Goal: Information Seeking & Learning: Learn about a topic

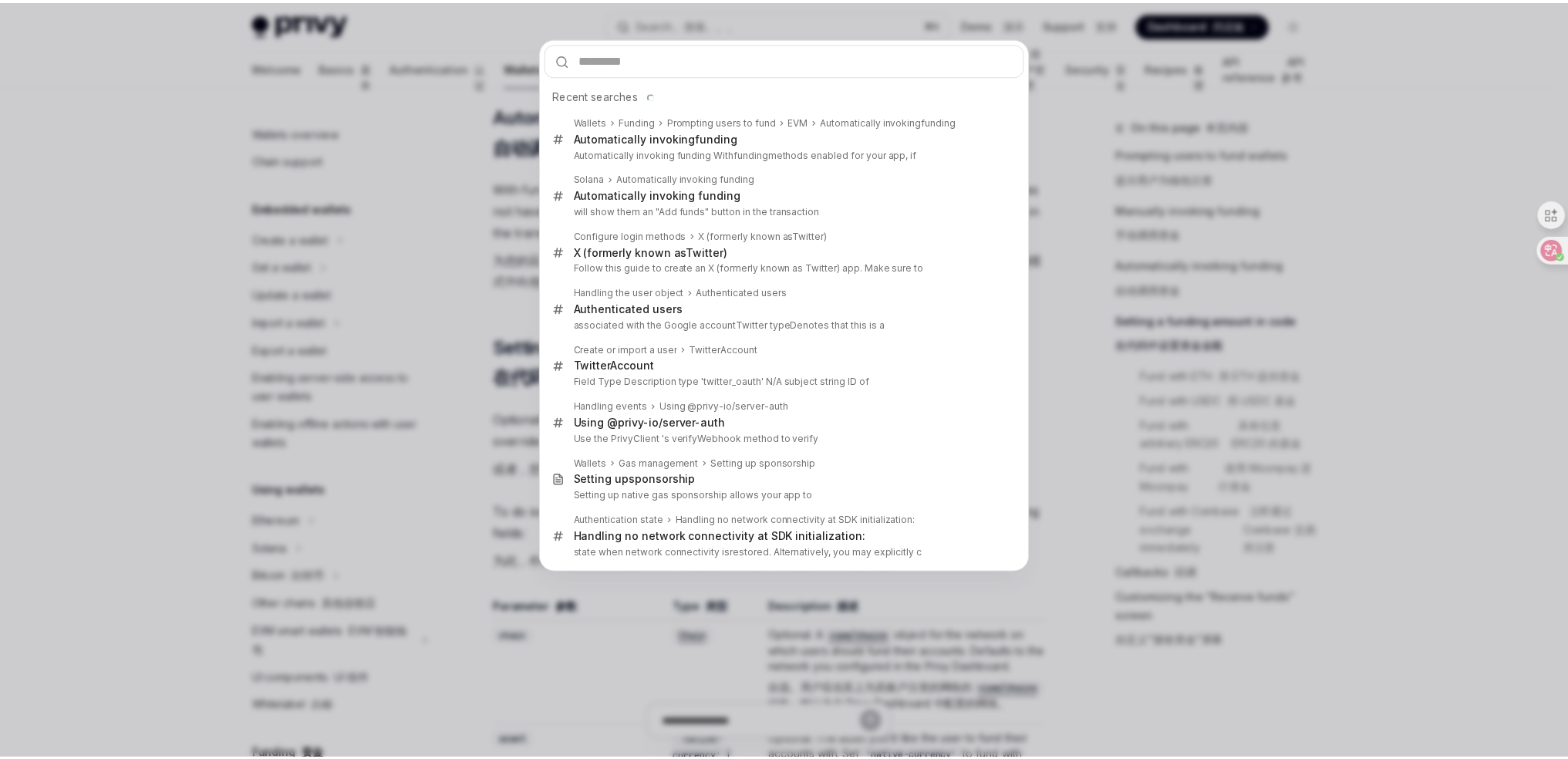
scroll to position [483, 0]
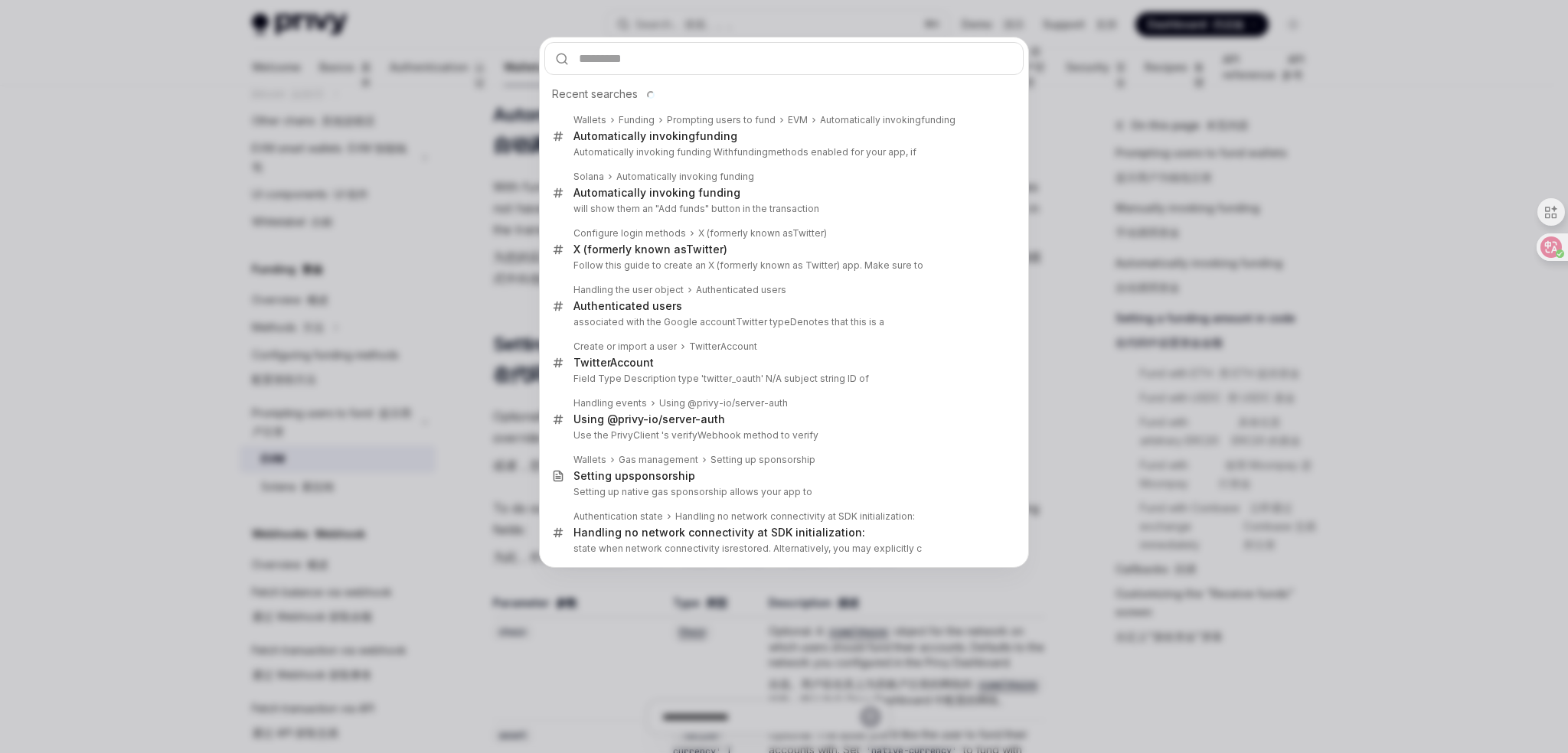
type input "**********"
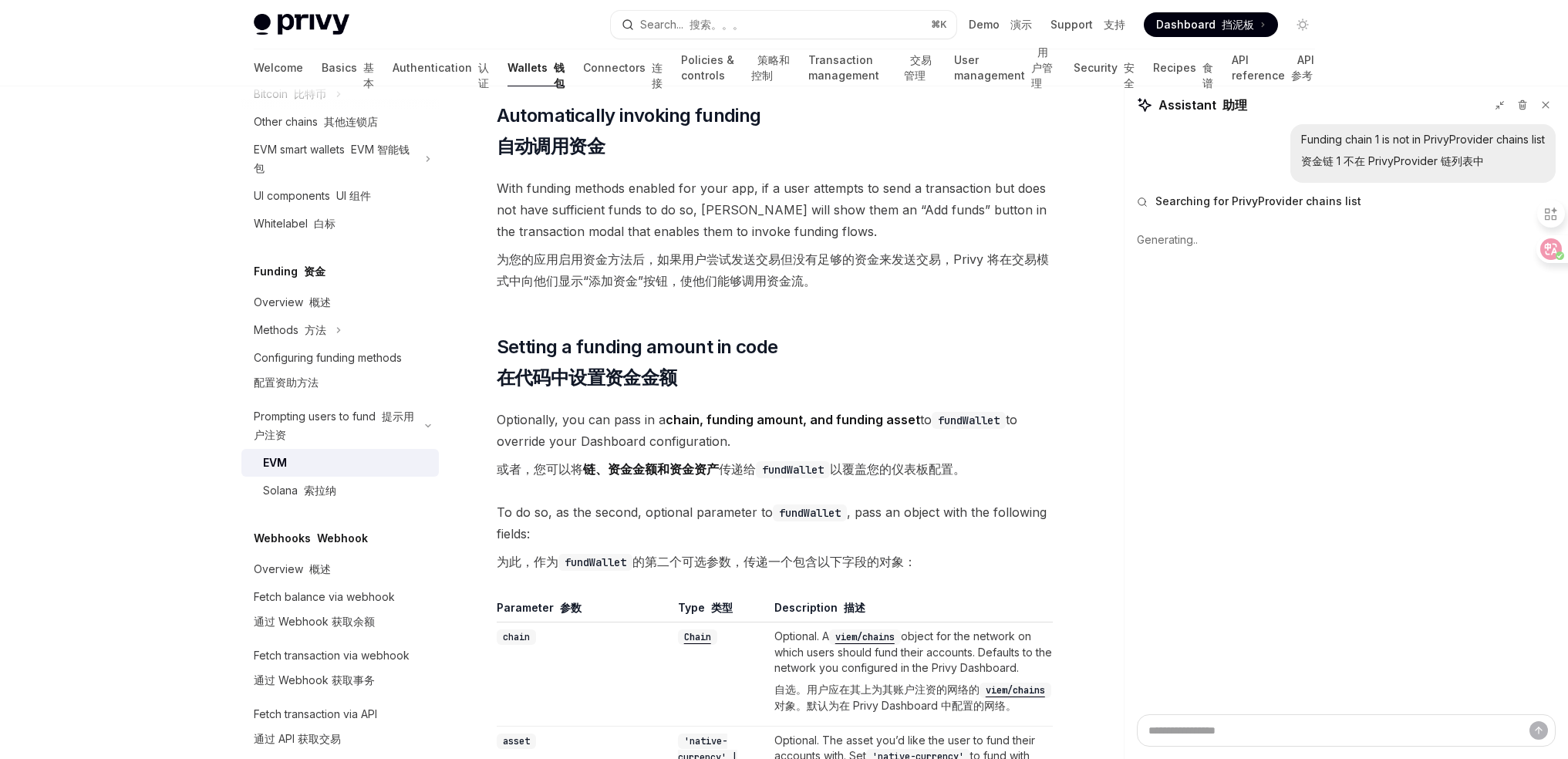
click at [1554, 256] on div at bounding box center [1558, 249] width 42 height 28
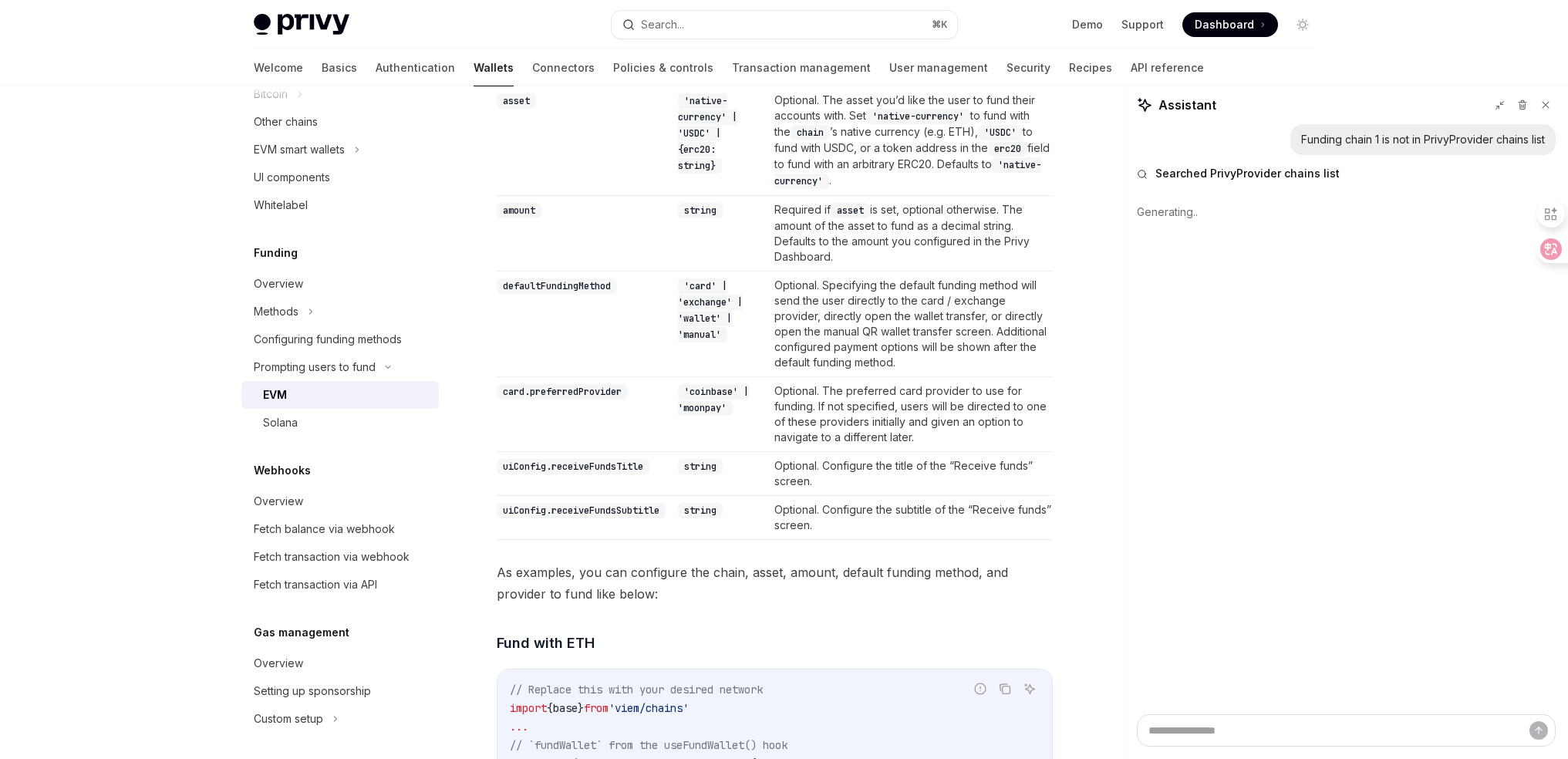
scroll to position [1579, 0]
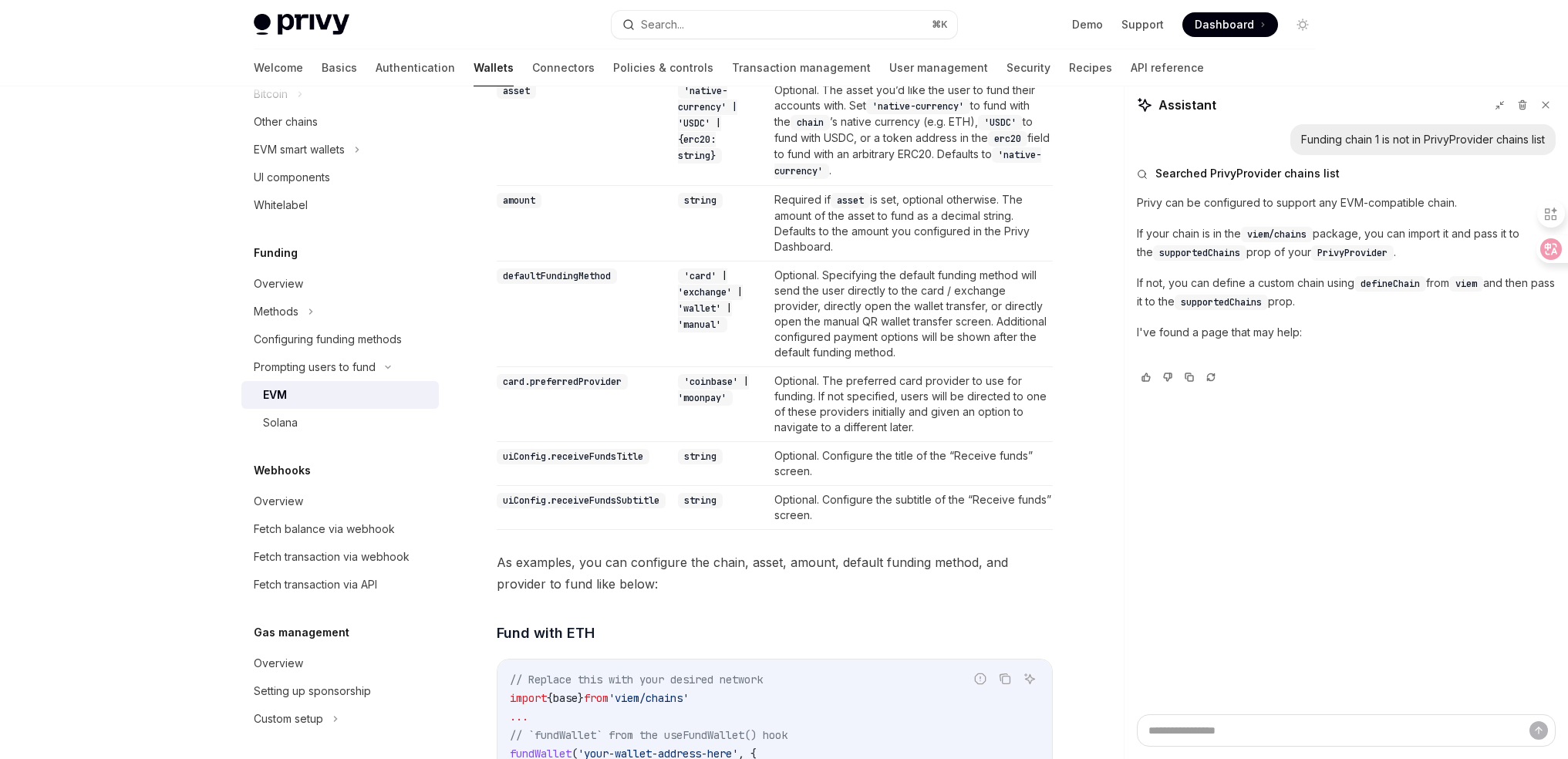
type textarea "*"
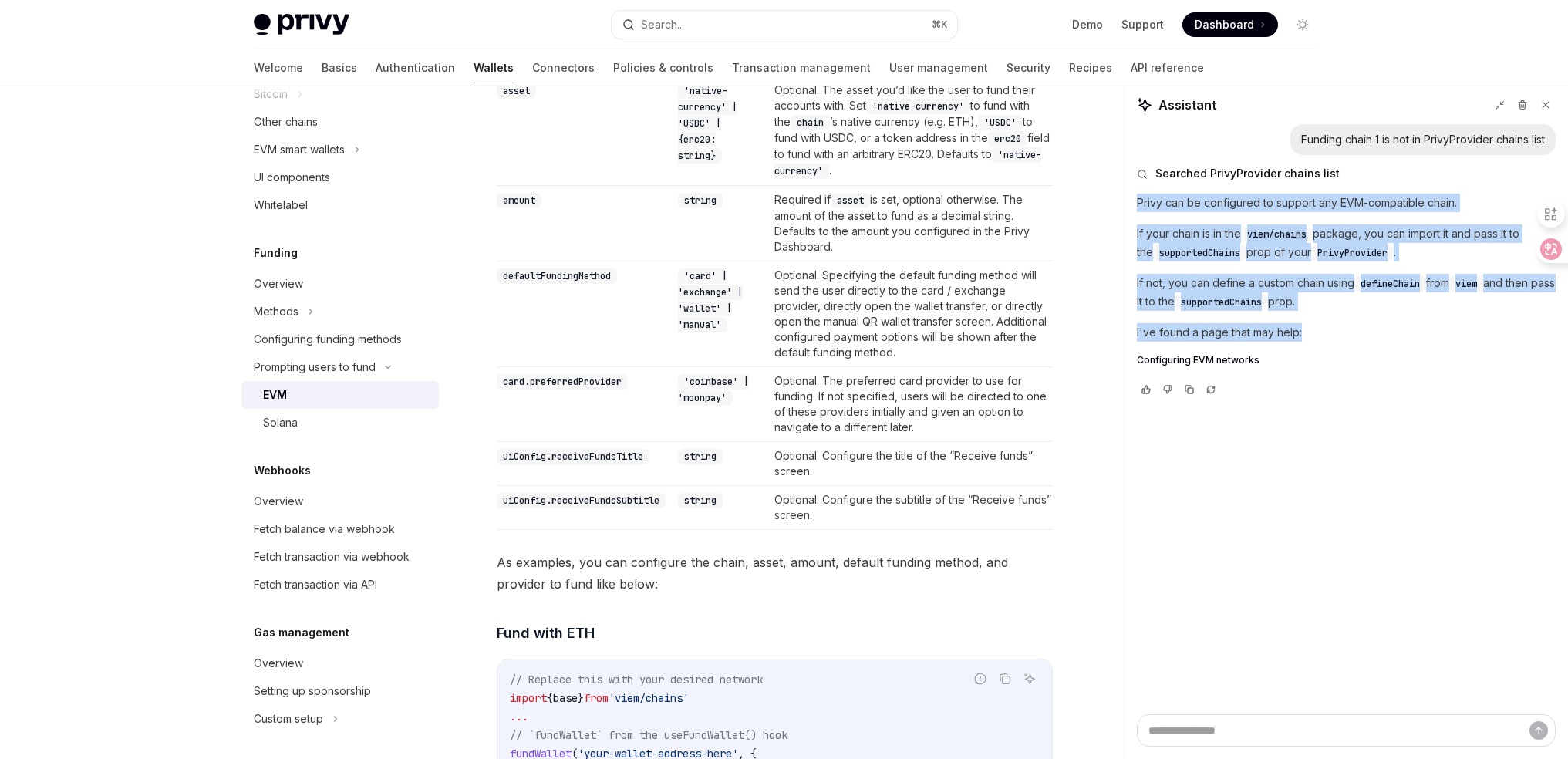
drag, startPoint x: 1173, startPoint y: 210, endPoint x: 1356, endPoint y: 326, distance: 216.7
click at [1356, 326] on div "Funding chain 1 is not in PrivyProvider chains list Searched PrivyProvider chai…" at bounding box center [1346, 419] width 443 height 590
copy div "Privy can be configured to support any EVM-compatible chain. If your chain is i…"
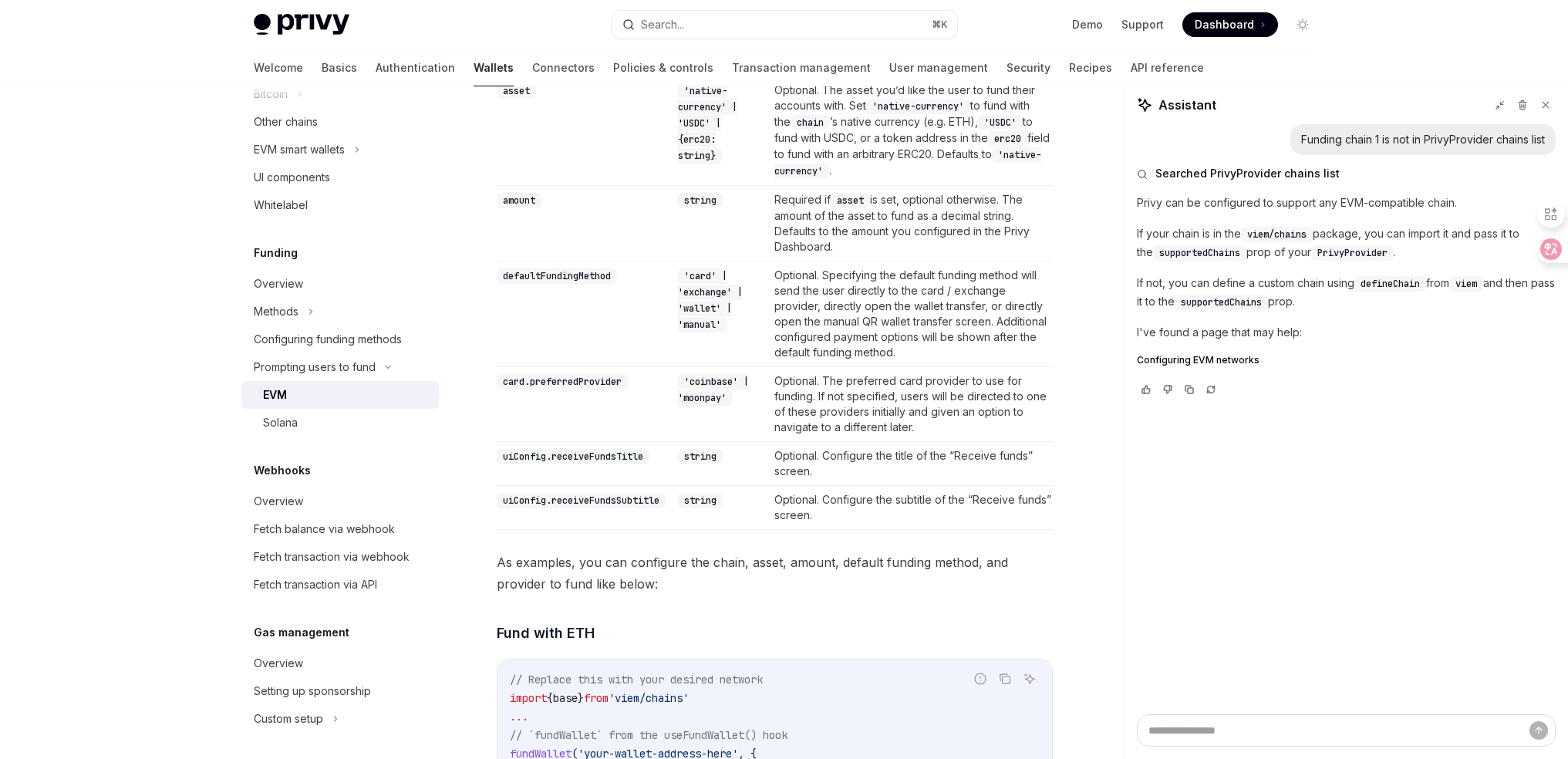
click at [1001, 309] on td "Optional. Specifying the default funding method will send the user directly to …" at bounding box center [910, 313] width 285 height 106
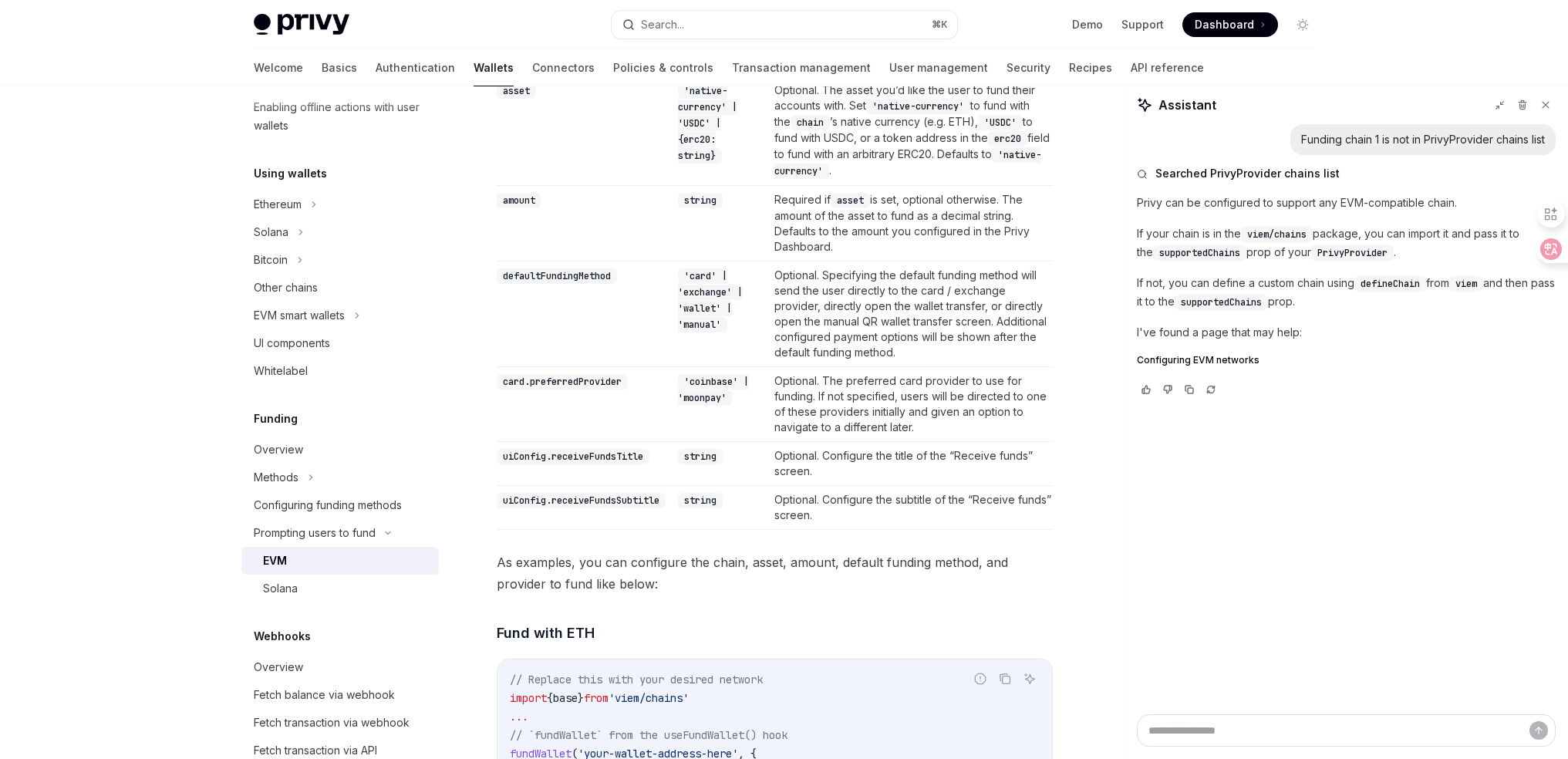
scroll to position [0, 0]
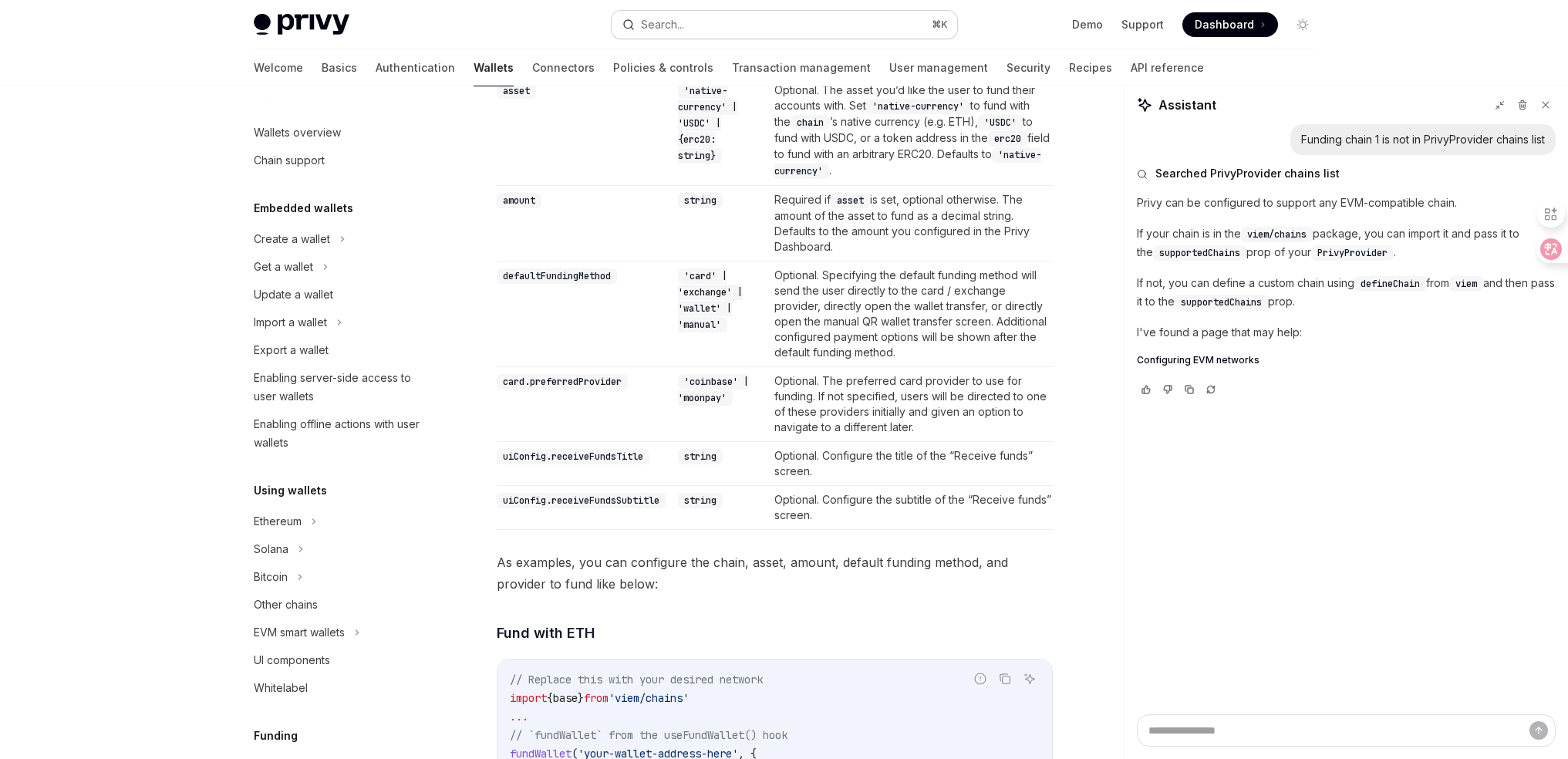
click at [759, 25] on button "Search... ⌘ K" at bounding box center [784, 24] width 345 height 28
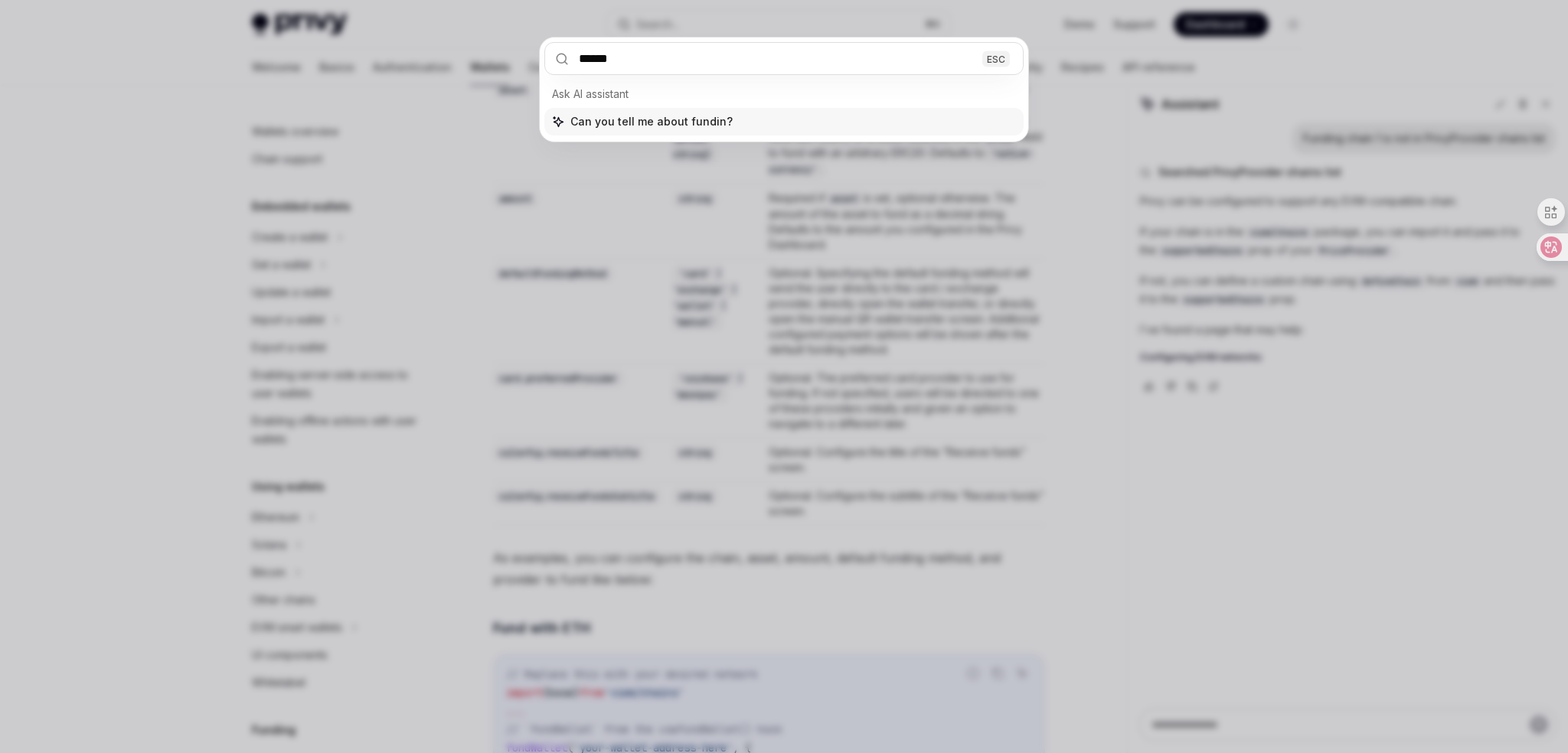
type input "*******"
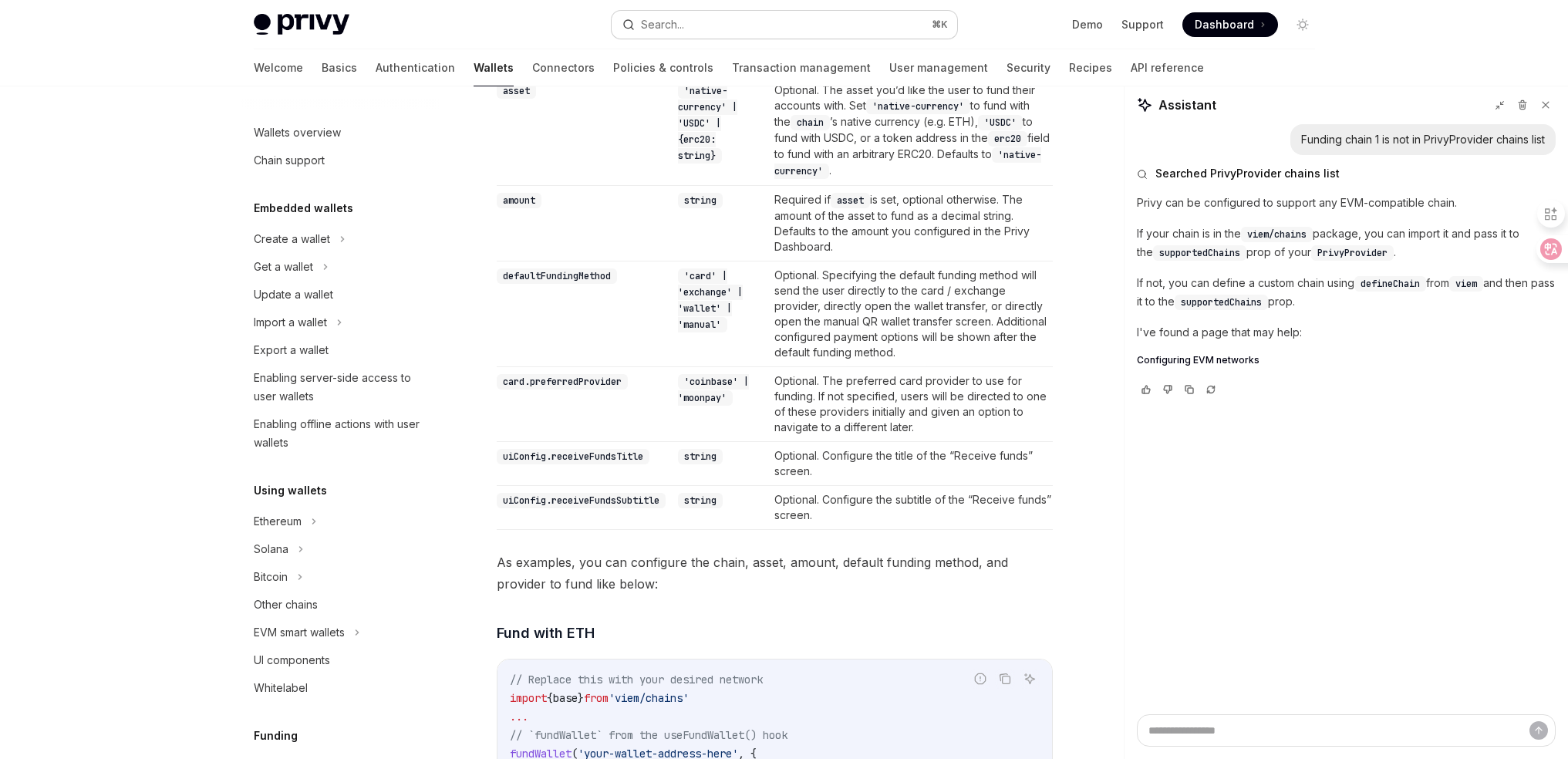
type textarea "*"
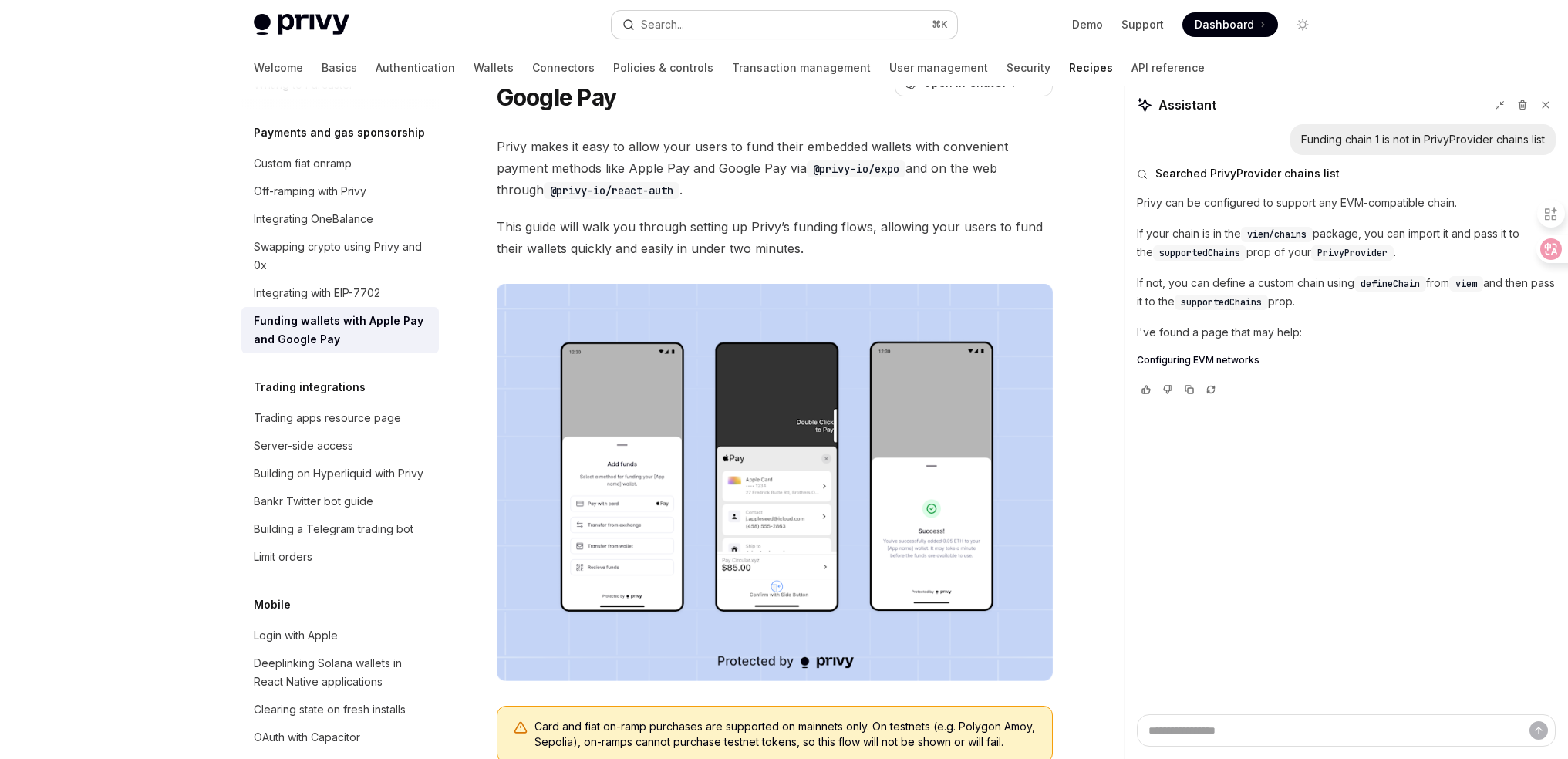
click at [752, 26] on button "Search... ⌘ K" at bounding box center [784, 24] width 345 height 28
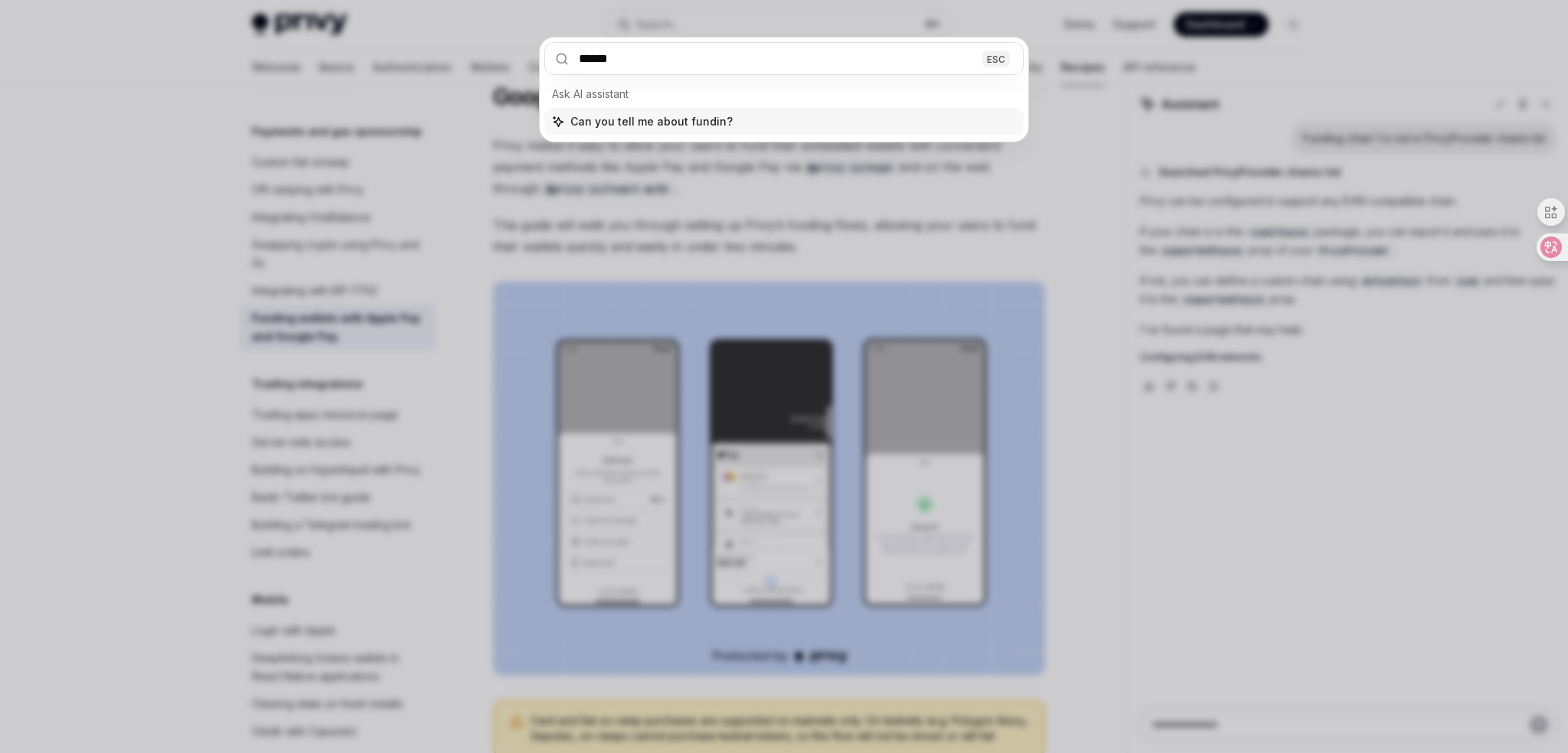
type input "*******"
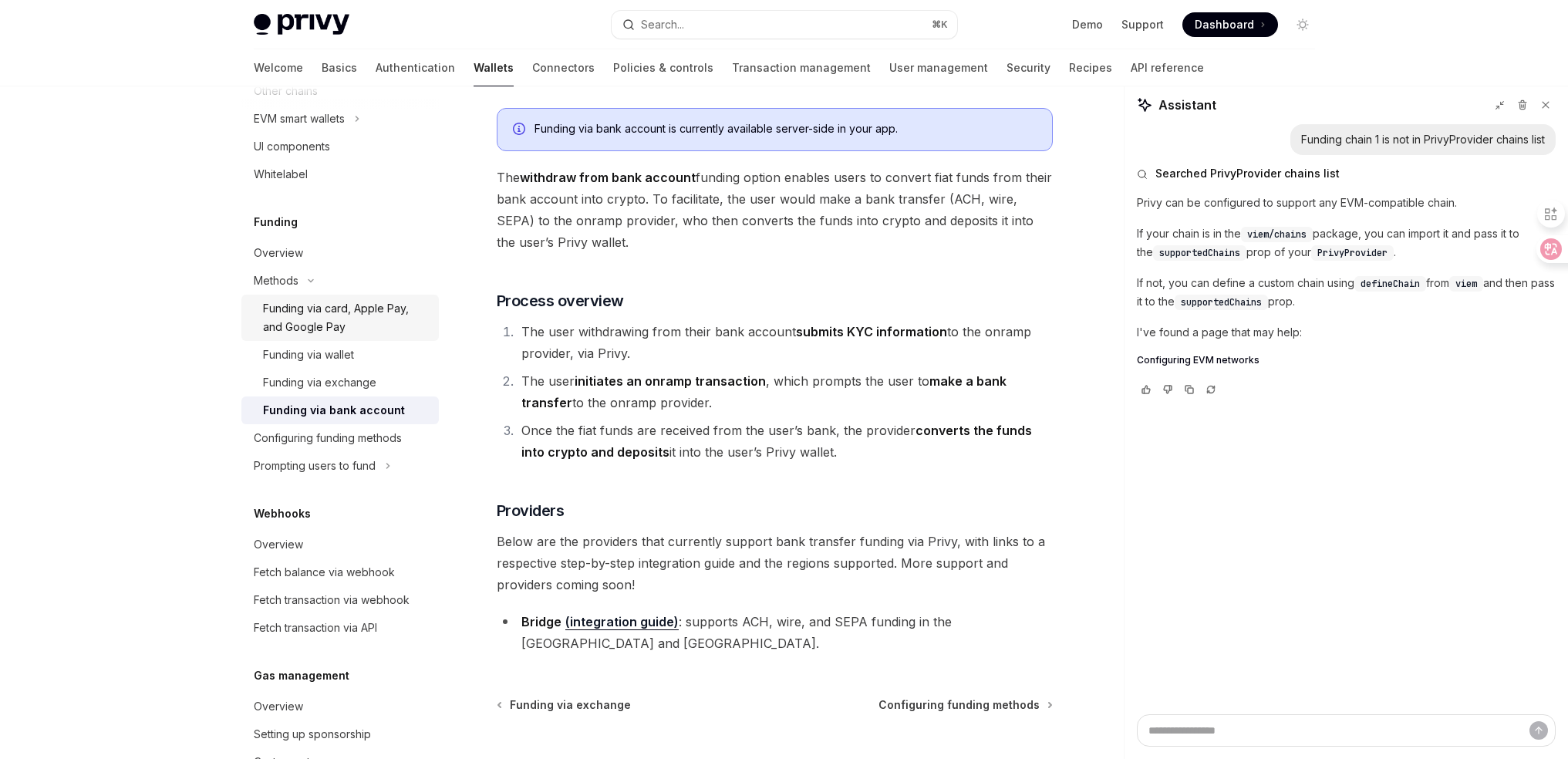
scroll to position [494, 0]
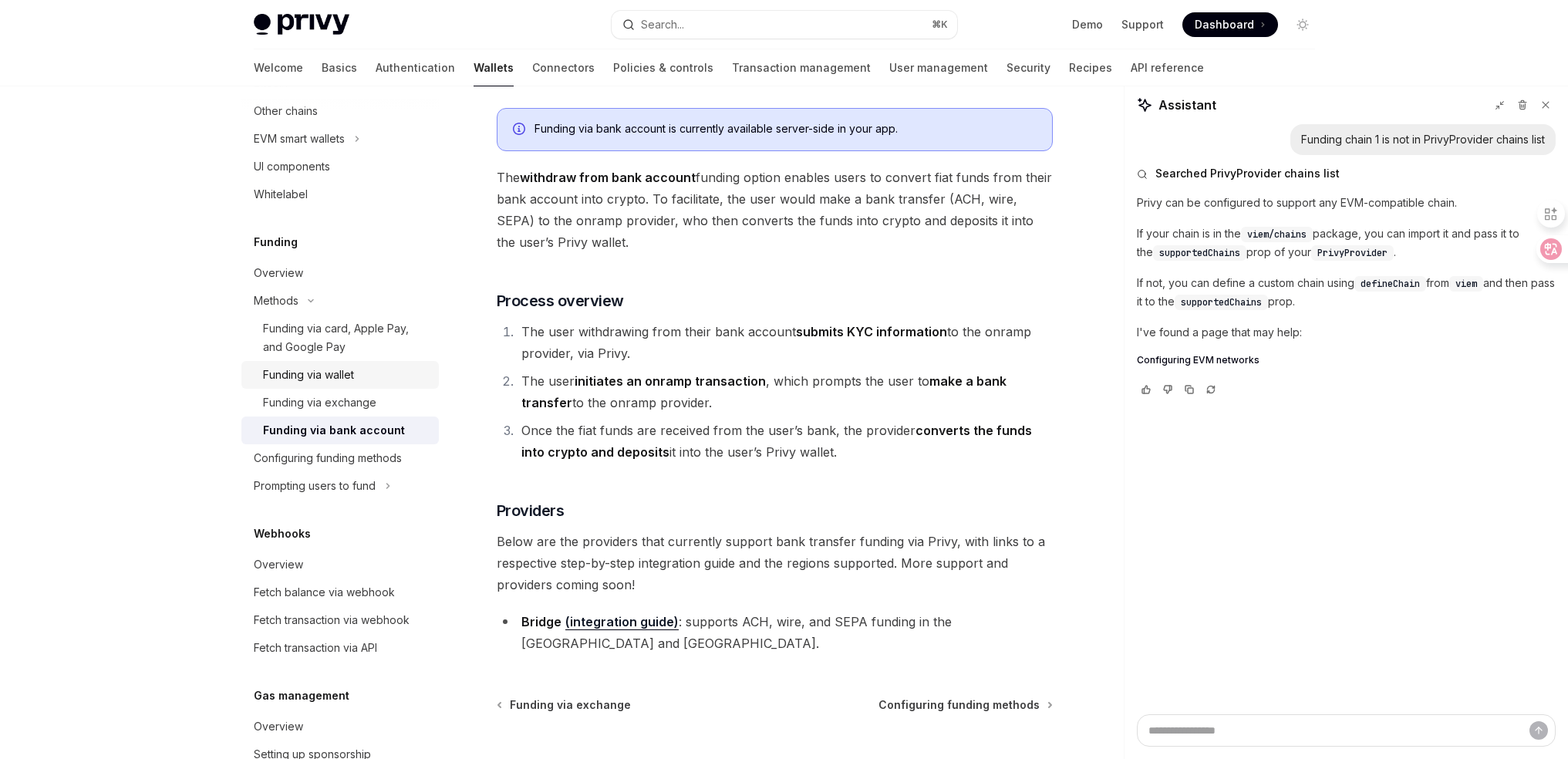
click at [353, 373] on div "Funding via wallet" at bounding box center [308, 375] width 91 height 18
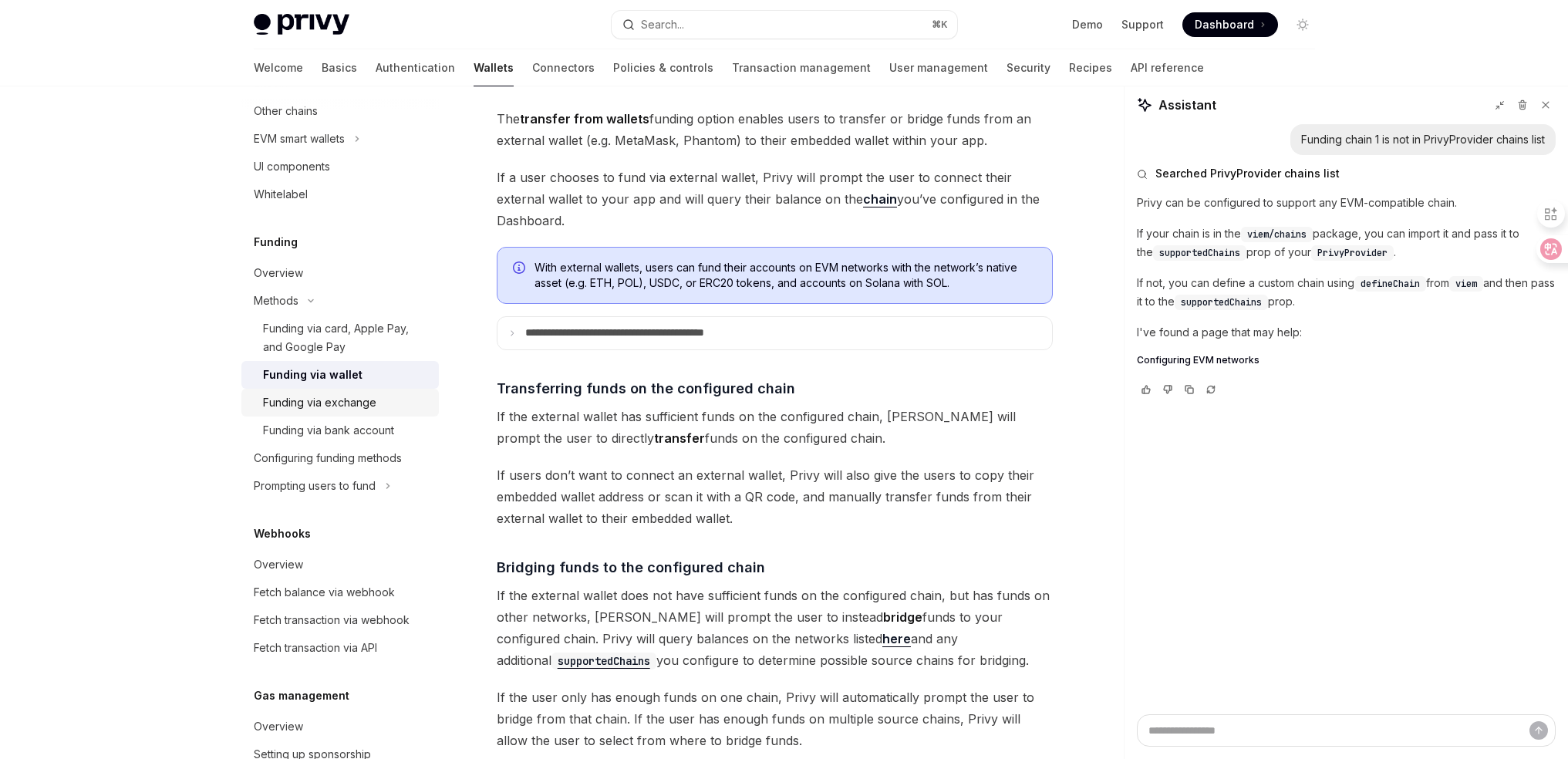
click at [381, 401] on div "Funding via exchange" at bounding box center [346, 402] width 167 height 18
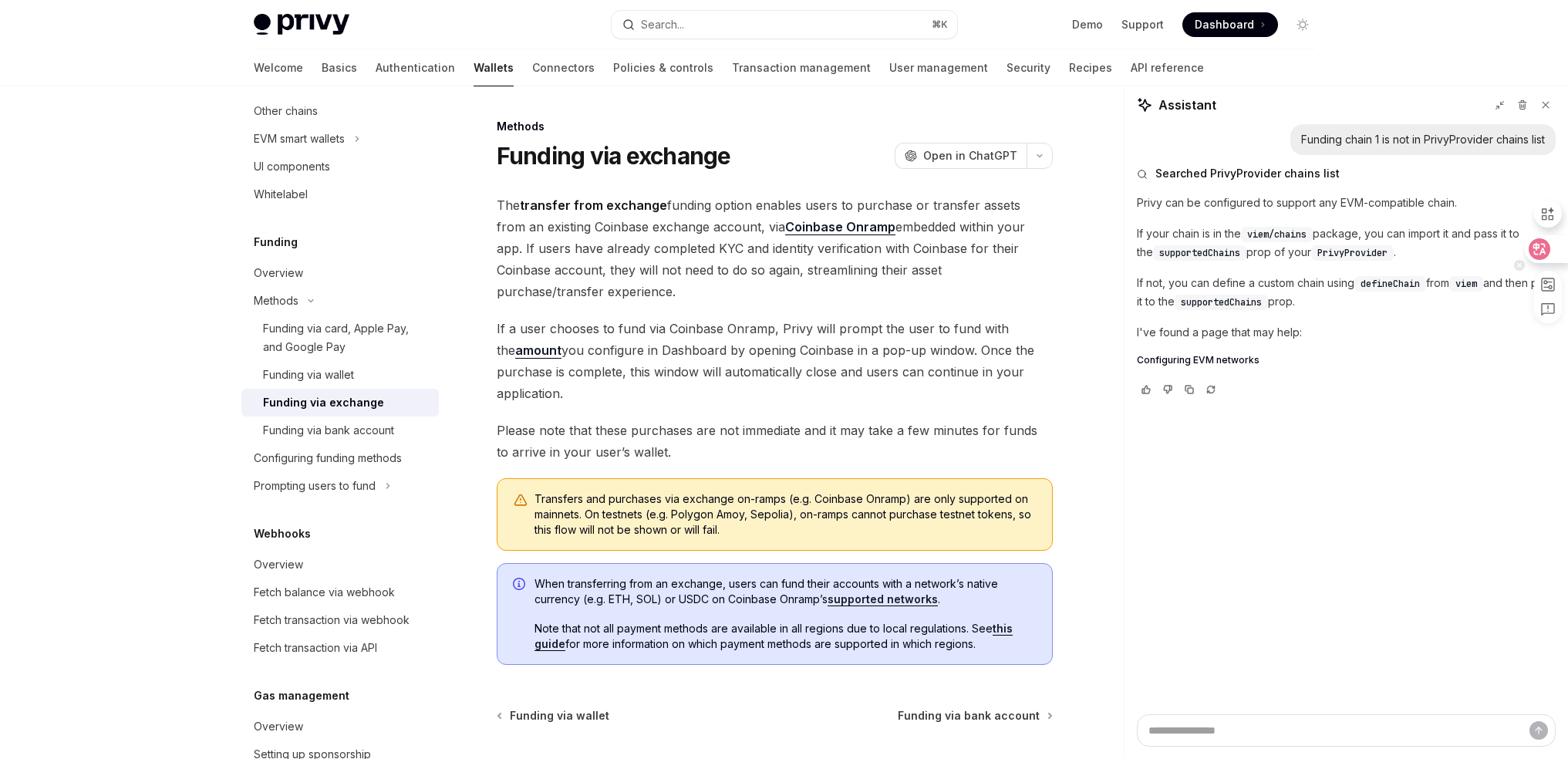
click at [1542, 249] on icon at bounding box center [1539, 249] width 22 height 22
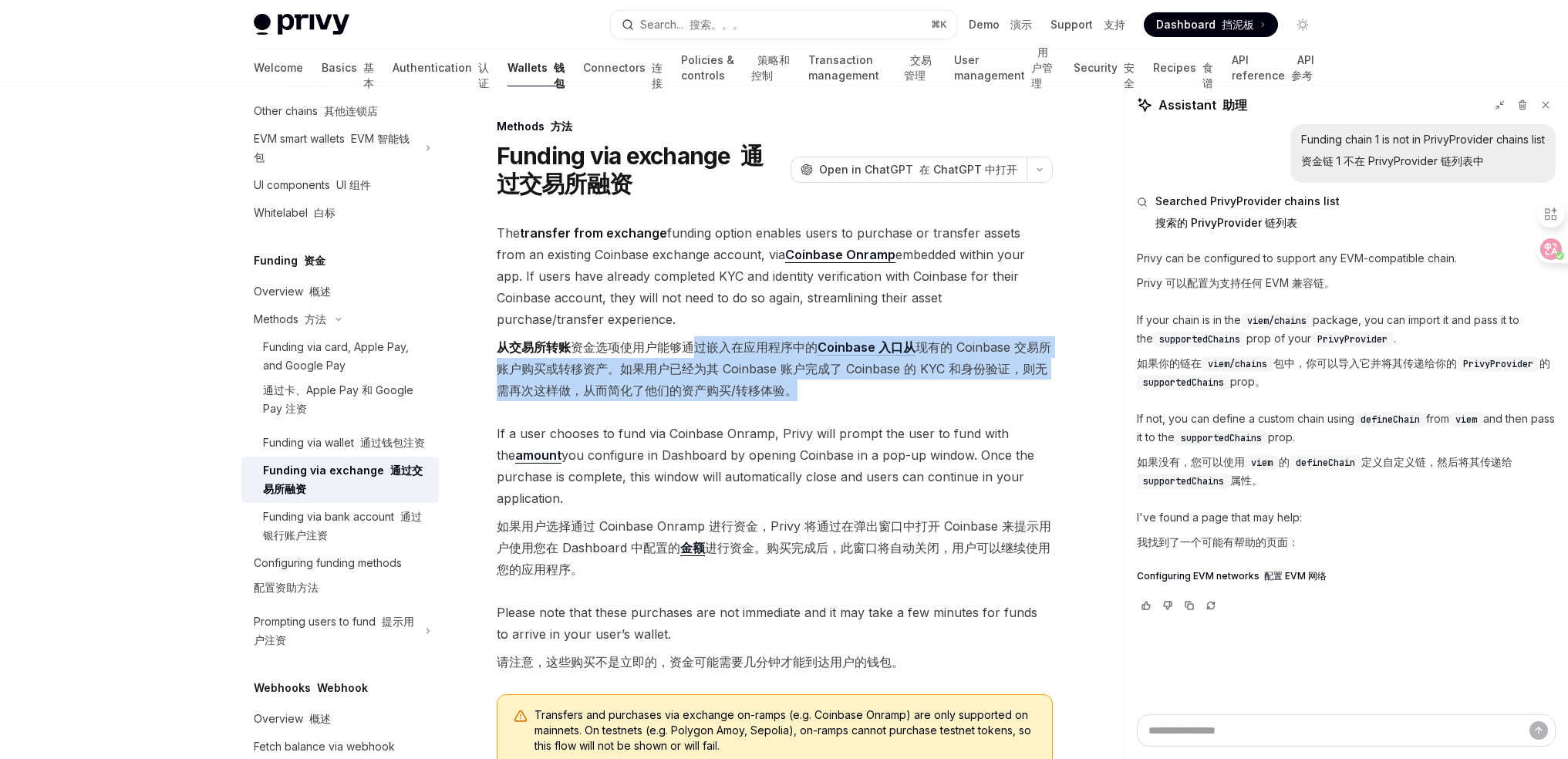
drag, startPoint x: 725, startPoint y: 350, endPoint x: 871, endPoint y: 384, distance: 149.9
click at [871, 384] on font "从交易所转账 资金选项使用户能够通过嵌入在应用程序中的 Coinbase 入口从 现有的 Coinbase 交易所账户购买或转移资产。如果用户已经为其 Coi…" at bounding box center [774, 369] width 556 height 65
drag, startPoint x: 871, startPoint y: 384, endPoint x: 903, endPoint y: 384, distance: 32.0
click at [872, 384] on font "从交易所转账 资金选项使用户能够通过嵌入在应用程序中的 Coinbase 入口从 现有的 Coinbase 交易所账户购买或转移资产。如果用户已经为其 Coi…" at bounding box center [774, 369] width 556 height 65
drag, startPoint x: 903, startPoint y: 384, endPoint x: 629, endPoint y: 336, distance: 278.2
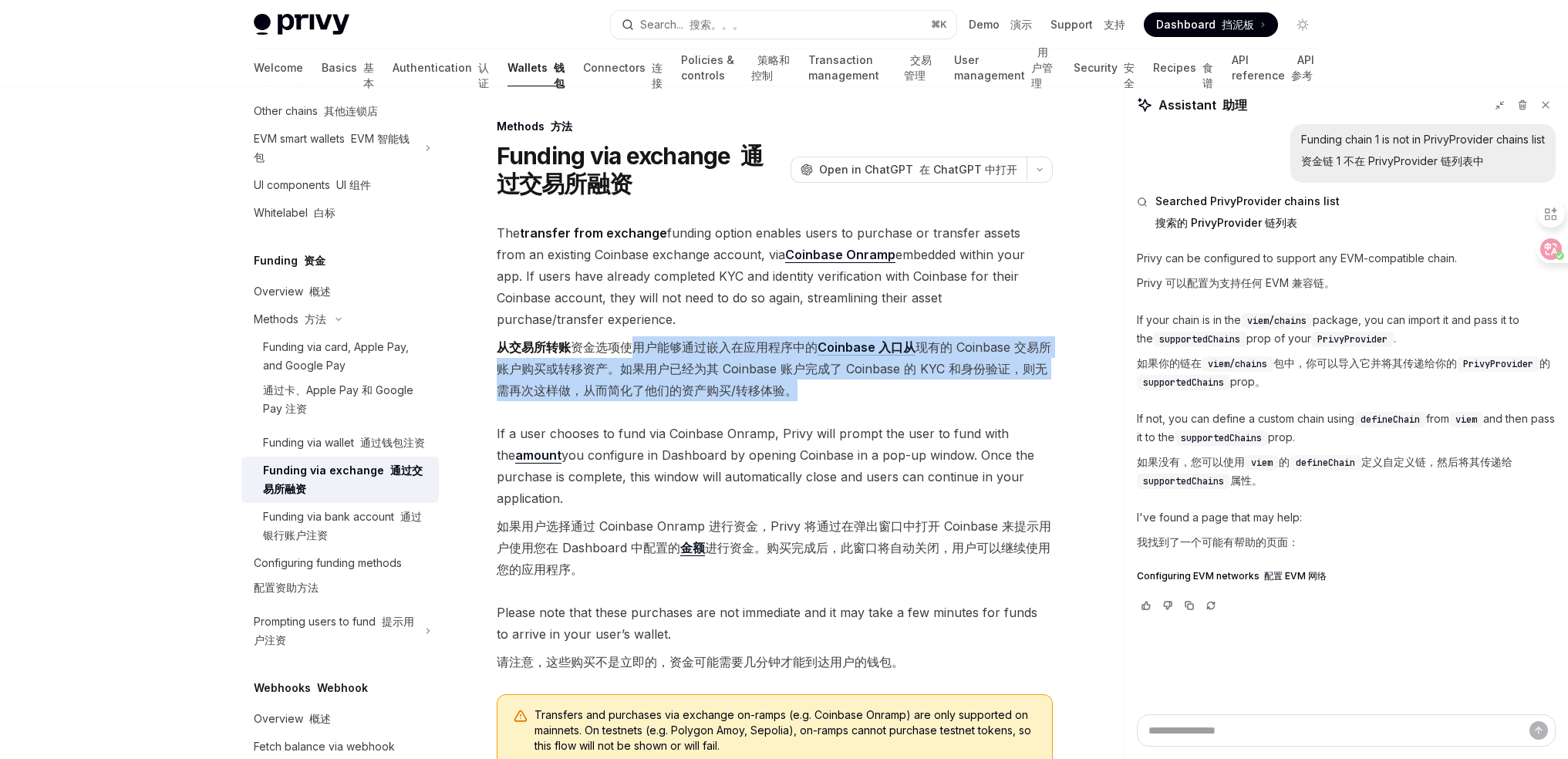
click at [634, 337] on font "从交易所转账 资金选项使用户能够通过嵌入在应用程序中的 Coinbase 入口从 现有的 Coinbase 交易所账户购买或转移资产。如果用户已经为其 Coi…" at bounding box center [774, 369] width 556 height 65
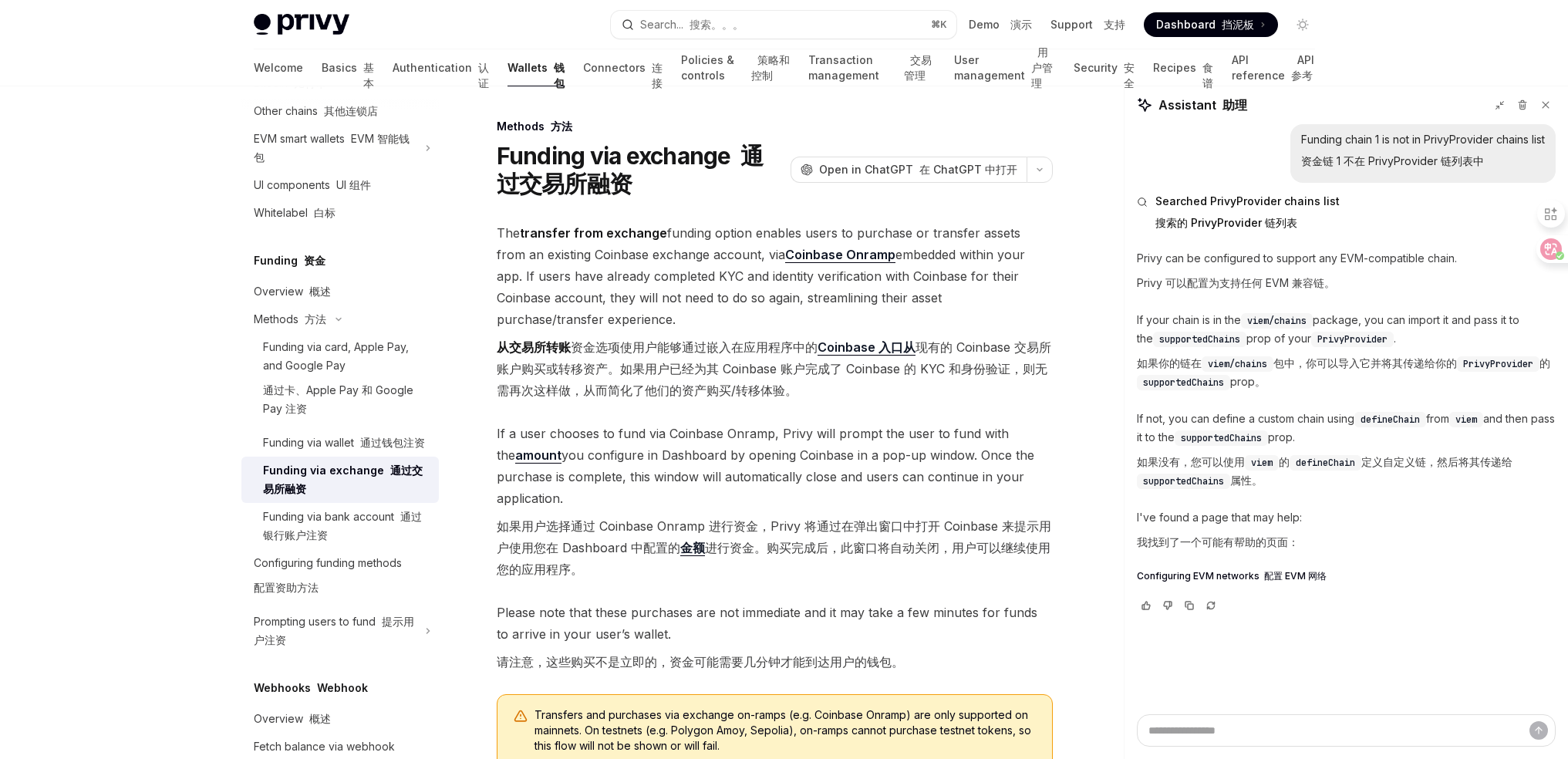
click at [629, 335] on span "The transfer from exchange funding option enables users to purchase or transfer…" at bounding box center [774, 315] width 556 height 185
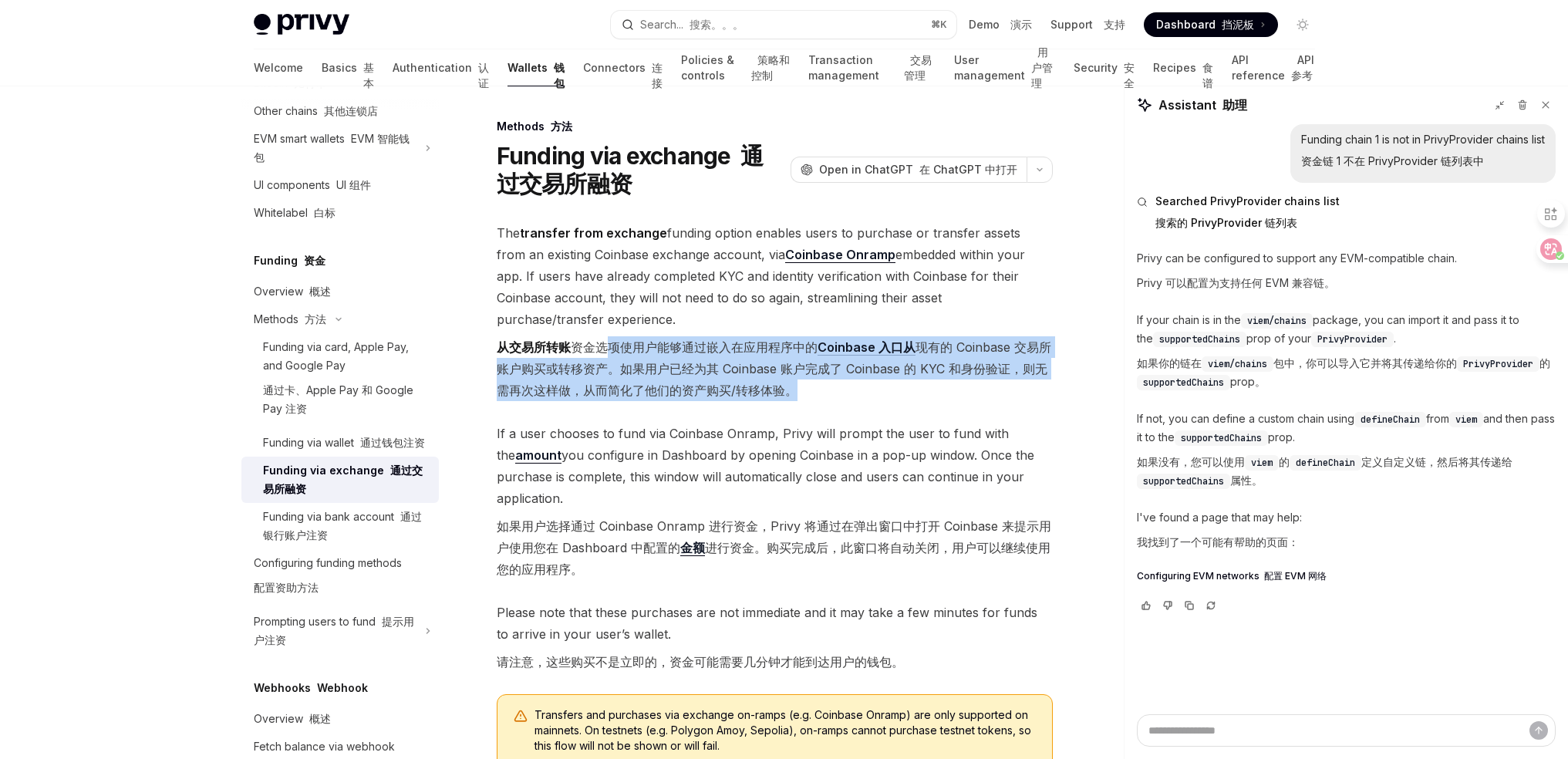
drag, startPoint x: 749, startPoint y: 369, endPoint x: 891, endPoint y: 398, distance: 144.9
click at [886, 396] on font "从交易所转账 资金选项使用户能够通过嵌入在应用程序中的 Coinbase 入口从 现有的 Coinbase 交易所账户购买或转移资产。如果用户已经为其 Coi…" at bounding box center [774, 369] width 556 height 65
click at [891, 398] on font "从交易所转账 资金选项使用户能够通过嵌入在应用程序中的 Coinbase 入口从 现有的 Coinbase 交易所账户购买或转移资产。如果用户已经为其 Coi…" at bounding box center [774, 369] width 556 height 65
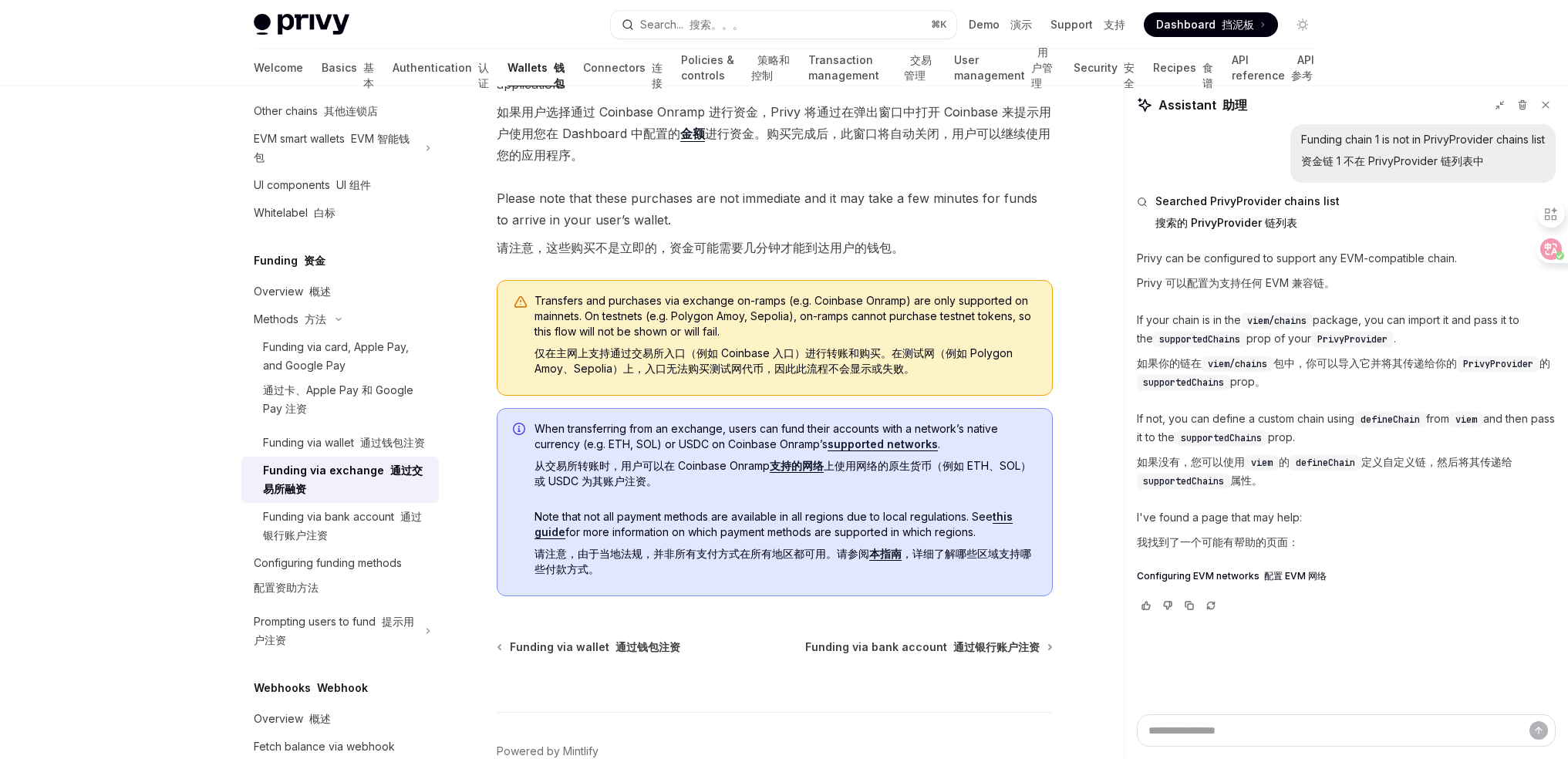
scroll to position [415, 0]
drag, startPoint x: 689, startPoint y: 470, endPoint x: 804, endPoint y: 487, distance: 116.2
click at [794, 486] on font "从交易所转账时，用户可以在 Coinbase Onramp 支持的网络 上使用网络的原生货币（例如 ETH、SOL）或 USDC 为其账户注资。" at bounding box center [785, 473] width 502 height 31
click at [804, 487] on font "从交易所转账时，用户可以在 Coinbase Onramp 支持的网络 上使用网络的原生货币（例如 ETH、SOL）或 USDC 为其账户注资。" at bounding box center [785, 473] width 502 height 31
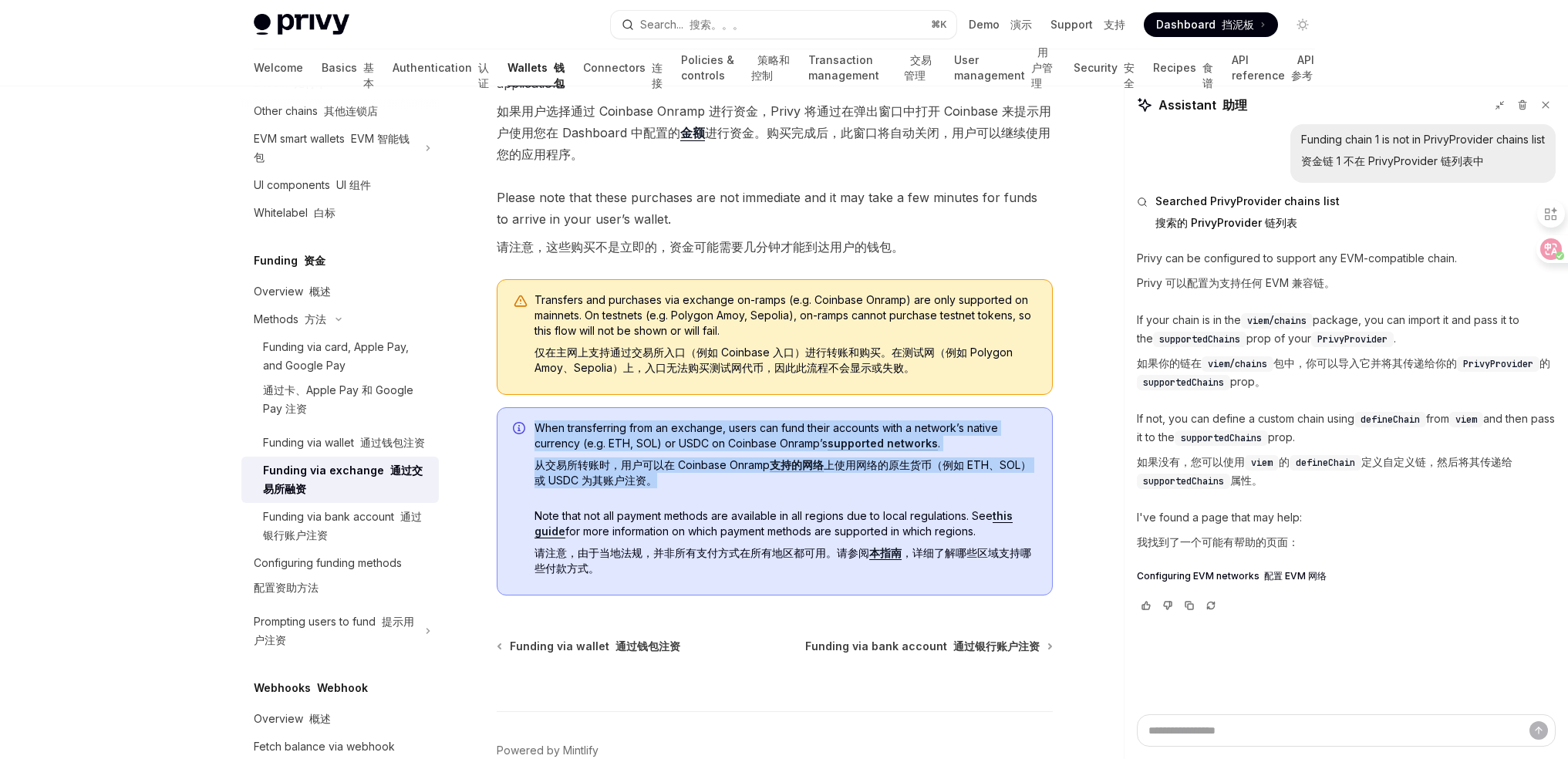
drag, startPoint x: 837, startPoint y: 488, endPoint x: 527, endPoint y: 455, distance: 311.8
click at [527, 455] on div "When transferring from an exchange, users can fund their accounts with a networ…" at bounding box center [774, 501] width 556 height 188
click at [591, 462] on font "从交易所转账时，用户可以在 Coinbase Onramp 支持的网络 上使用网络的原生货币（例如 ETH、SOL）或 USDC 为其账户注资。" at bounding box center [783, 473] width 497 height 29
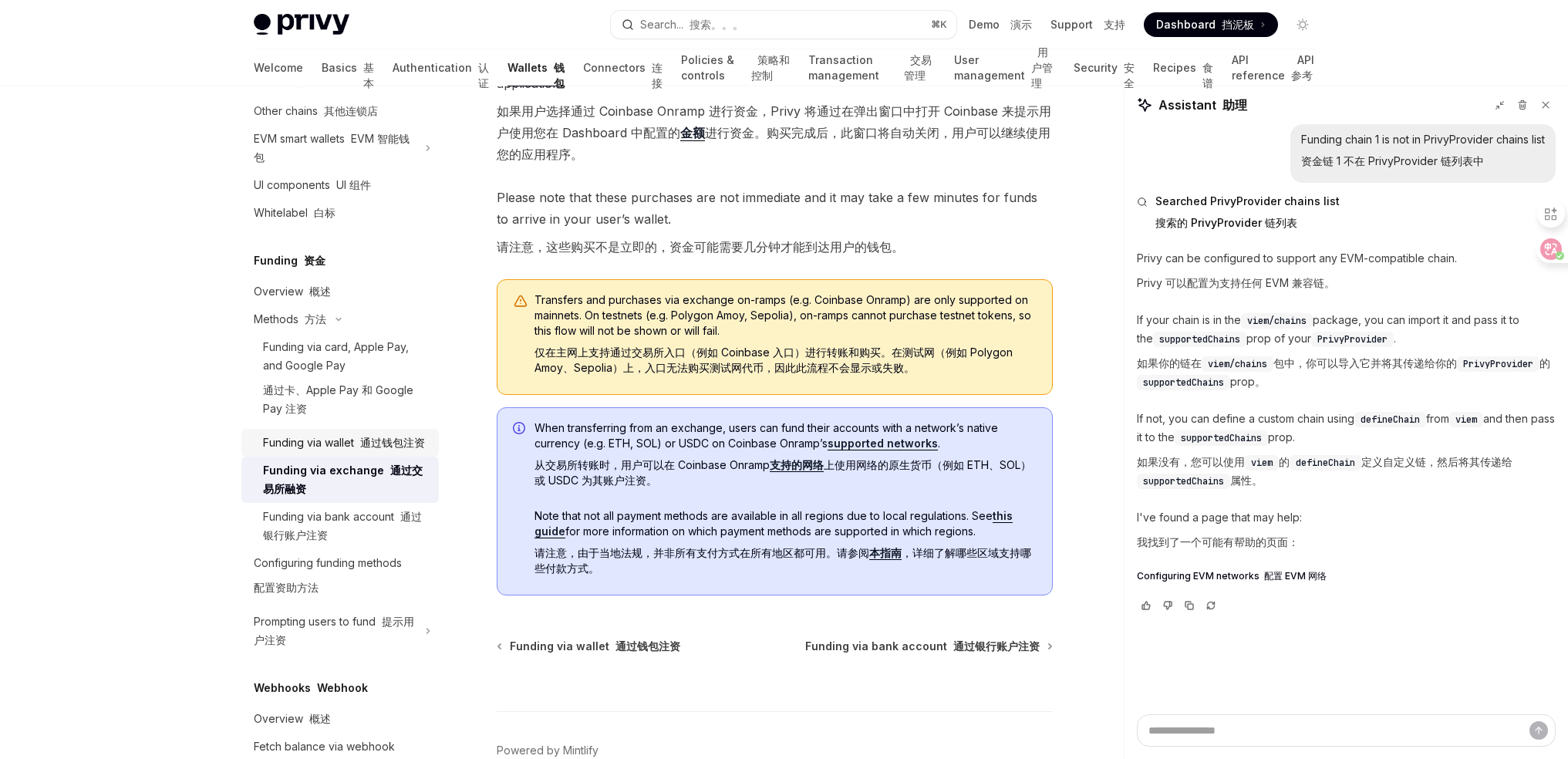
click at [394, 440] on font "通过钱包注资" at bounding box center [393, 442] width 65 height 13
type textarea "*"
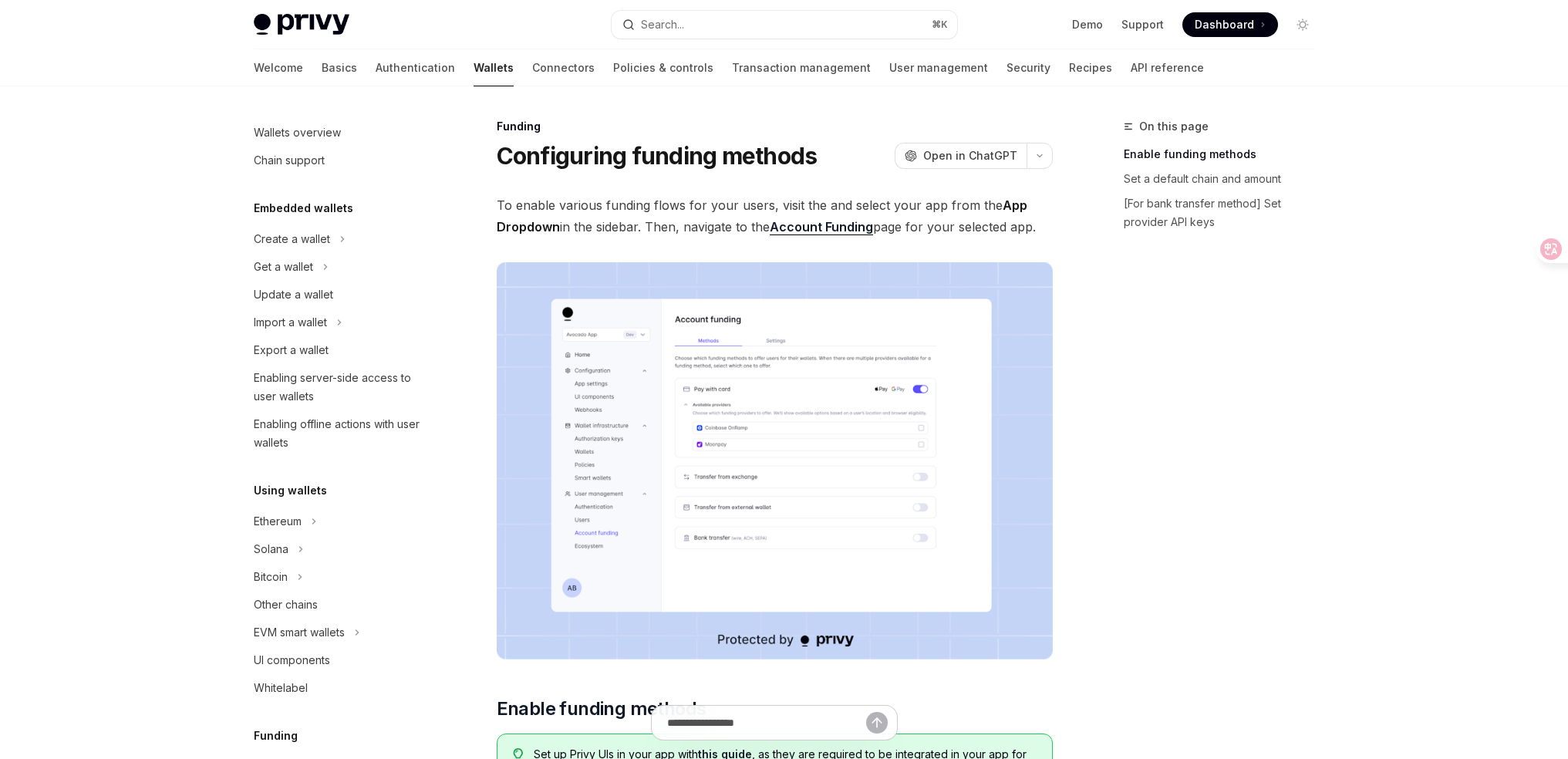
scroll to position [400, 0]
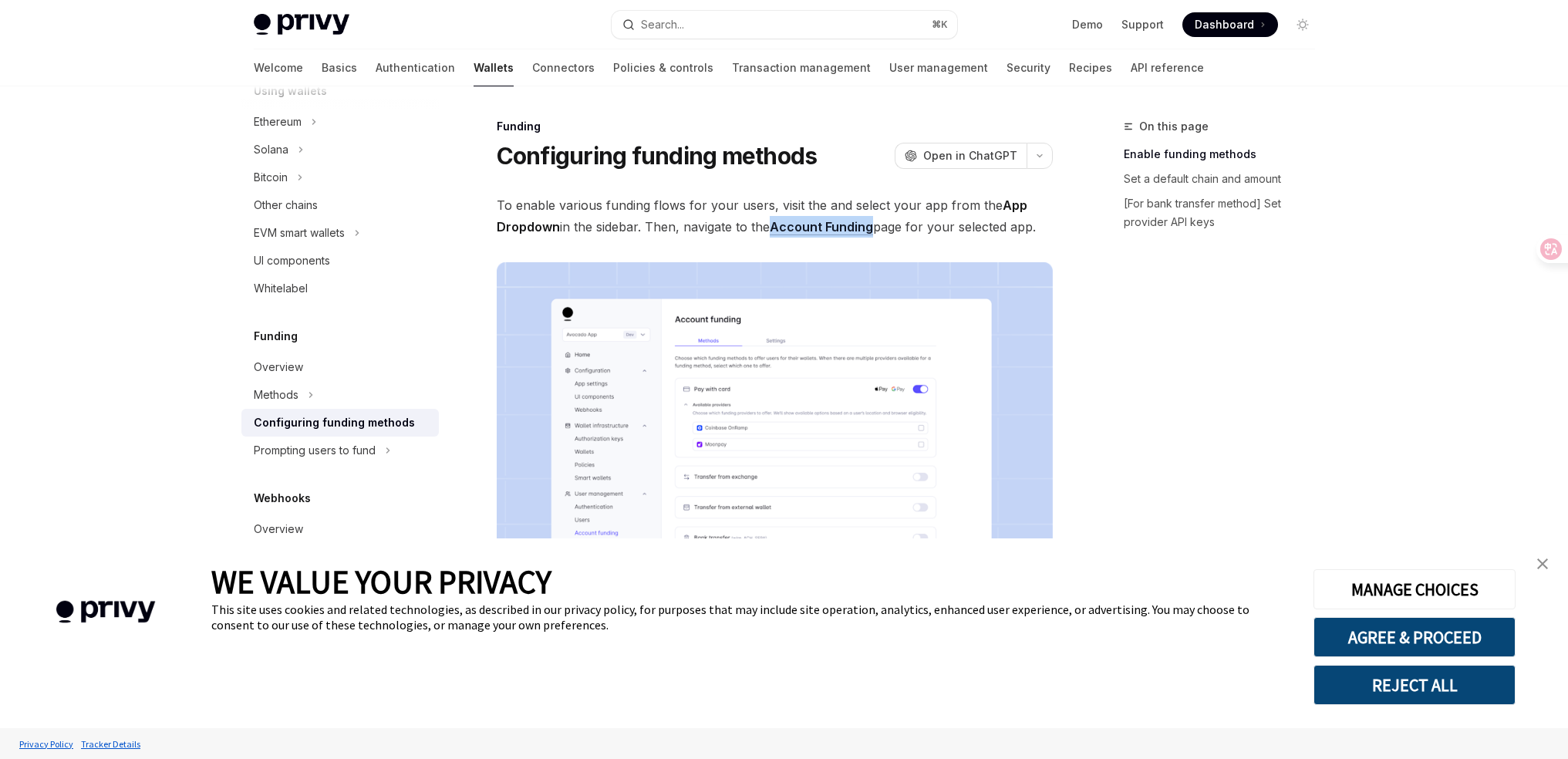
type textarea "*"
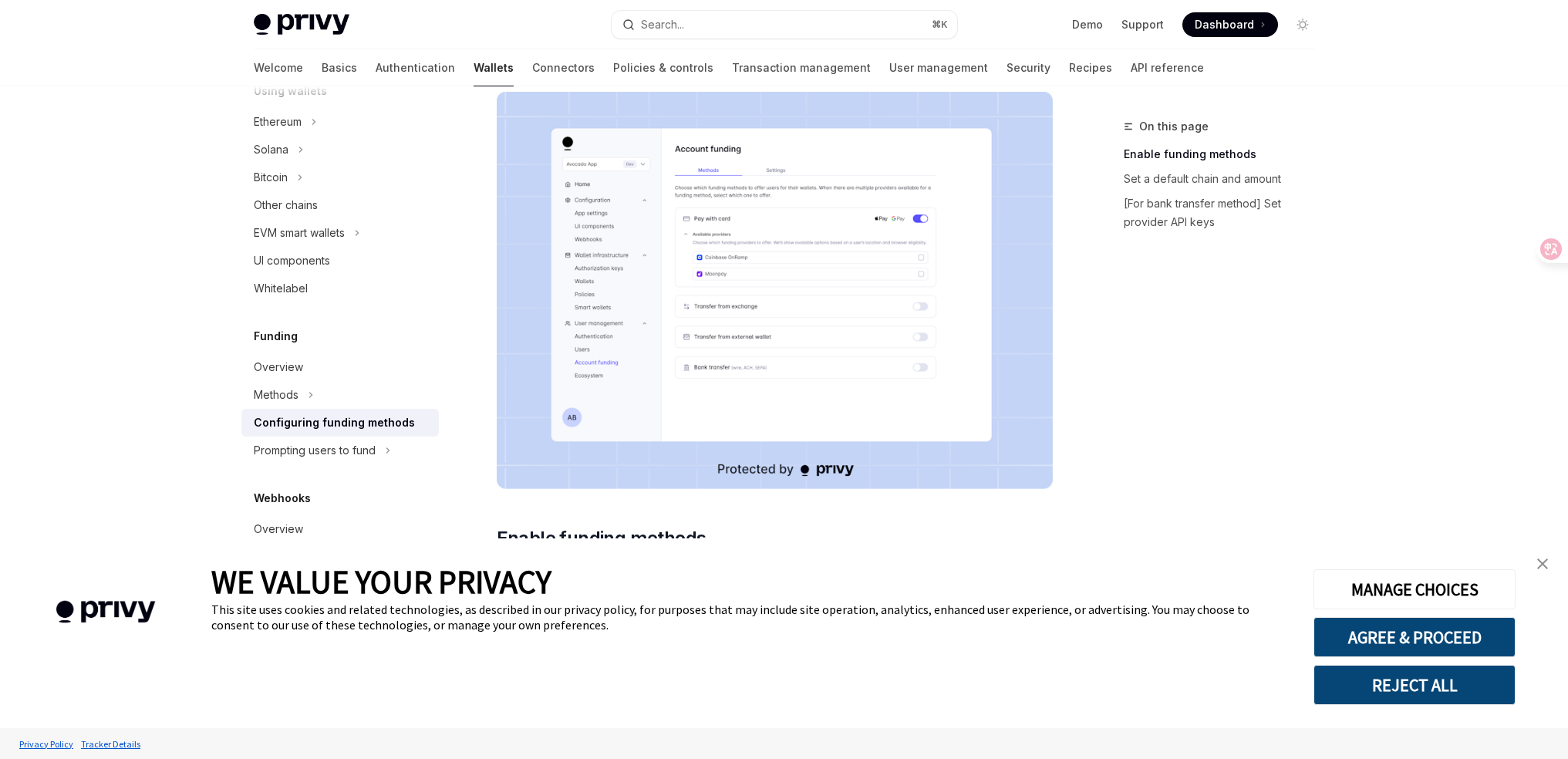
scroll to position [428, 0]
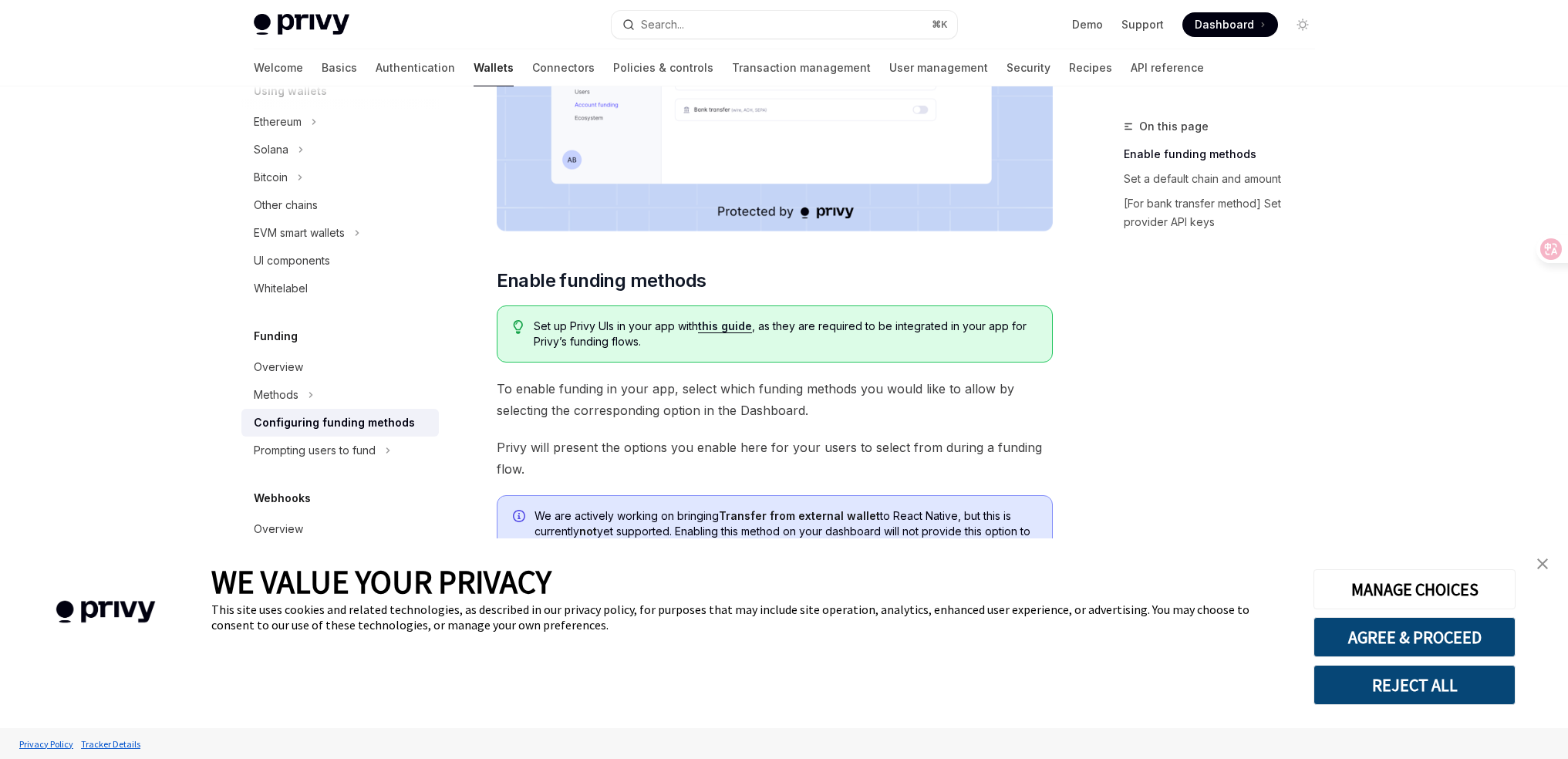
click at [639, 328] on span "Set up Privy UIs in your app with this guide , as they are required to be integ…" at bounding box center [784, 334] width 502 height 31
click at [638, 330] on span "Set up Privy UIs in your app with this guide , as they are required to be integ…" at bounding box center [784, 334] width 502 height 31
copy div "Set up Privy UIs in your app with this guide , as they are required to be integ…"
click at [1110, 335] on div "On this page Enable funding methods Set a default chain and amount [For bank tr…" at bounding box center [1211, 438] width 234 height 642
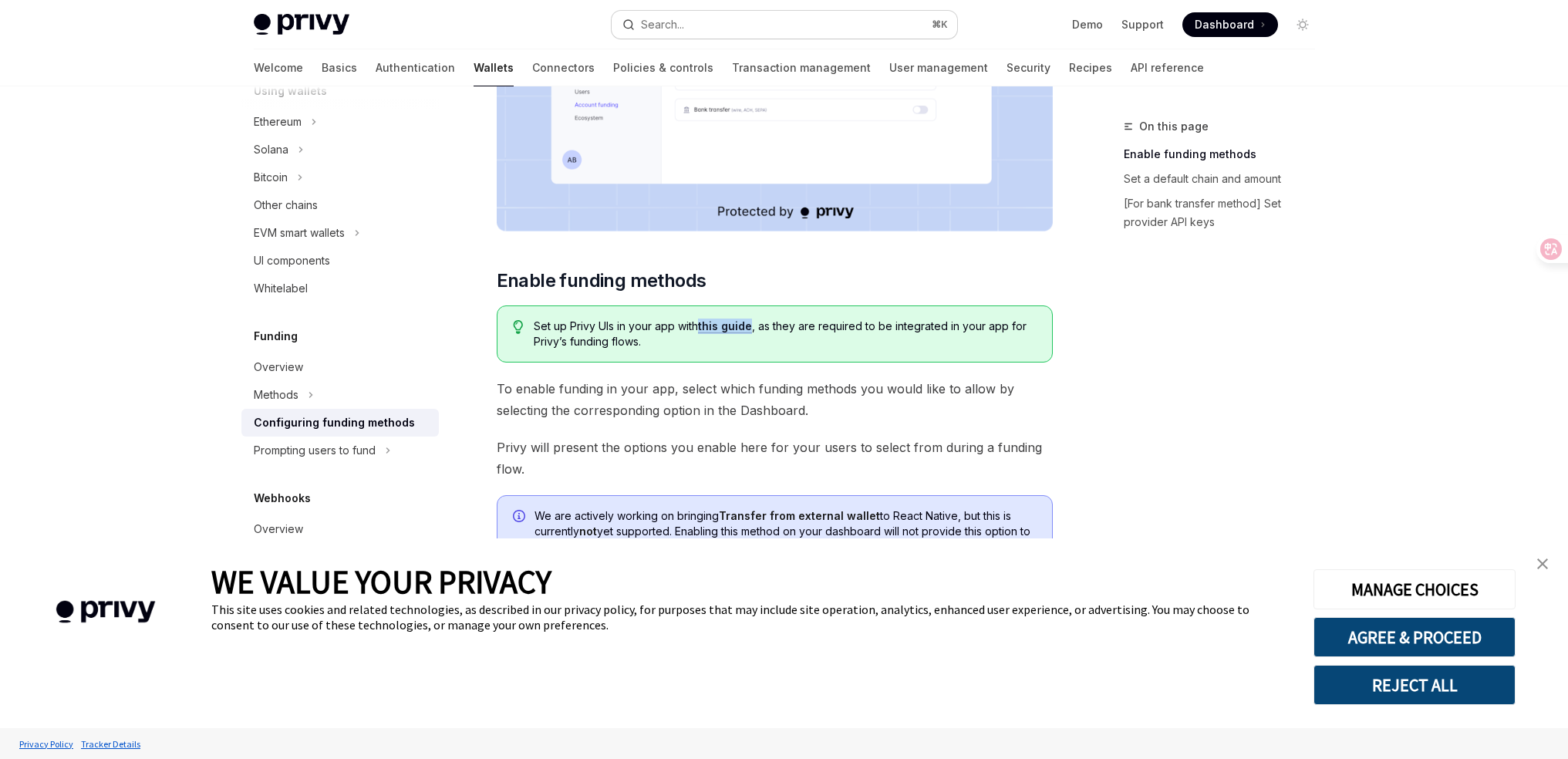
click at [818, 26] on button "Search... ⌘ K" at bounding box center [784, 24] width 345 height 28
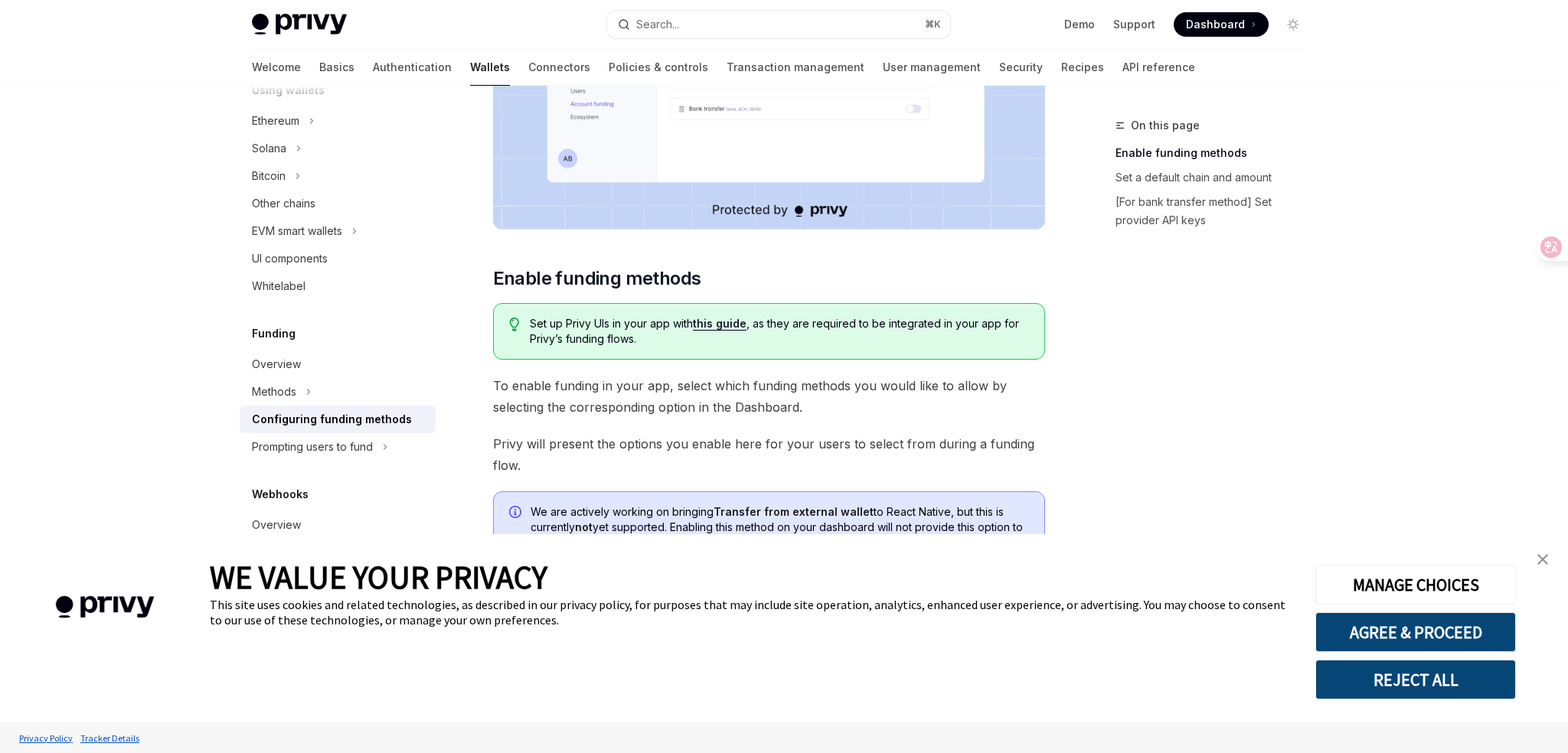
type input "**********"
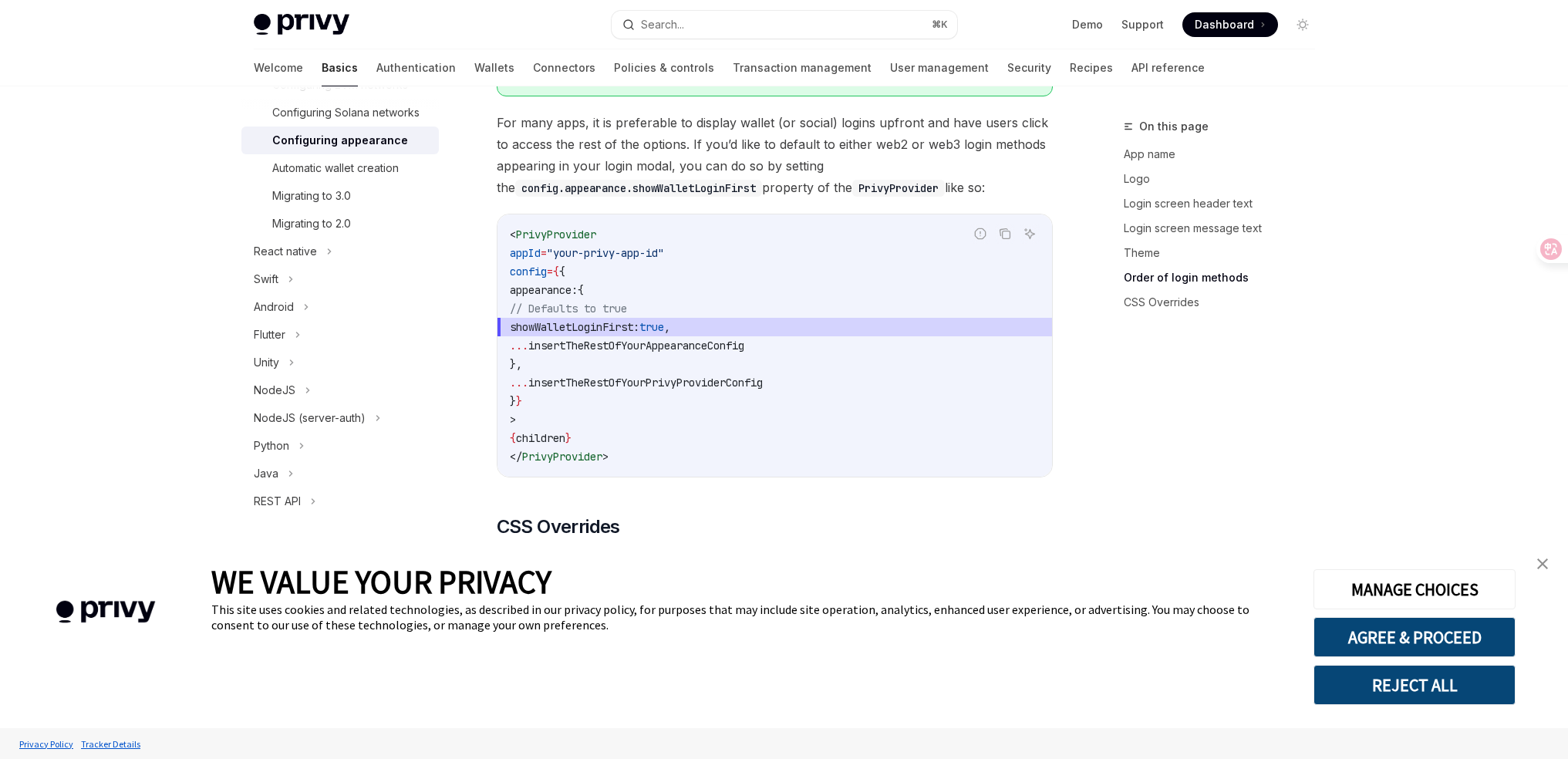
scroll to position [3314, 0]
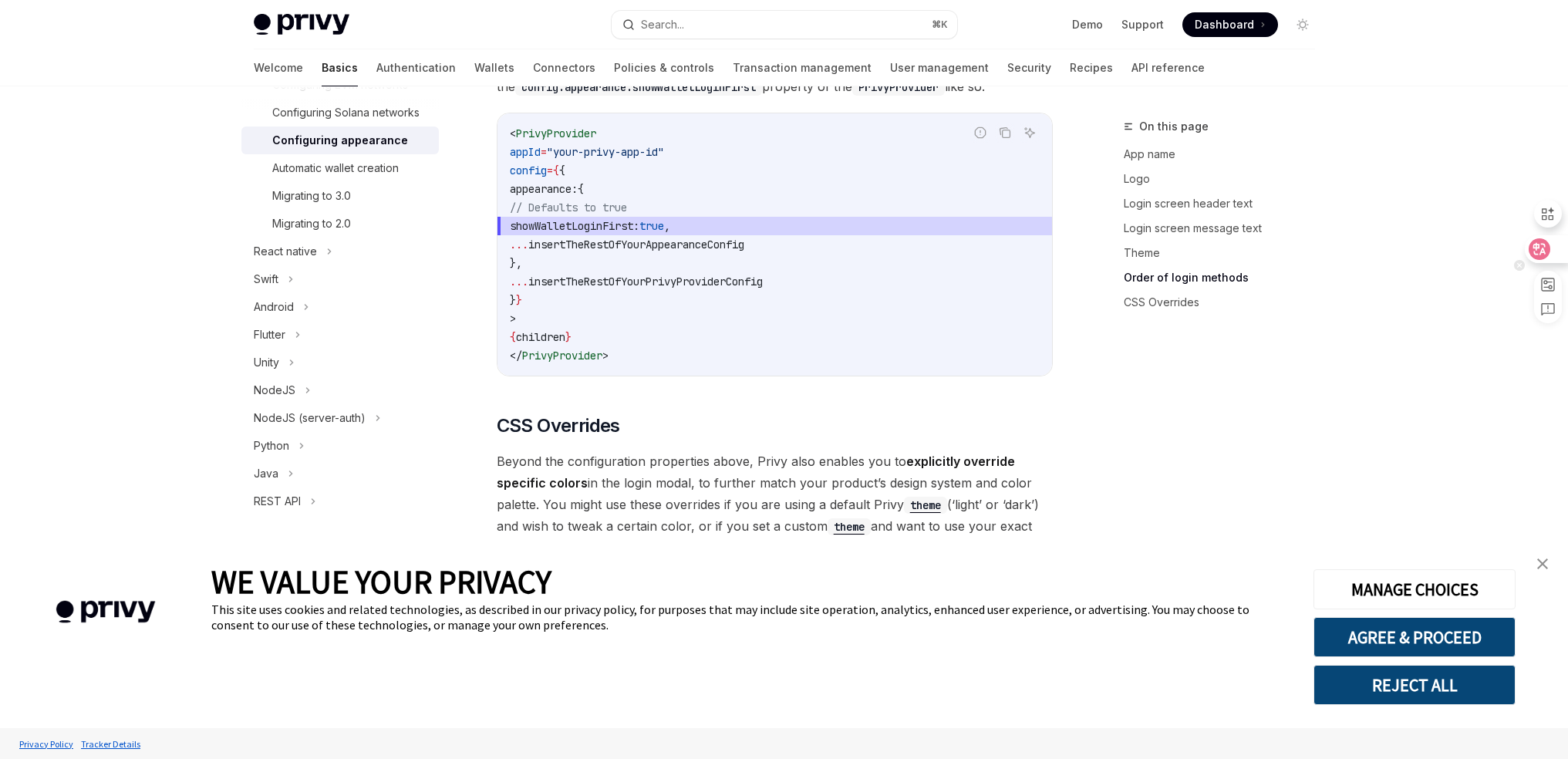
click at [1557, 249] on div at bounding box center [1546, 249] width 42 height 28
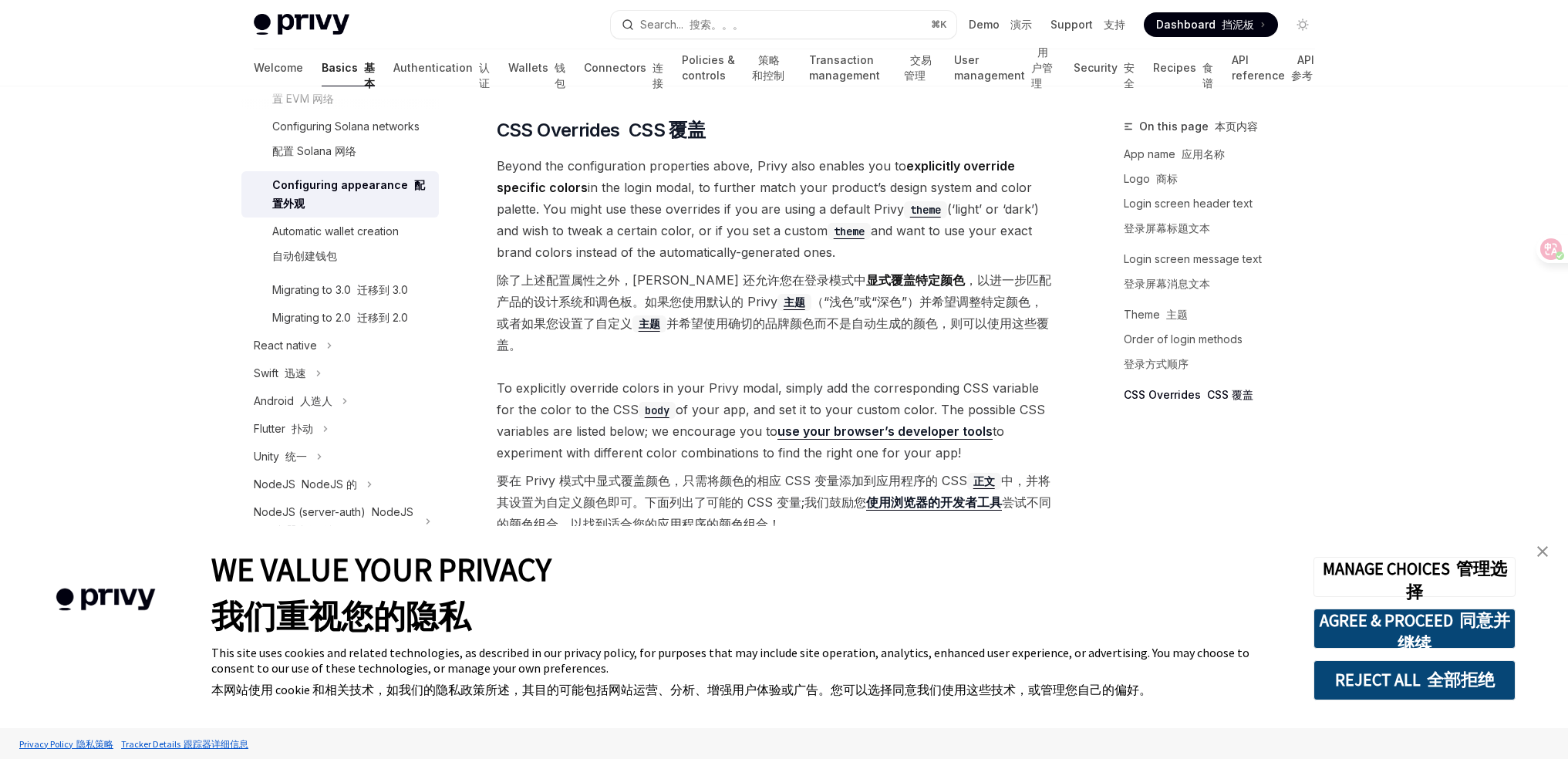
scroll to position [3652, 0]
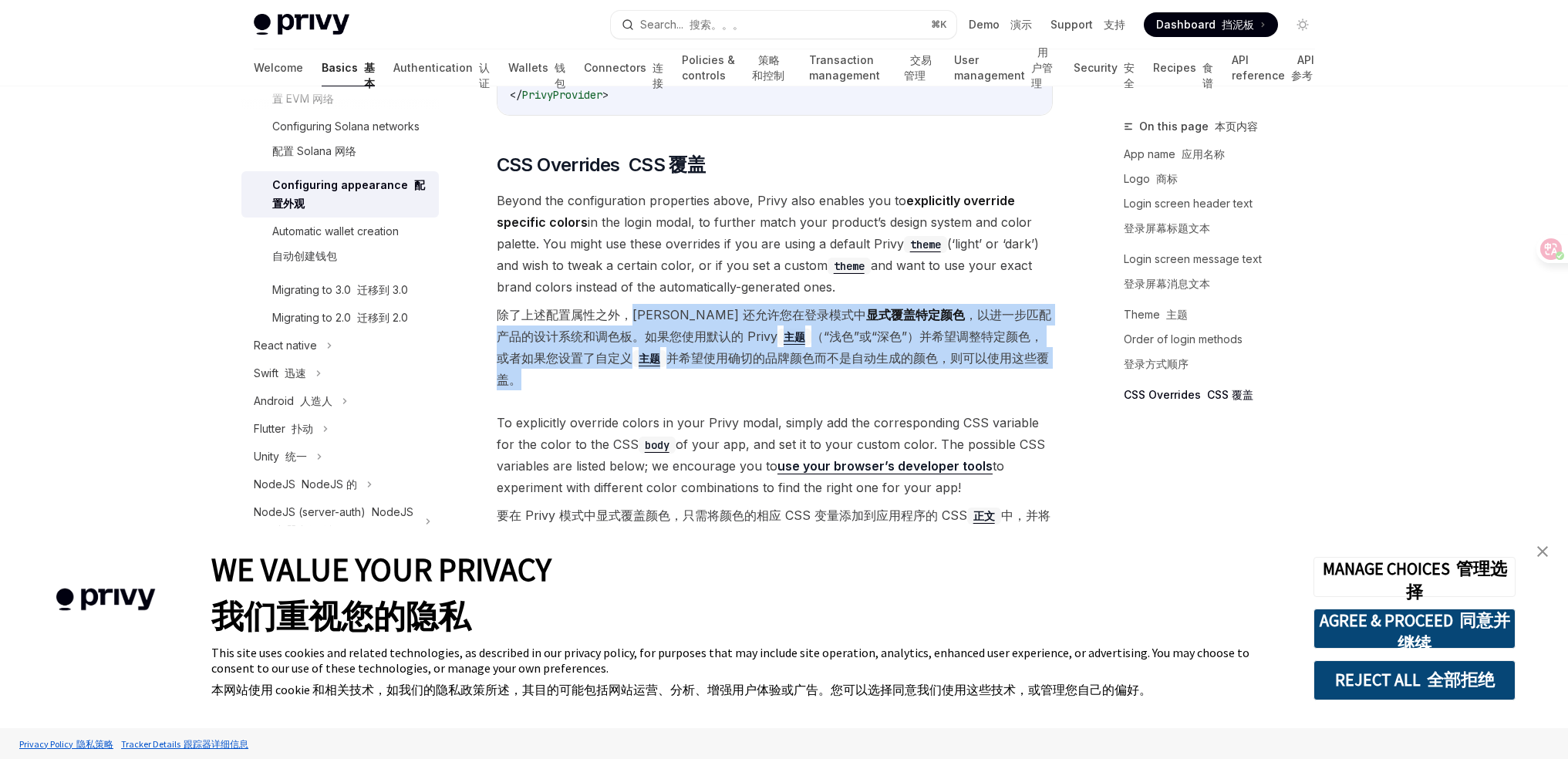
drag, startPoint x: 628, startPoint y: 271, endPoint x: 1036, endPoint y: 312, distance: 410.1
click at [1036, 312] on font "除了上述配置属性之外，Privy 还允许您在登录模式中 显式覆盖特定颜色 ，以进一步匹配产品的设计系统和调色板。如果您使用默认的 Privy 主题 （“浅色”…" at bounding box center [774, 347] width 556 height 87
drag, startPoint x: 919, startPoint y: 314, endPoint x: 587, endPoint y: 272, distance: 334.6
click at [587, 304] on font "除了上述配置属性之外，Privy 还允许您在登录模式中 显式覆盖特定颜色 ，以进一步匹配产品的设计系统和调色板。如果您使用默认的 Privy 主题 （“浅色”…" at bounding box center [774, 347] width 556 height 87
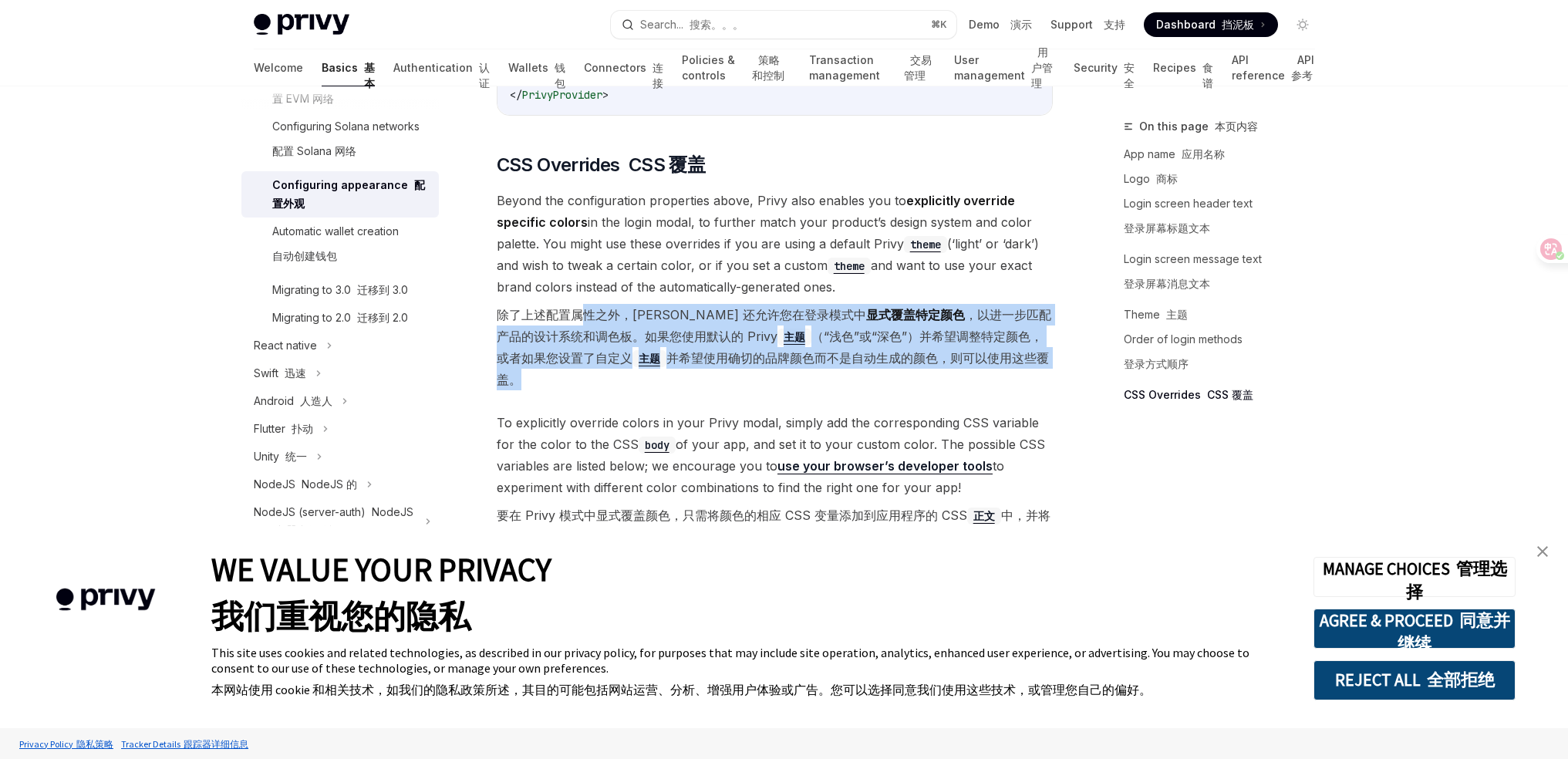
drag, startPoint x: 587, startPoint y: 272, endPoint x: 556, endPoint y: 273, distance: 31.0
click at [586, 307] on font "除了上述配置属性之外，Privy 还允许您在登录模式中 显式覆盖特定颜色 ，以进一步匹配产品的设计系统和调色板。如果您使用默认的 Privy 主题 （“浅色”…" at bounding box center [774, 347] width 555 height 80
drag, startPoint x: 556, startPoint y: 273, endPoint x: 1046, endPoint y: 320, distance: 492.2
click at [1045, 320] on font "除了上述配置属性之外，Privy 还允许您在登录模式中 显式覆盖特定颜色 ，以进一步匹配产品的设计系统和调色板。如果您使用默认的 Privy 主题 （“浅色”…" at bounding box center [774, 347] width 556 height 87
click at [1046, 320] on font "除了上述配置属性之外，Privy 还允许您在登录模式中 显式覆盖特定颜色 ，以进一步匹配产品的设计系统和调色板。如果您使用默认的 Privy 主题 （“浅色”…" at bounding box center [774, 347] width 556 height 87
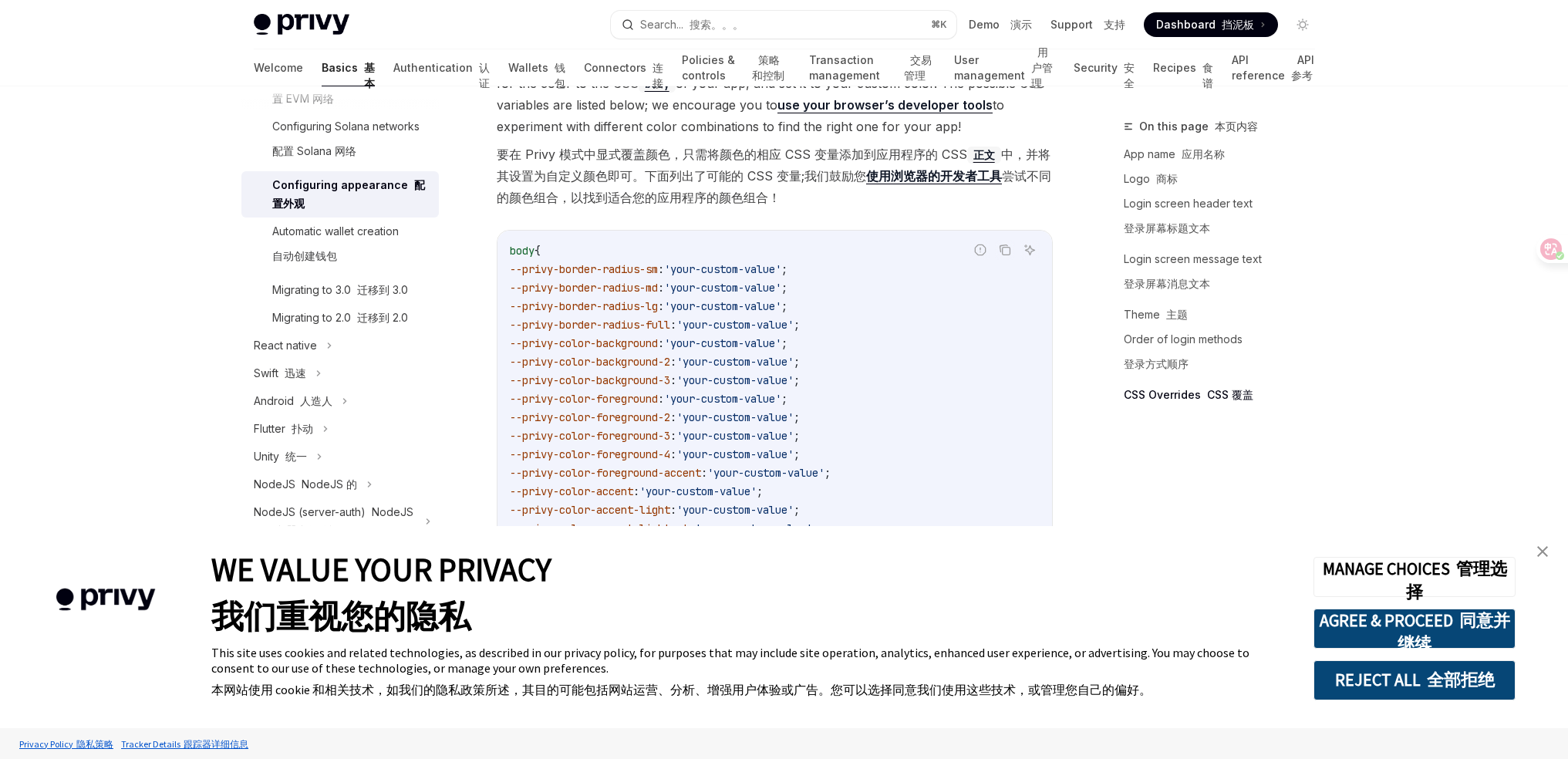
scroll to position [3926, 0]
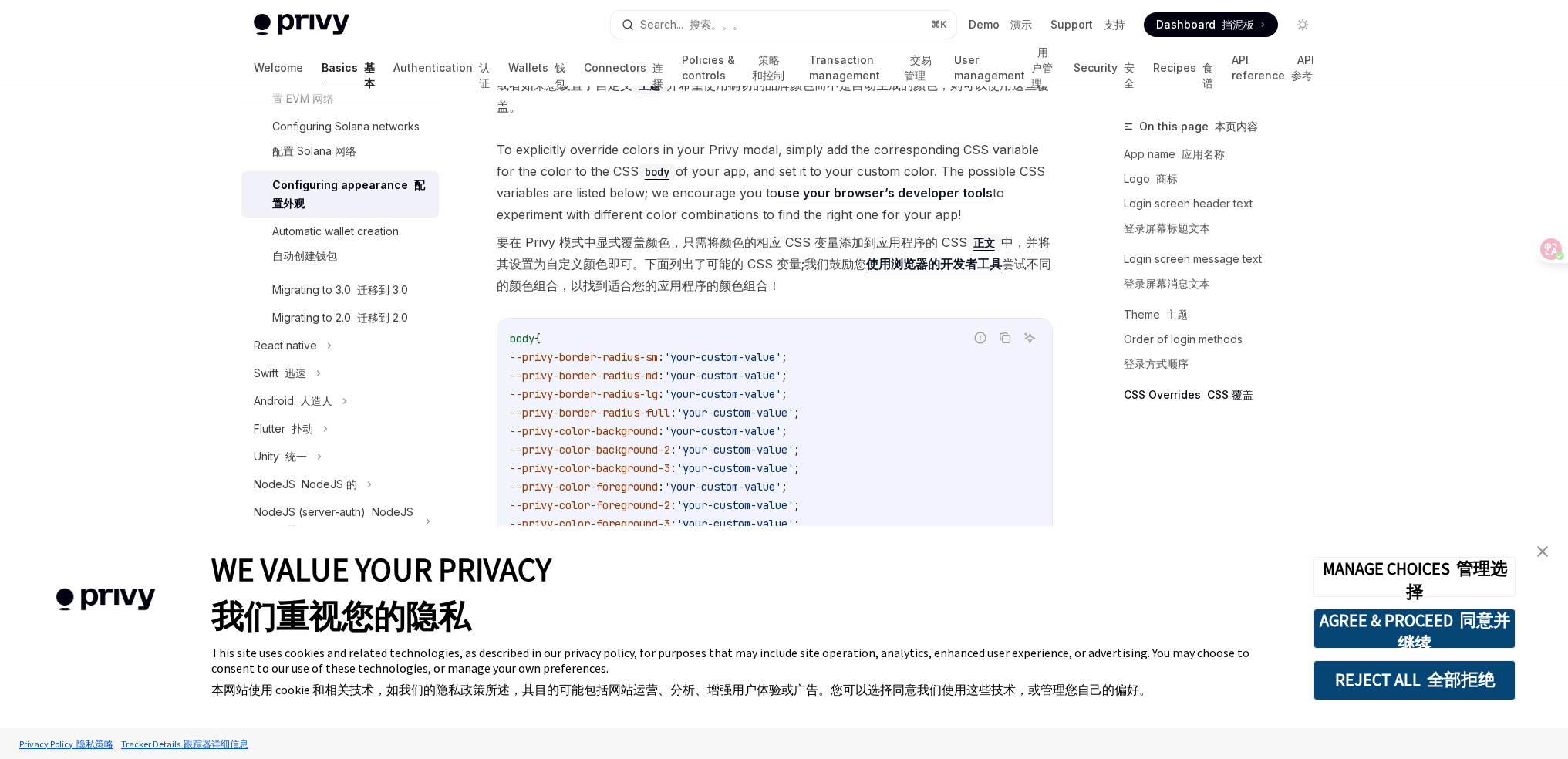
click at [530, 332] on span "body" at bounding box center [522, 338] width 25 height 14
click at [1543, 547] on img "close banner" at bounding box center [1542, 551] width 10 height 10
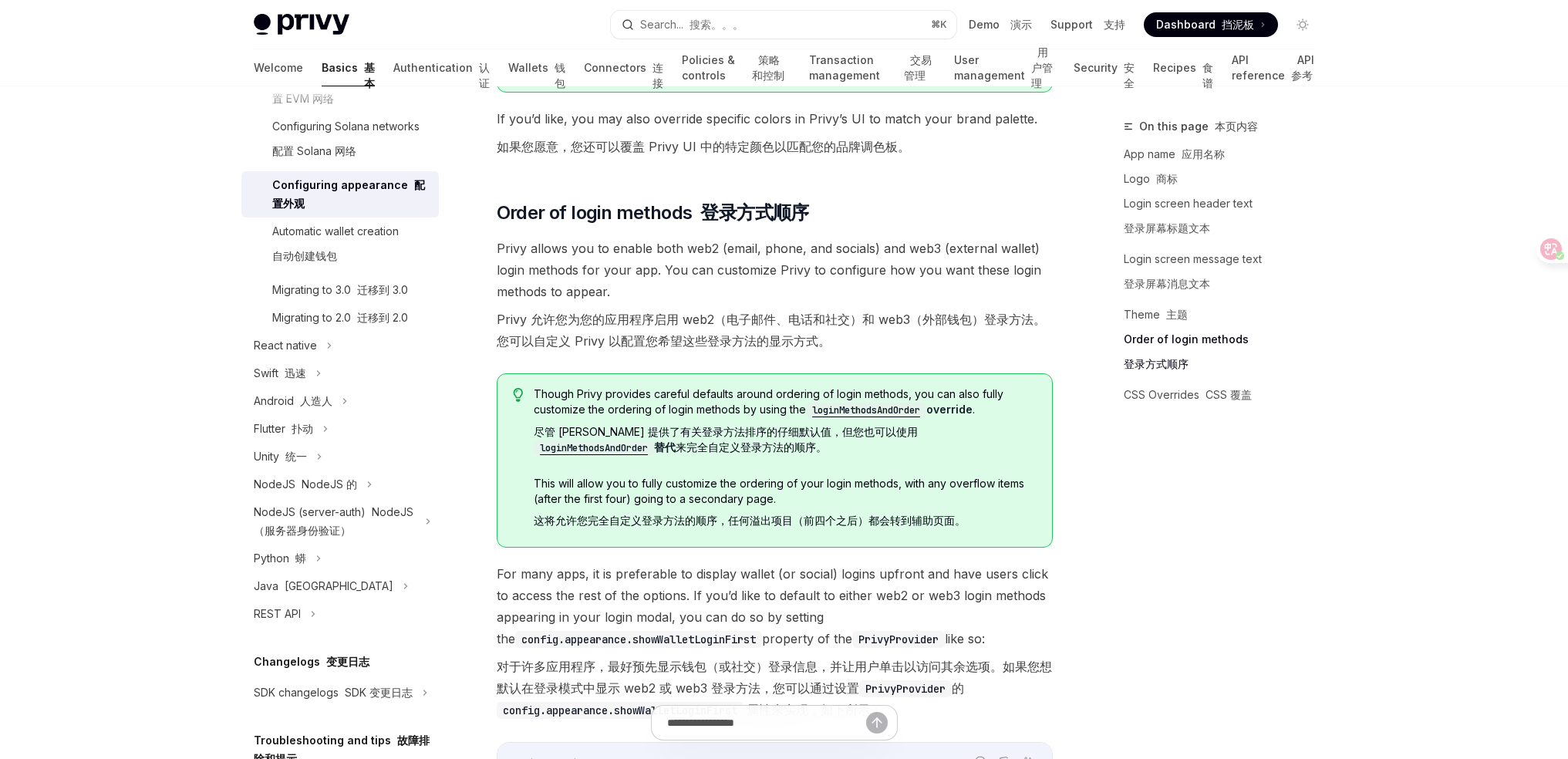
scroll to position [3246, 0]
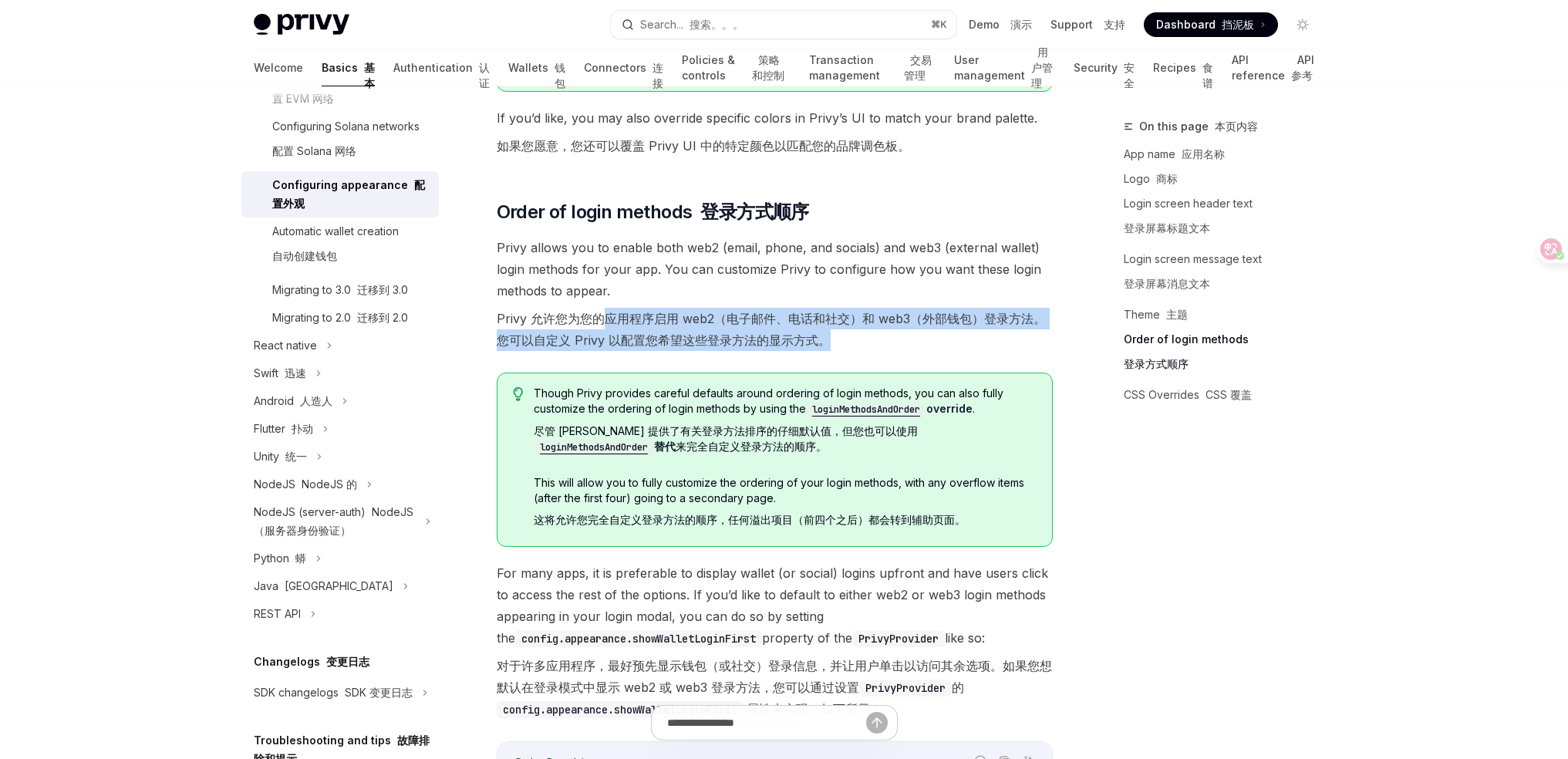
drag, startPoint x: 608, startPoint y: 280, endPoint x: 911, endPoint y: 309, distance: 304.4
click at [909, 310] on span "Privy allows you to enable both web2 (email, phone, and socials) and web3 (exte…" at bounding box center [774, 297] width 556 height 120
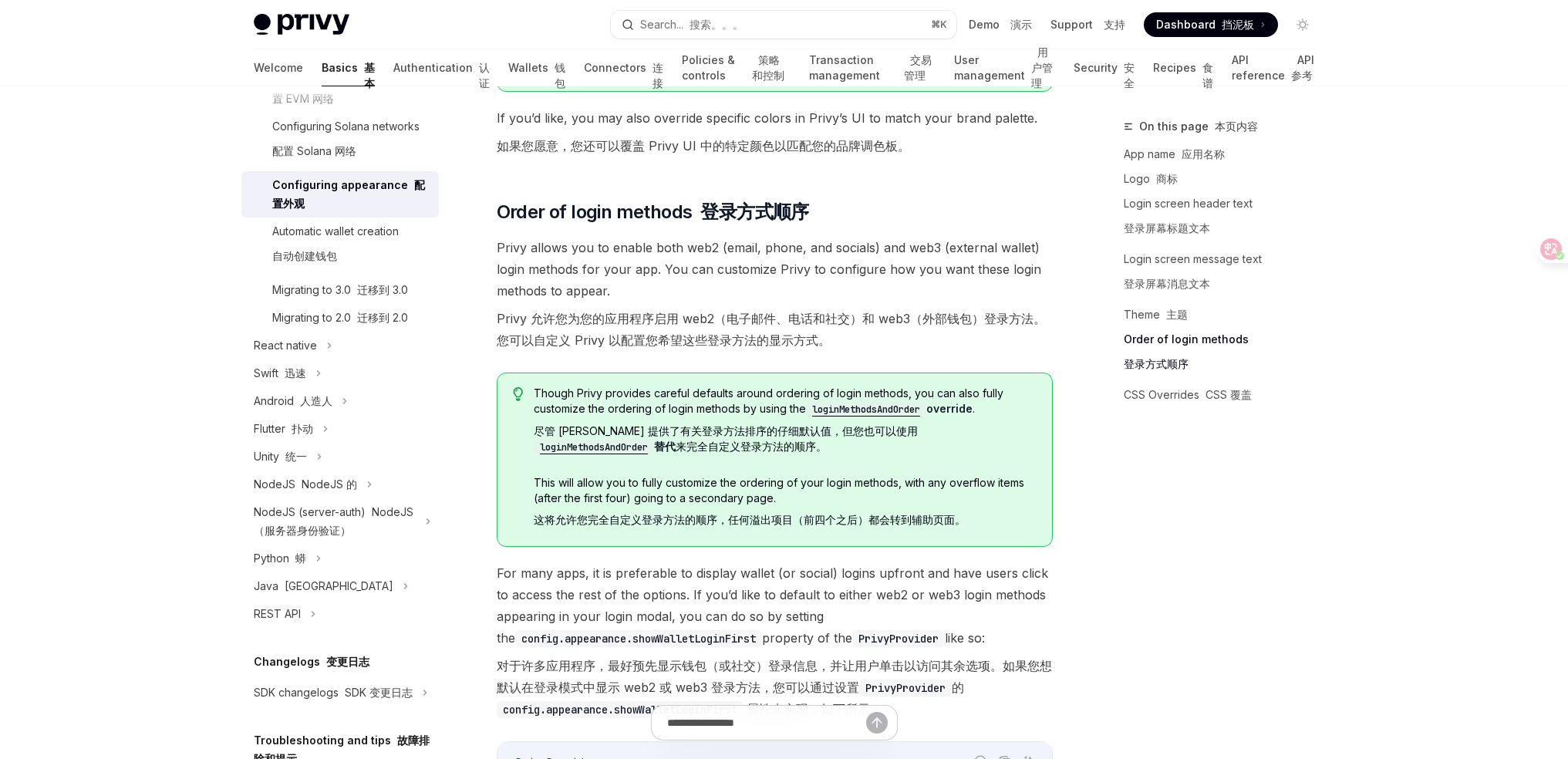
click at [911, 309] on span "Privy allows you to enable both web2 (email, phone, and socials) and web3 (exte…" at bounding box center [774, 297] width 556 height 120
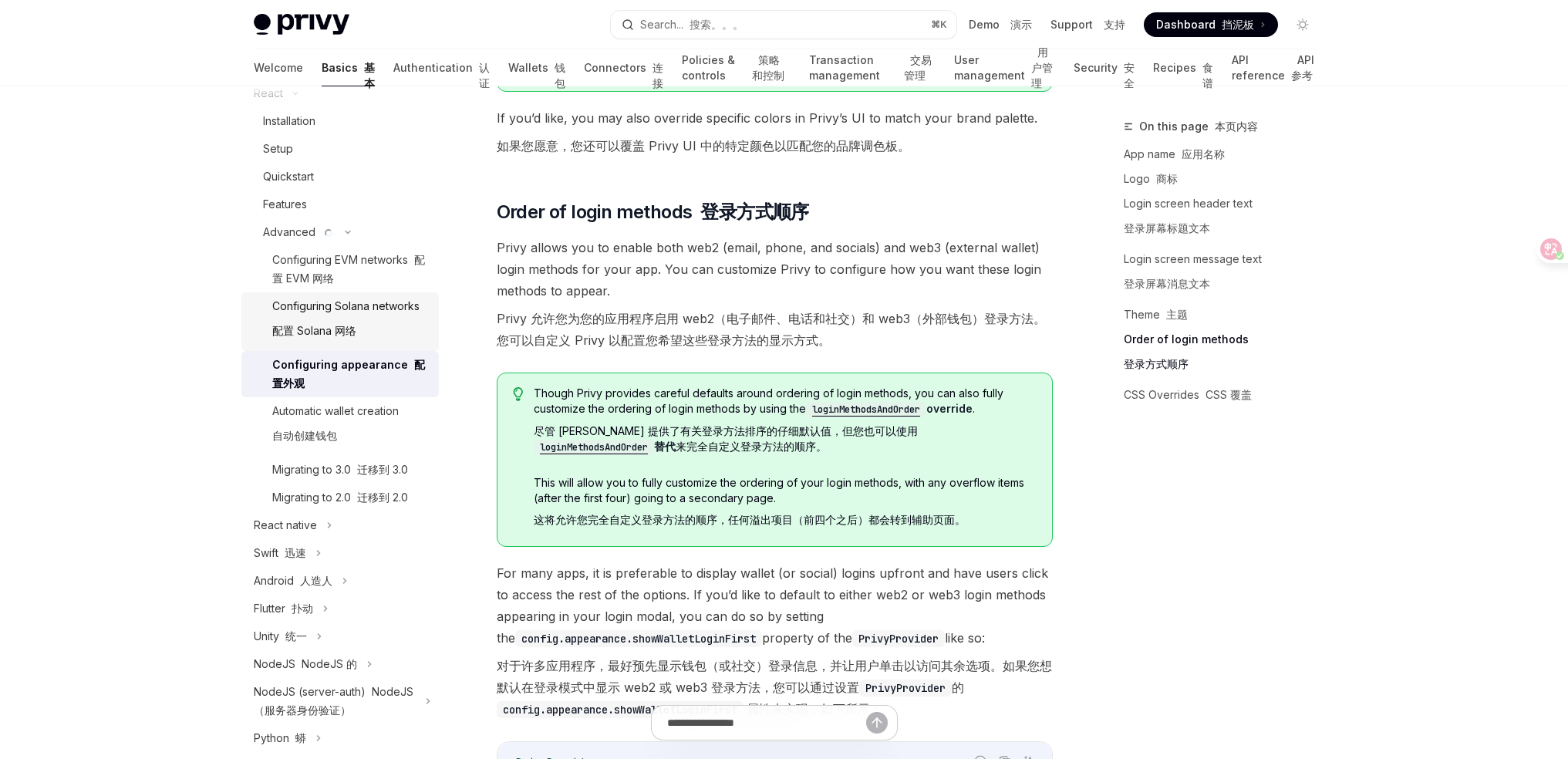
scroll to position [95, 0]
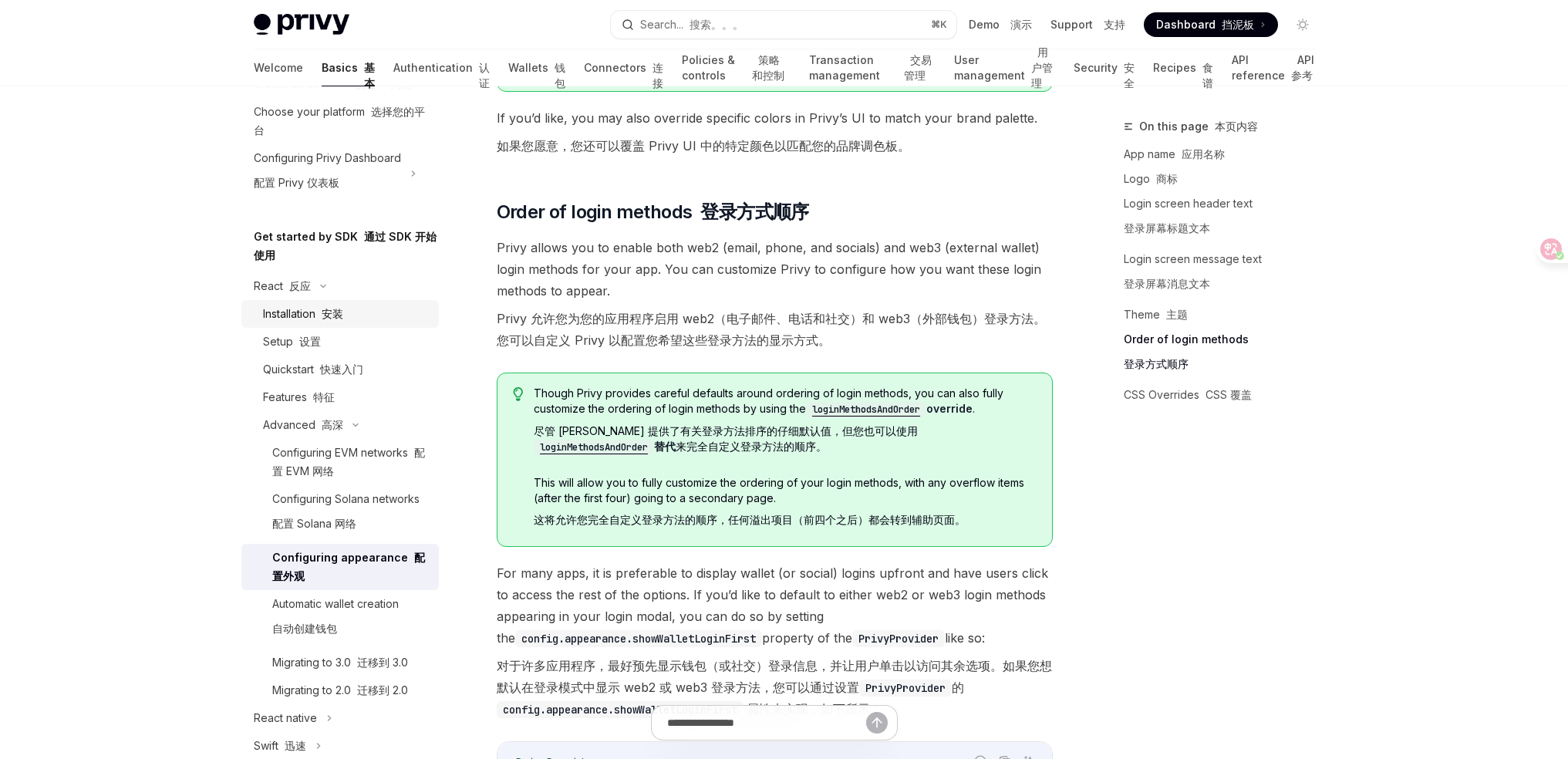
click at [342, 320] on font "安装" at bounding box center [332, 314] width 22 height 13
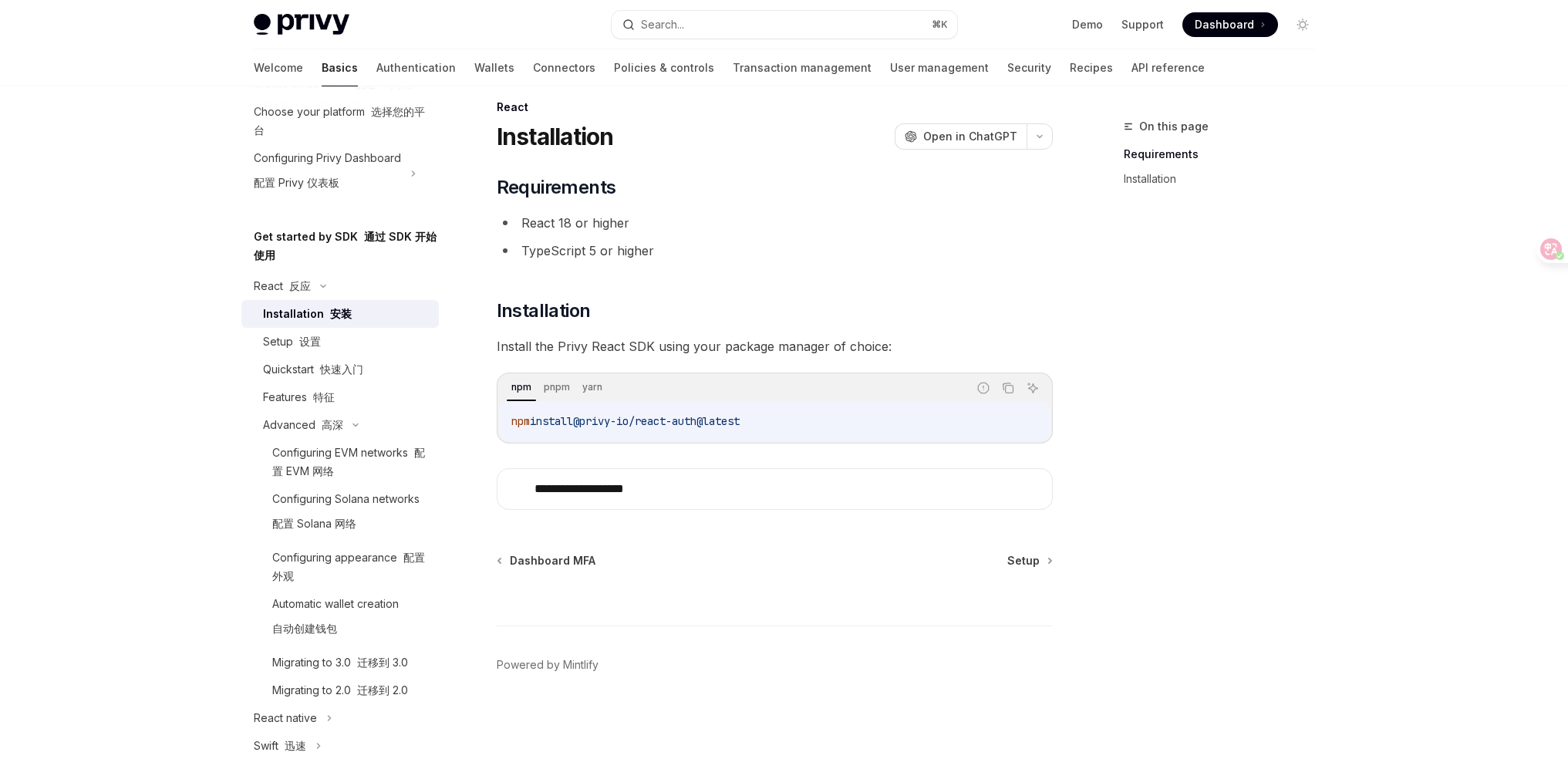
scroll to position [19, 0]
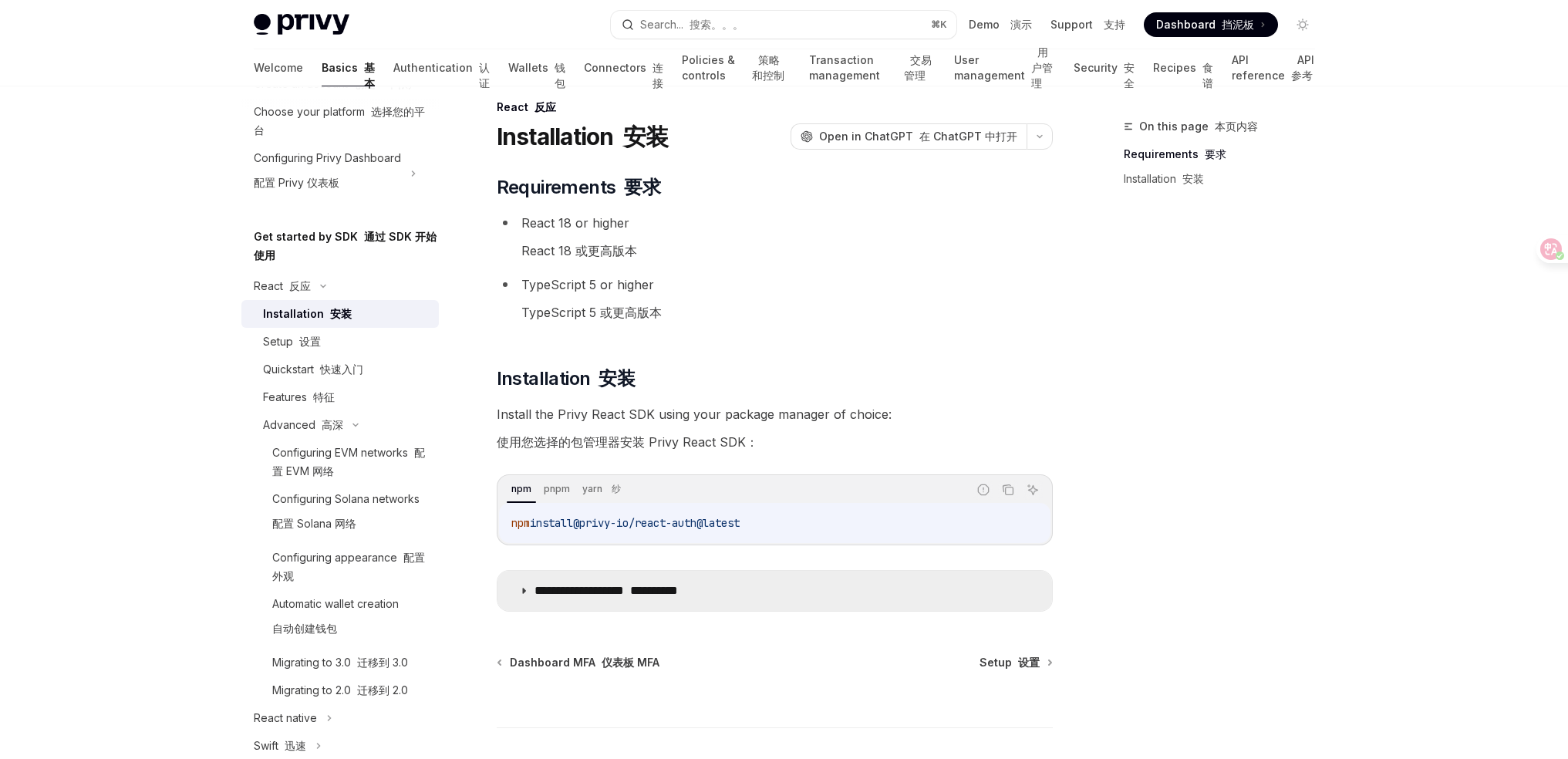
click at [678, 585] on font "**********" at bounding box center [654, 590] width 48 height 11
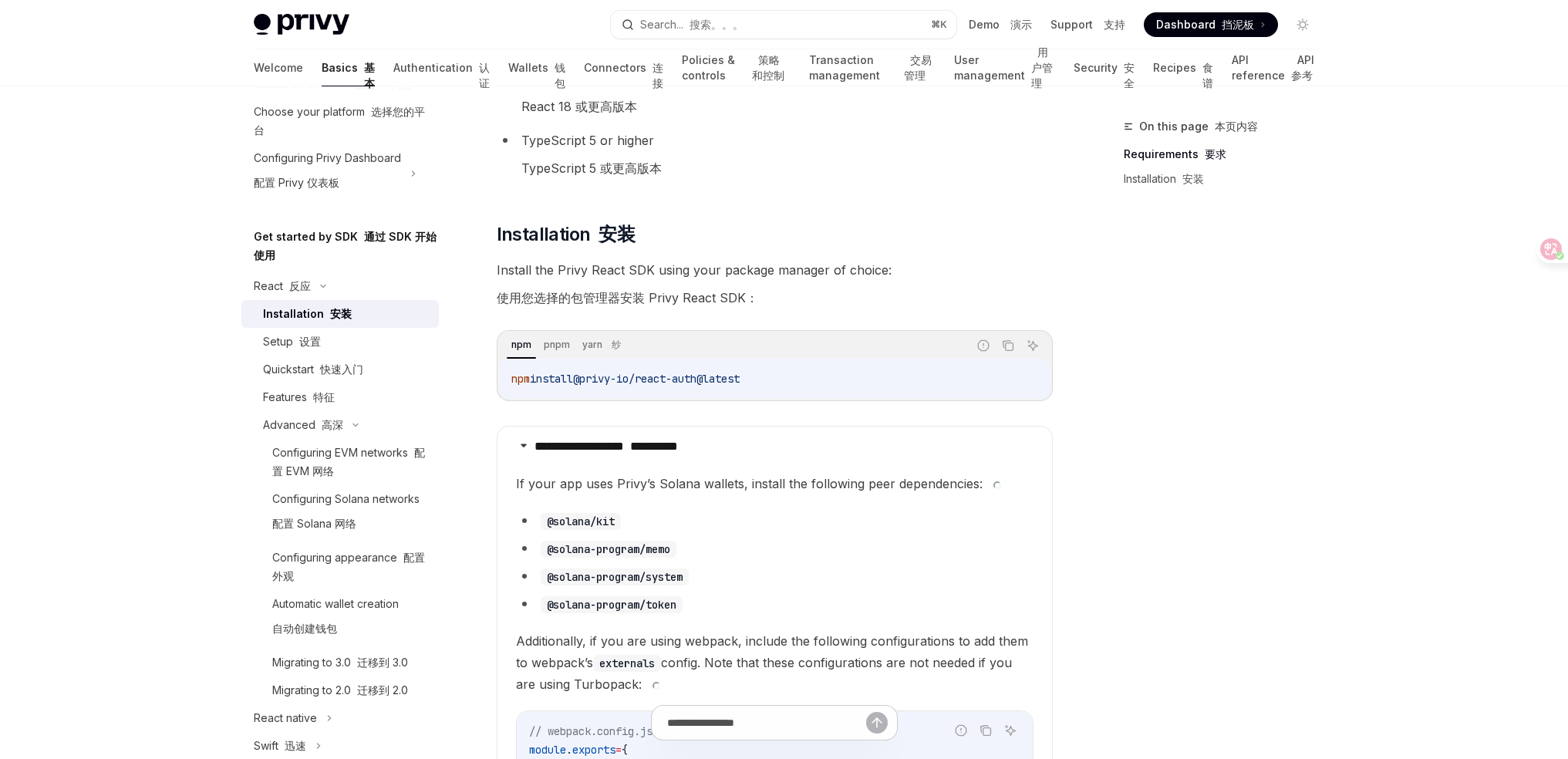
scroll to position [309, 0]
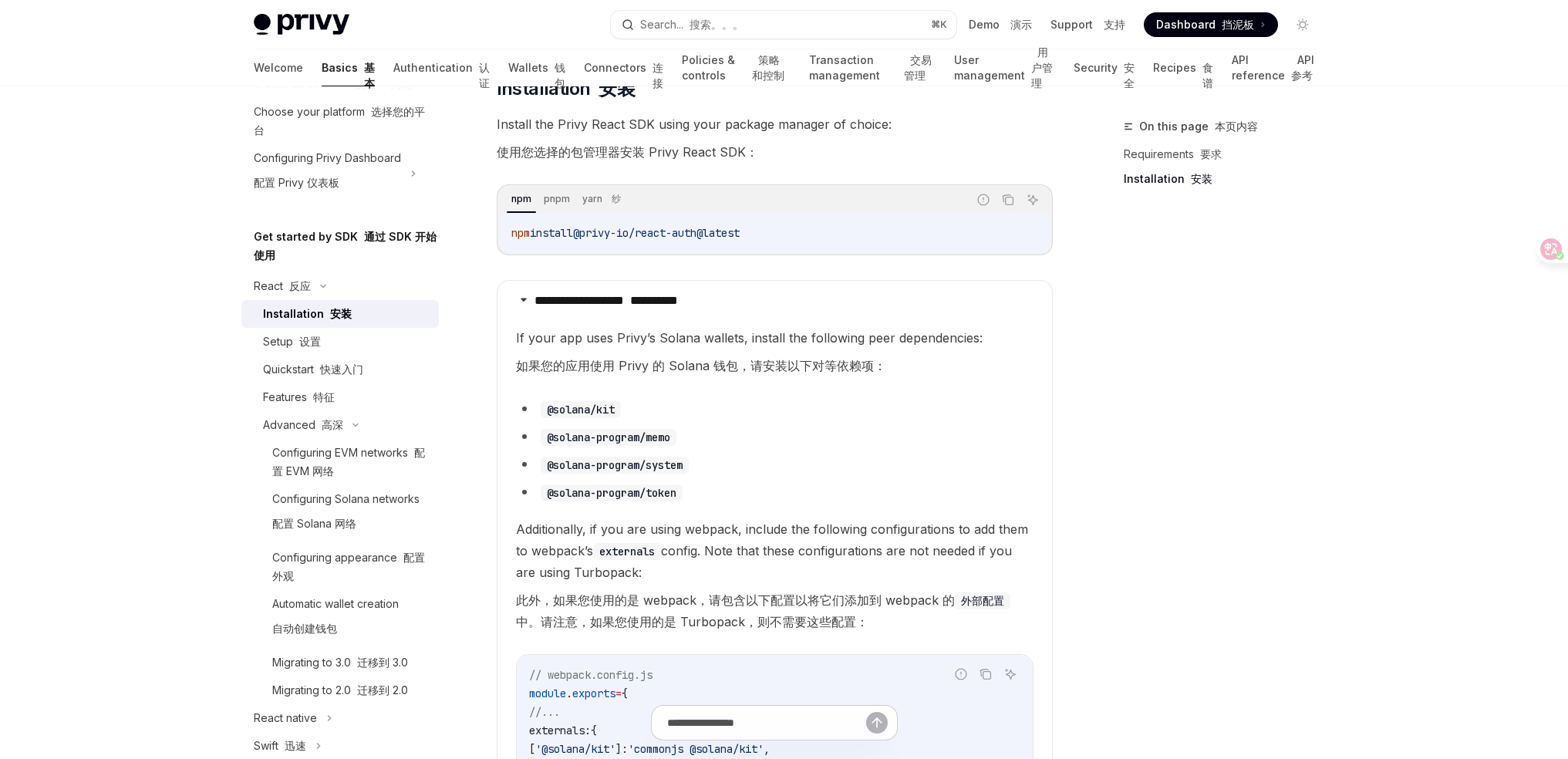
click at [668, 462] on code "@solana-program/system" at bounding box center [614, 465] width 148 height 17
click at [676, 460] on code "@solana-program/system" at bounding box center [614, 465] width 148 height 17
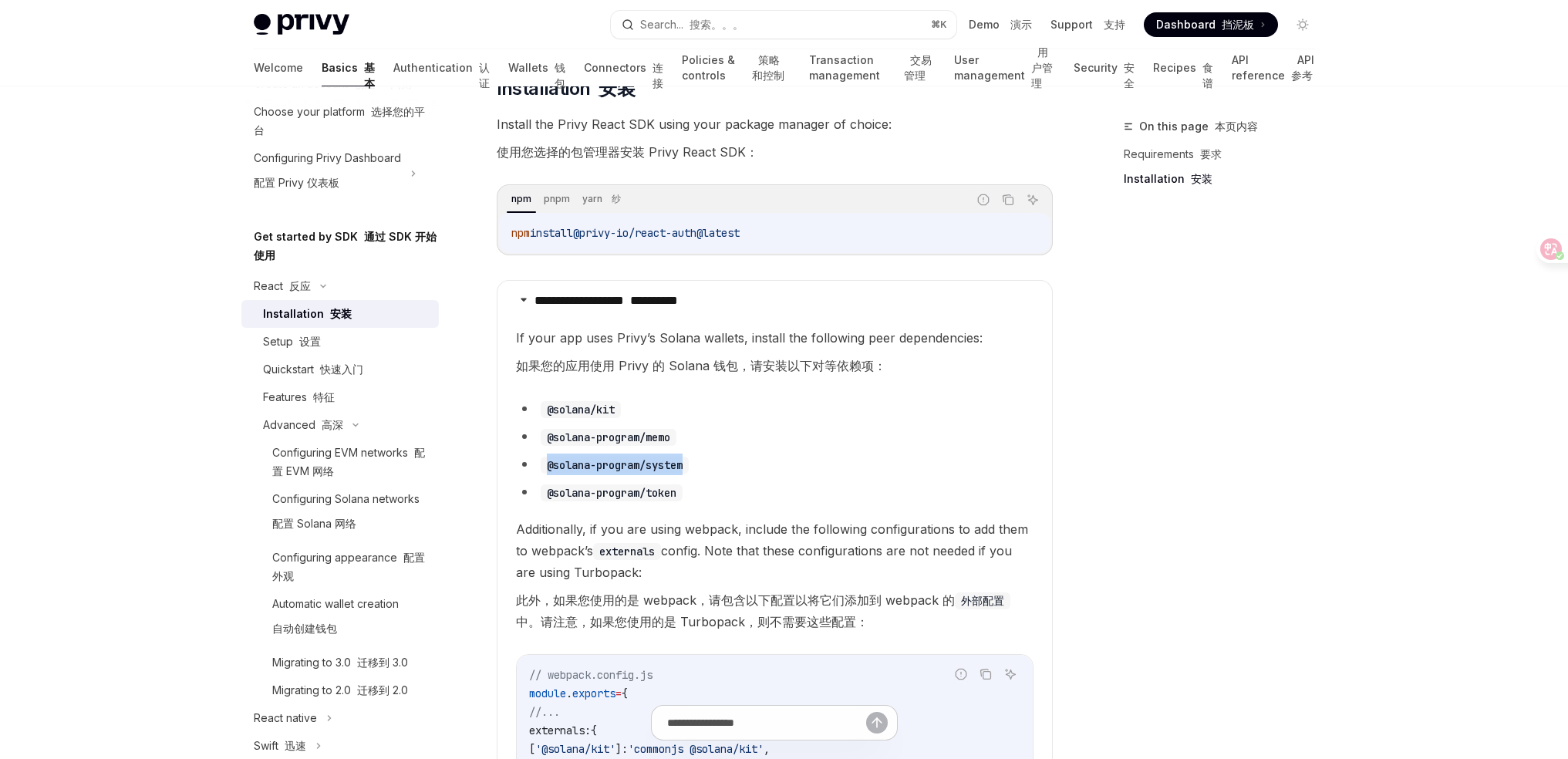
drag, startPoint x: 676, startPoint y: 460, endPoint x: 641, endPoint y: 431, distance: 45.5
click at [676, 459] on code "@solana-program/system" at bounding box center [614, 465] width 148 height 17
click at [632, 426] on li "@solana-program/memo" at bounding box center [774, 437] width 518 height 22
drag, startPoint x: 632, startPoint y: 425, endPoint x: 597, endPoint y: 405, distance: 40.3
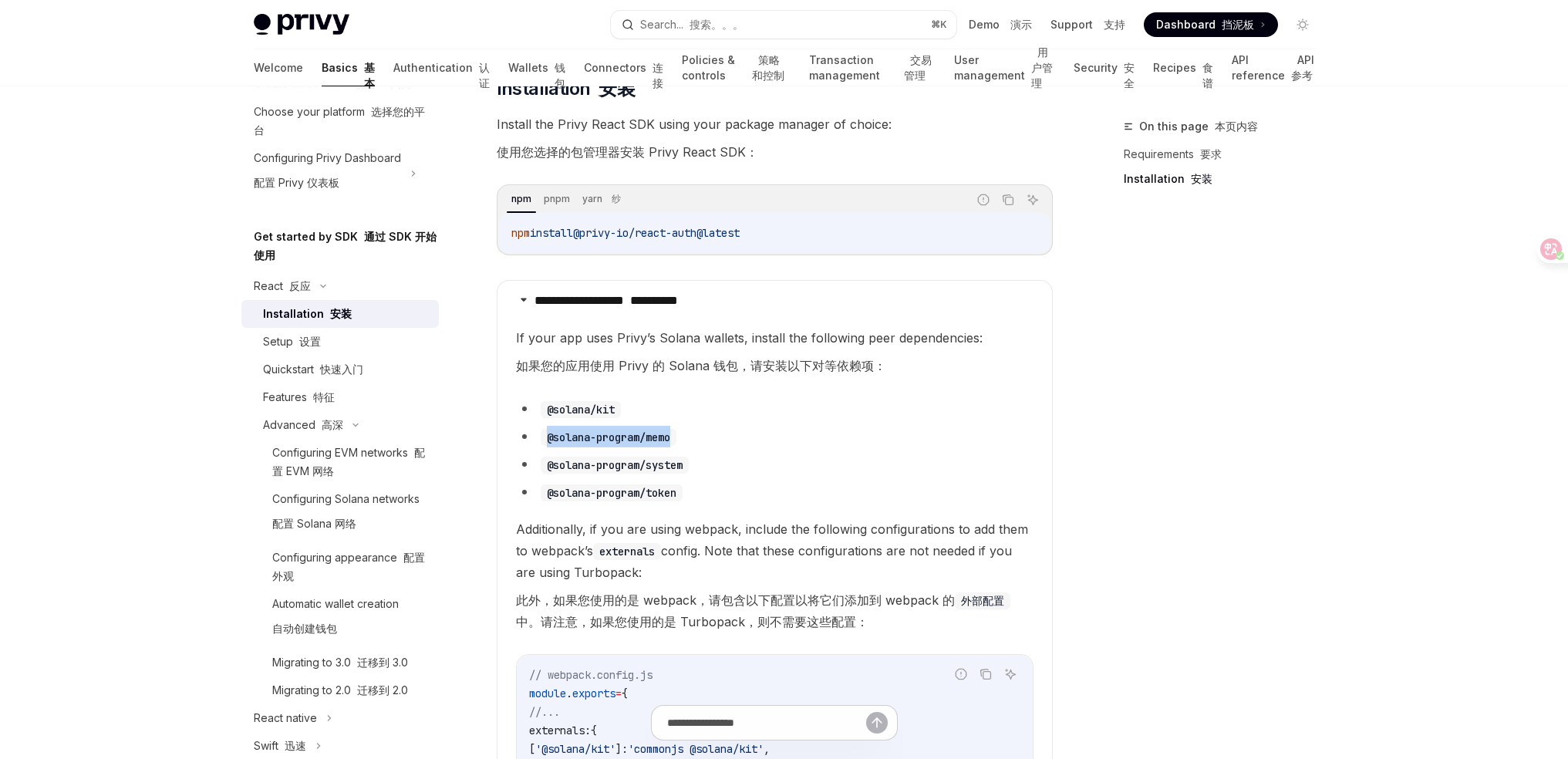
click at [632, 424] on ul "@solana/kit @solana-program/memo @solana-program/system @solana-program/token" at bounding box center [774, 451] width 518 height 105
click at [592, 402] on code "@solana/kit" at bounding box center [580, 410] width 80 height 17
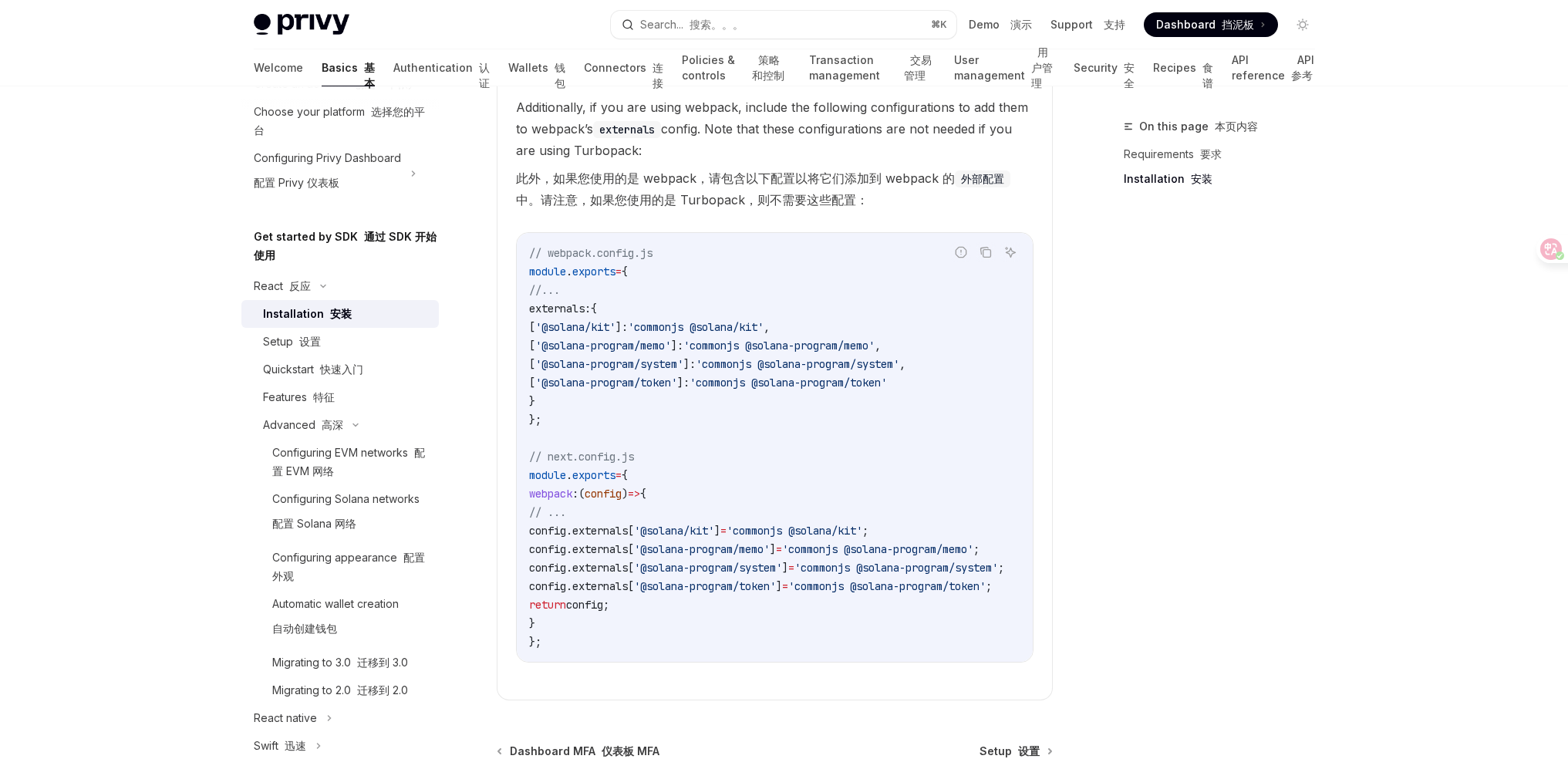
scroll to position [940, 0]
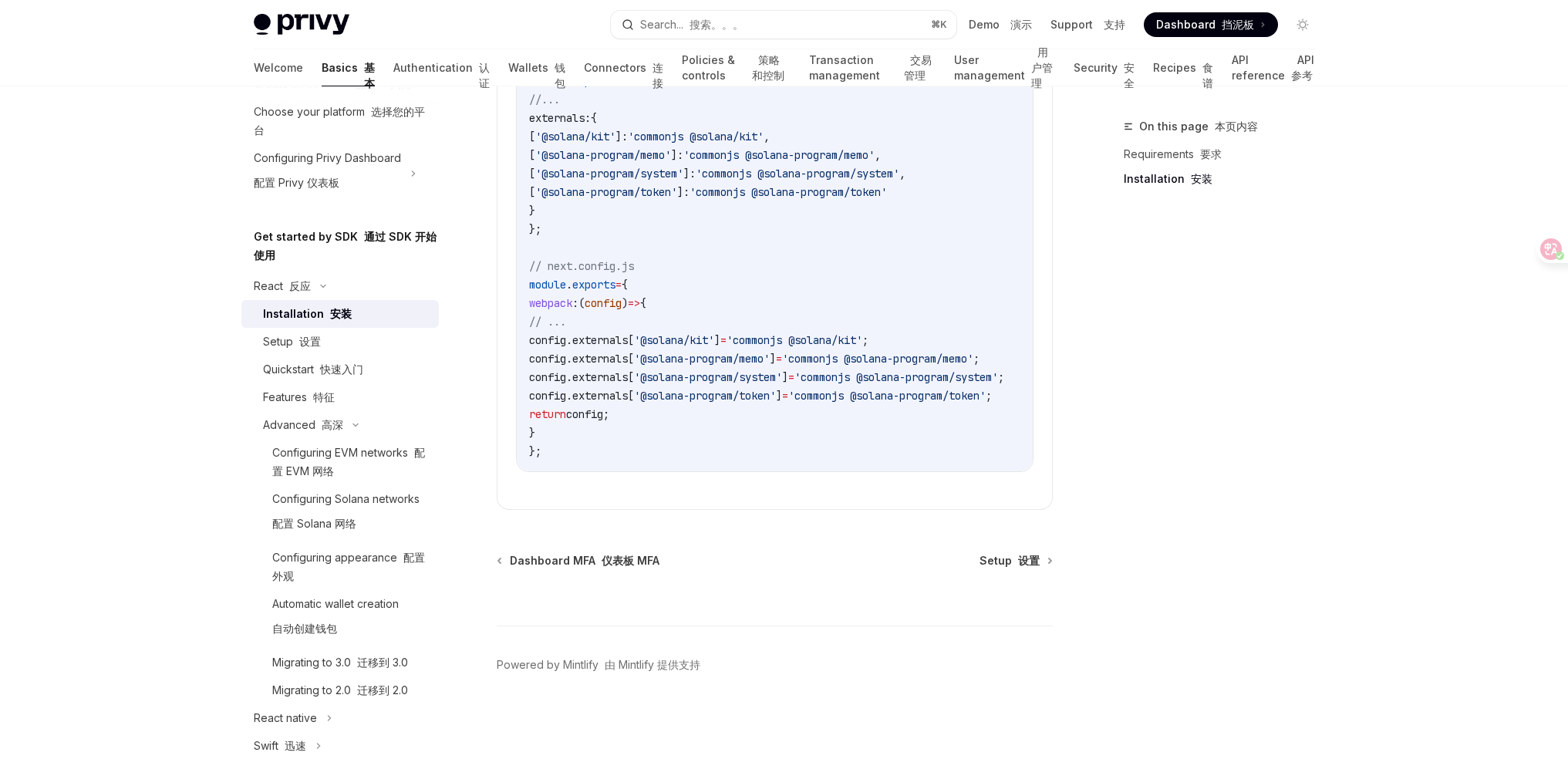
drag, startPoint x: 723, startPoint y: 497, endPoint x: 899, endPoint y: 500, distance: 176.0
click at [899, 500] on details "**********" at bounding box center [774, 89] width 556 height 843
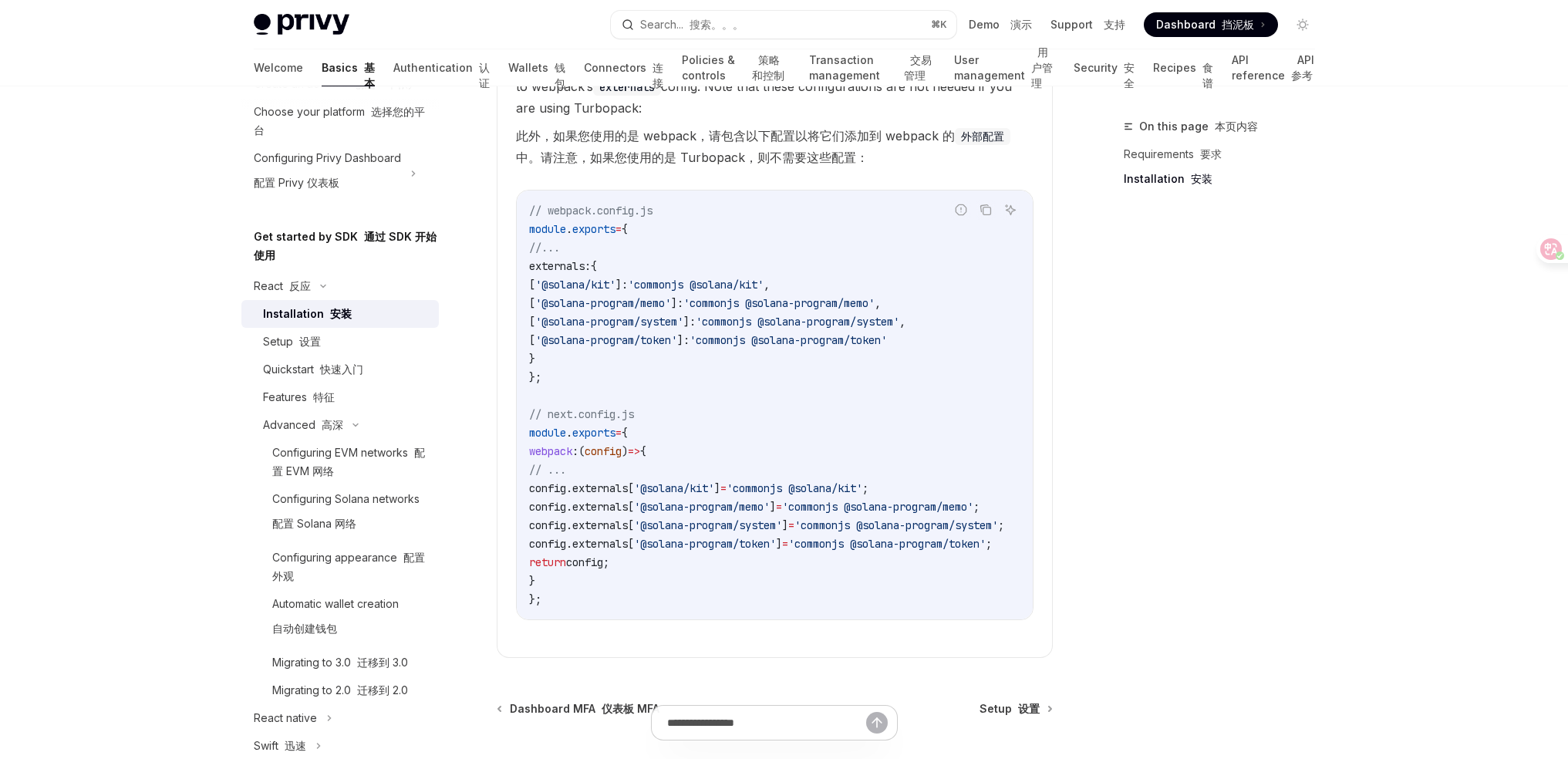
scroll to position [625, 0]
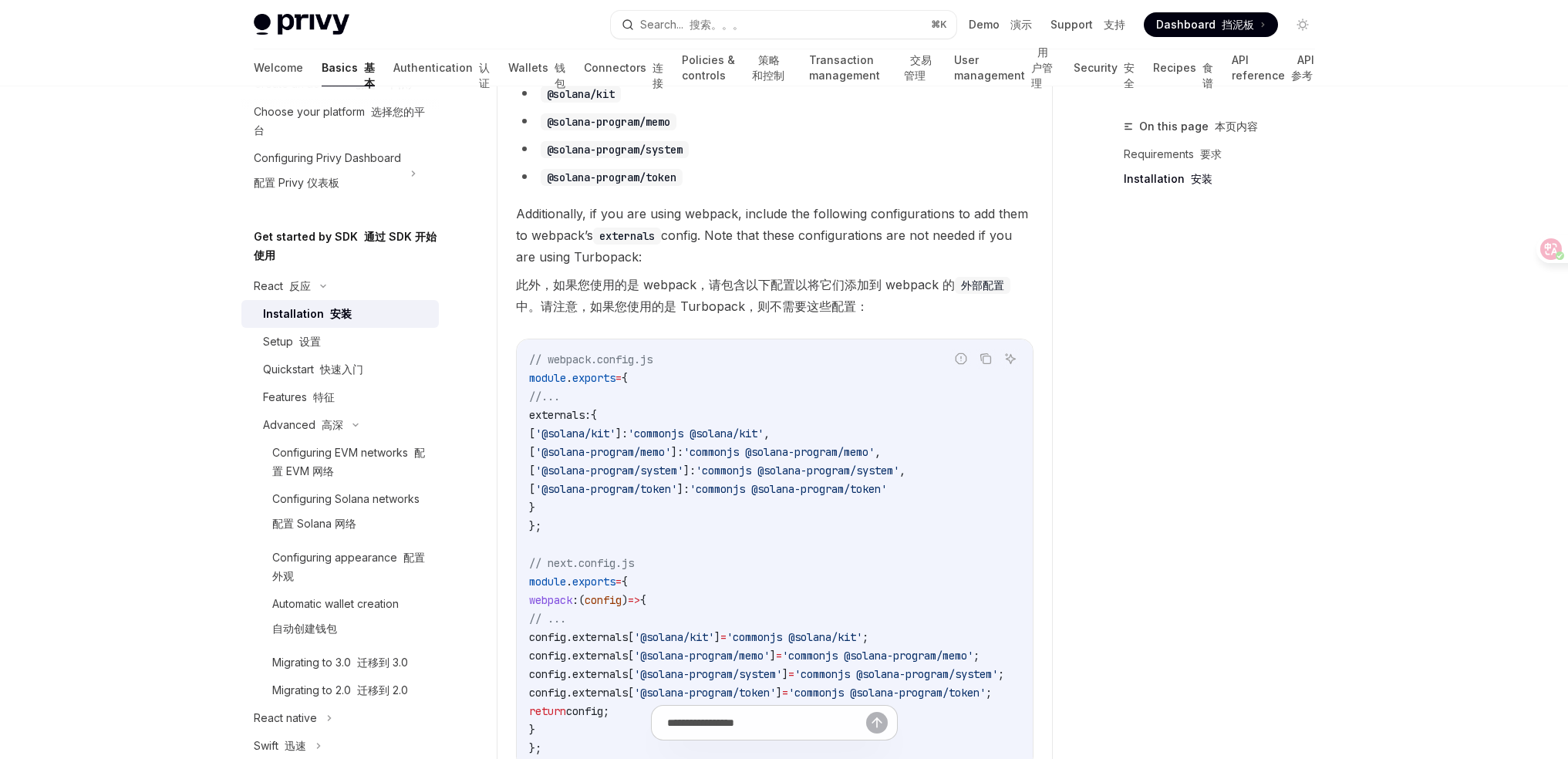
click at [566, 638] on span "config" at bounding box center [547, 637] width 37 height 14
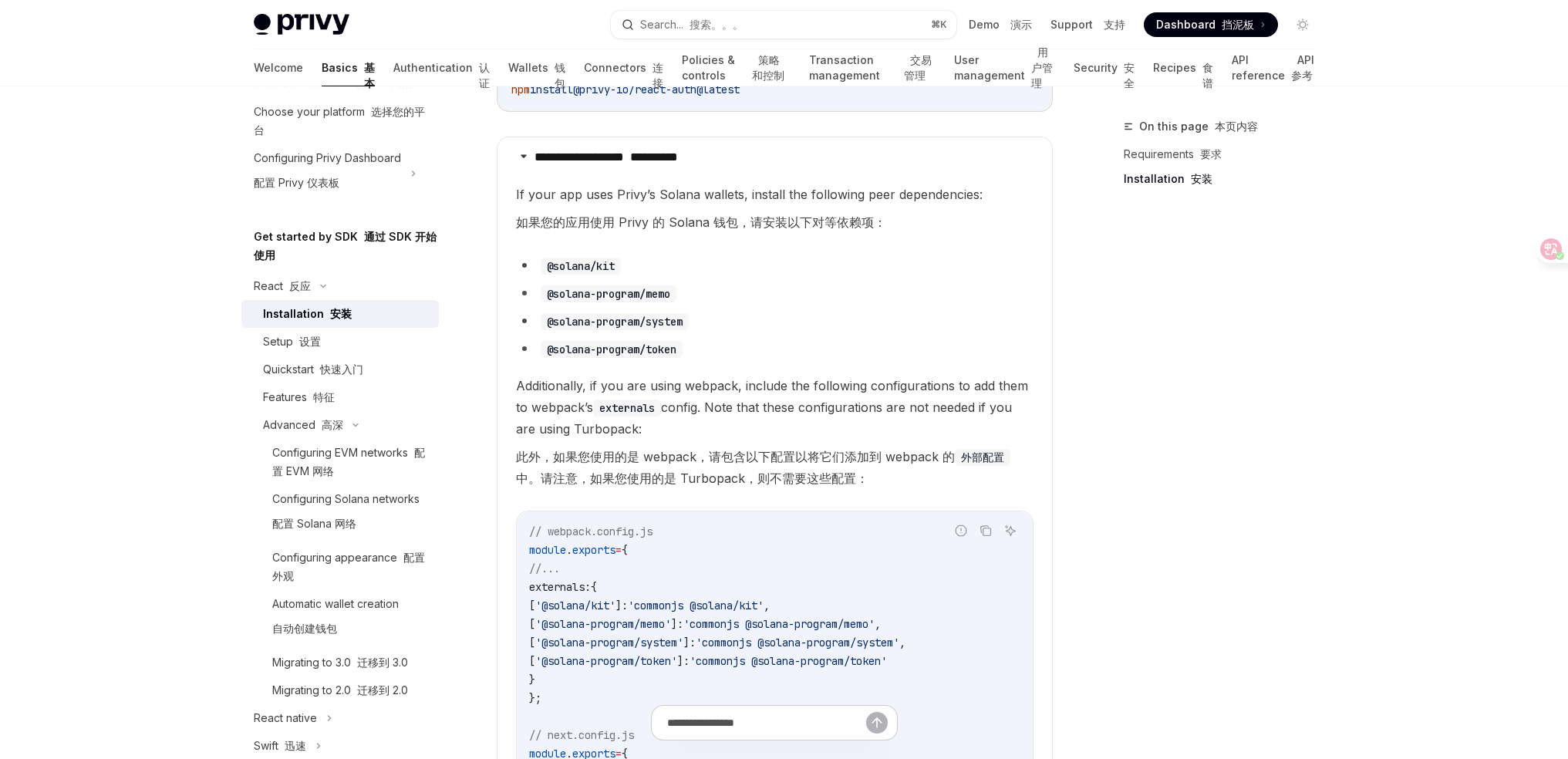
scroll to position [168, 0]
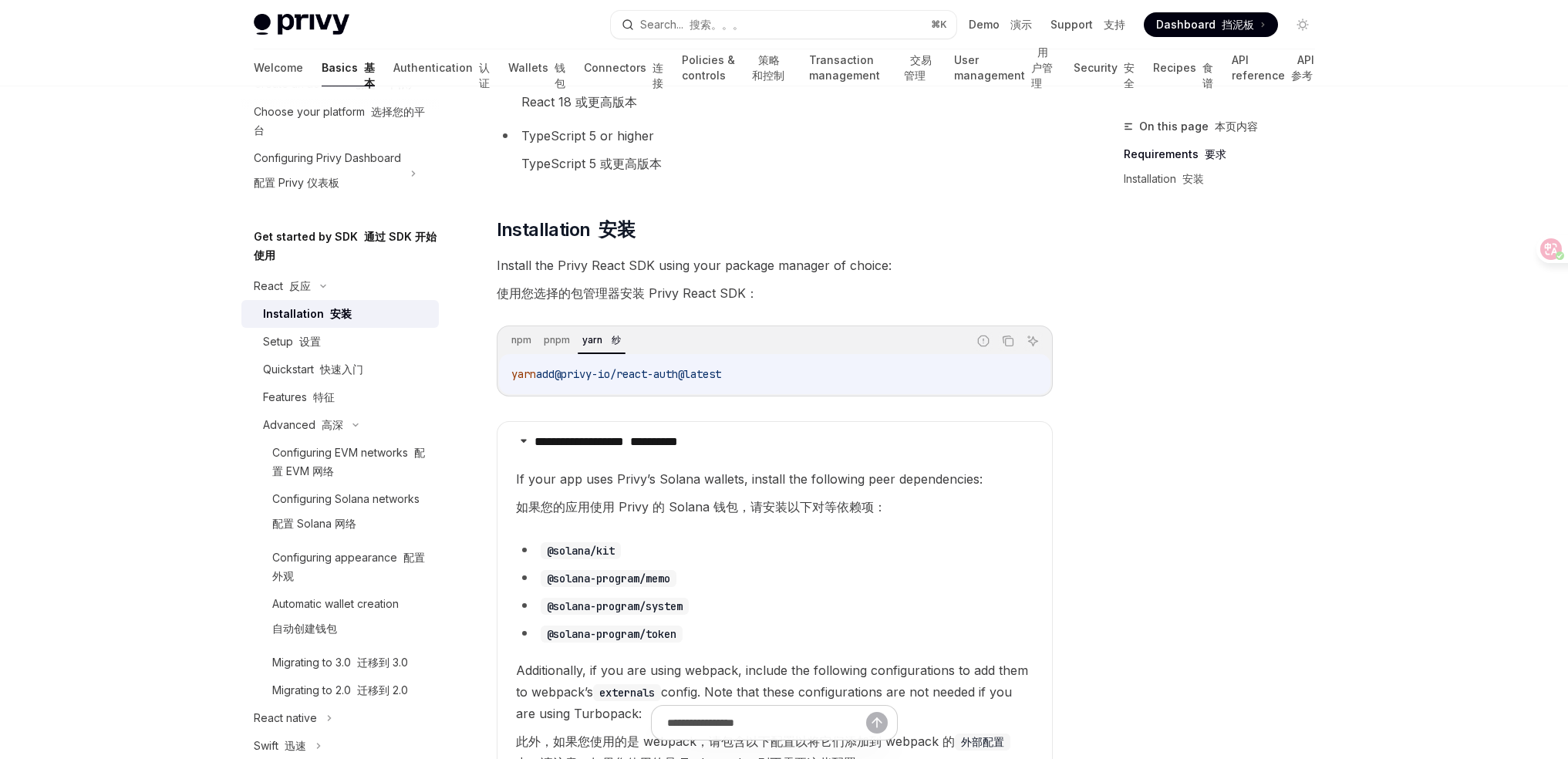
click at [689, 374] on span "@privy-io/react-auth@latest" at bounding box center [638, 374] width 167 height 14
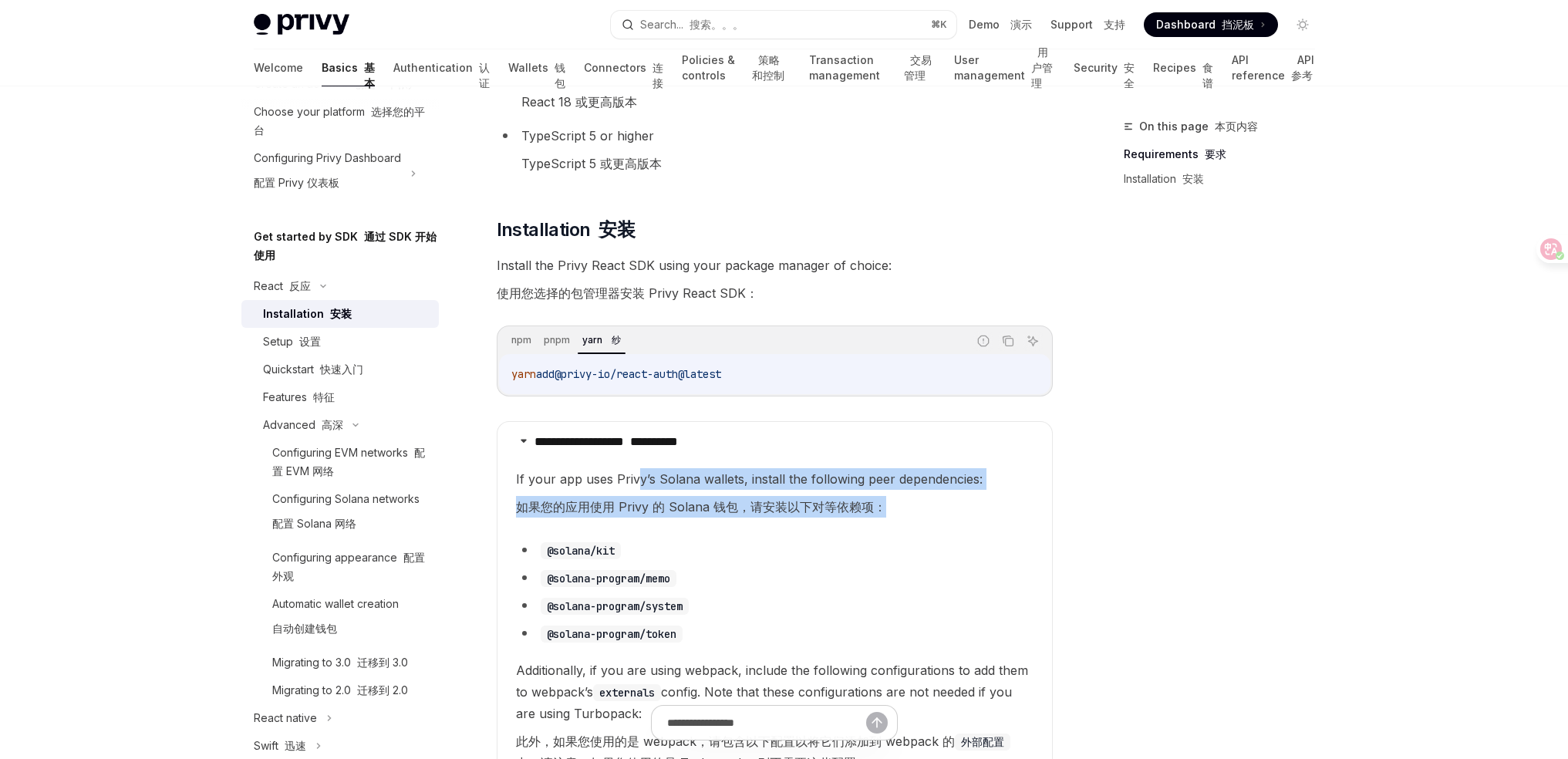
drag, startPoint x: 634, startPoint y: 482, endPoint x: 914, endPoint y: 514, distance: 281.8
click at [913, 514] on span "If your app uses Privy’s Solana wallets, install the following peer dependencie…" at bounding box center [774, 496] width 518 height 55
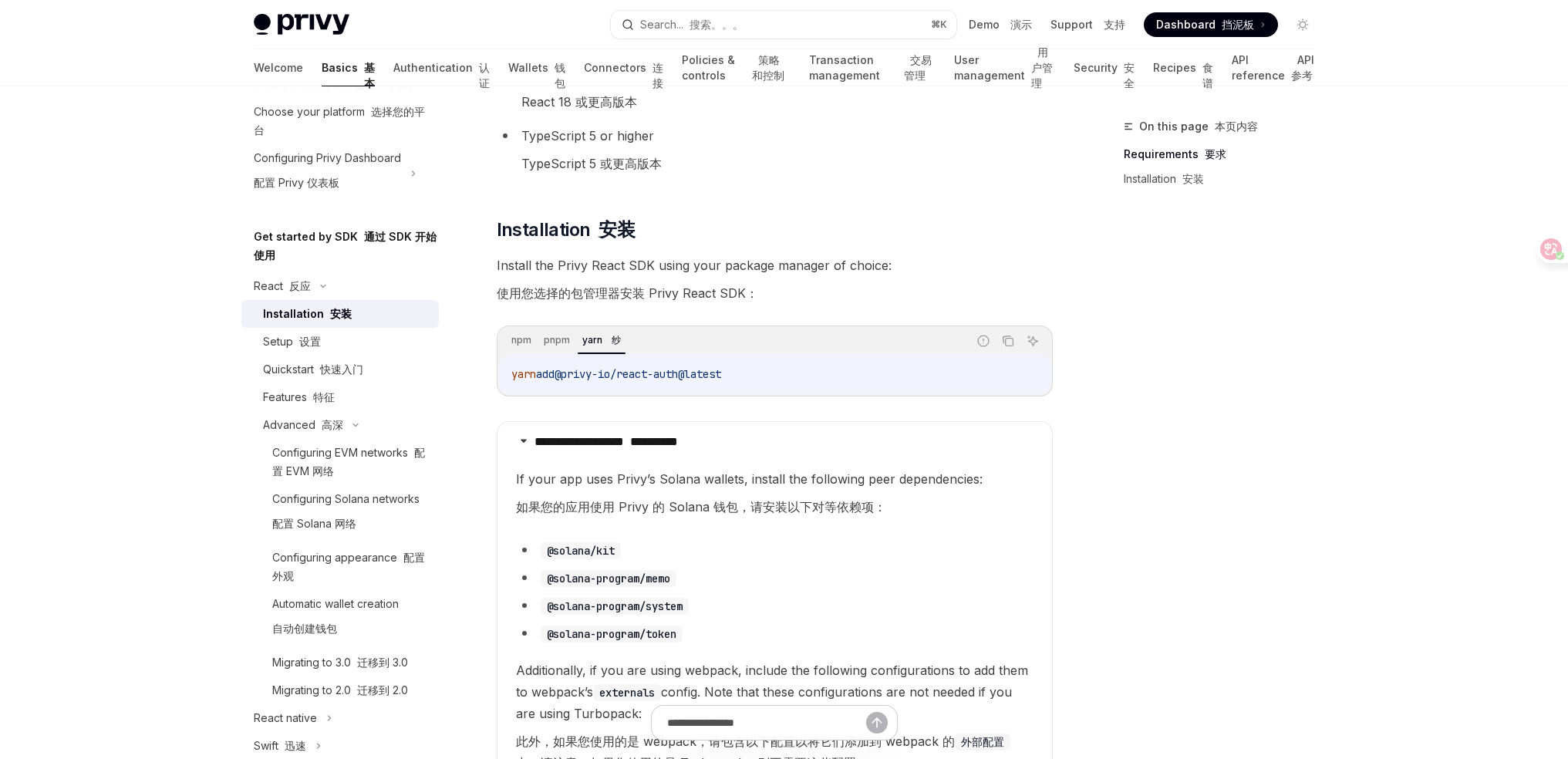
click at [914, 514] on span "If your app uses Privy’s Solana wallets, install the following peer dependencie…" at bounding box center [774, 496] width 518 height 55
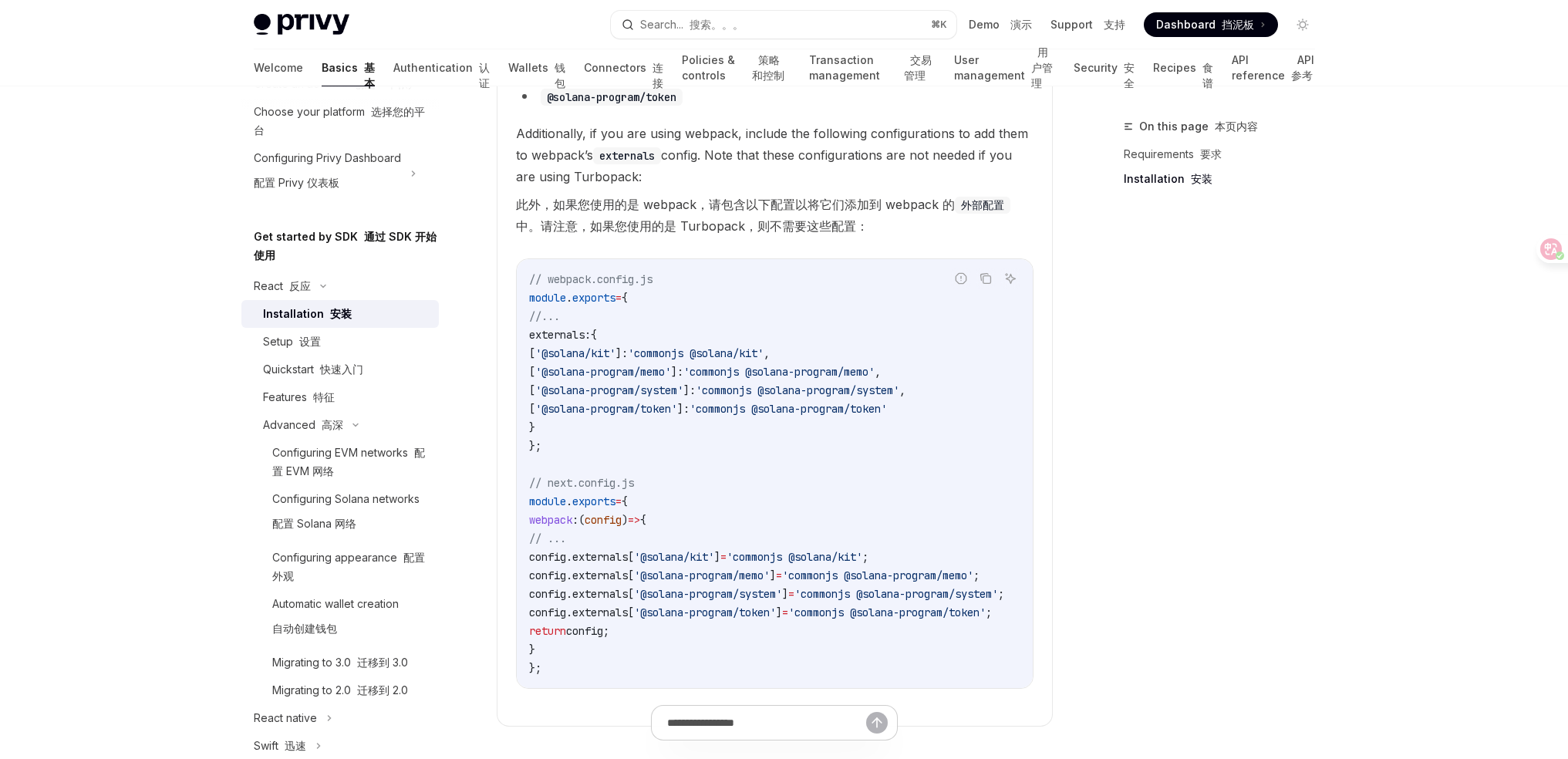
scroll to position [831, 0]
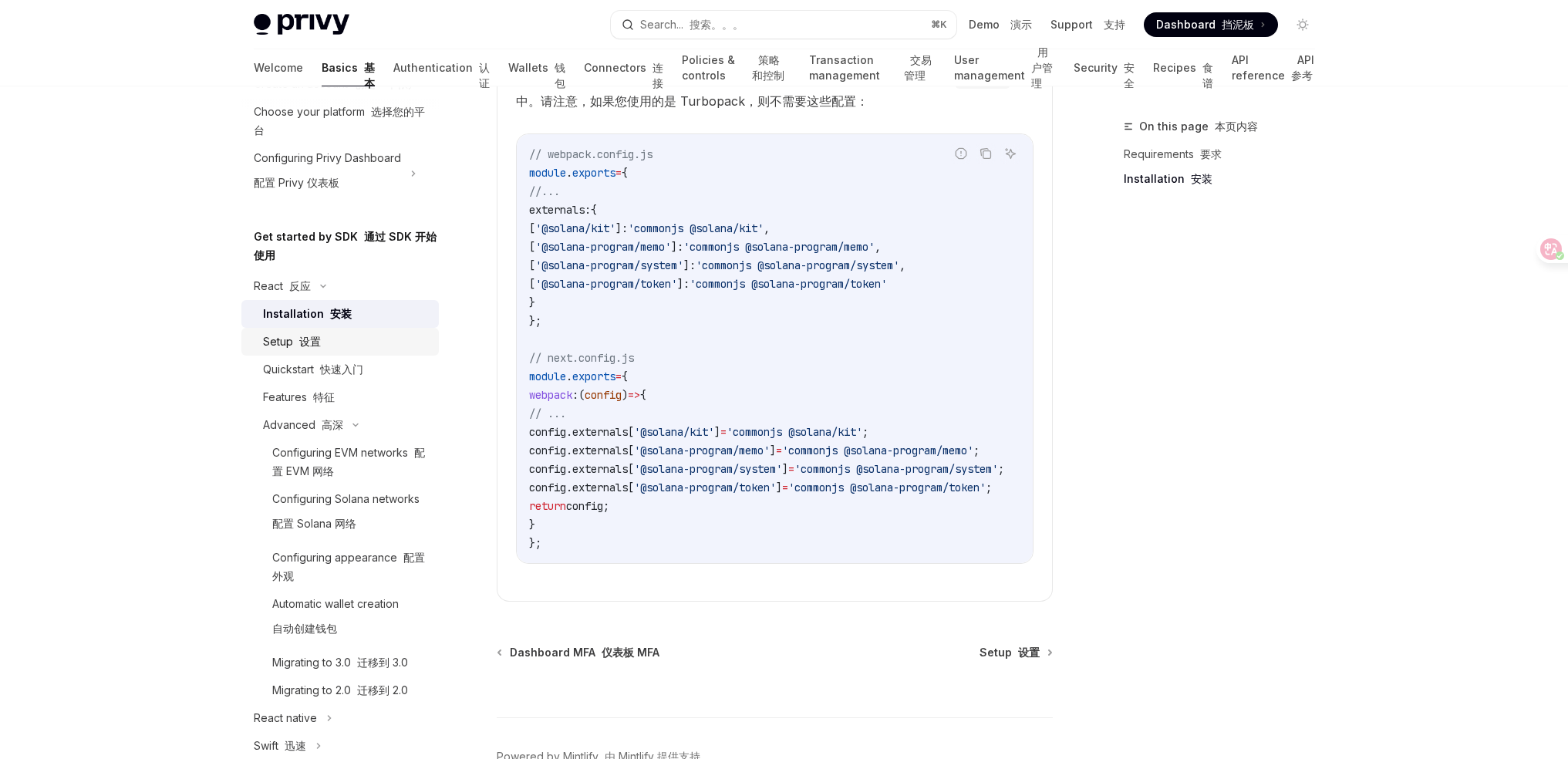
click at [343, 351] on div "Setup 设置" at bounding box center [346, 341] width 167 height 18
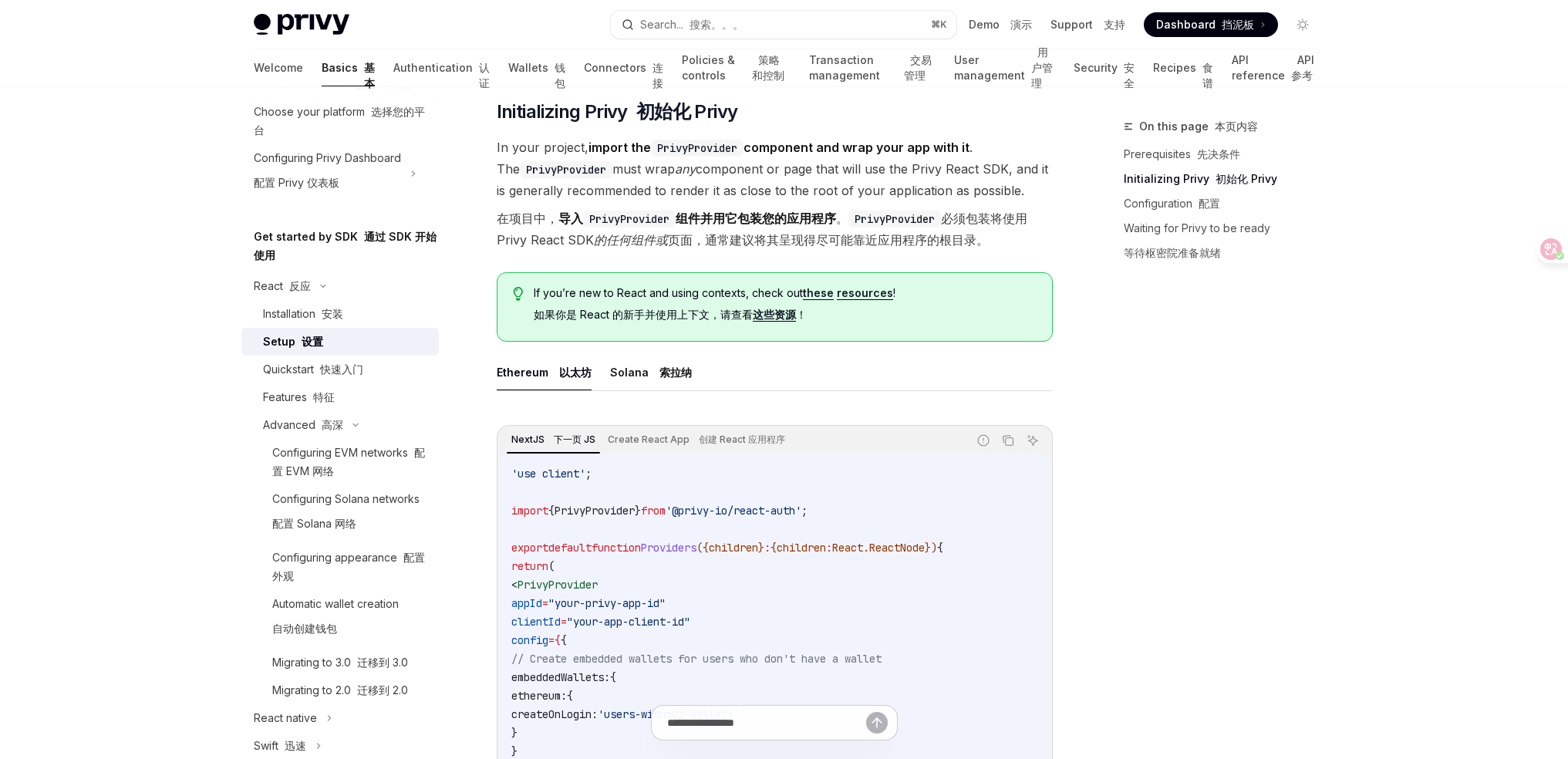
scroll to position [420, 0]
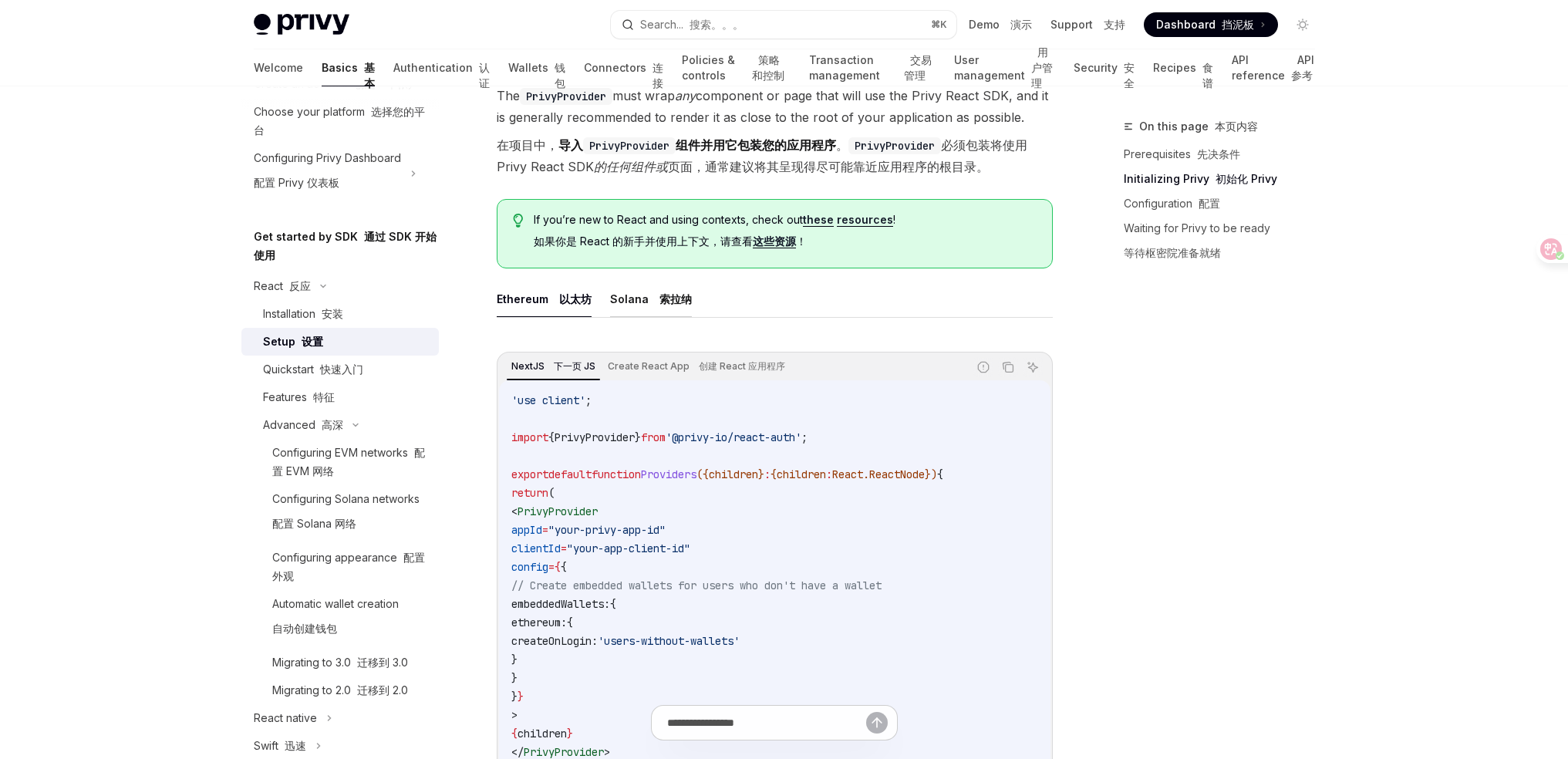
click at [637, 301] on button "Solana 索拉纳" at bounding box center [651, 299] width 82 height 36
click at [547, 306] on button "Ethereum 以太坊" at bounding box center [544, 299] width 95 height 36
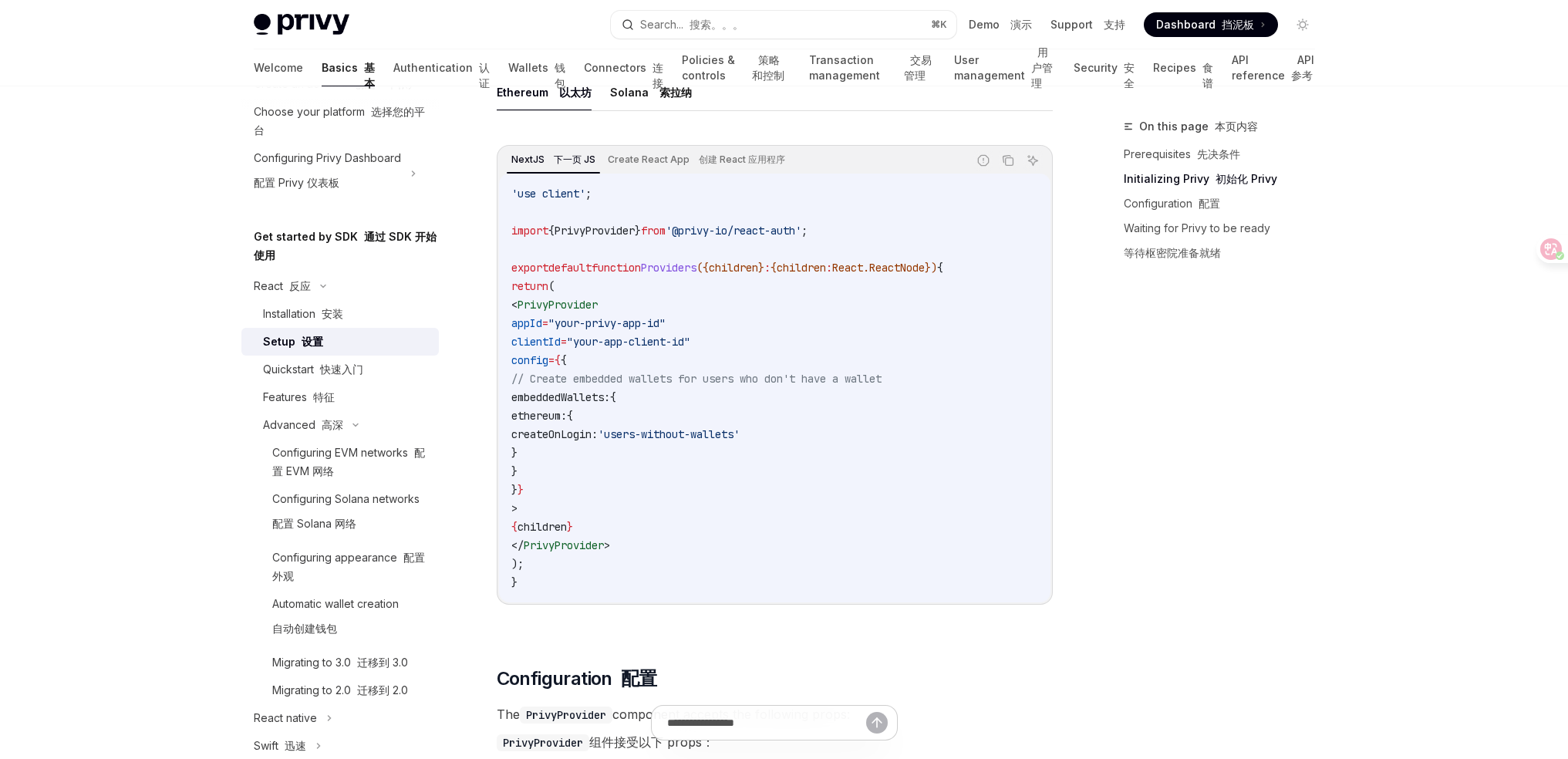
scroll to position [564, 0]
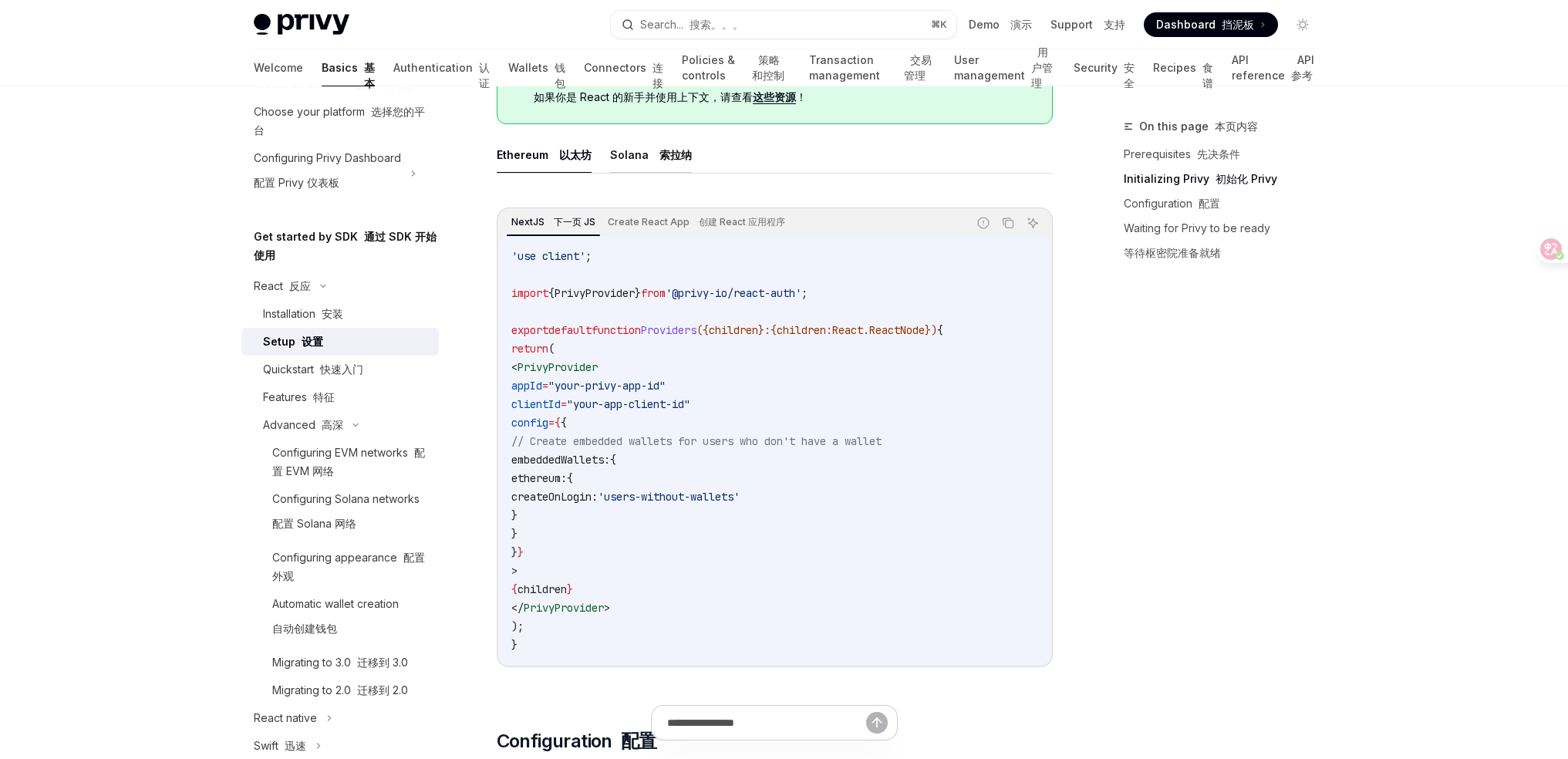
click at [660, 152] on font "索拉纳" at bounding box center [676, 154] width 32 height 13
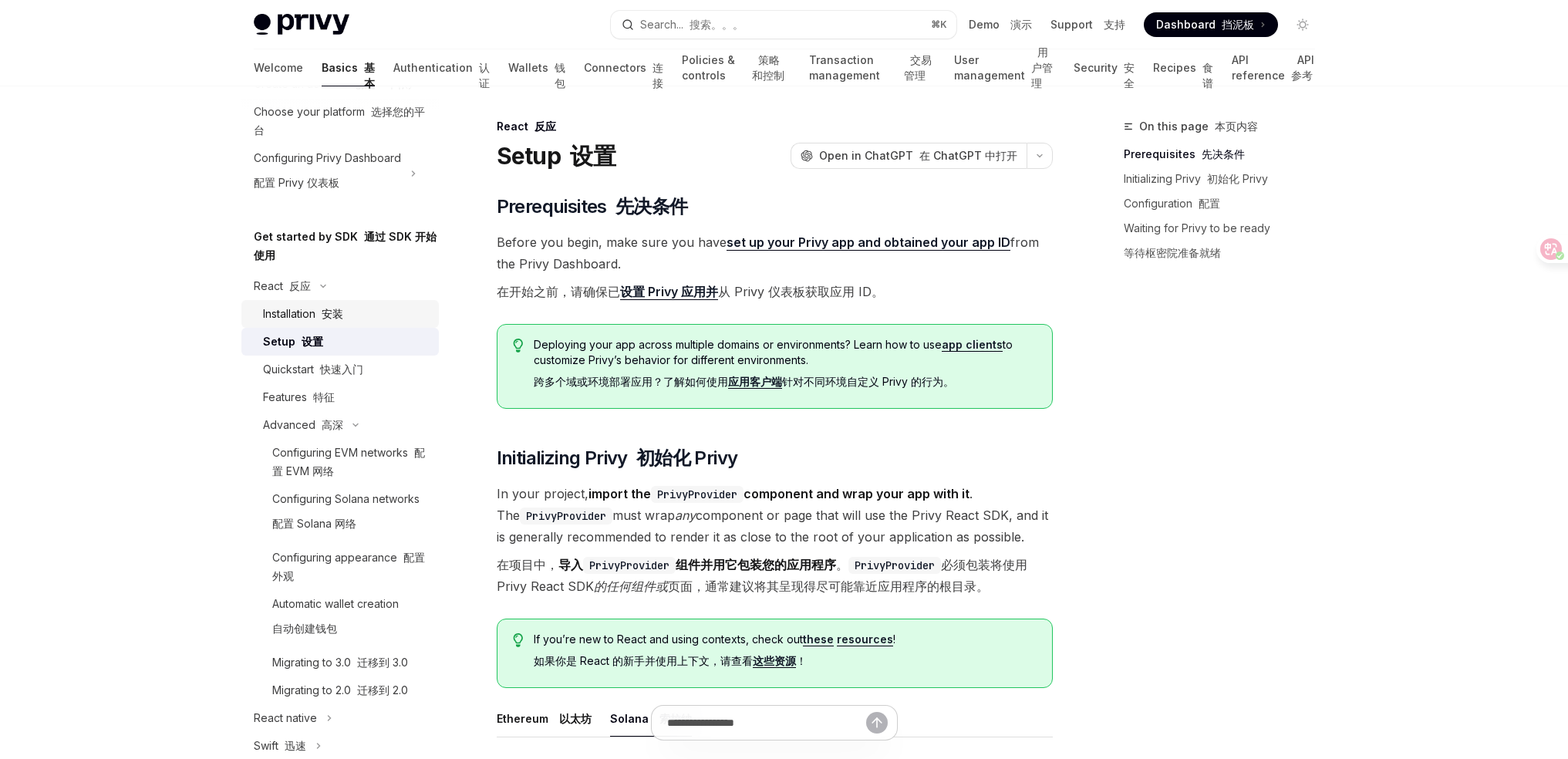
click at [325, 320] on font "安装" at bounding box center [332, 314] width 22 height 13
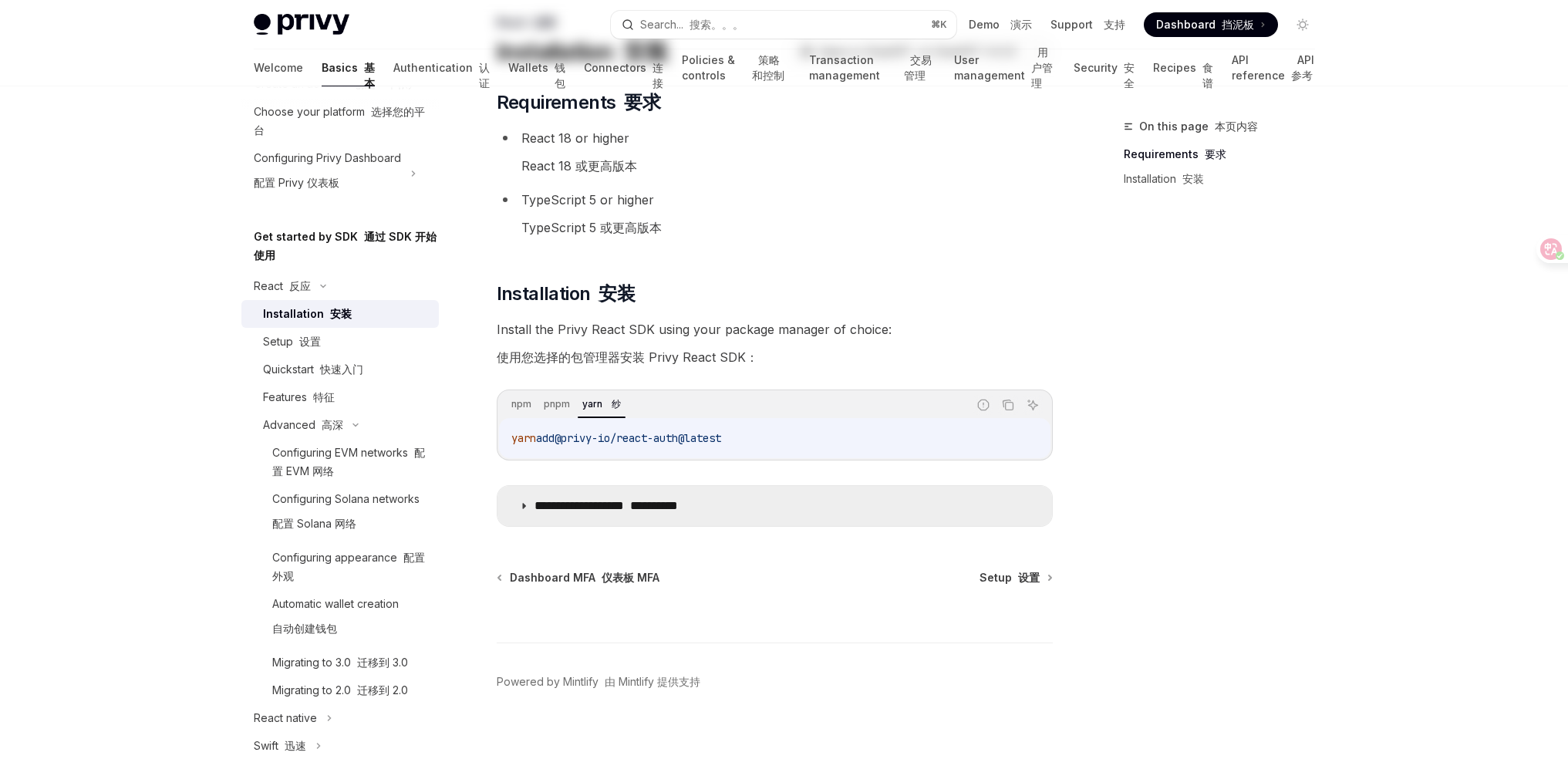
scroll to position [121, 0]
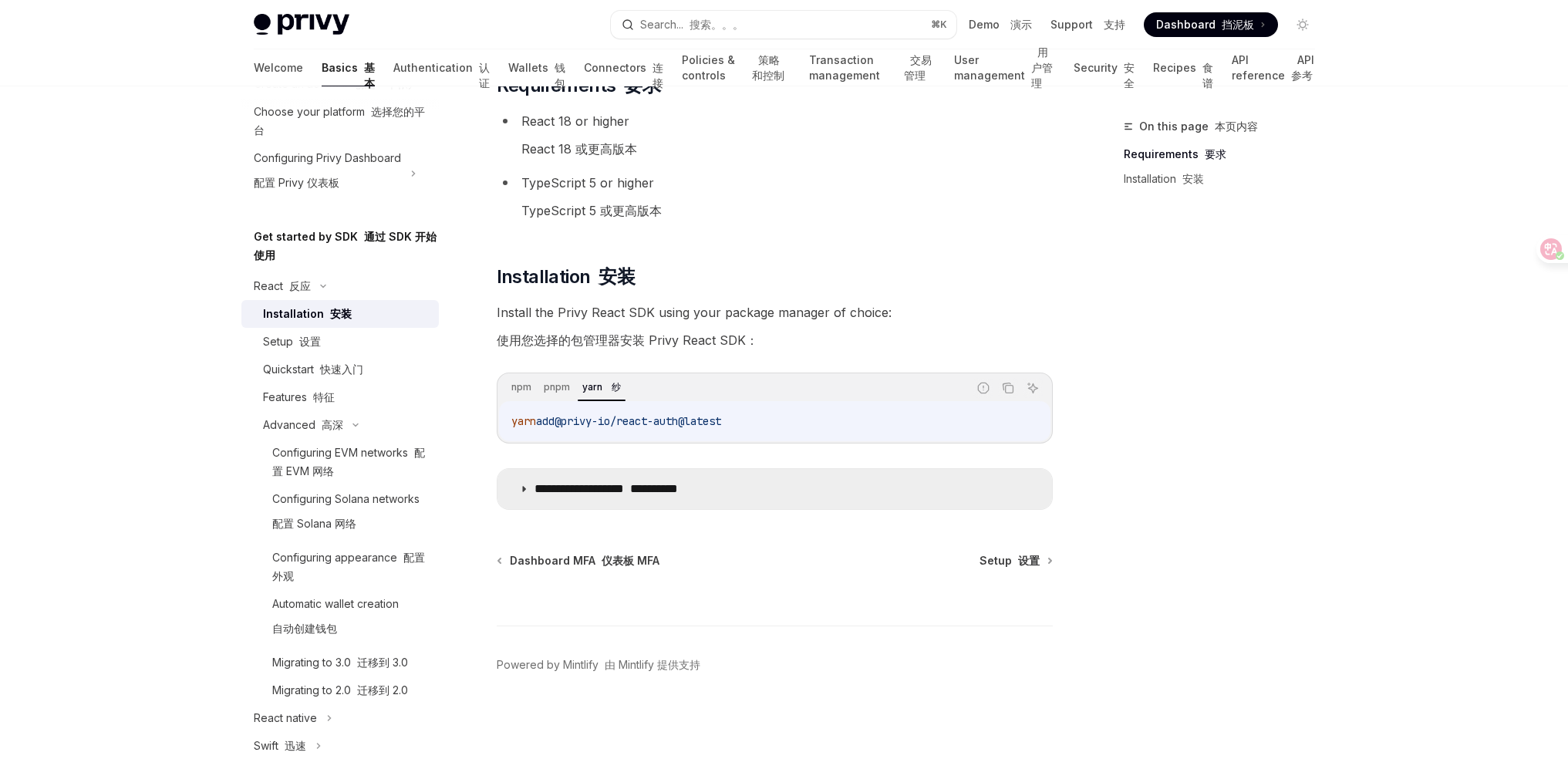
click at [626, 501] on summary "**********" at bounding box center [775, 489] width 555 height 40
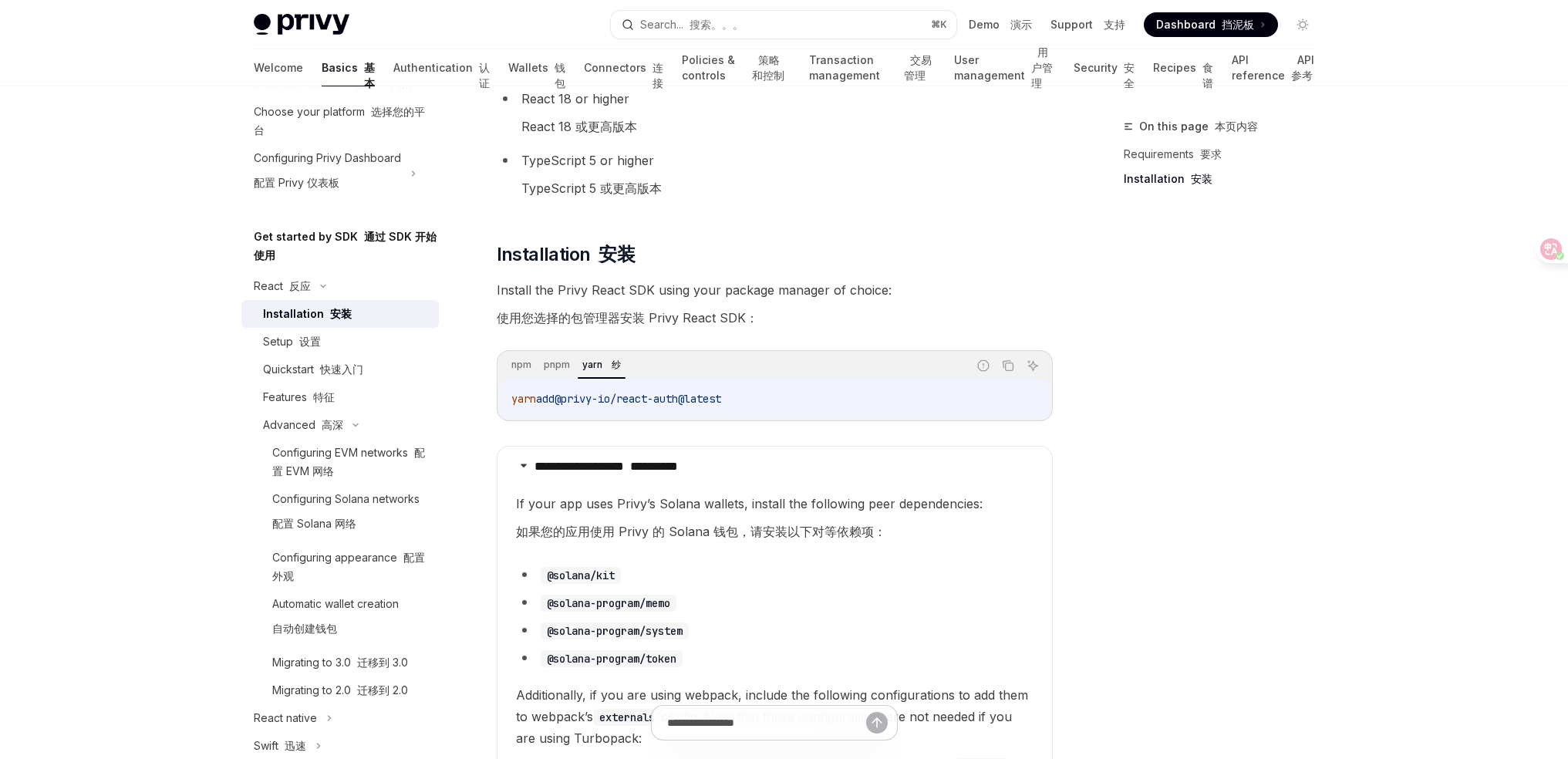
scroll to position [241, 0]
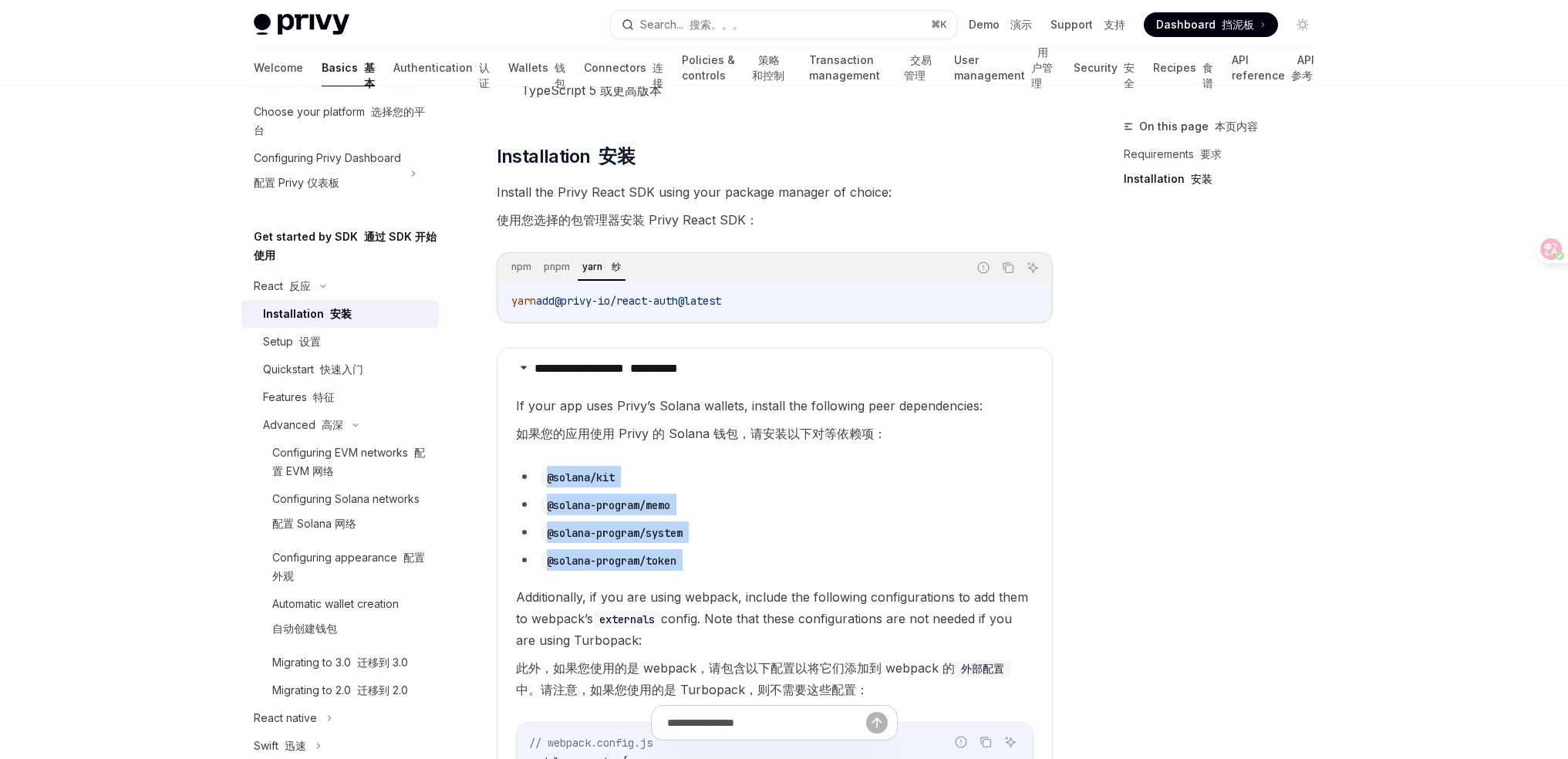
drag, startPoint x: 543, startPoint y: 480, endPoint x: 758, endPoint y: 579, distance: 236.7
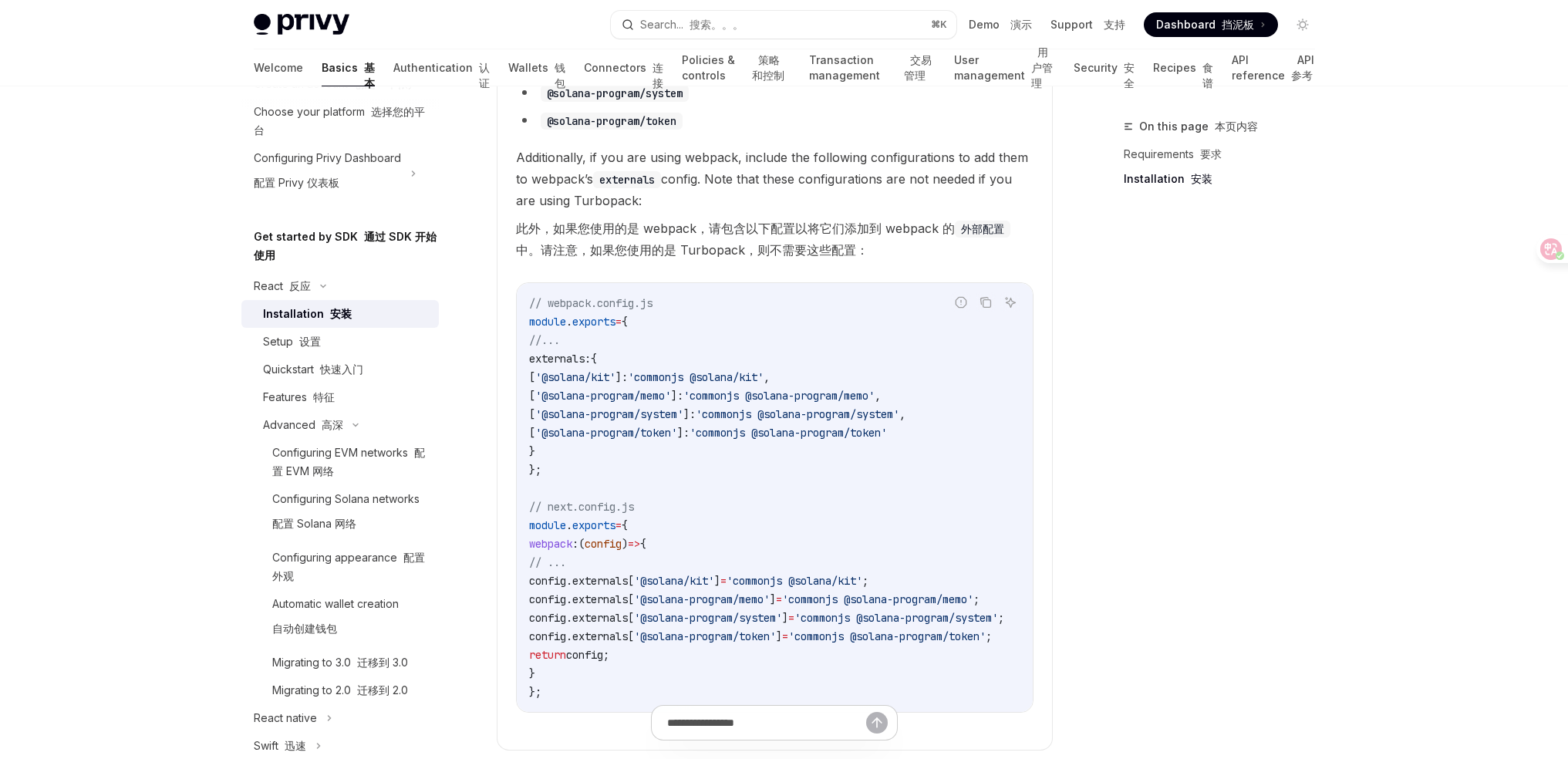
scroll to position [620, 0]
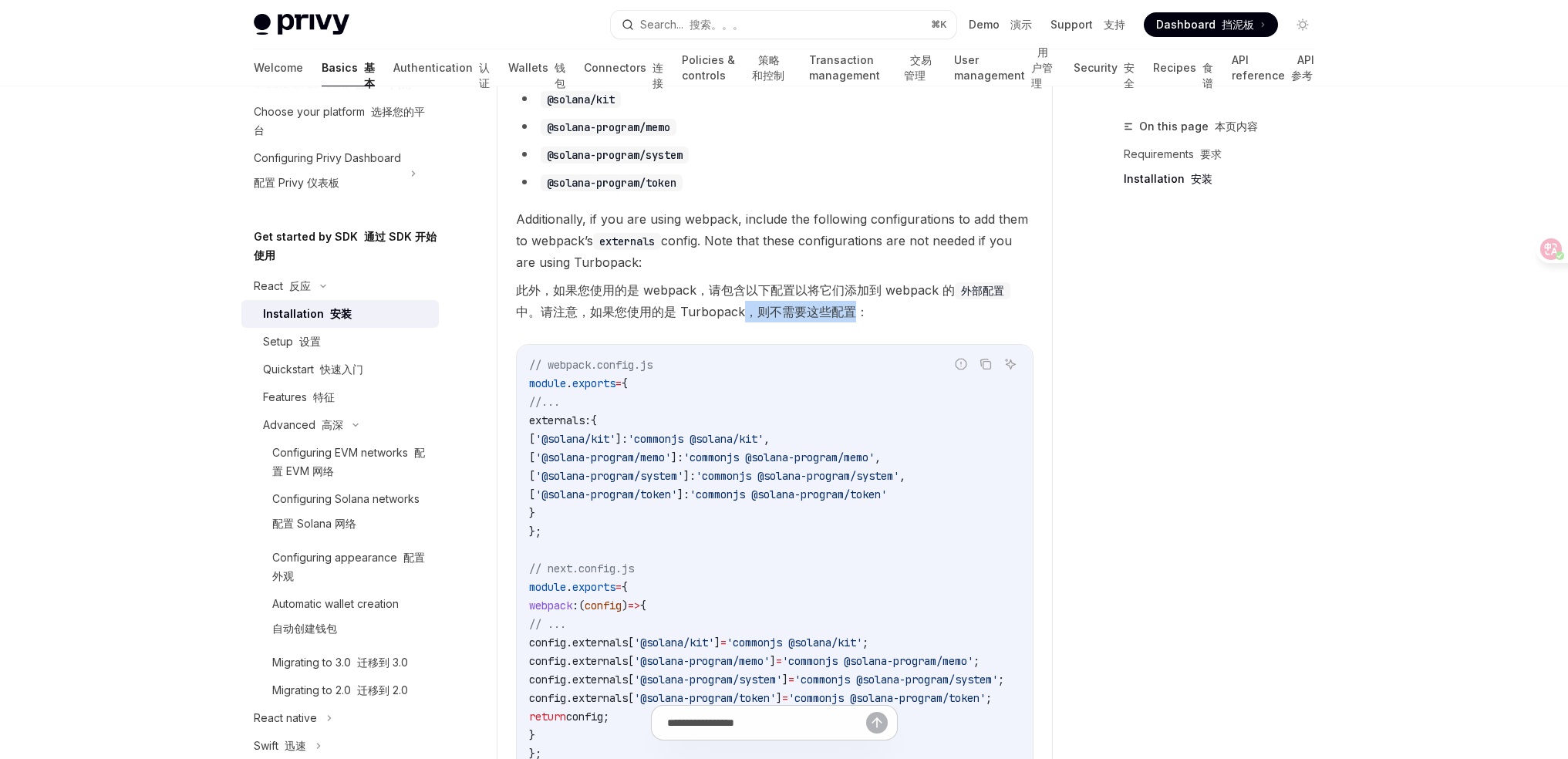
drag, startPoint x: 747, startPoint y: 318, endPoint x: 882, endPoint y: 309, distance: 135.3
click at [870, 305] on font "此外，如果您使用的是 webpack，请包含以下配置以将它们添加到 webpack 的 外部配置 中。请注意，如果您使用的是 Turbopack，则不需要这些…" at bounding box center [774, 300] width 518 height 43
click at [882, 309] on font "此外，如果您使用的是 webpack，请包含以下配置以将它们添加到 webpack 的 外部配置 中。请注意，如果您使用的是 Turbopack，则不需要这些…" at bounding box center [774, 300] width 518 height 43
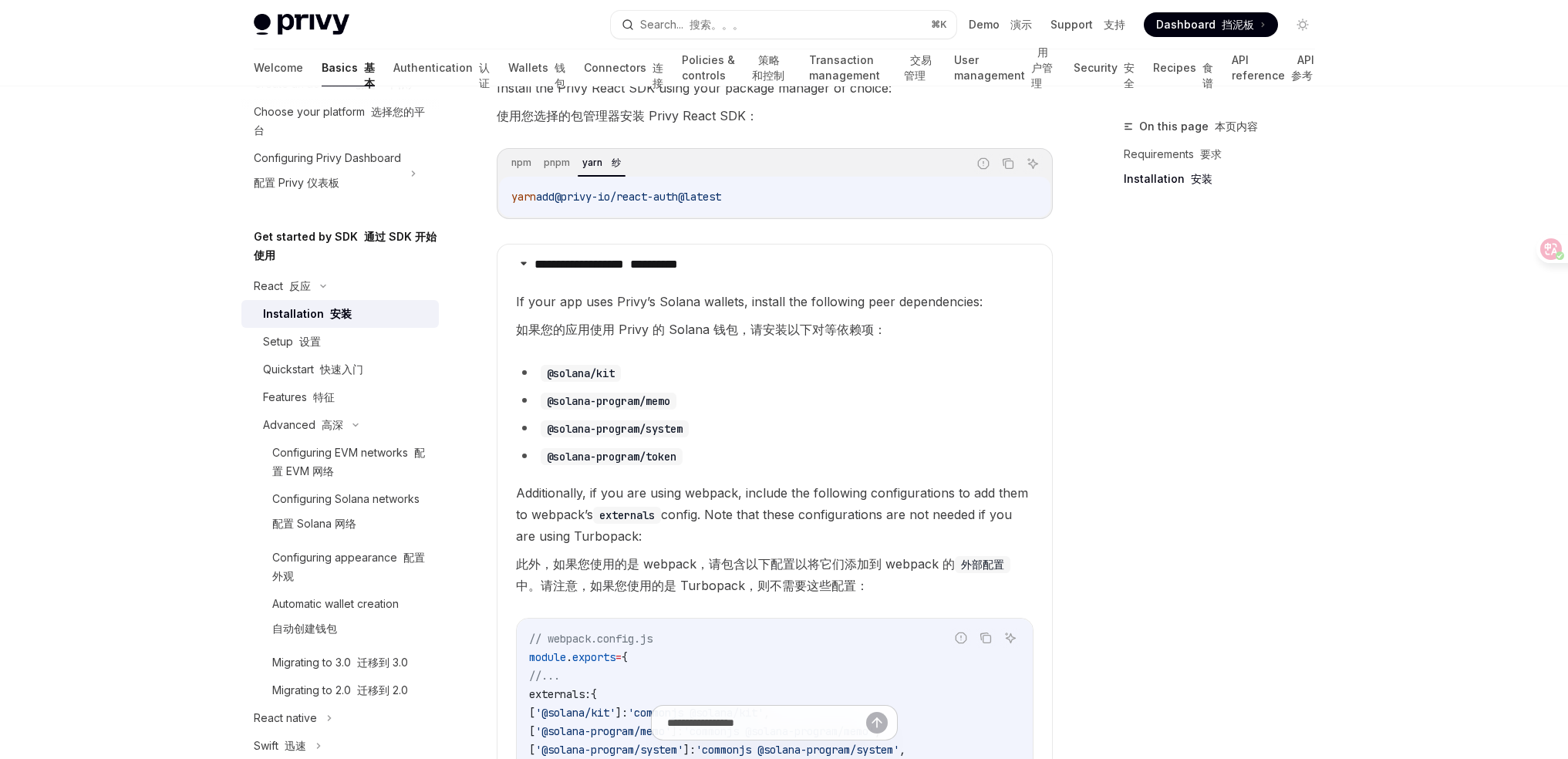
scroll to position [83, 0]
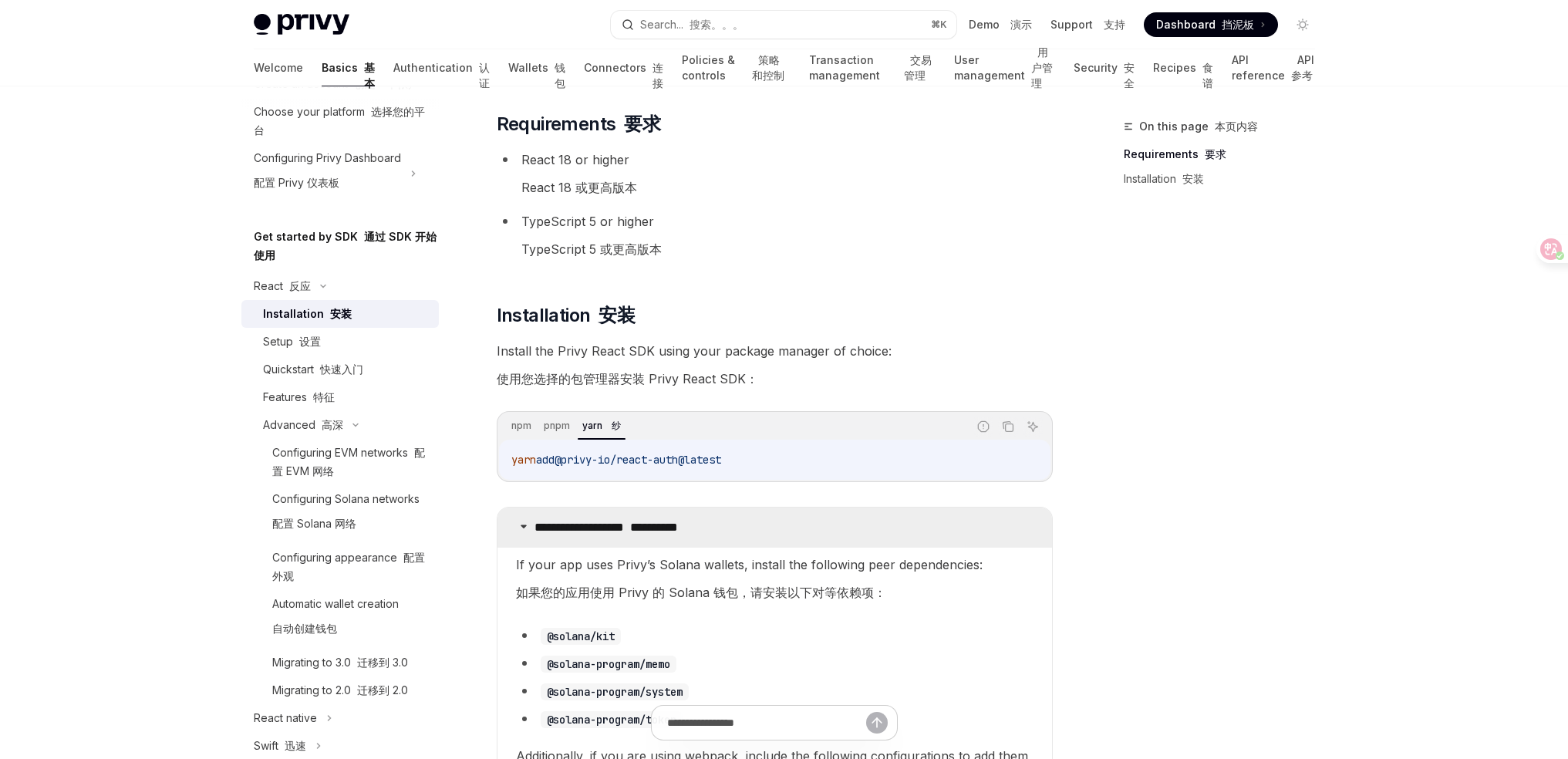
click at [620, 536] on summary "**********" at bounding box center [775, 527] width 555 height 40
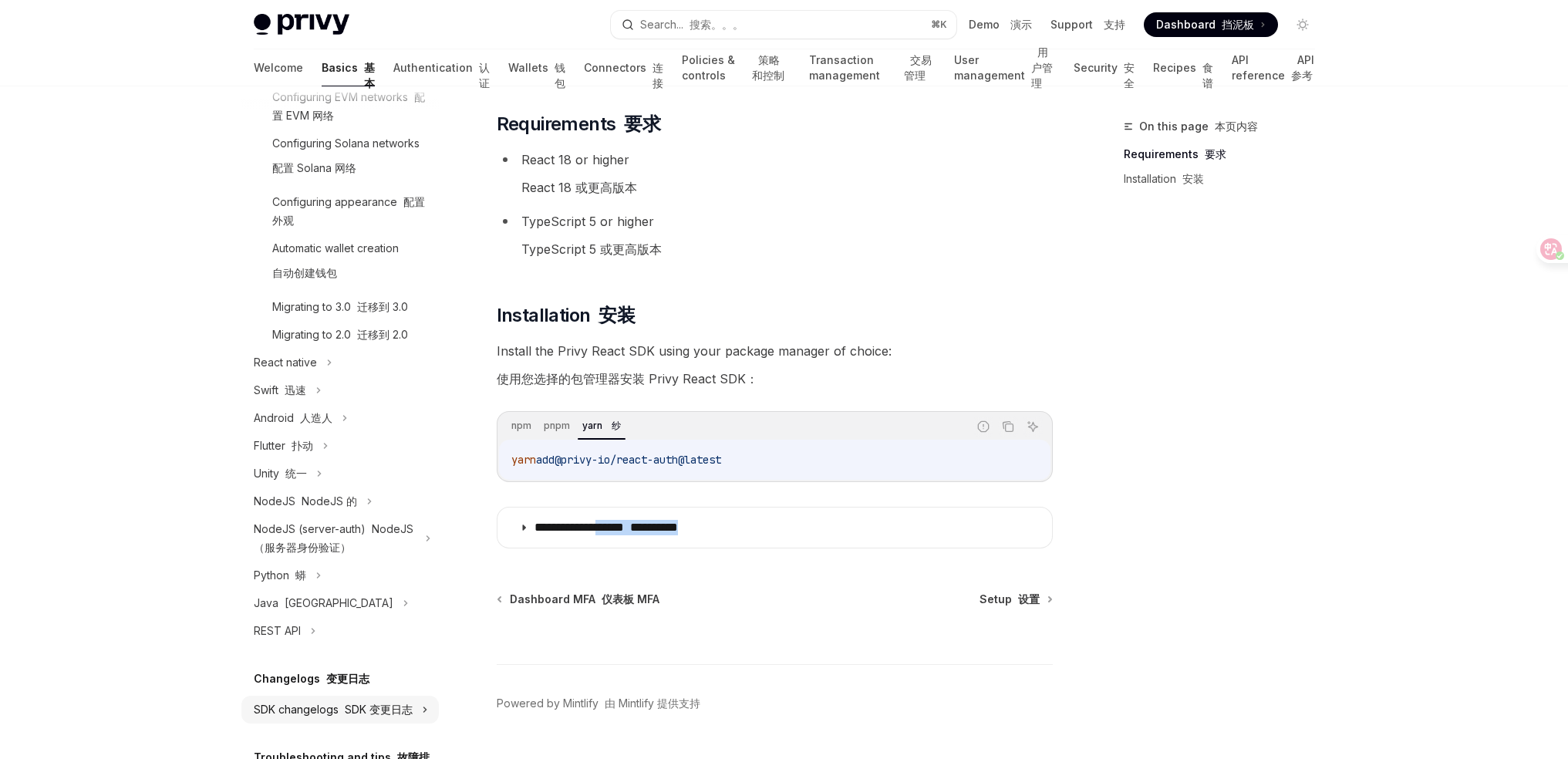
scroll to position [673, 0]
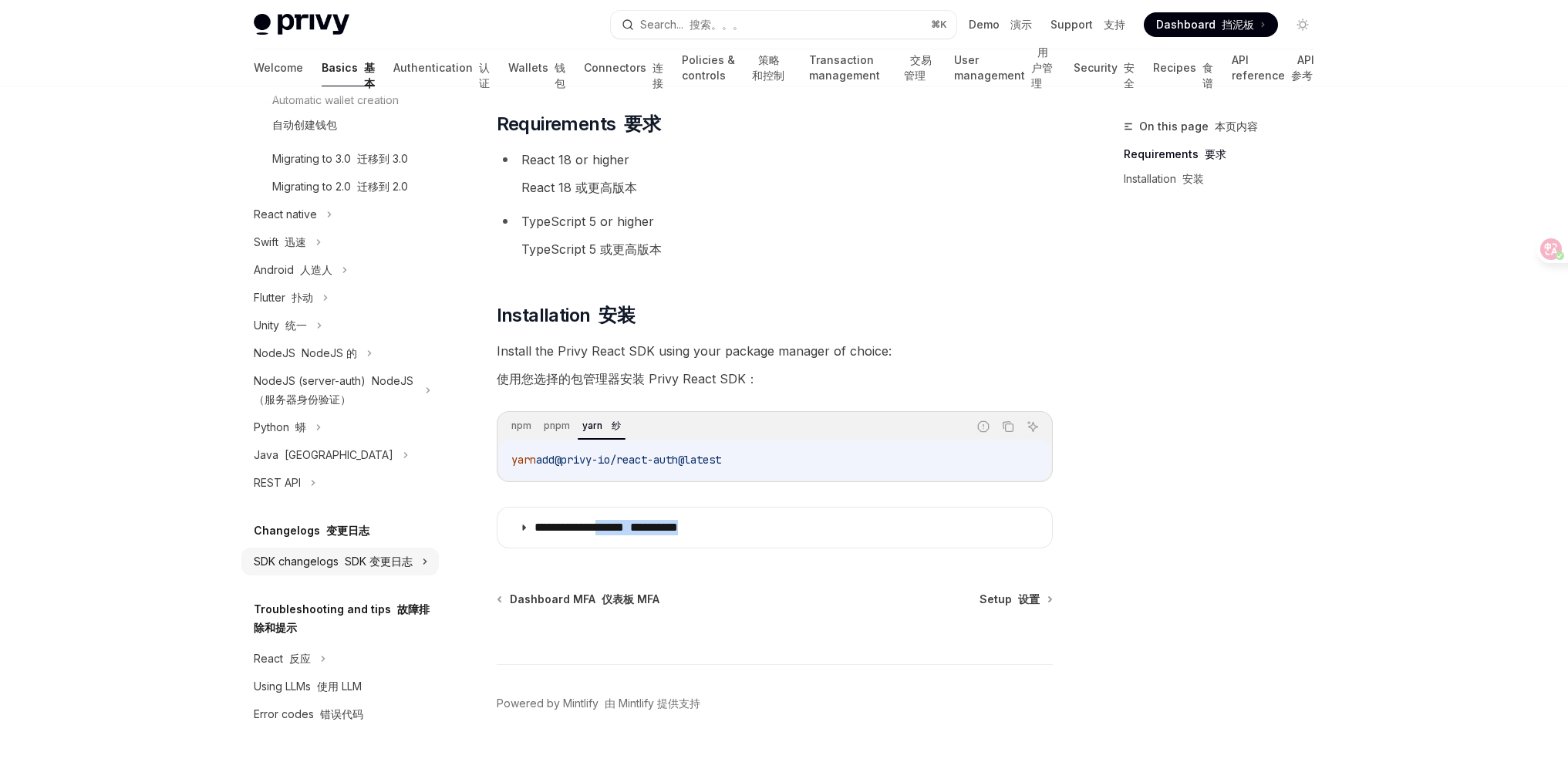
click at [351, 552] on div "SDK changelogs SDK 变更日志" at bounding box center [333, 561] width 159 height 18
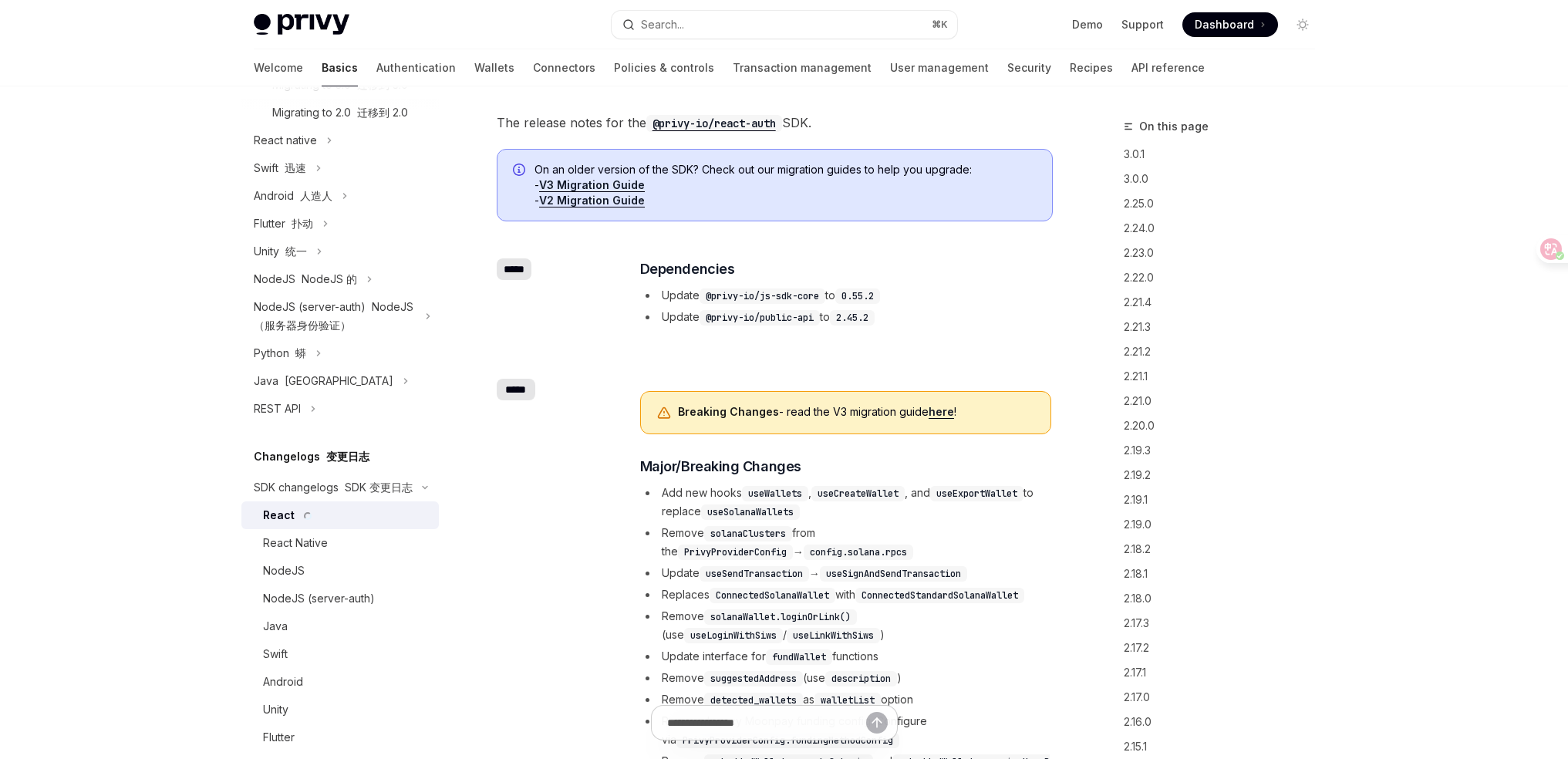
click at [361, 524] on div "React" at bounding box center [346, 515] width 167 height 18
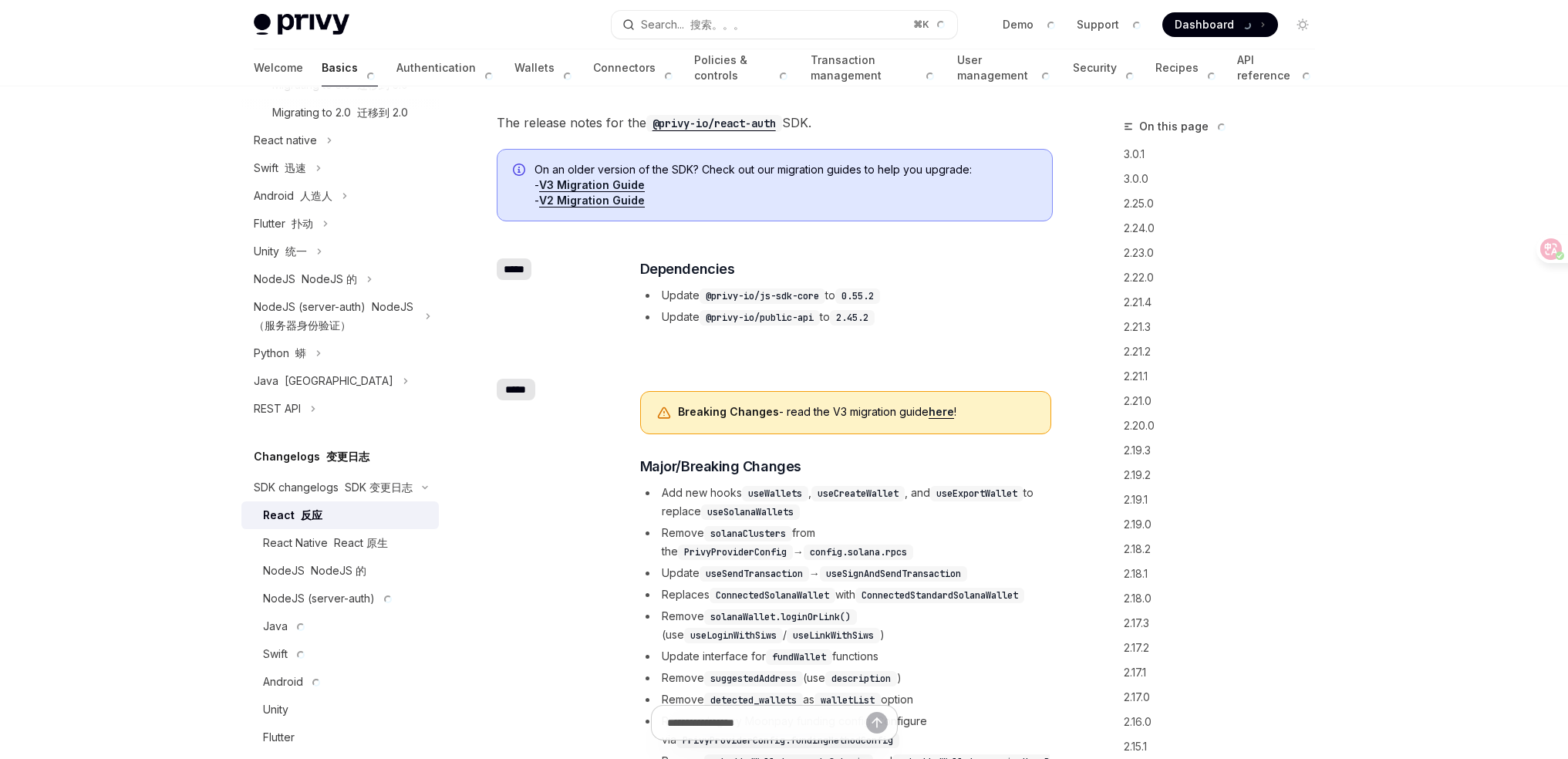
type textarea "*"
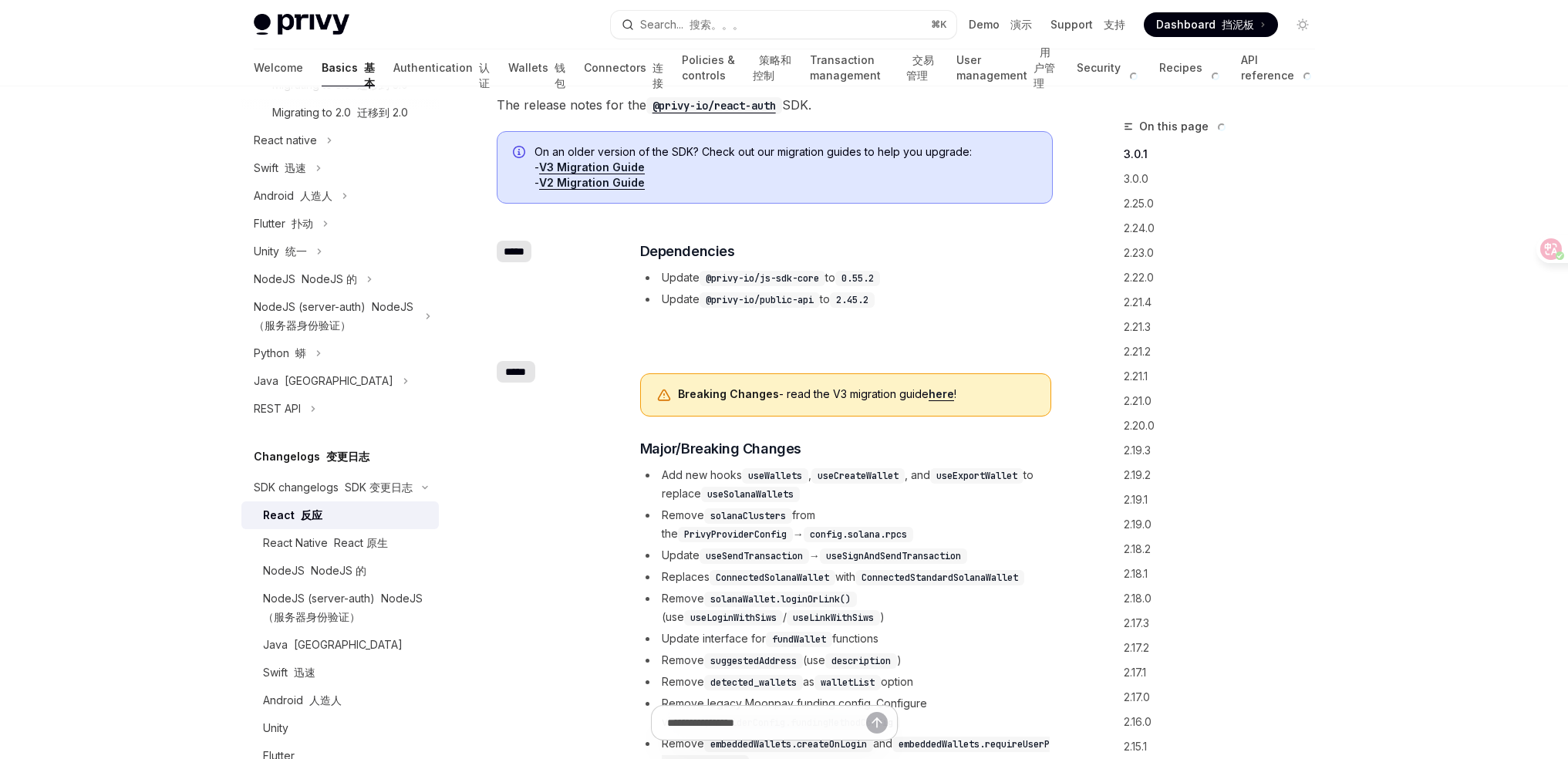
scroll to position [319, 0]
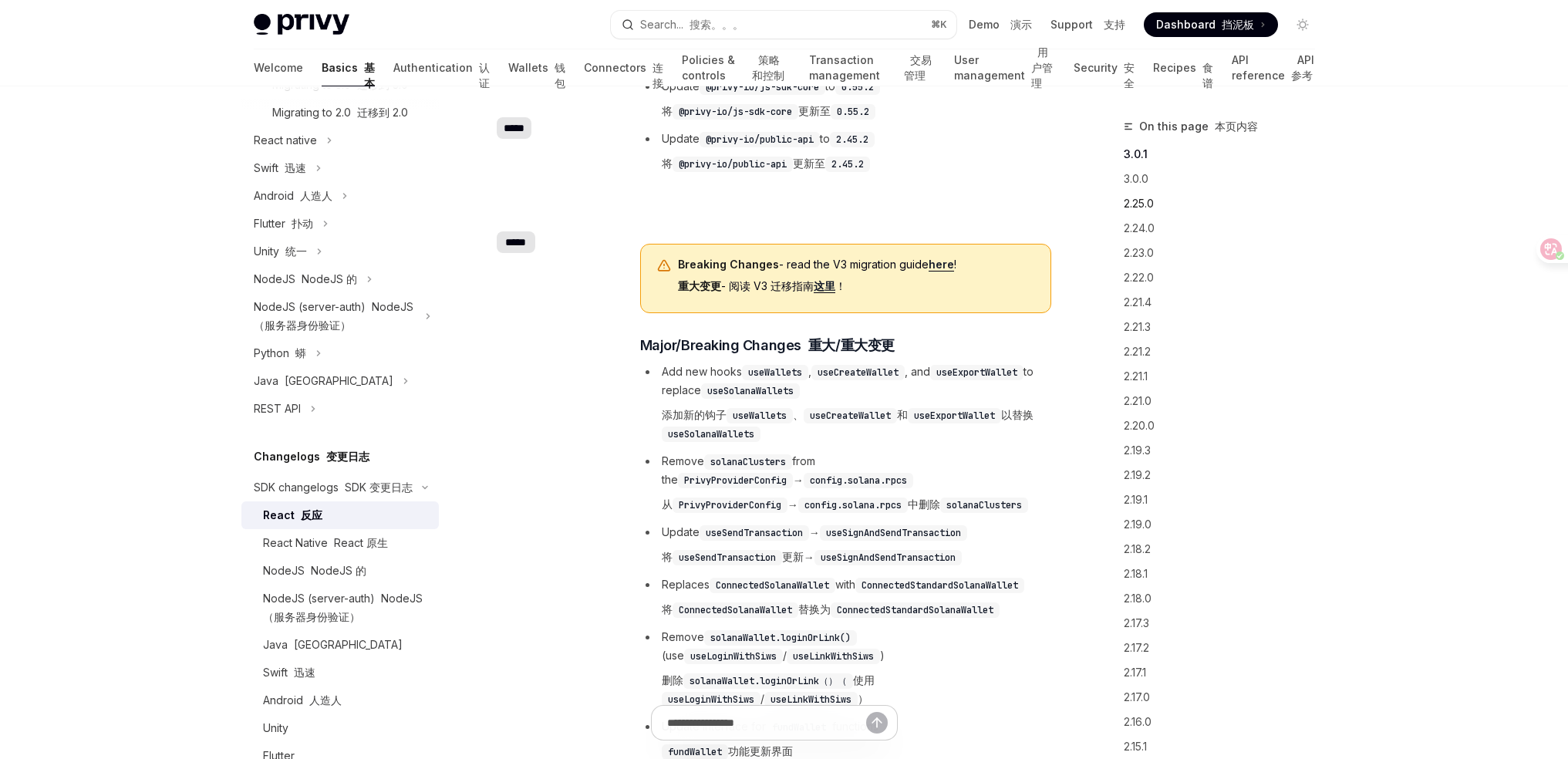
click at [1146, 207] on link "2.25.0" at bounding box center [1226, 204] width 204 height 25
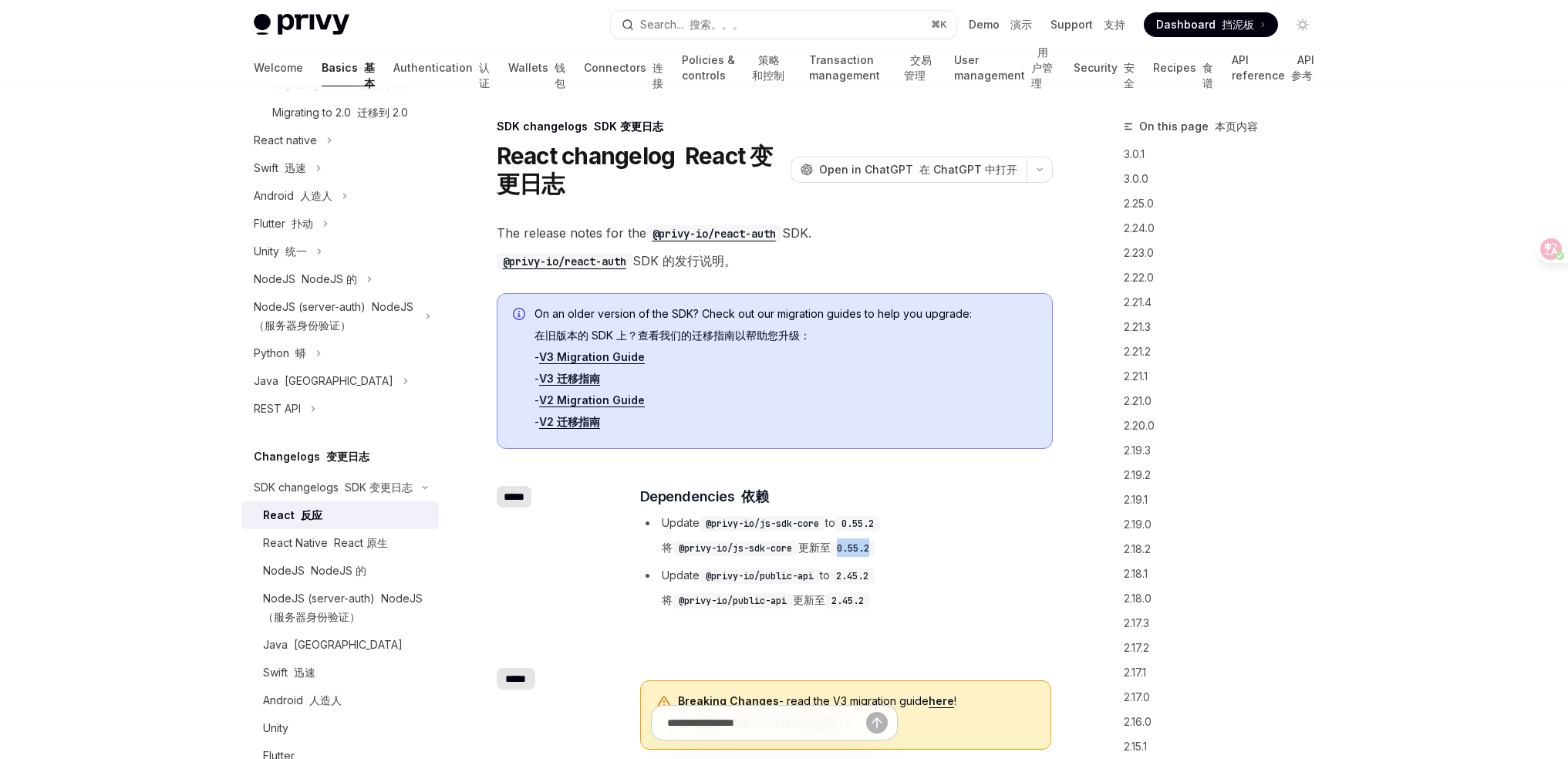
drag, startPoint x: 850, startPoint y: 547, endPoint x: 882, endPoint y: 544, distance: 32.1
click at [875, 544] on code "0.55.2" at bounding box center [852, 548] width 45 height 15
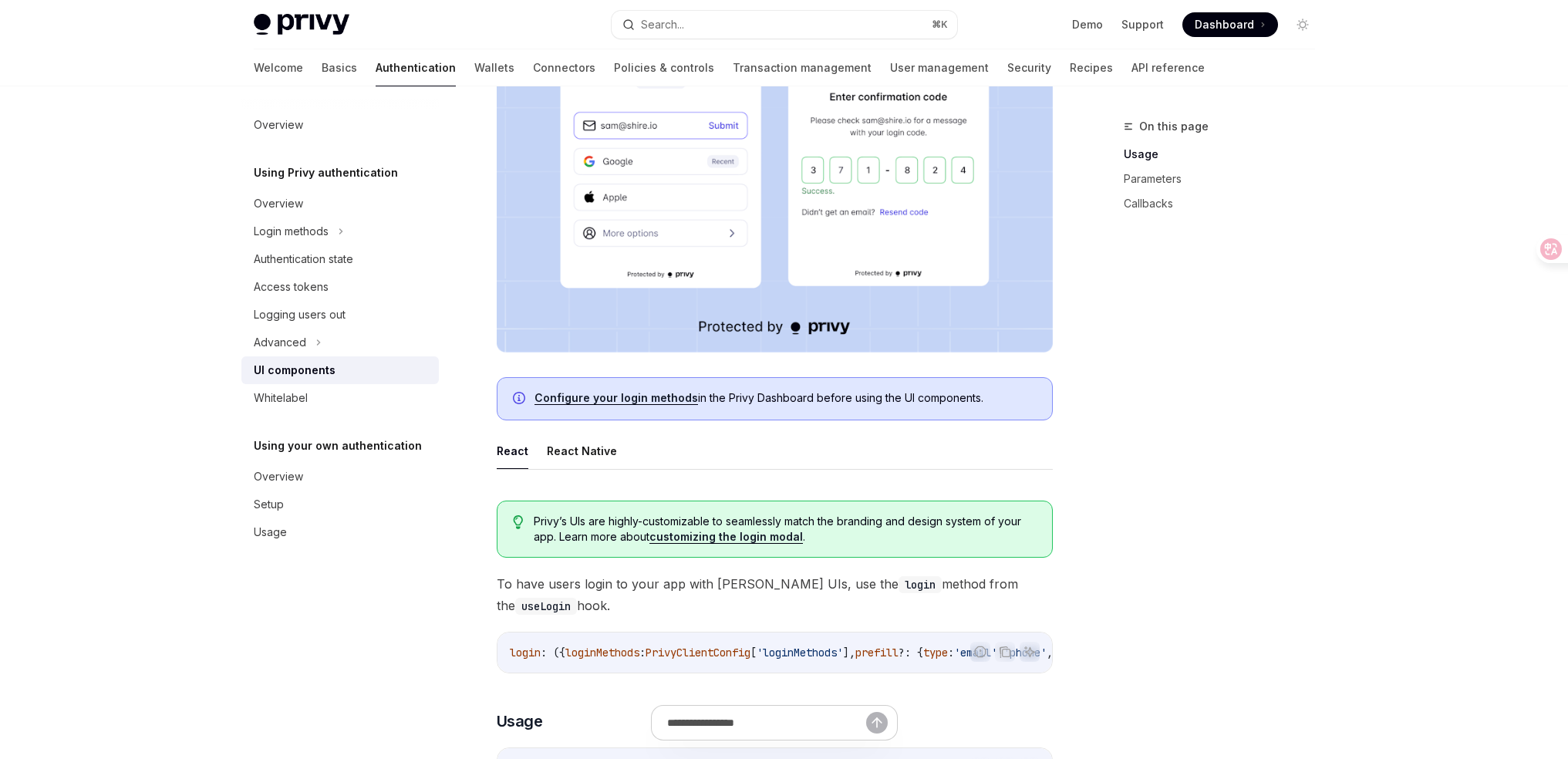
scroll to position [603, 0]
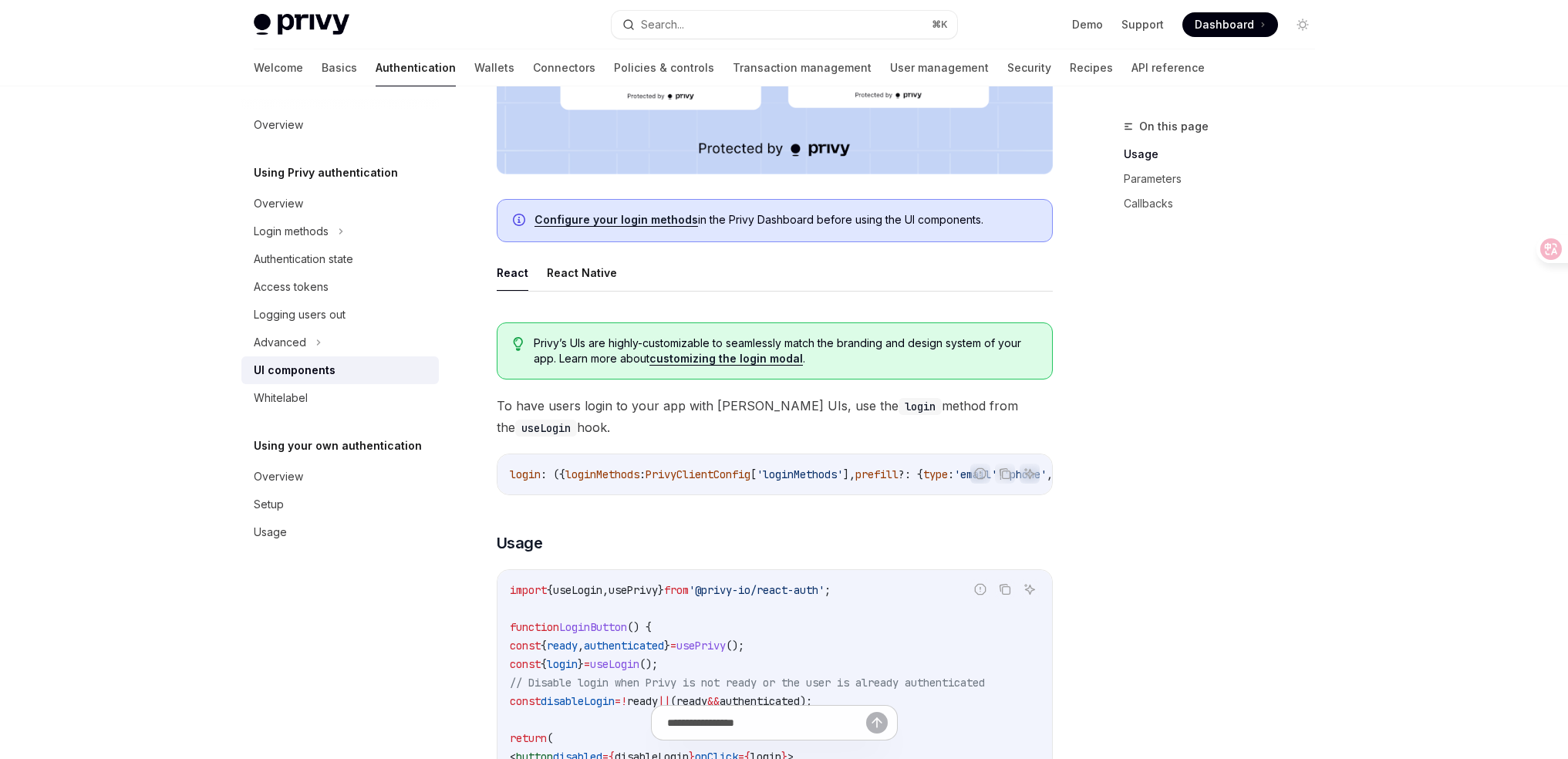
type textarea "*"
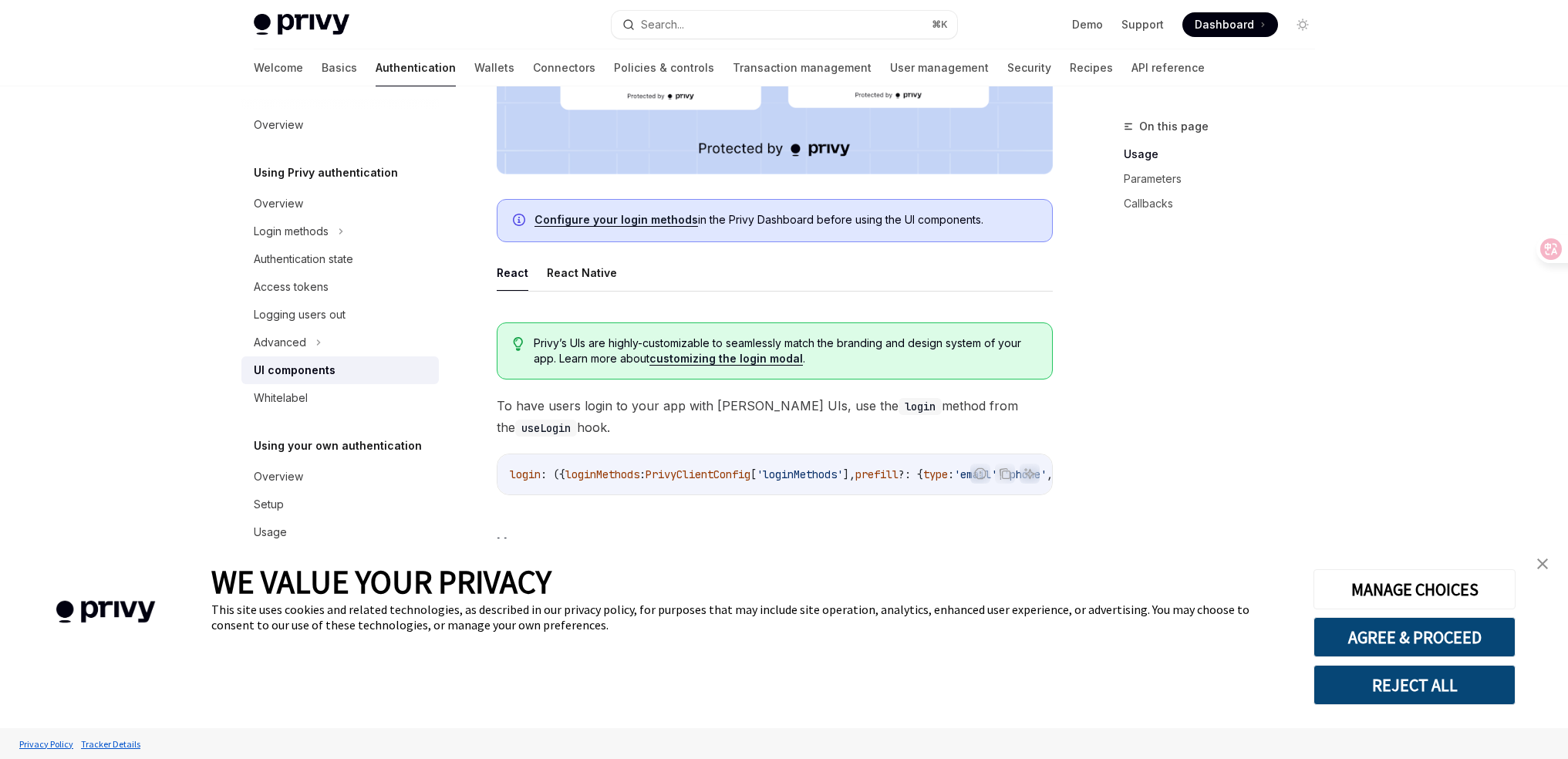
click at [1545, 565] on img "close banner" at bounding box center [1542, 564] width 10 height 10
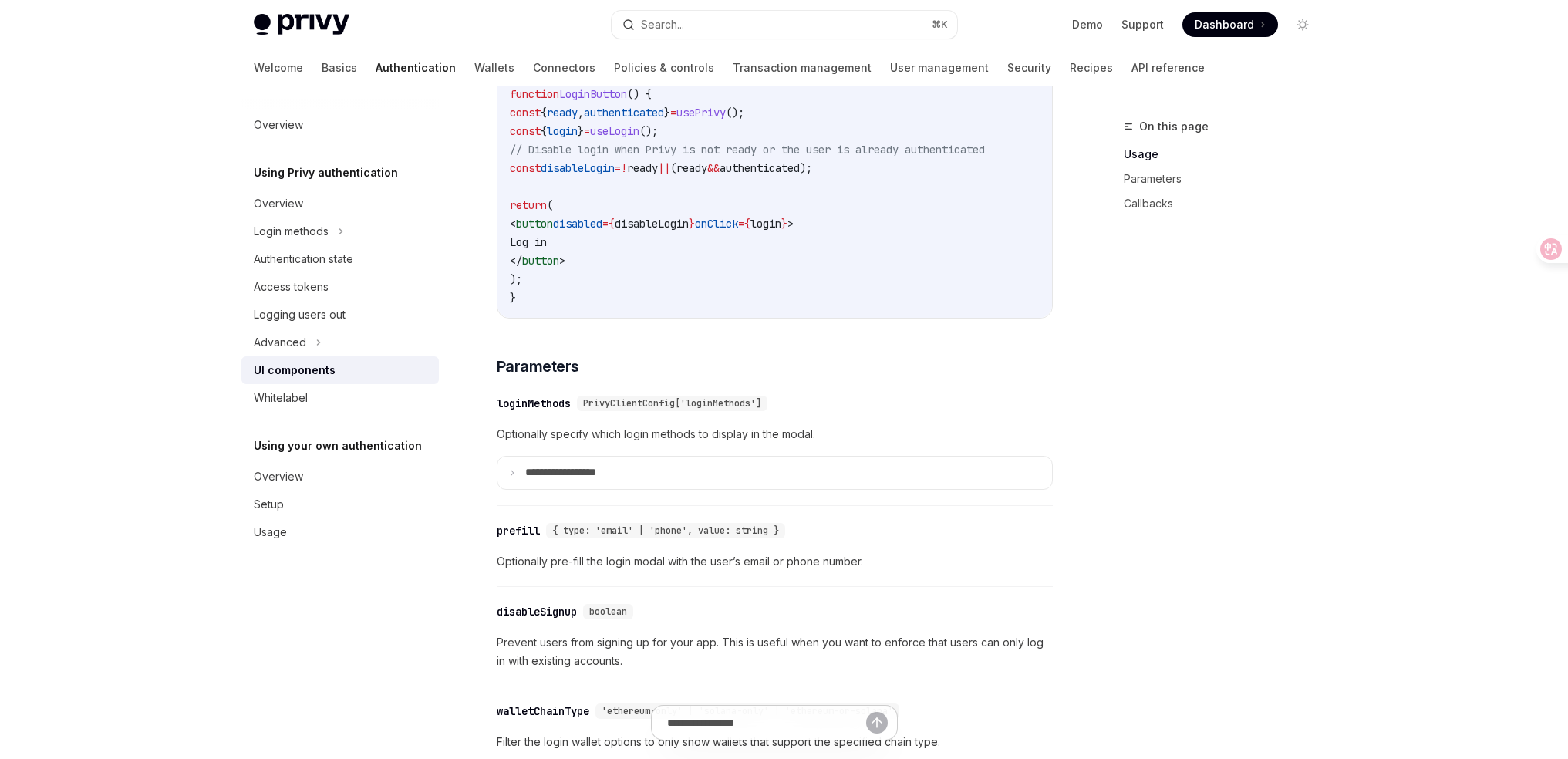
scroll to position [1326, 0]
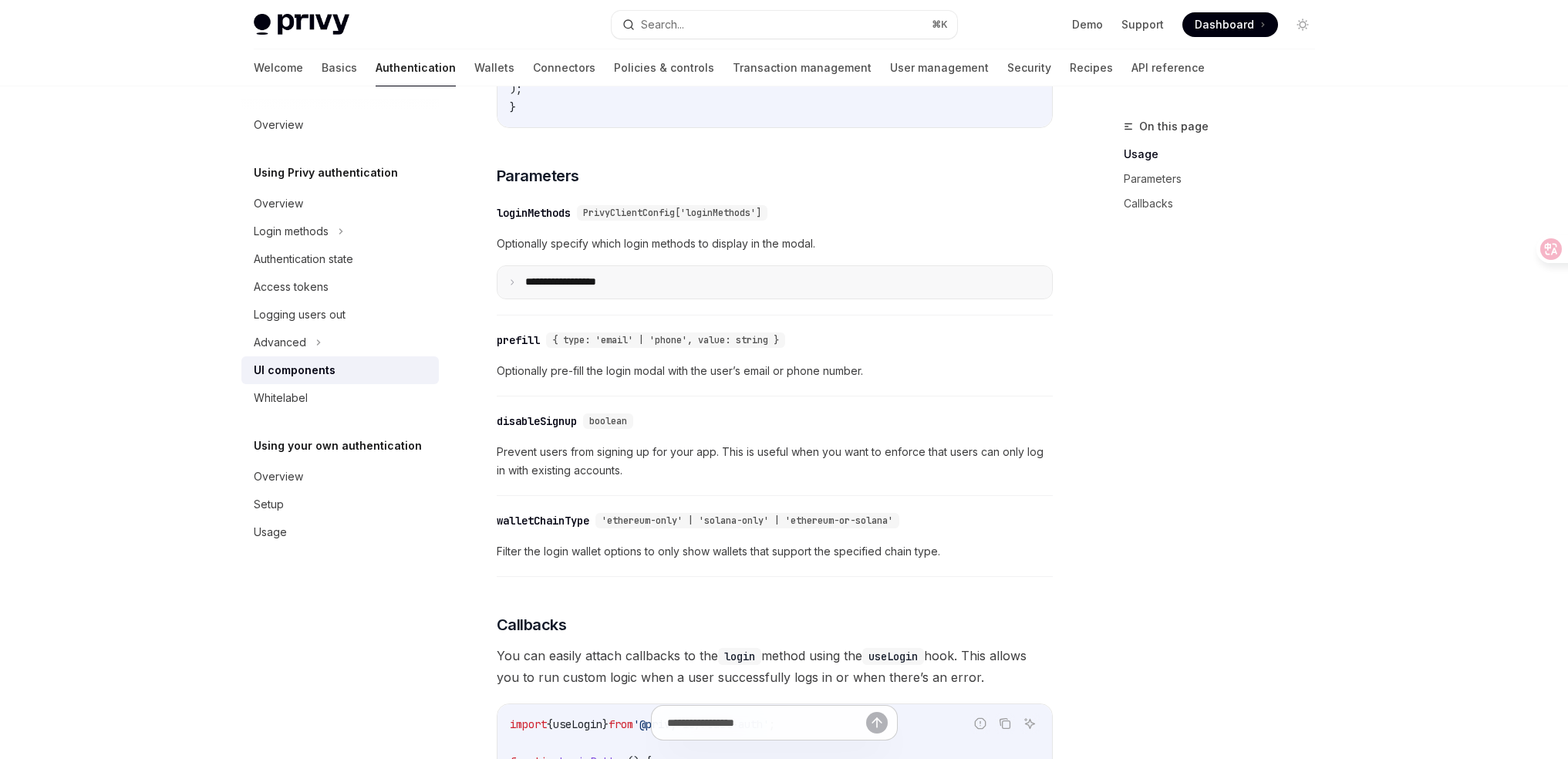
click at [623, 298] on summary "**********" at bounding box center [775, 282] width 555 height 32
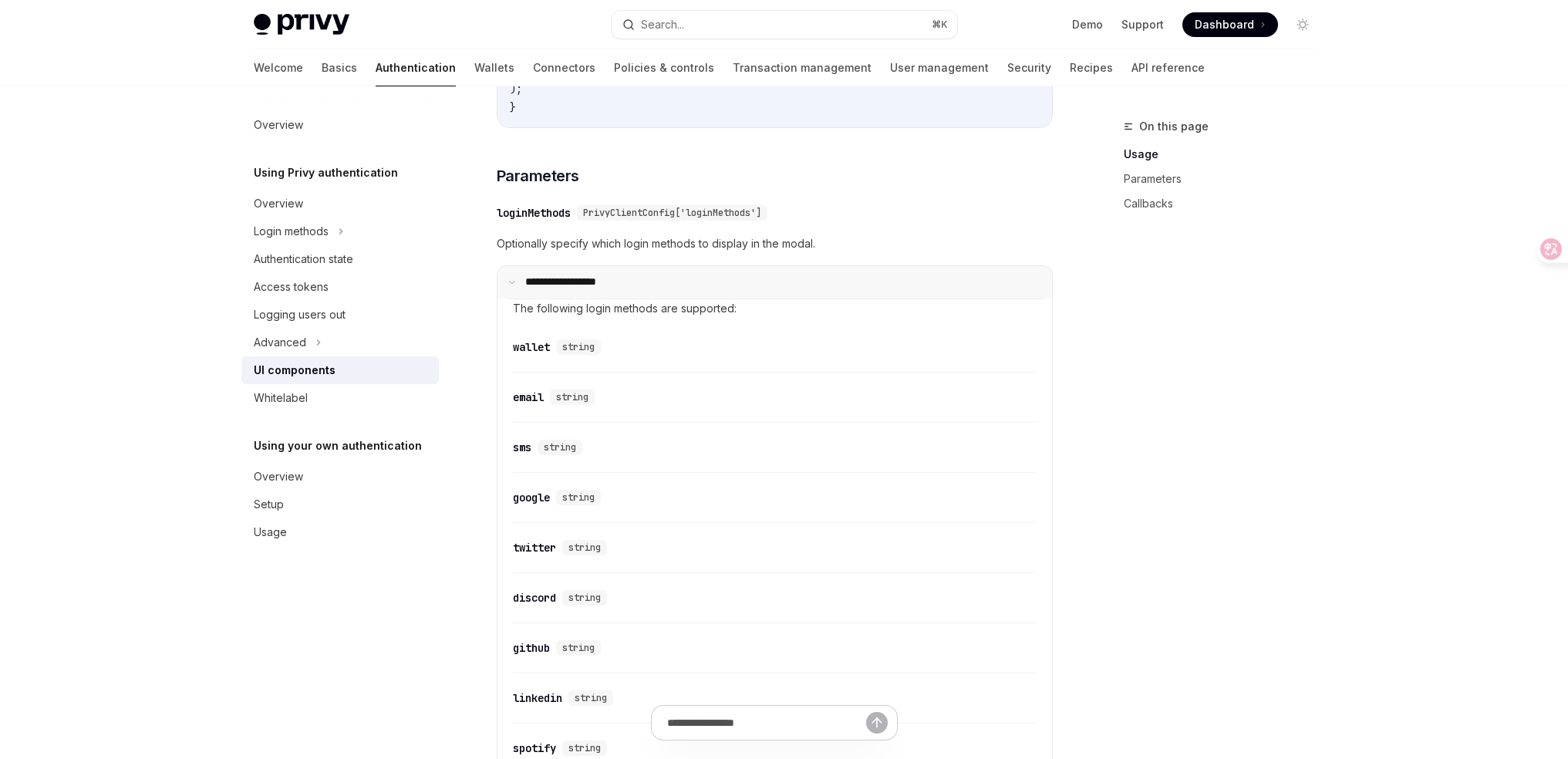
click at [627, 298] on summary "**********" at bounding box center [775, 282] width 555 height 32
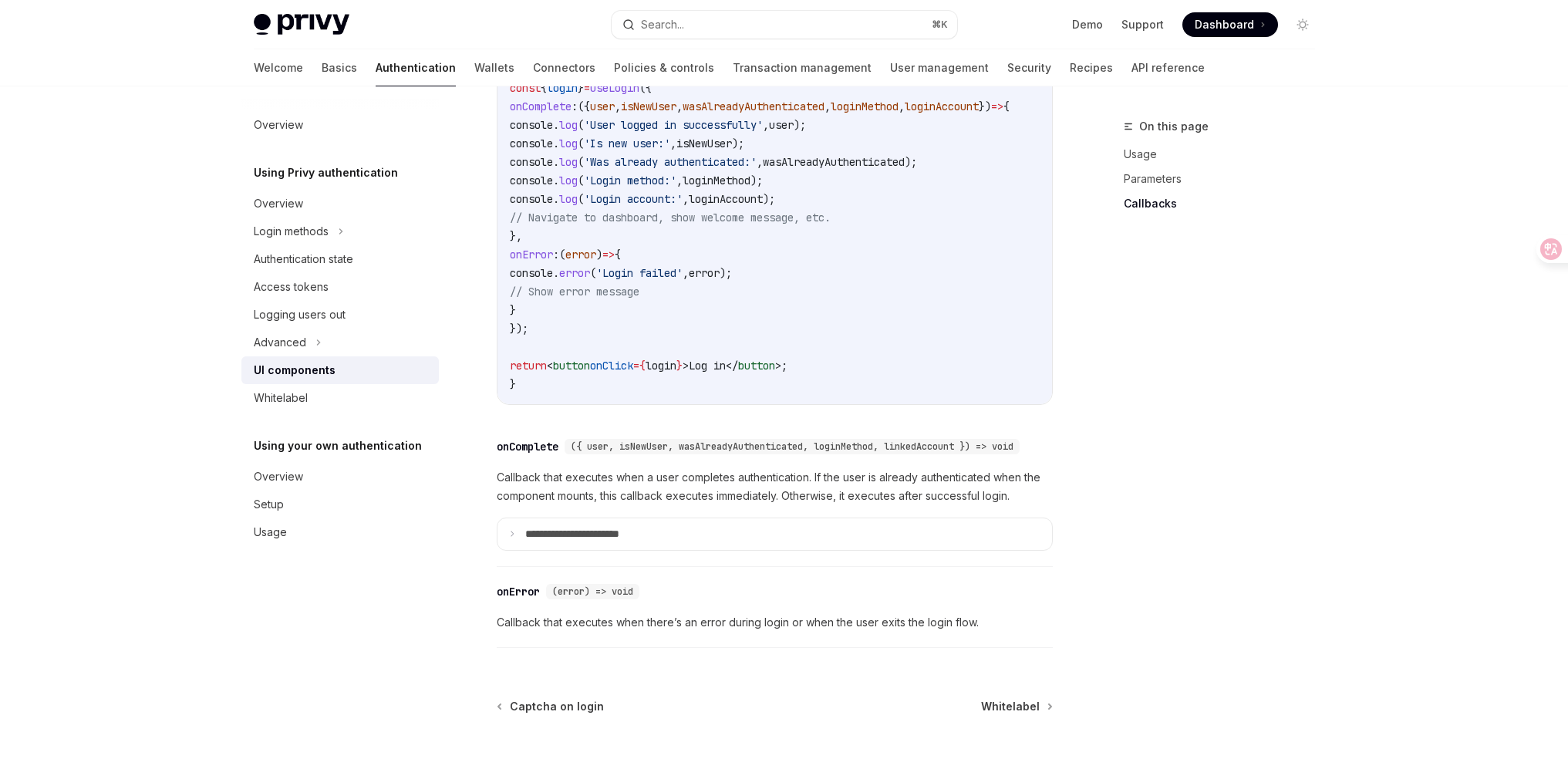
scroll to position [2205, 0]
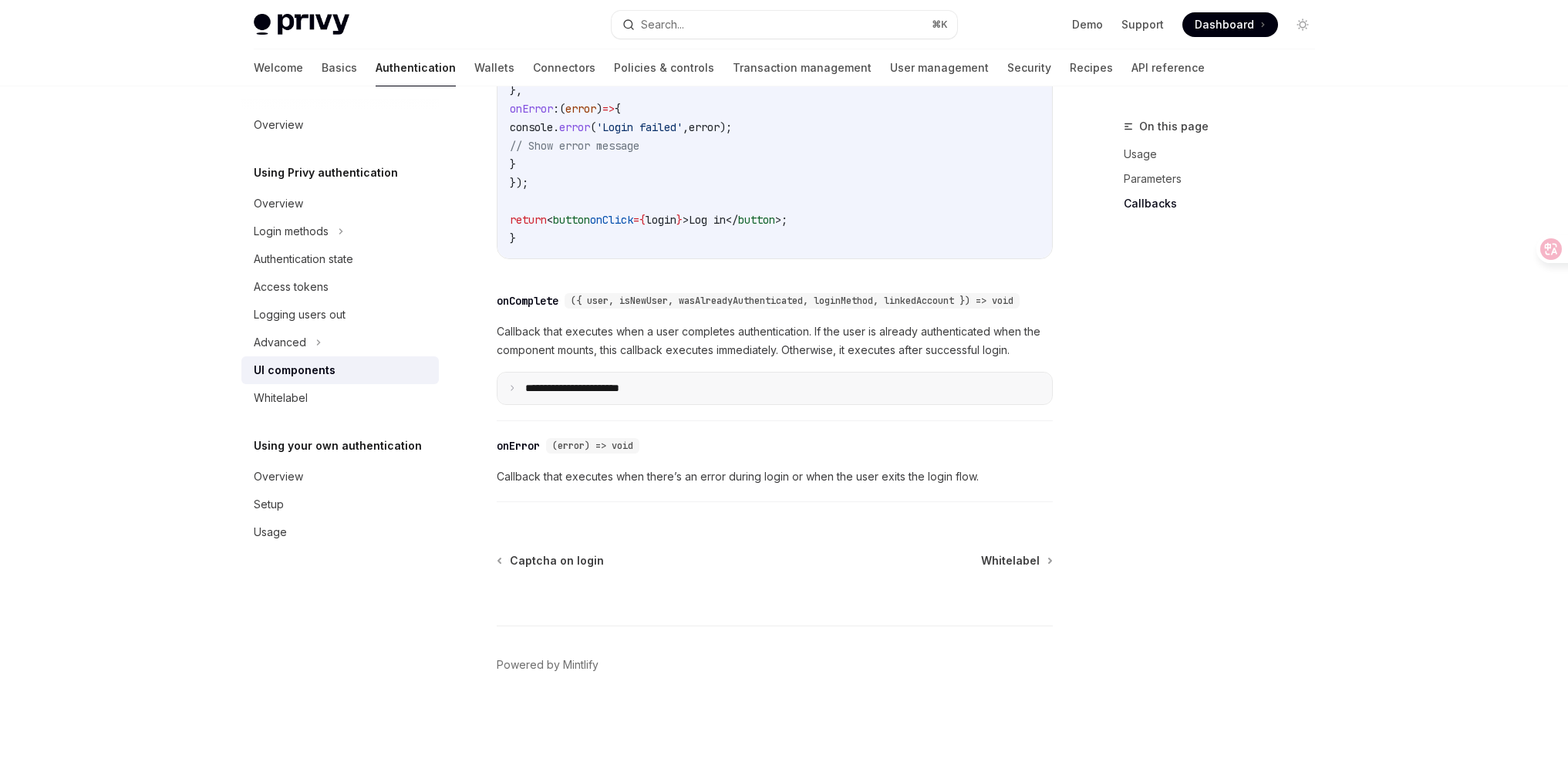
click at [621, 395] on summary "**********" at bounding box center [775, 389] width 555 height 32
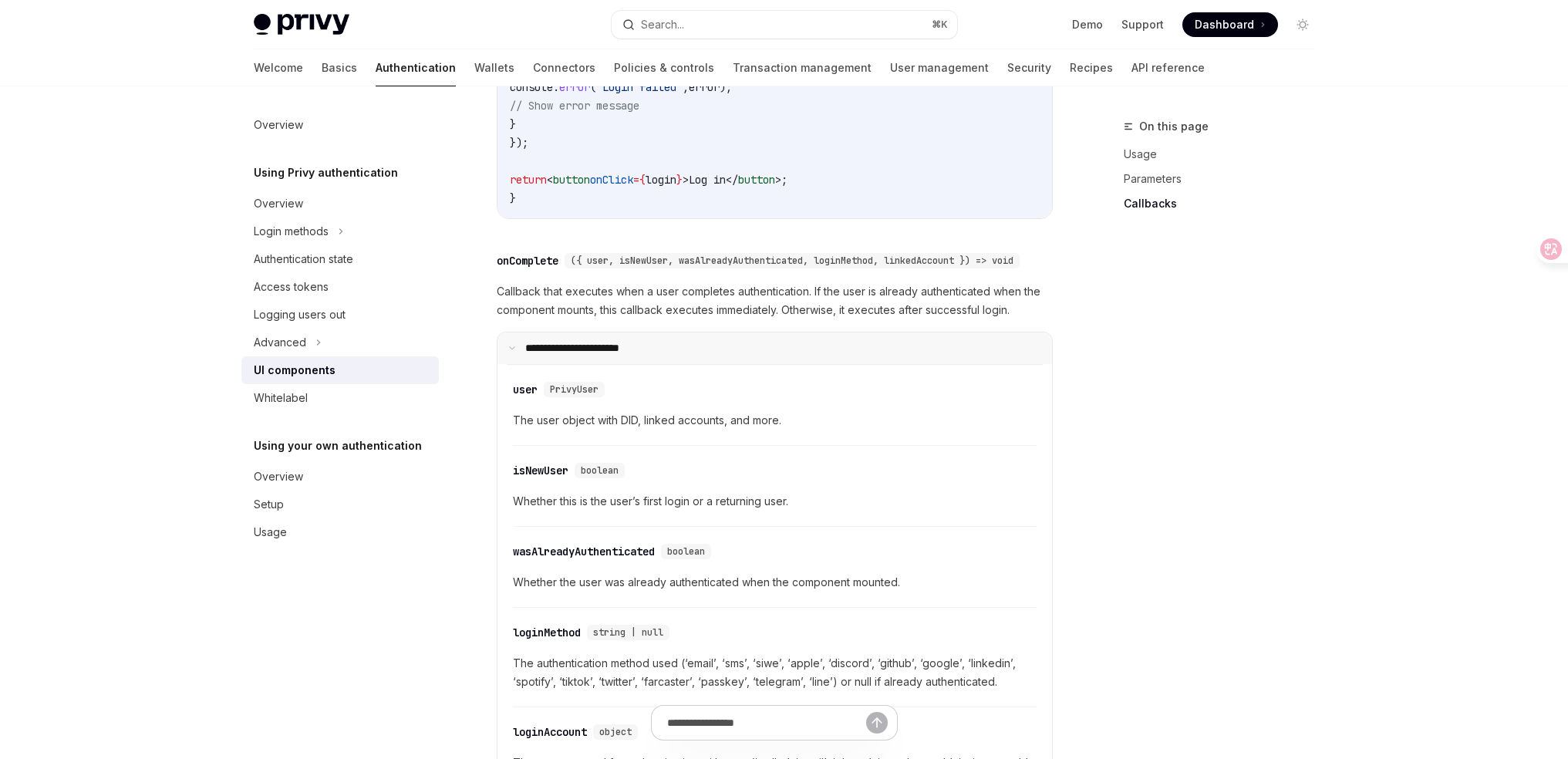
click at [622, 356] on p "**********" at bounding box center [591, 348] width 132 height 14
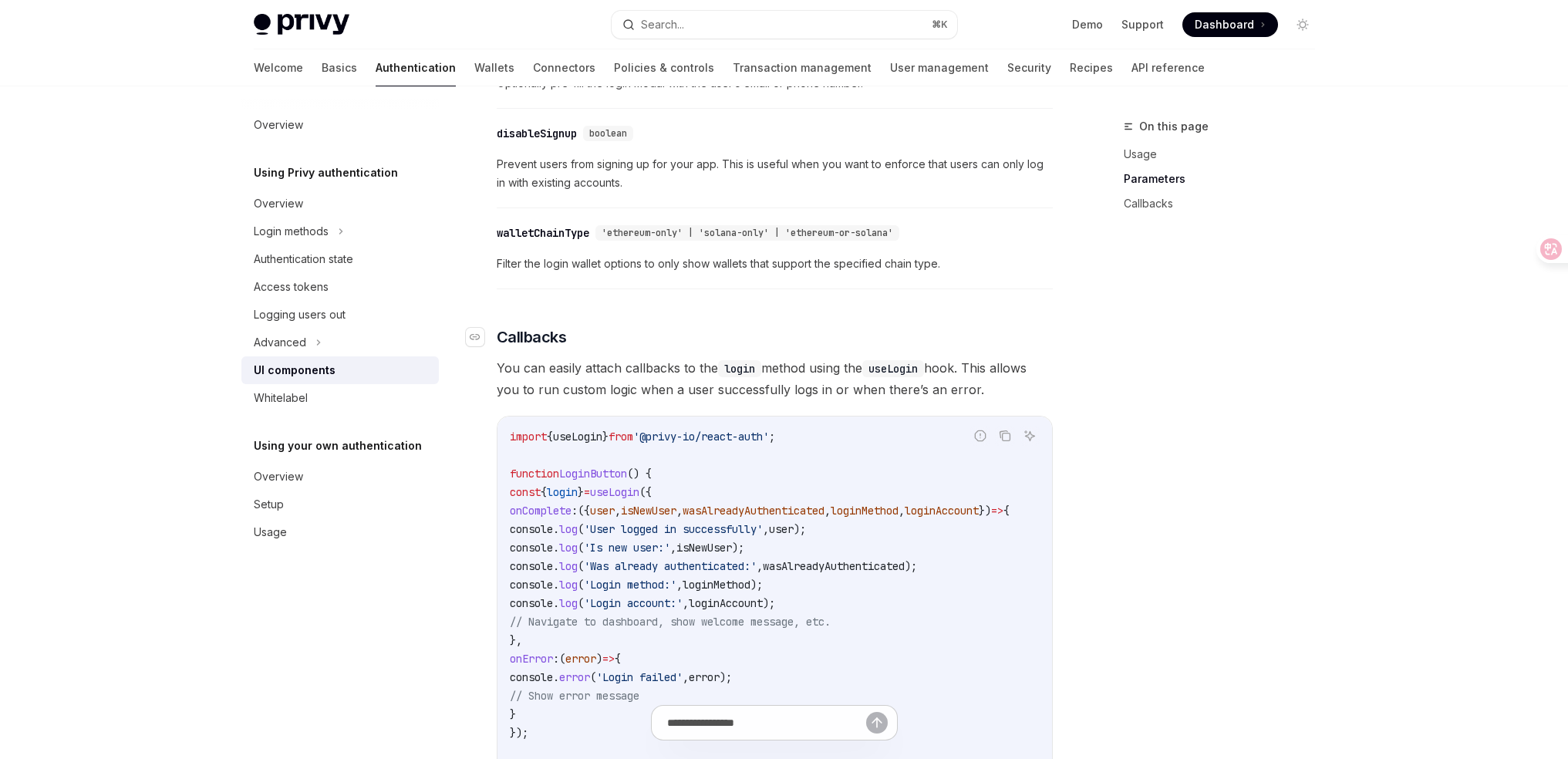
scroll to position [1550, 0]
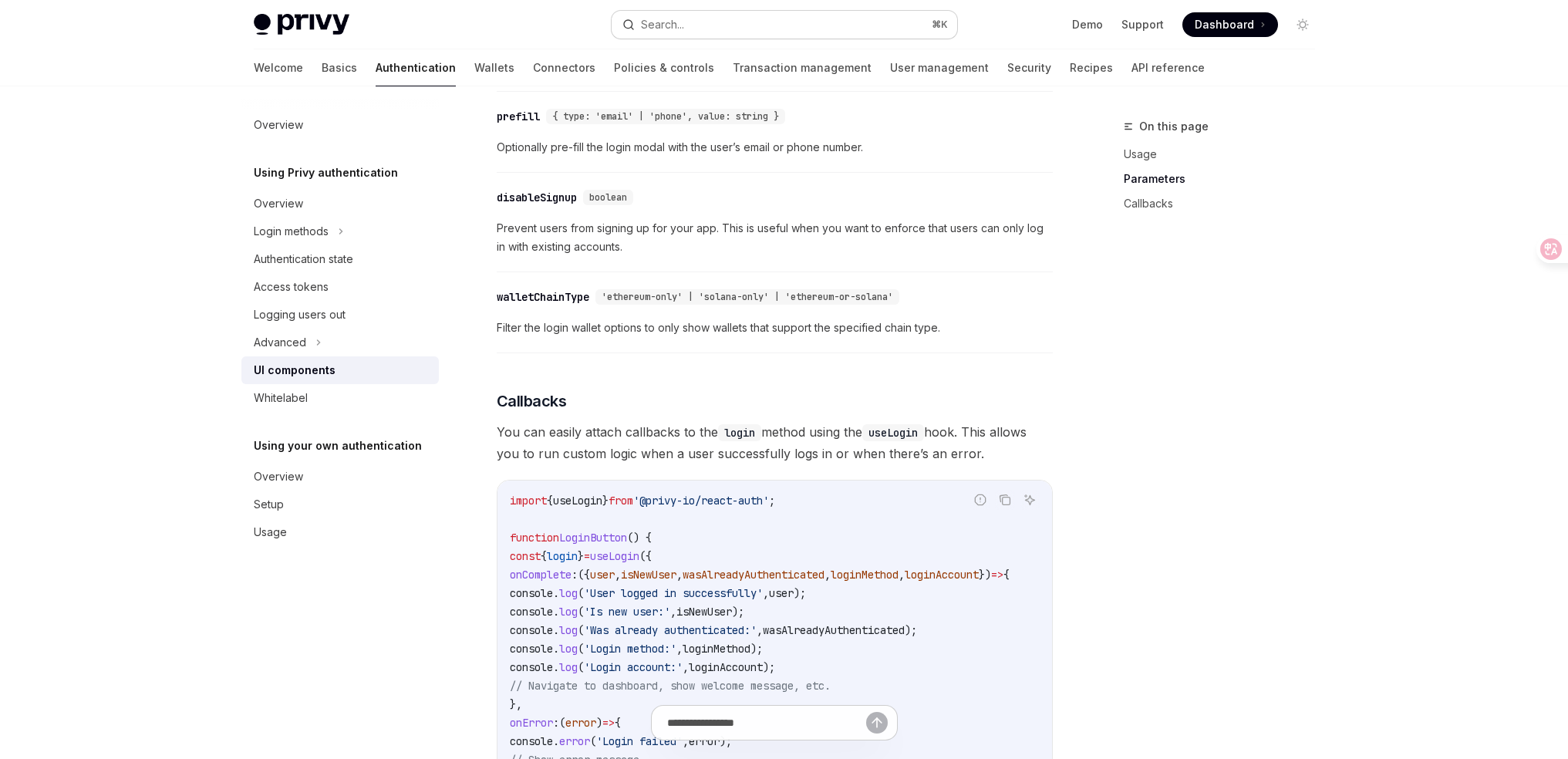
click at [682, 26] on div "Search..." at bounding box center [662, 24] width 43 height 18
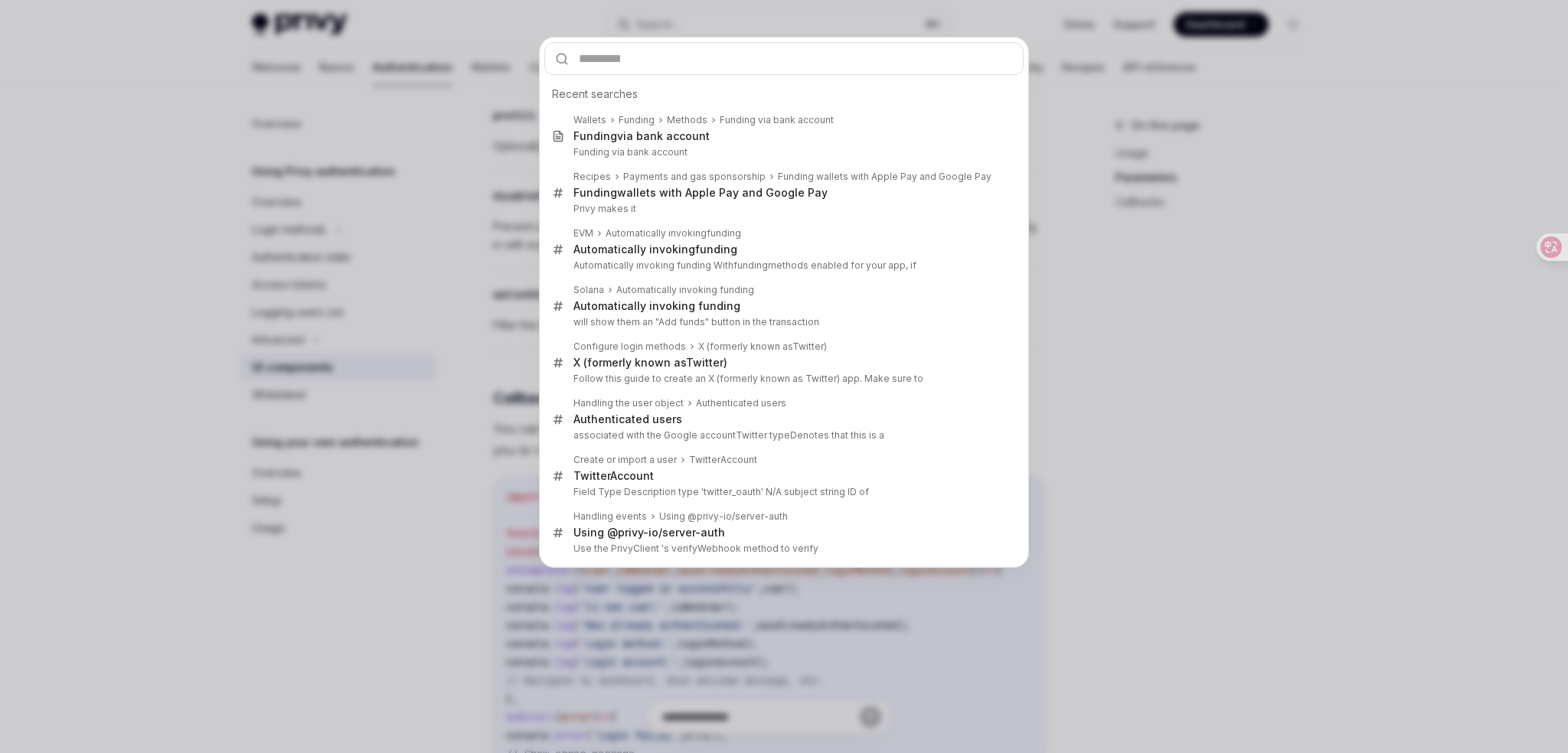
type input "********"
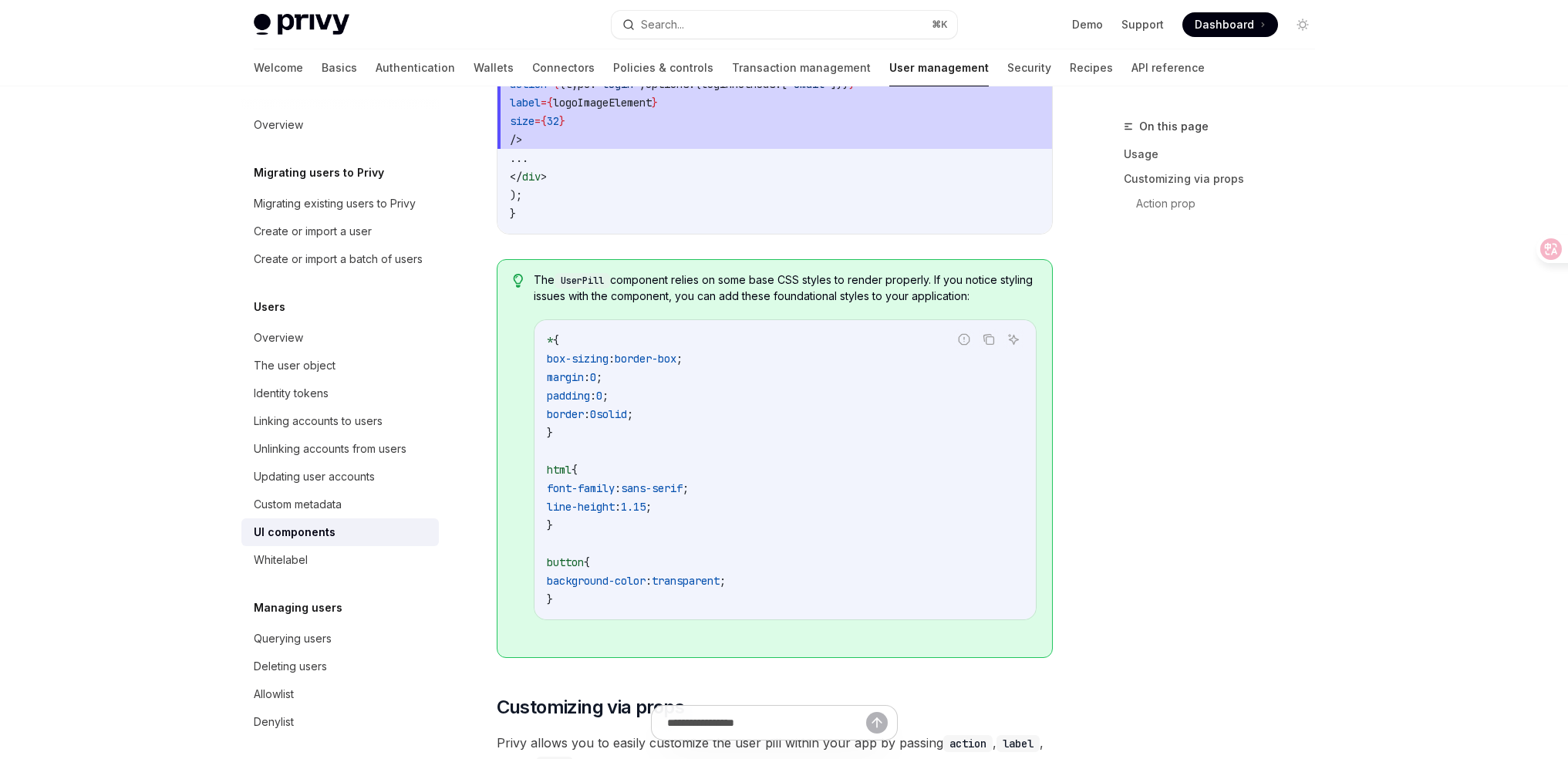
scroll to position [87, 0]
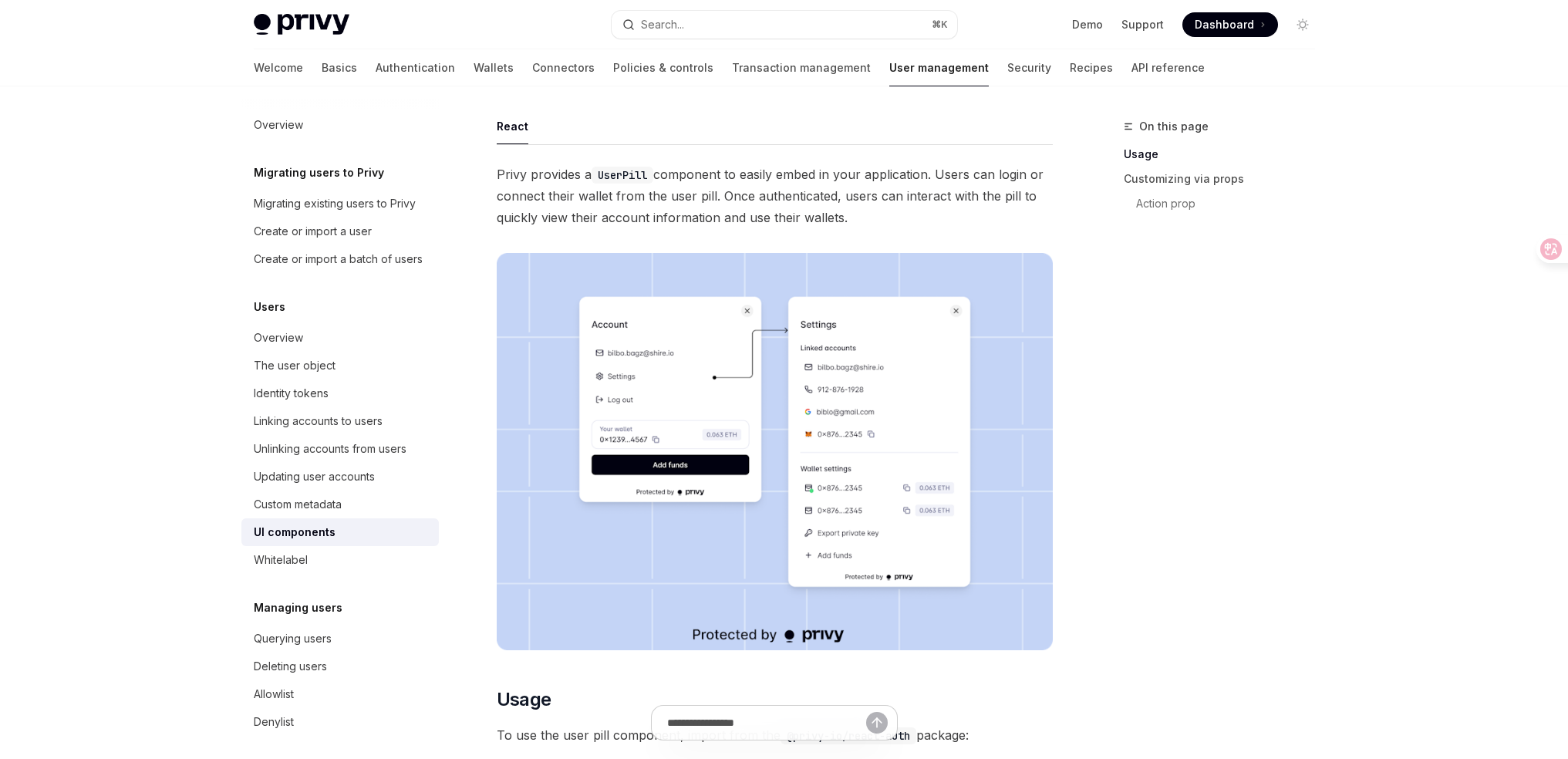
click at [787, 178] on span "Privy provides a UserPill component to easily embed in your application. Users …" at bounding box center [774, 196] width 556 height 65
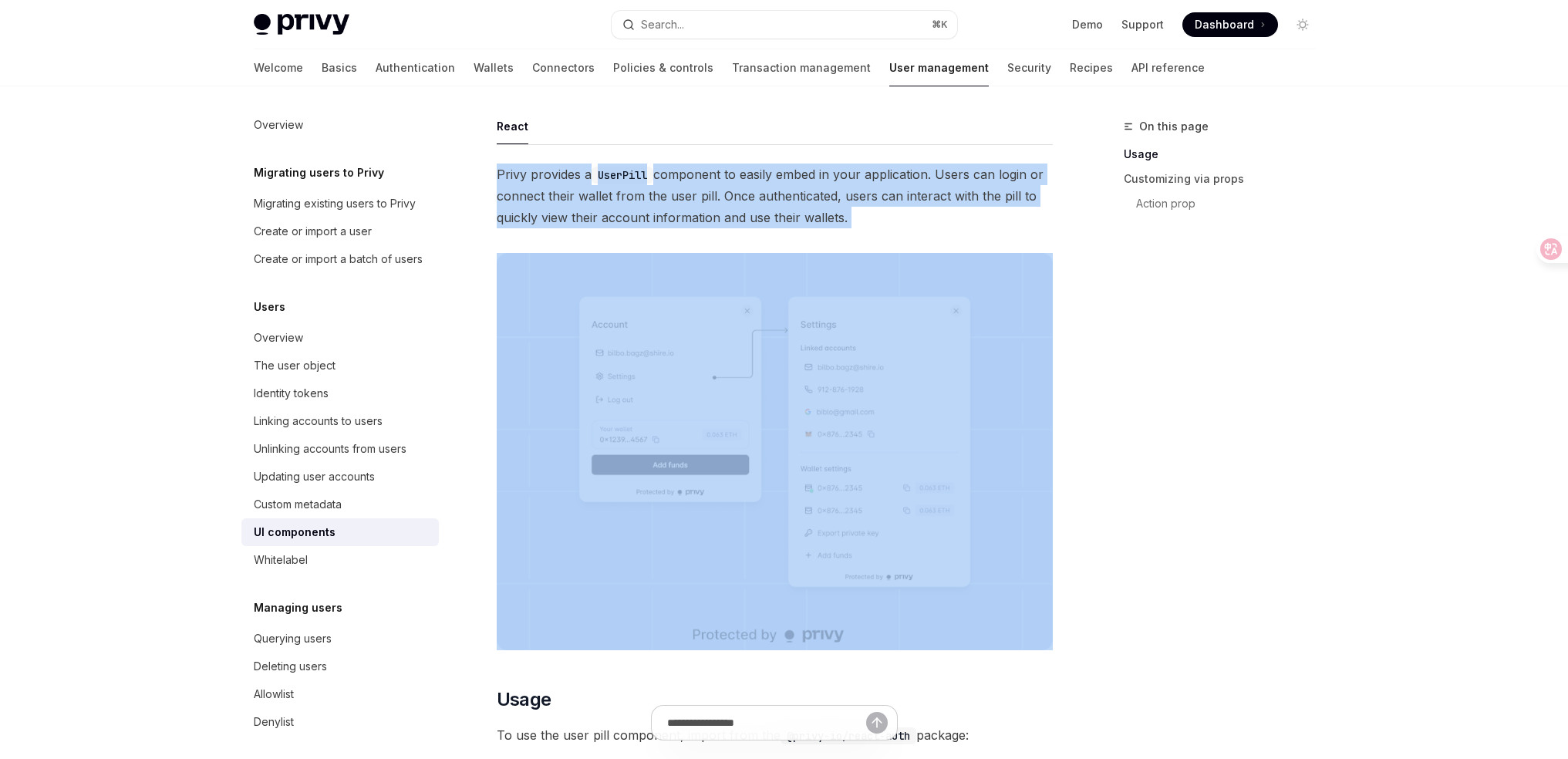
click at [787, 178] on span "Privy provides a UserPill component to easily embed in your application. Users …" at bounding box center [774, 196] width 556 height 65
copy span "Privy provides a UserPill component to easily embed in your application. Users …"
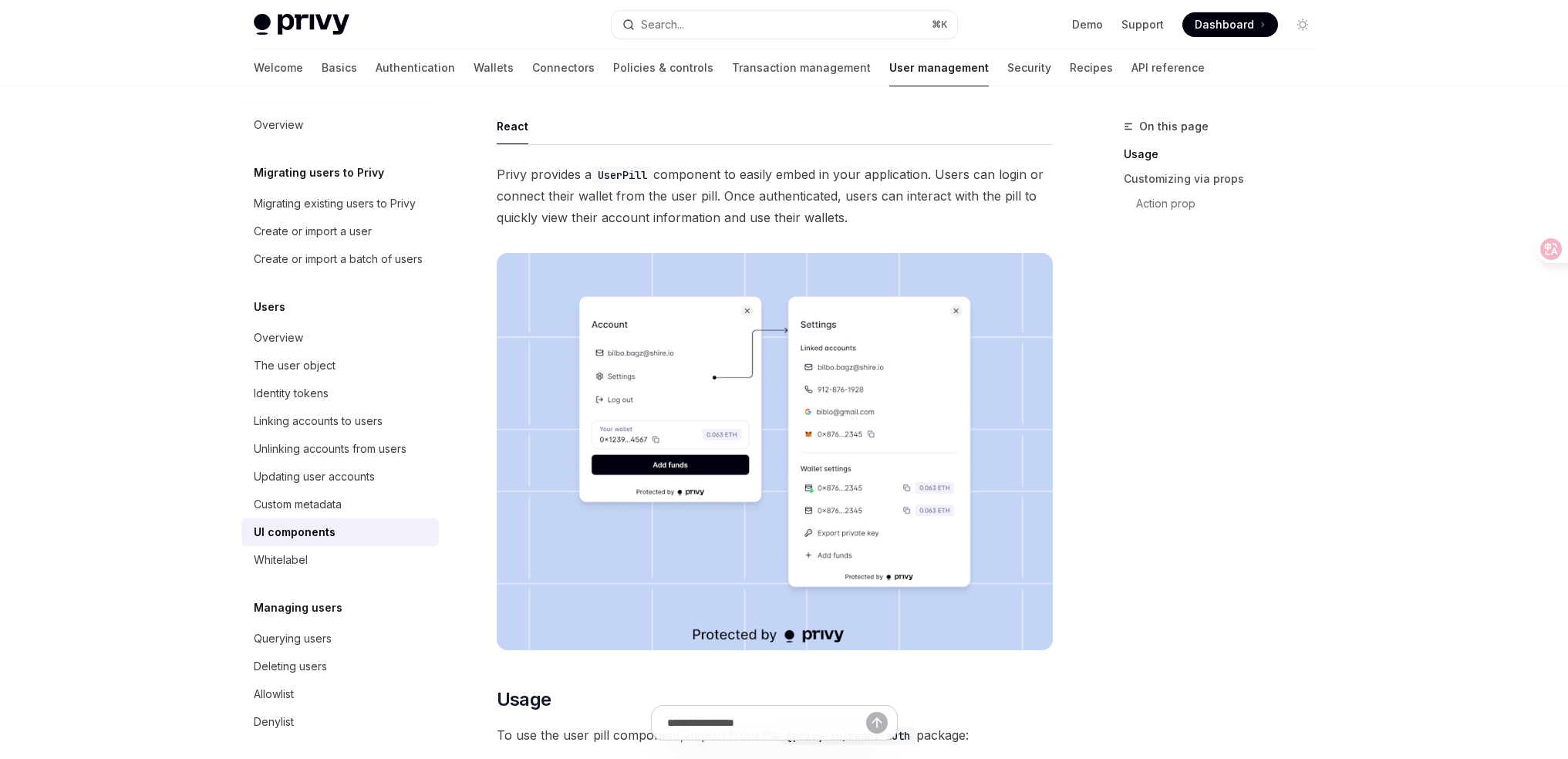
click at [1110, 399] on div "On this page Usage Customizing via props Action prop" at bounding box center [1211, 438] width 234 height 642
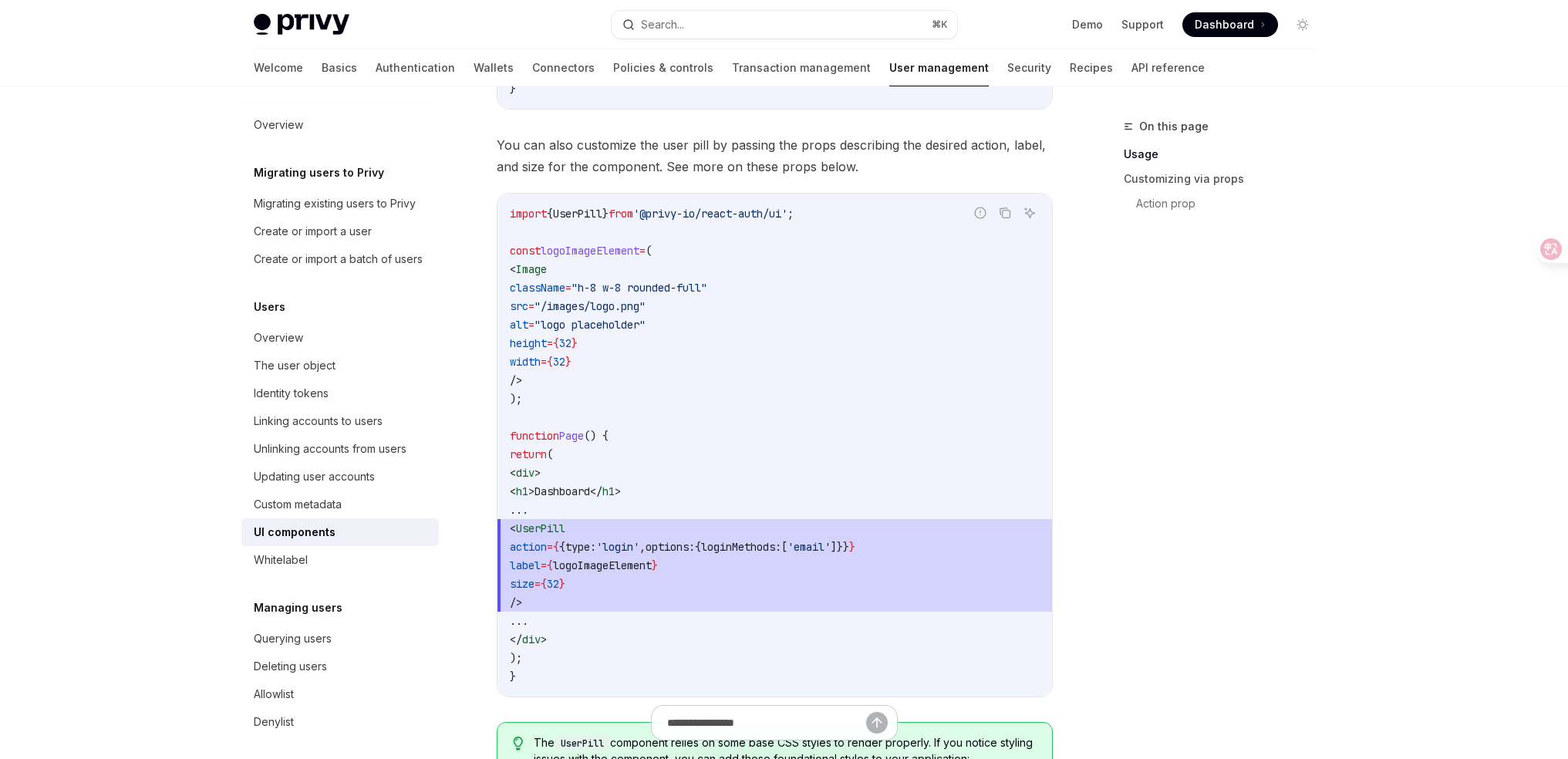
scroll to position [1113, 0]
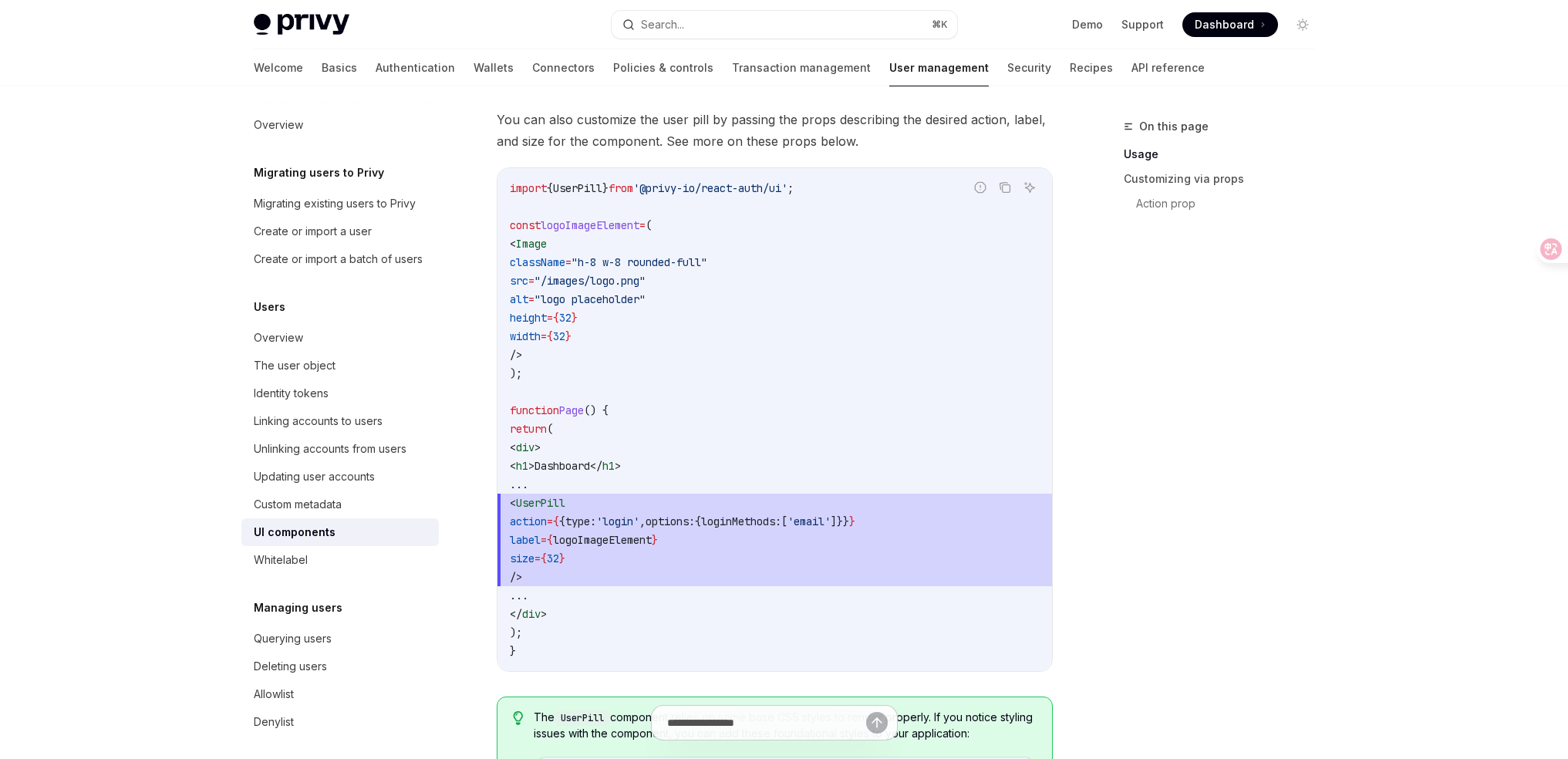
click at [652, 543] on span "logoImageElement" at bounding box center [602, 540] width 99 height 14
click at [652, 533] on span "logoImageElement" at bounding box center [602, 540] width 99 height 14
click at [693, 531] on span "label = { logoImageElement }" at bounding box center [775, 540] width 530 height 18
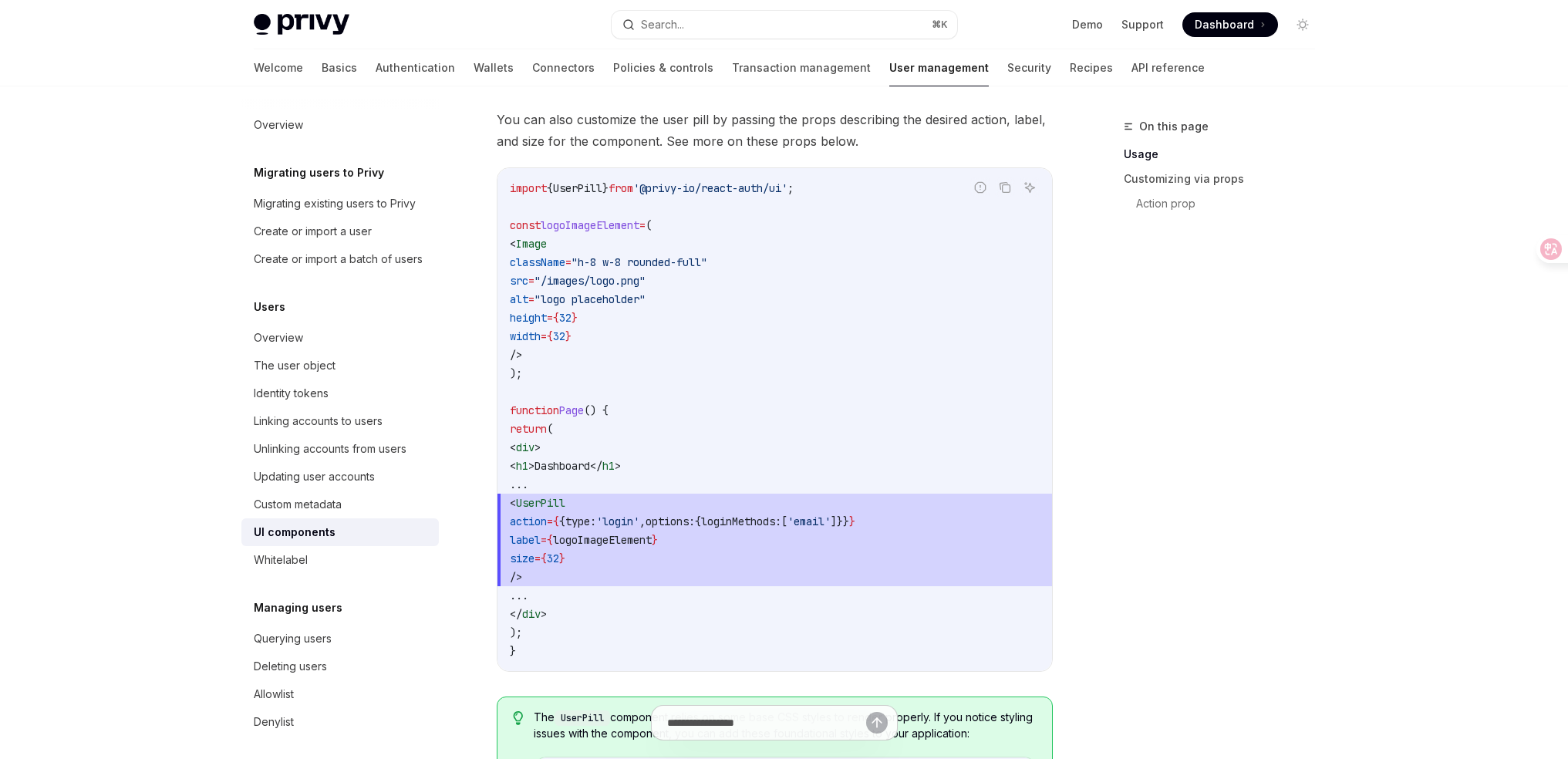
click at [693, 531] on span "label = { logoImageElement }" at bounding box center [775, 540] width 530 height 18
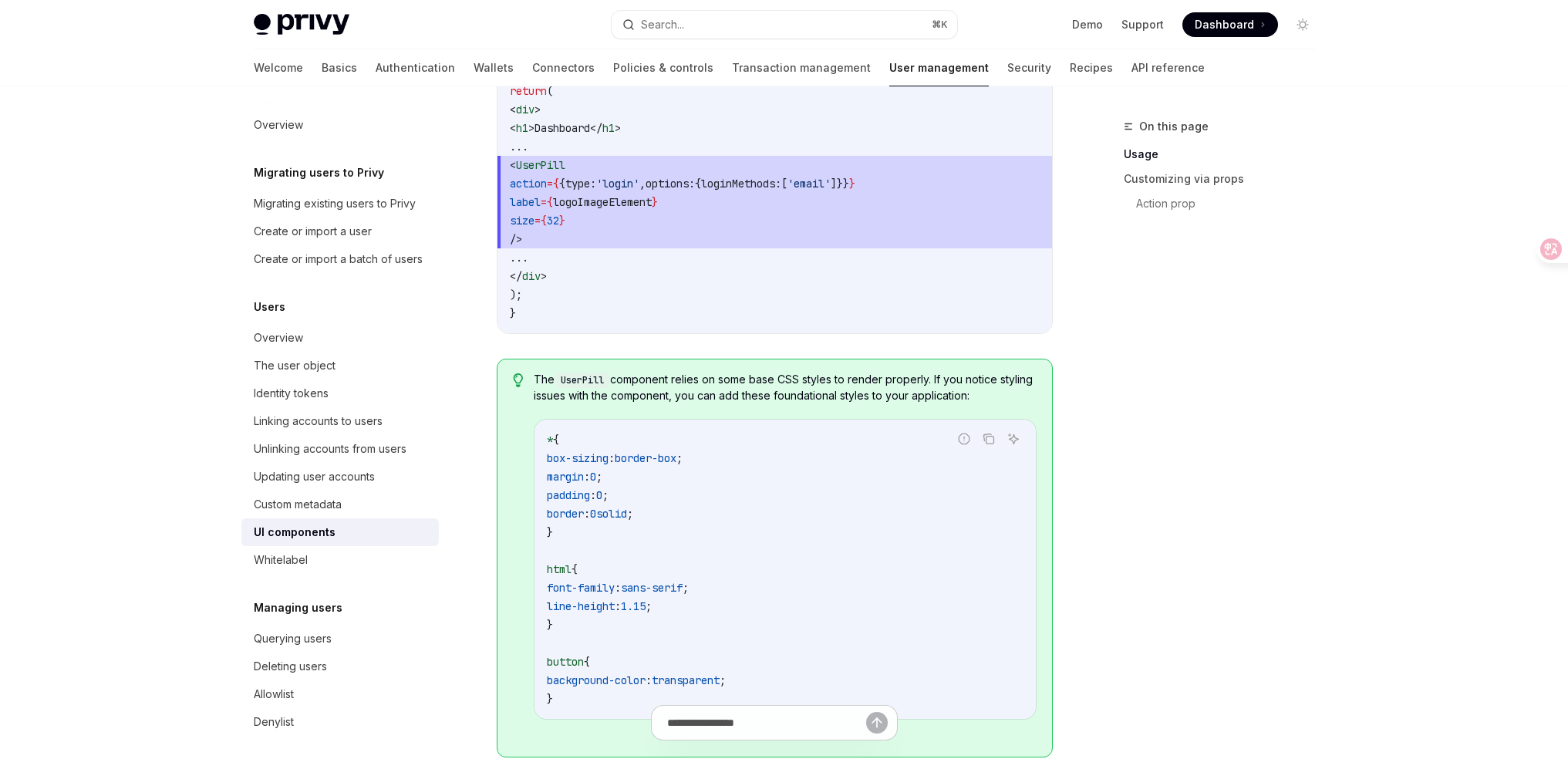
scroll to position [1475, 0]
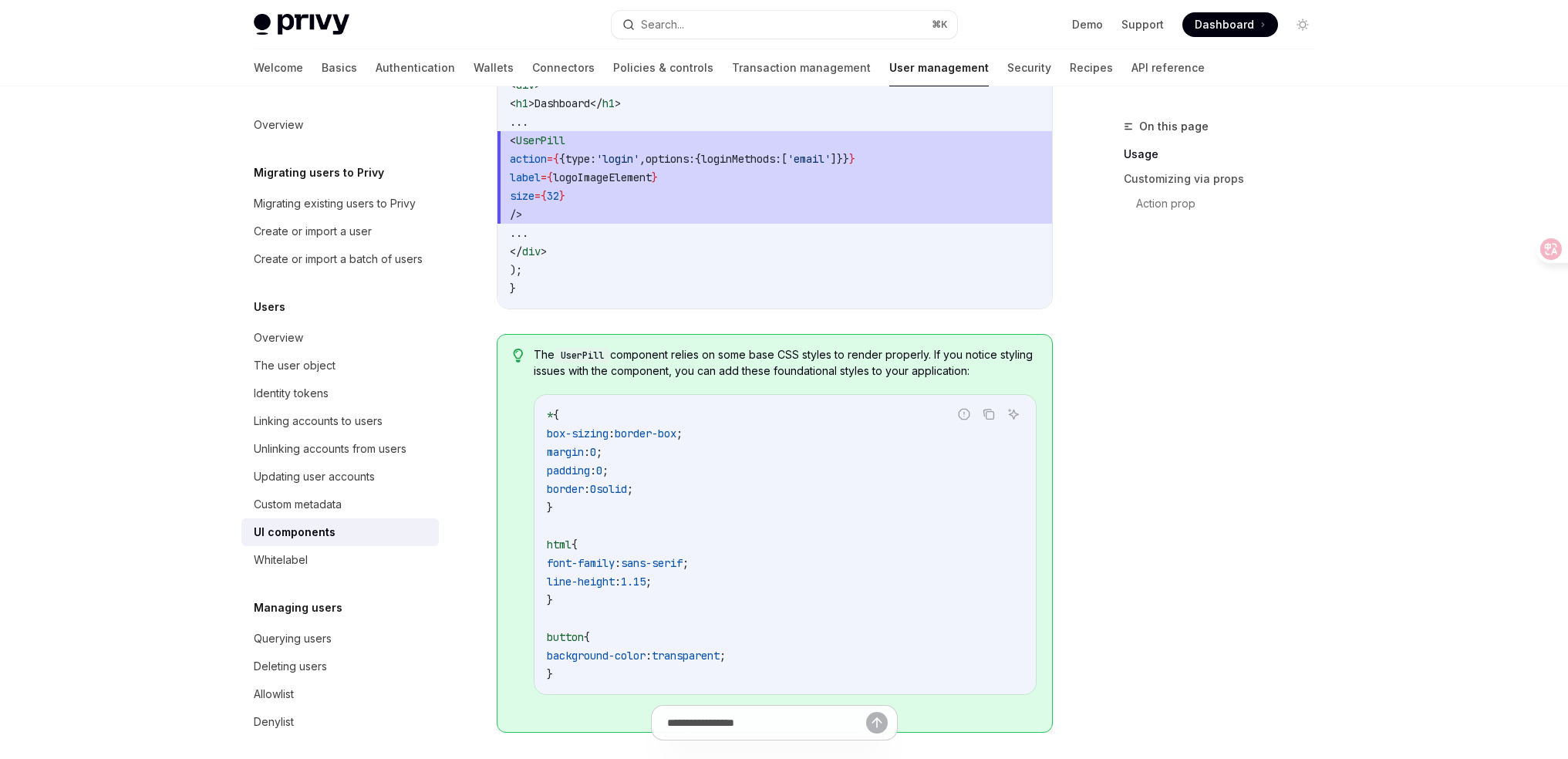
click at [729, 352] on span "The UserPill component relies on some base CSS styles to render properly. If yo…" at bounding box center [784, 362] width 502 height 31
copy div "The UserPill component relies on some base CSS styles to render properly. If yo…"
click at [1265, 406] on div "On this page Usage Customizing via props Action prop" at bounding box center [1211, 438] width 234 height 642
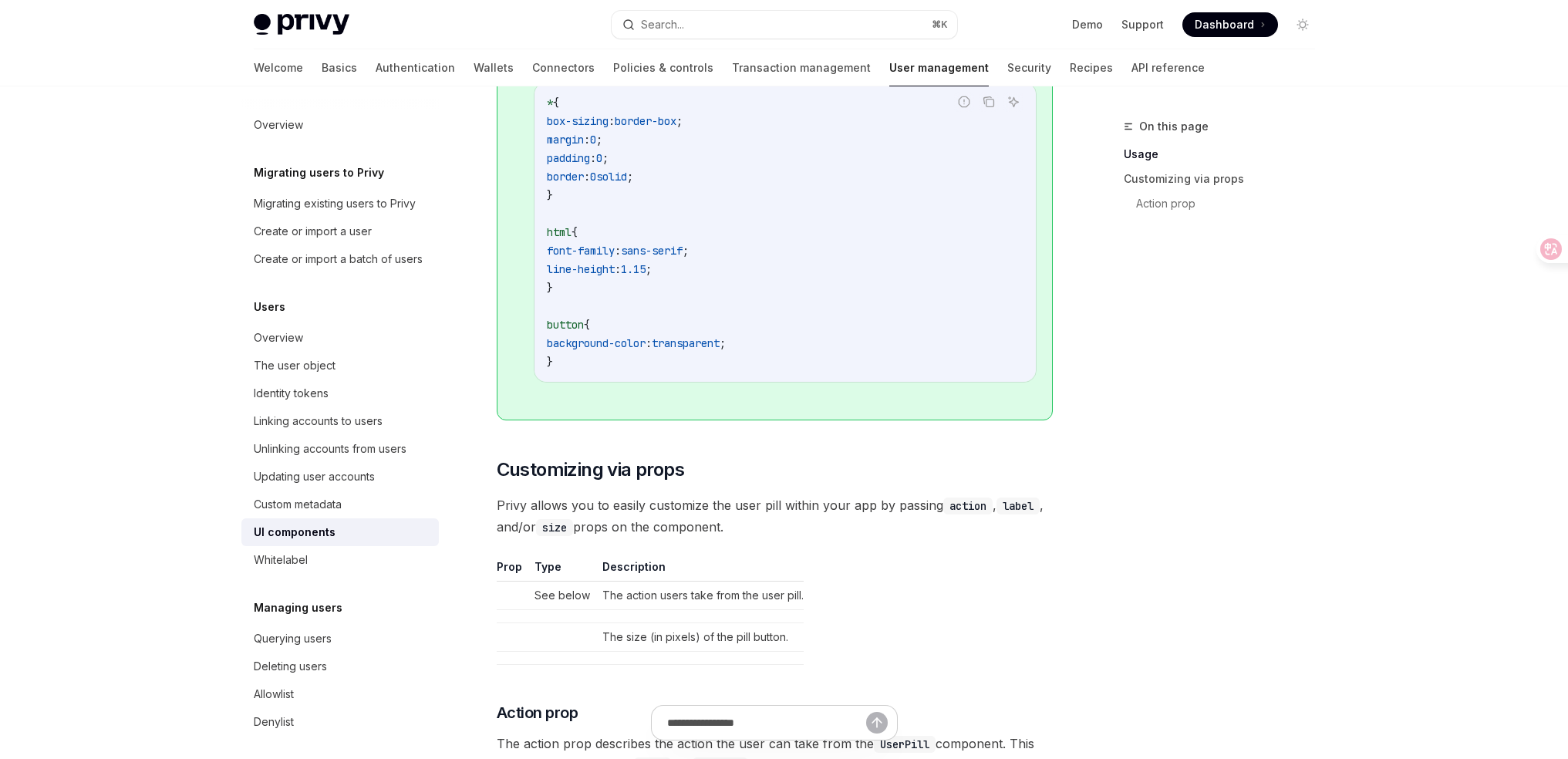
scroll to position [2082, 0]
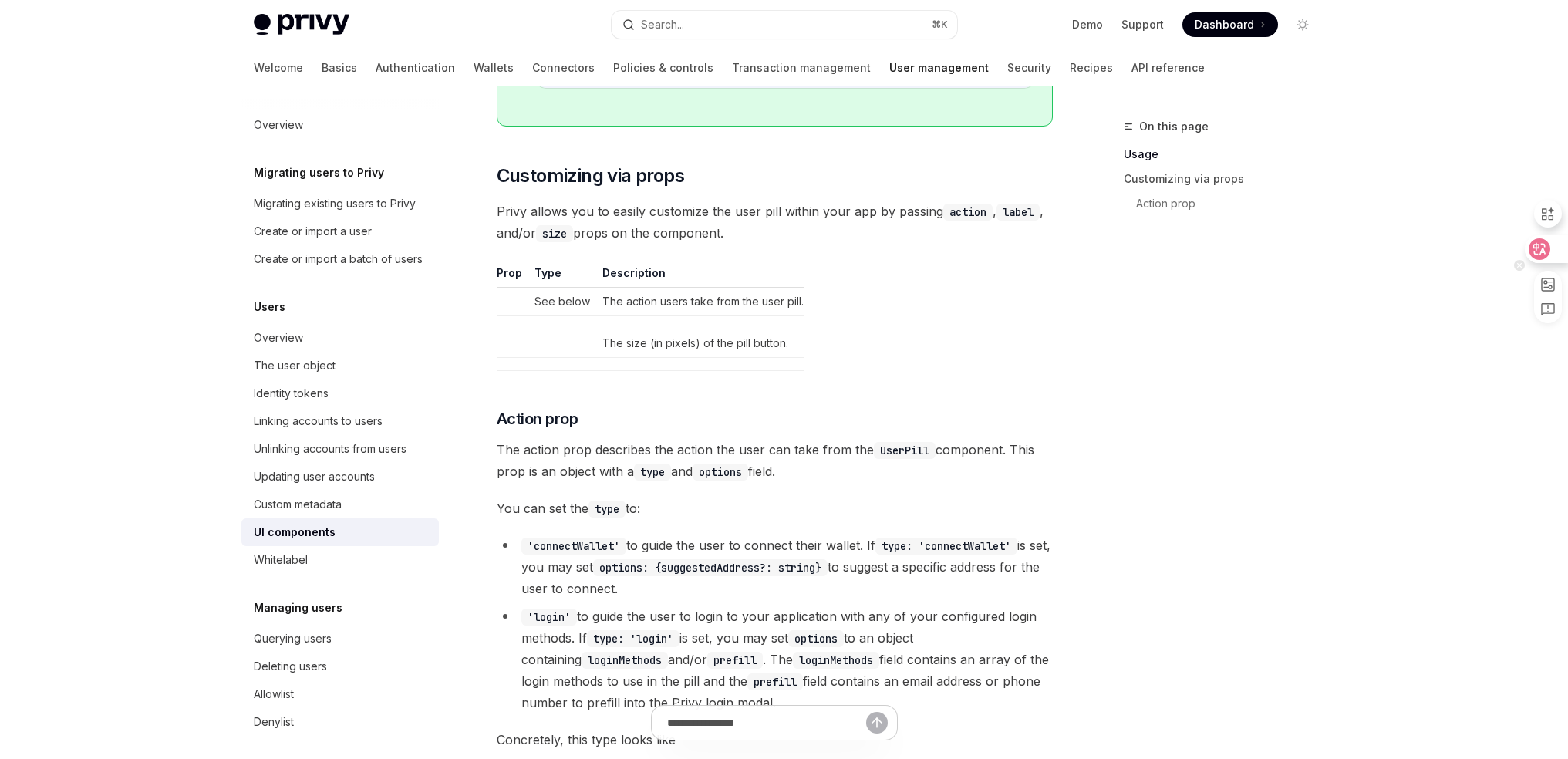
click at [1551, 253] on div at bounding box center [1546, 249] width 42 height 28
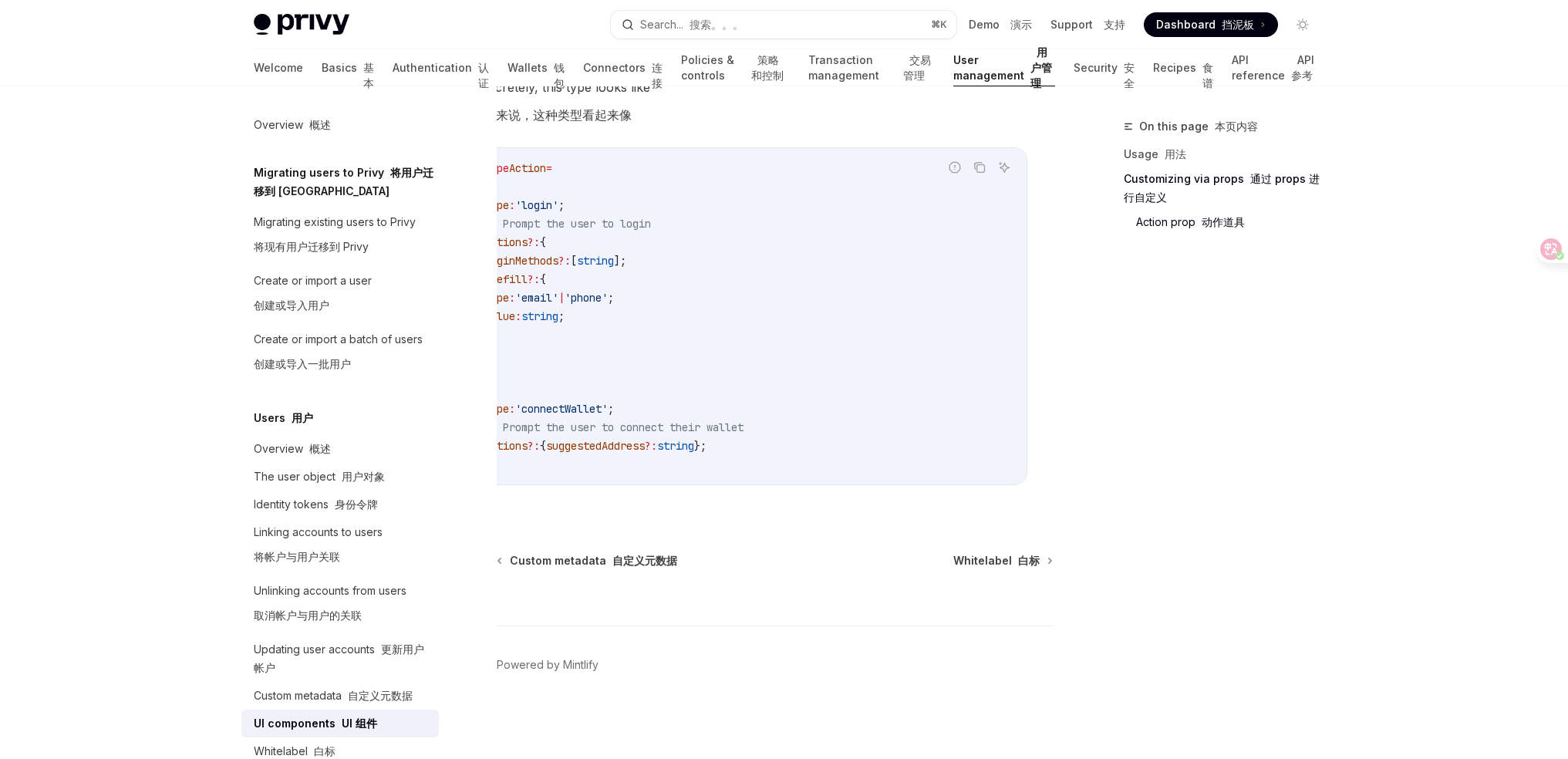
scroll to position [0, 0]
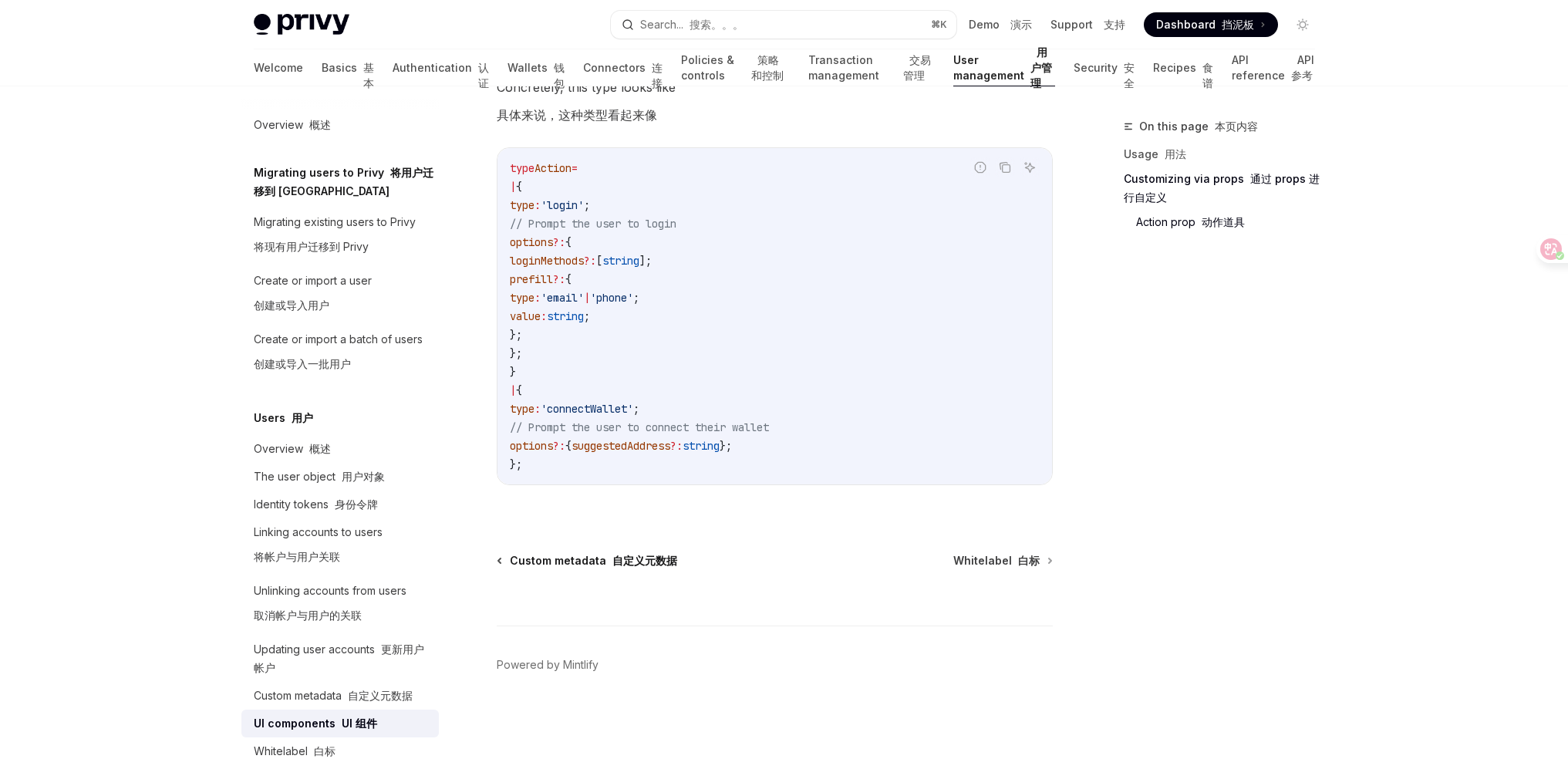
click at [646, 561] on font "自定义元数据" at bounding box center [644, 561] width 65 height 13
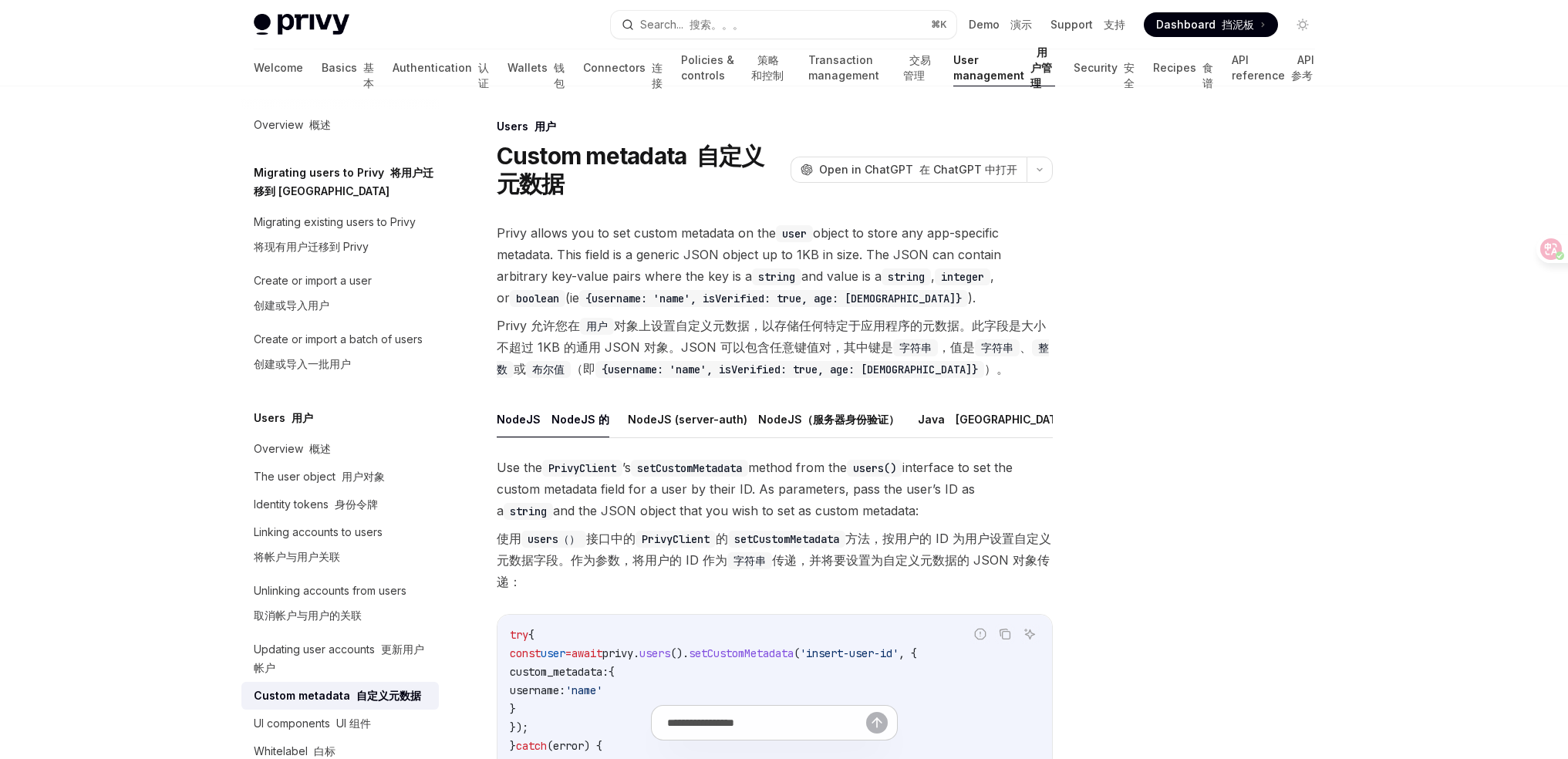
drag, startPoint x: 616, startPoint y: 327, endPoint x: 1021, endPoint y: 370, distance: 407.3
click at [1021, 370] on font "Privy 允许您在 用户 对象上设置自定义元数据，以存储任何特定于应用程序的元数据。此字段是大小不超过 1KB 的通用 JSON 对象。JSON 可以包含任…" at bounding box center [774, 347] width 556 height 65
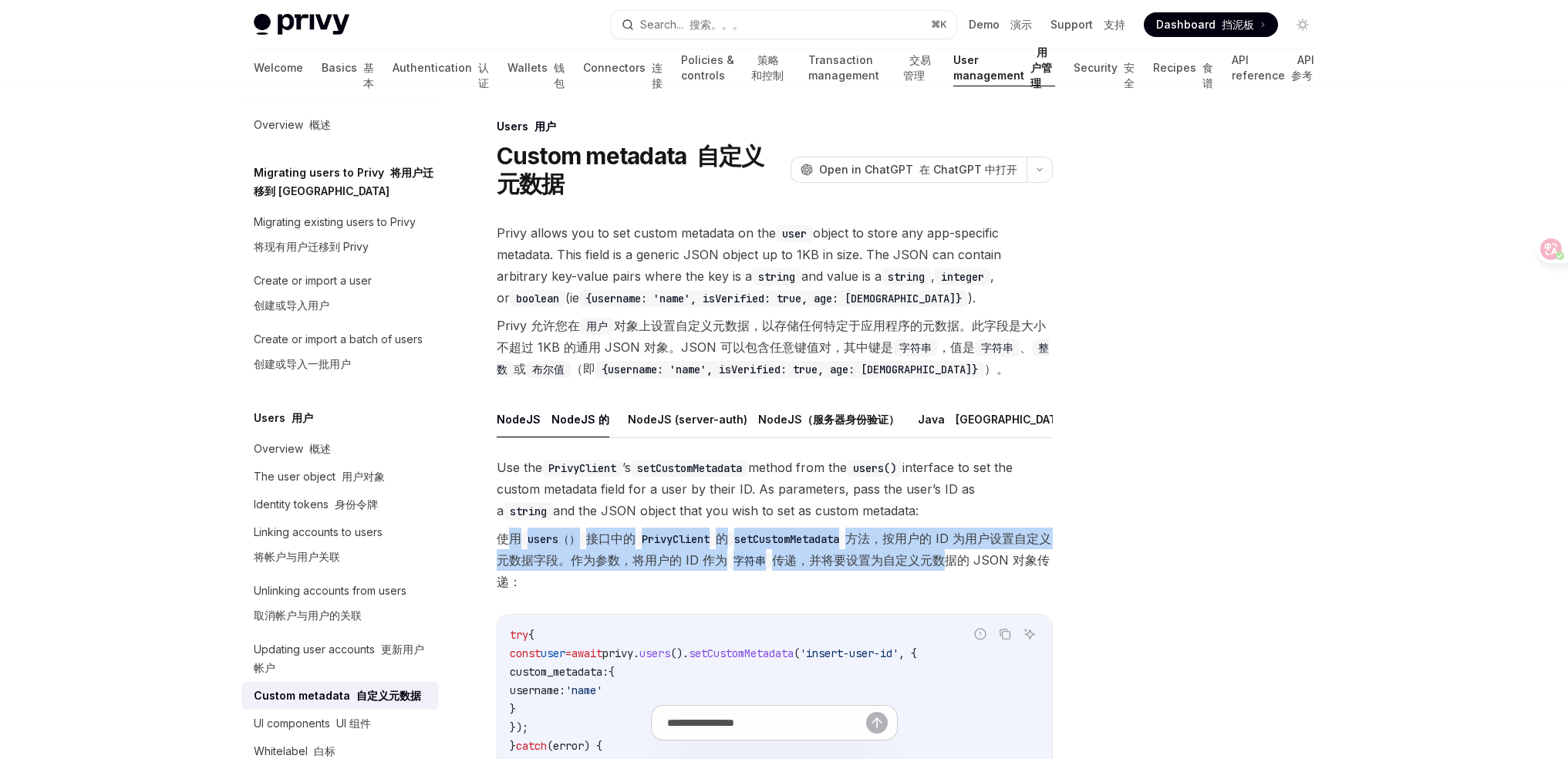
drag, startPoint x: 510, startPoint y: 544, endPoint x: 985, endPoint y: 568, distance: 475.6
click at [985, 568] on font "使用 users（） 接口中的 PrivyClient 的 setCustomMetadata 方法，按用户的 ID 为用户设置自定义元数据字段。作为参数，将…" at bounding box center [774, 560] width 556 height 65
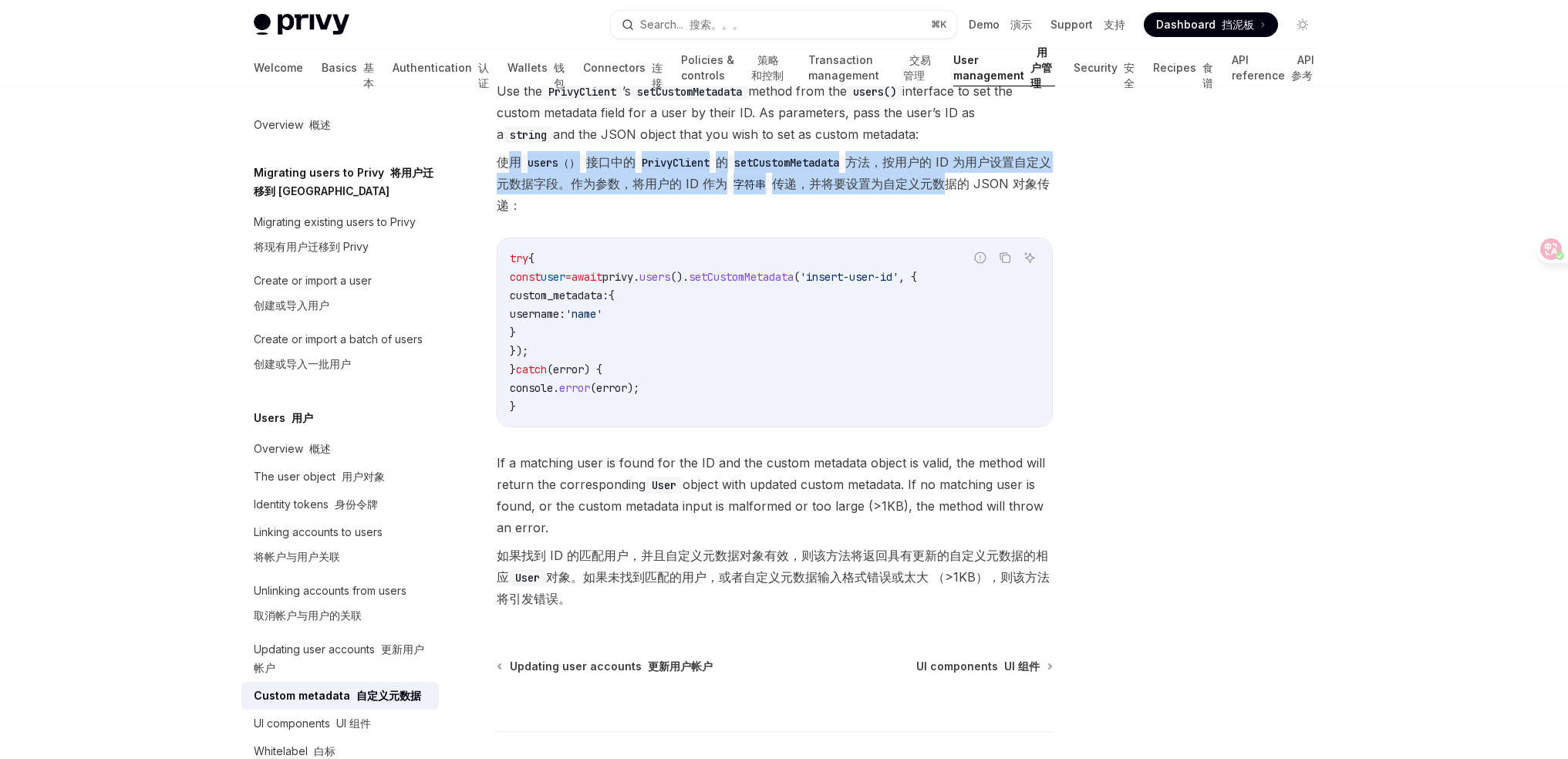
scroll to position [471, 0]
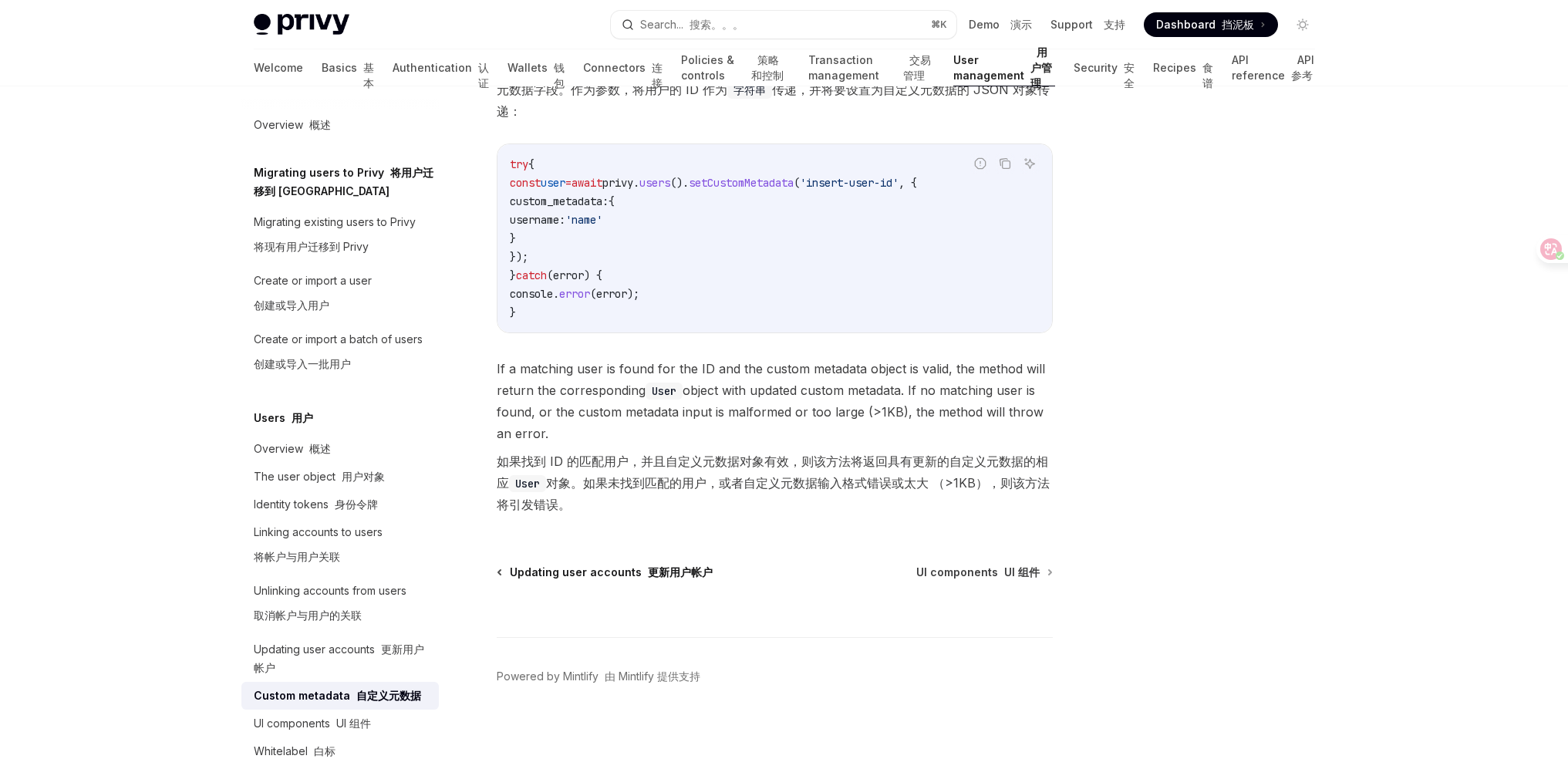
click at [676, 579] on font "更新用户帐户" at bounding box center [681, 572] width 65 height 13
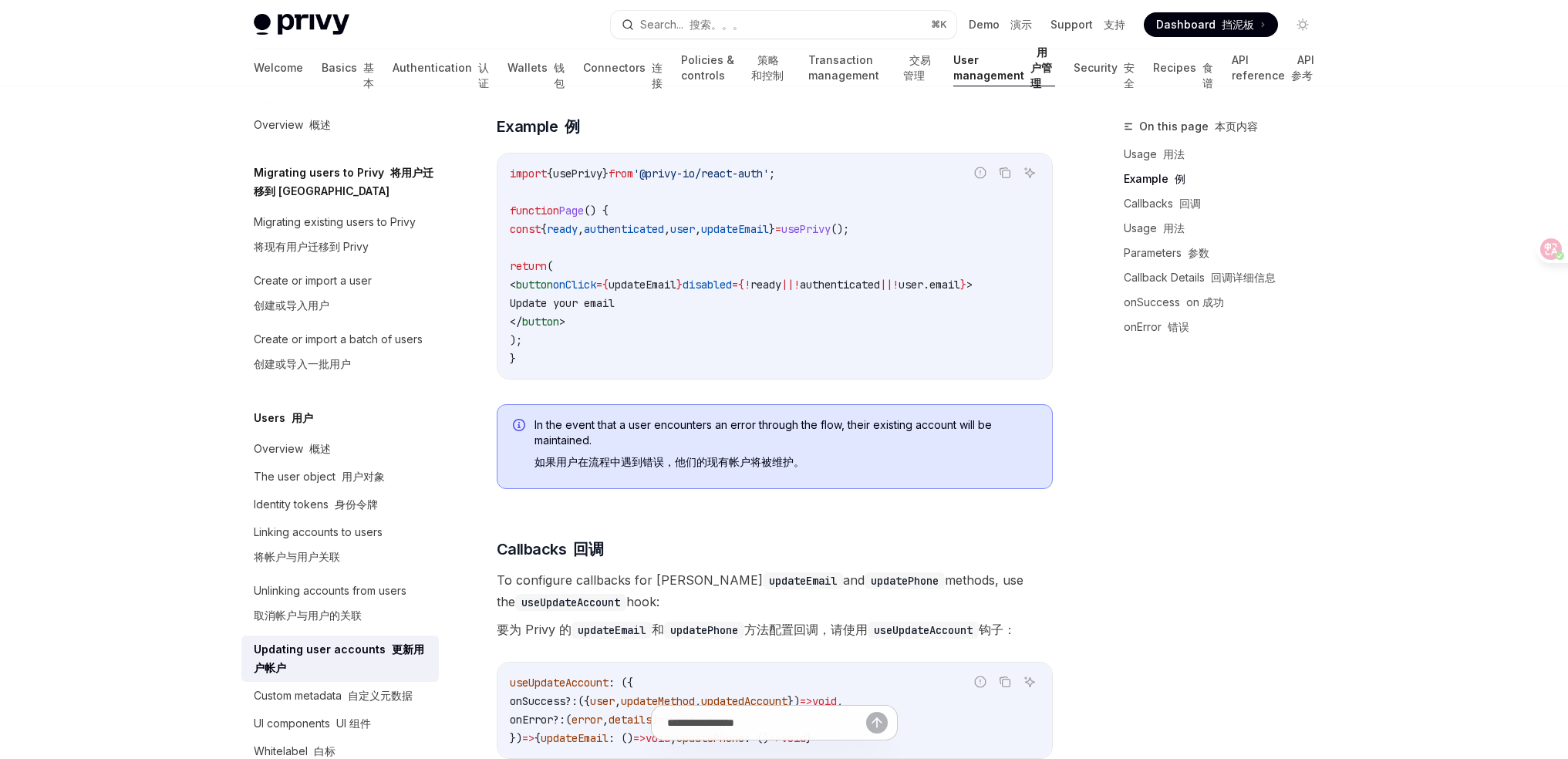
scroll to position [339, 0]
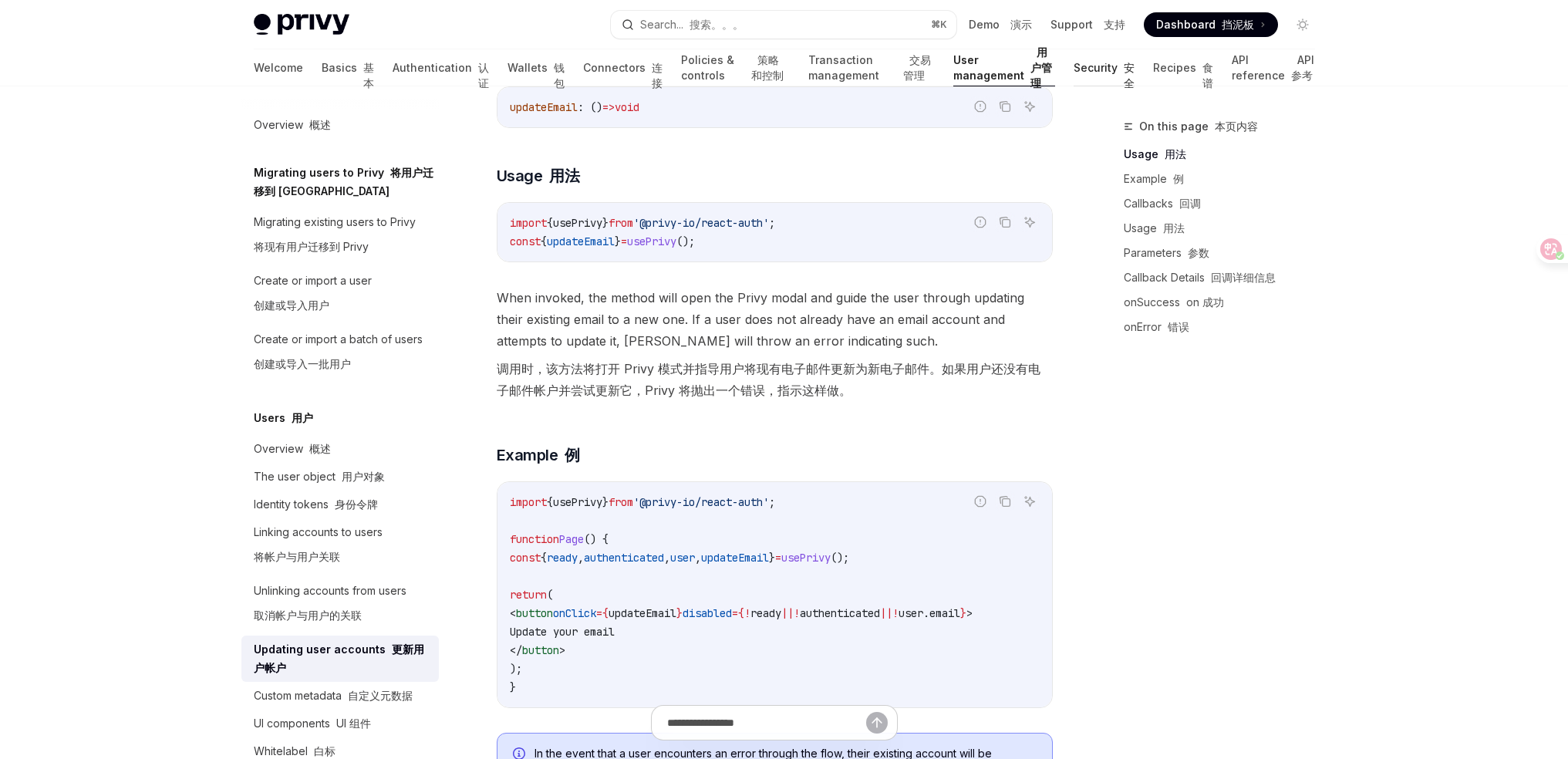
click at [1094, 71] on link "Security 安全" at bounding box center [1104, 68] width 61 height 37
type textarea "*"
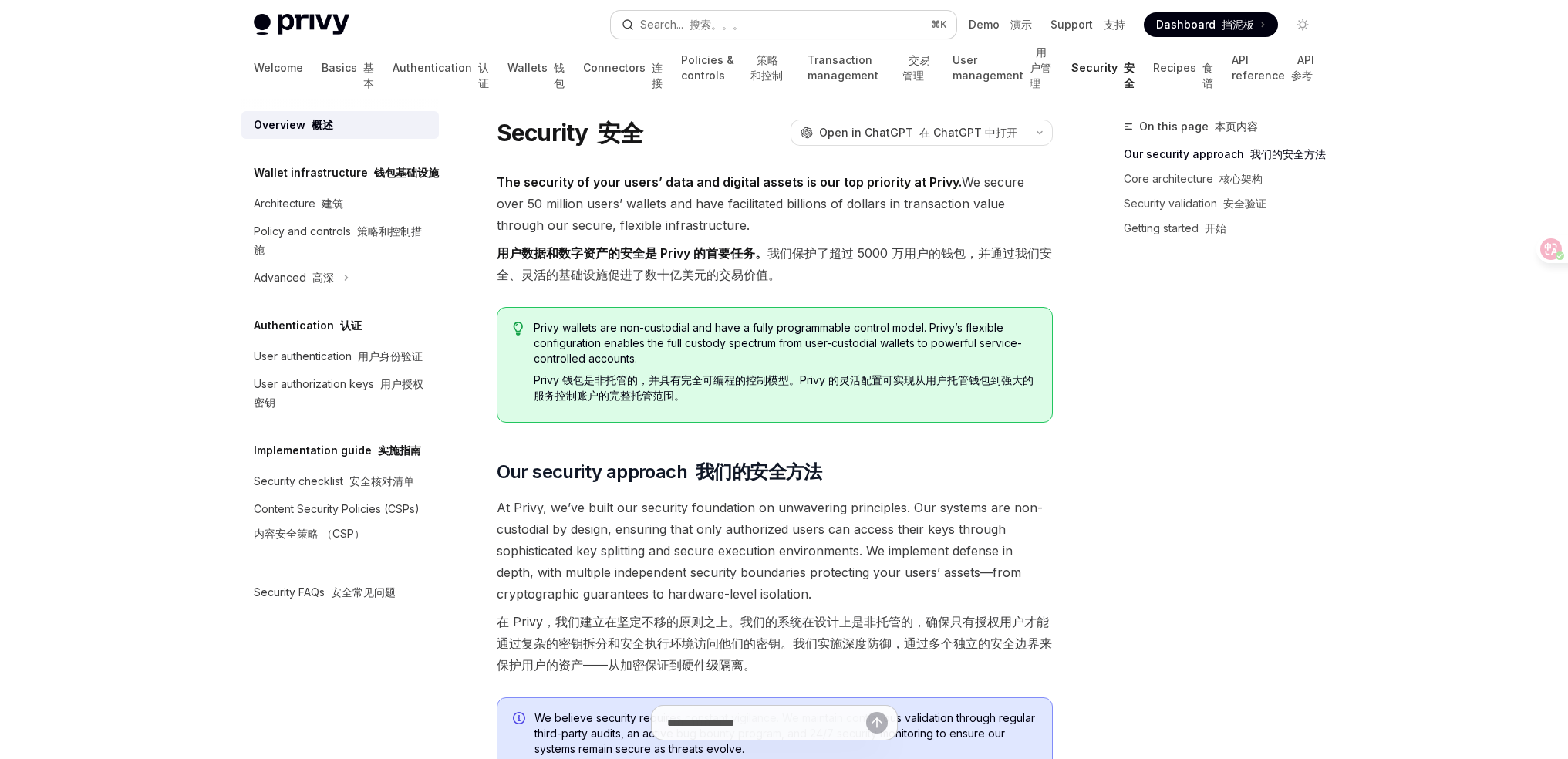
click at [762, 27] on button "Search... 搜索。。。 ⌘ K" at bounding box center [784, 24] width 345 height 28
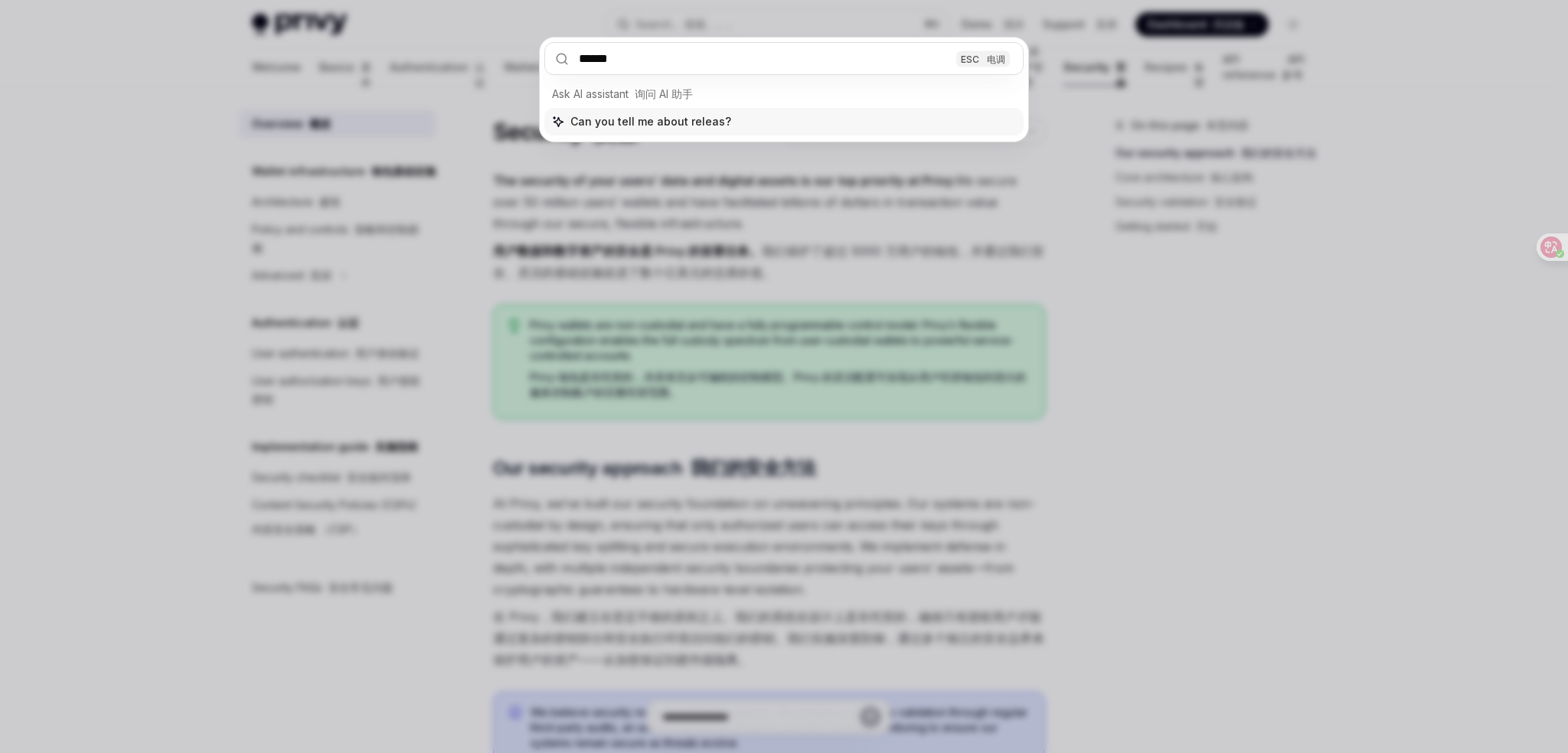
type input "*******"
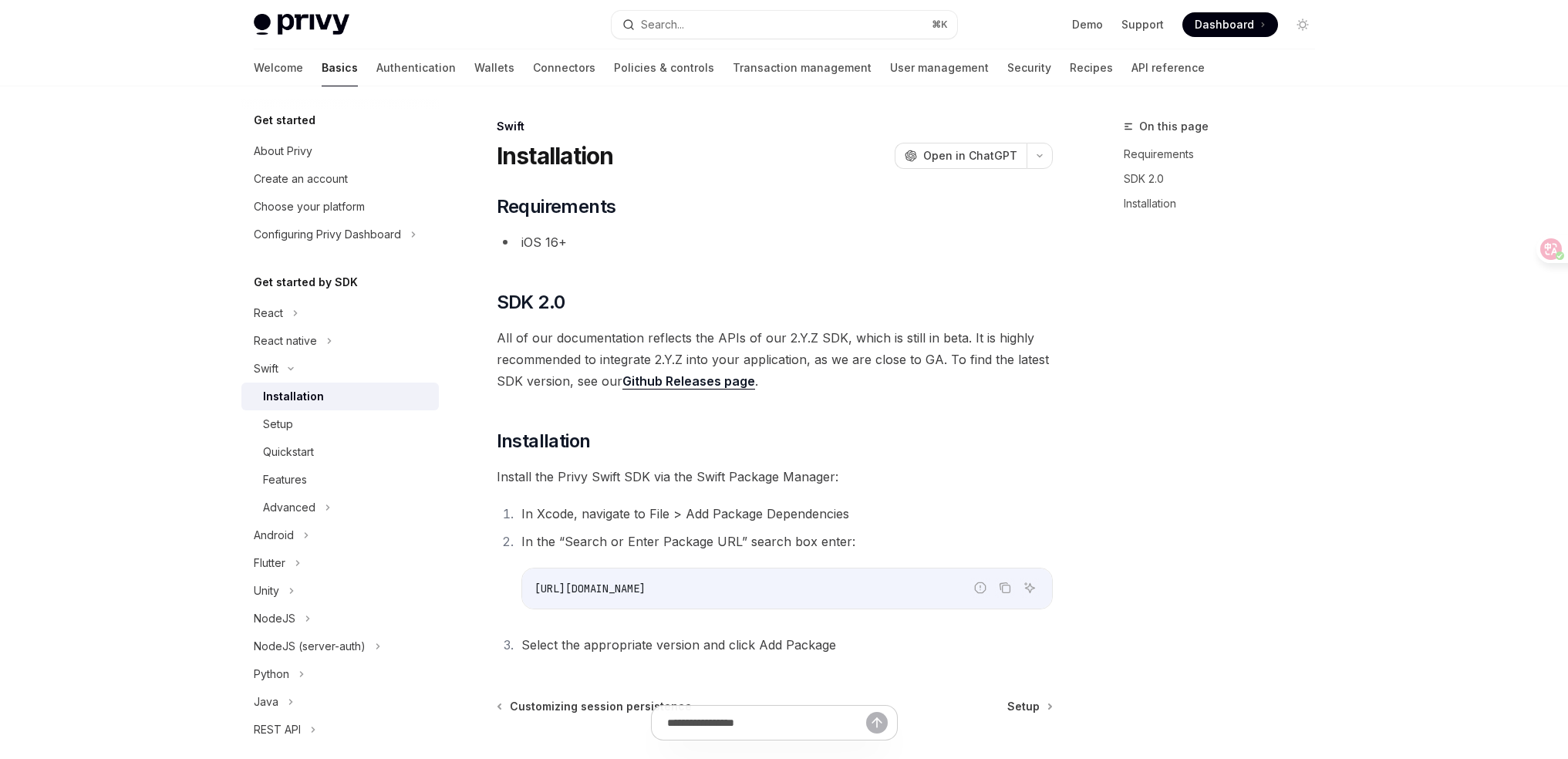
scroll to position [146, 0]
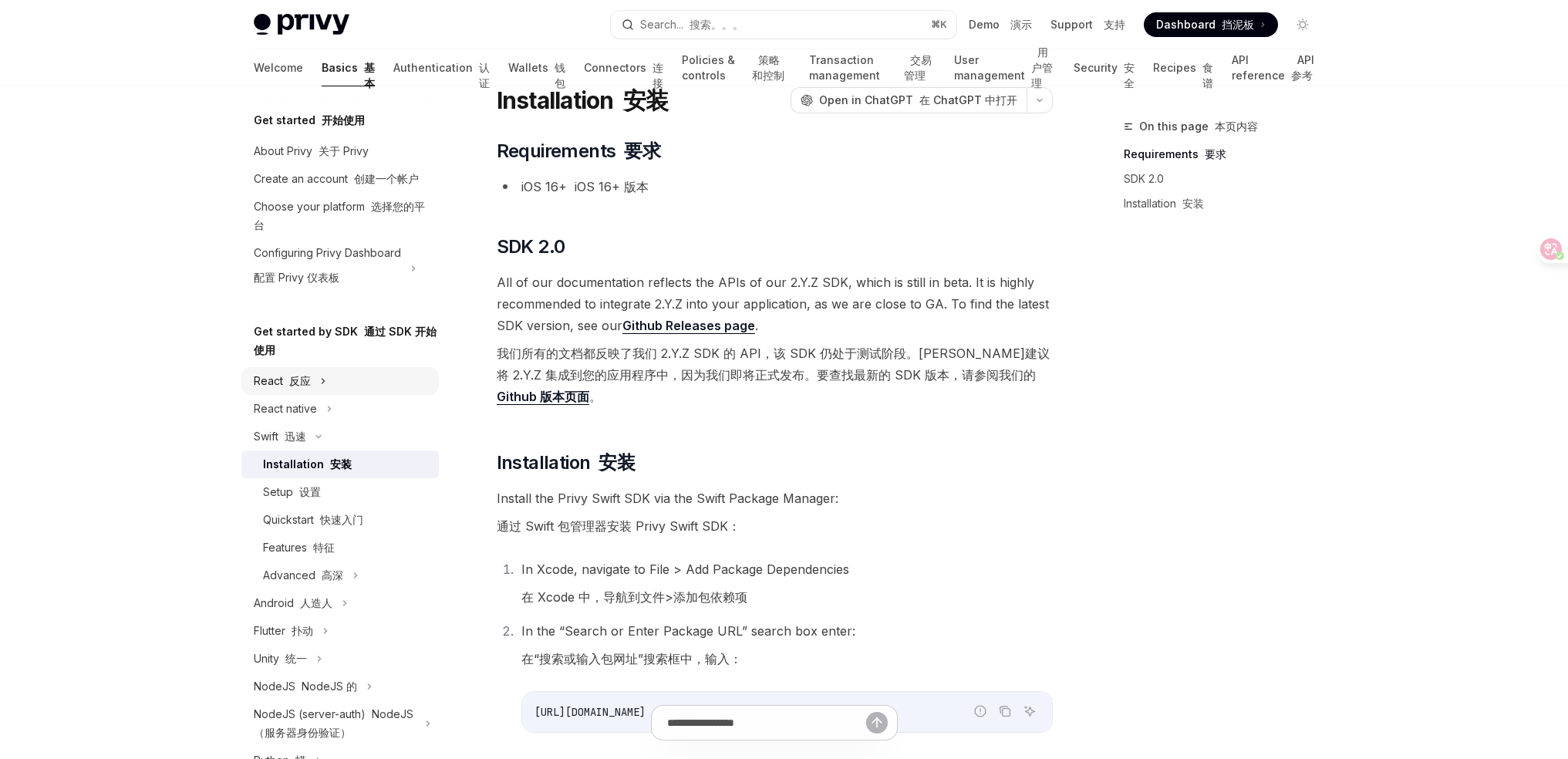
click at [304, 387] on font "反应" at bounding box center [299, 380] width 22 height 13
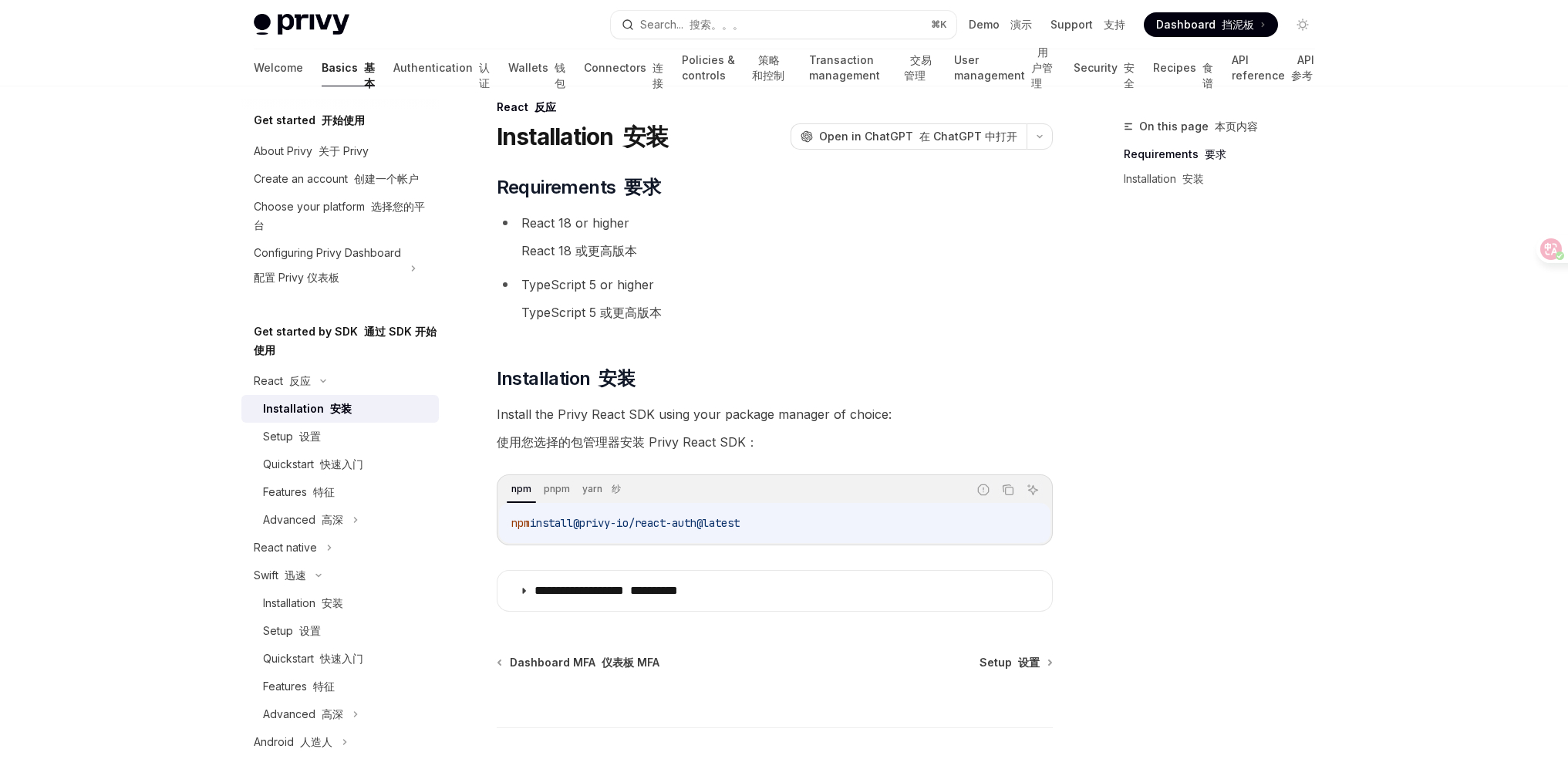
click at [718, 523] on span "@privy-io/react-auth@latest" at bounding box center [656, 523] width 167 height 14
click at [728, 525] on span "@privy-io/react-auth@latest" at bounding box center [656, 523] width 167 height 14
click at [727, 525] on span "@privy-io/react-auth@latest" at bounding box center [656, 523] width 167 height 14
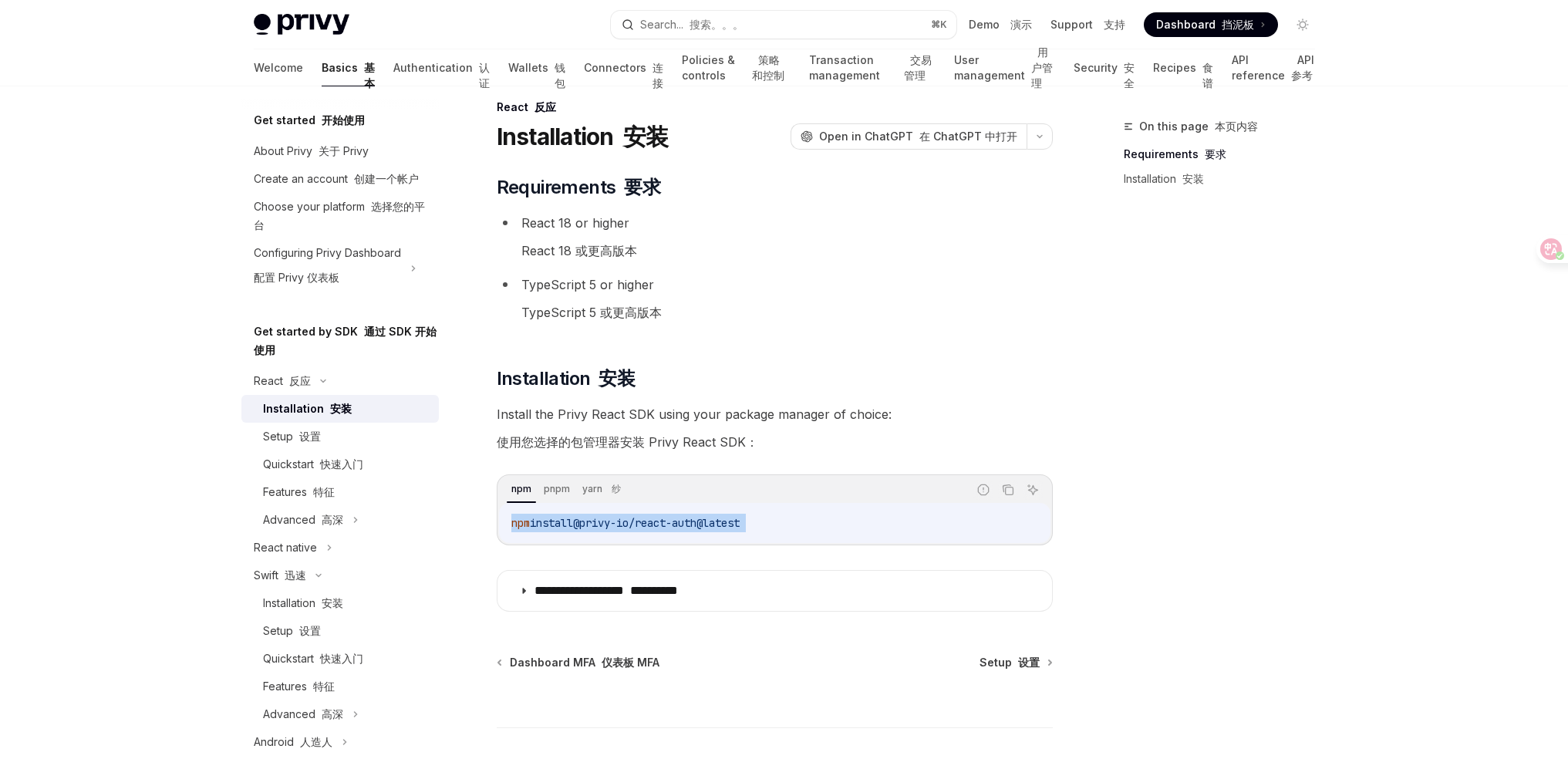
click at [728, 525] on span "@privy-io/react-auth@latest" at bounding box center [656, 523] width 167 height 14
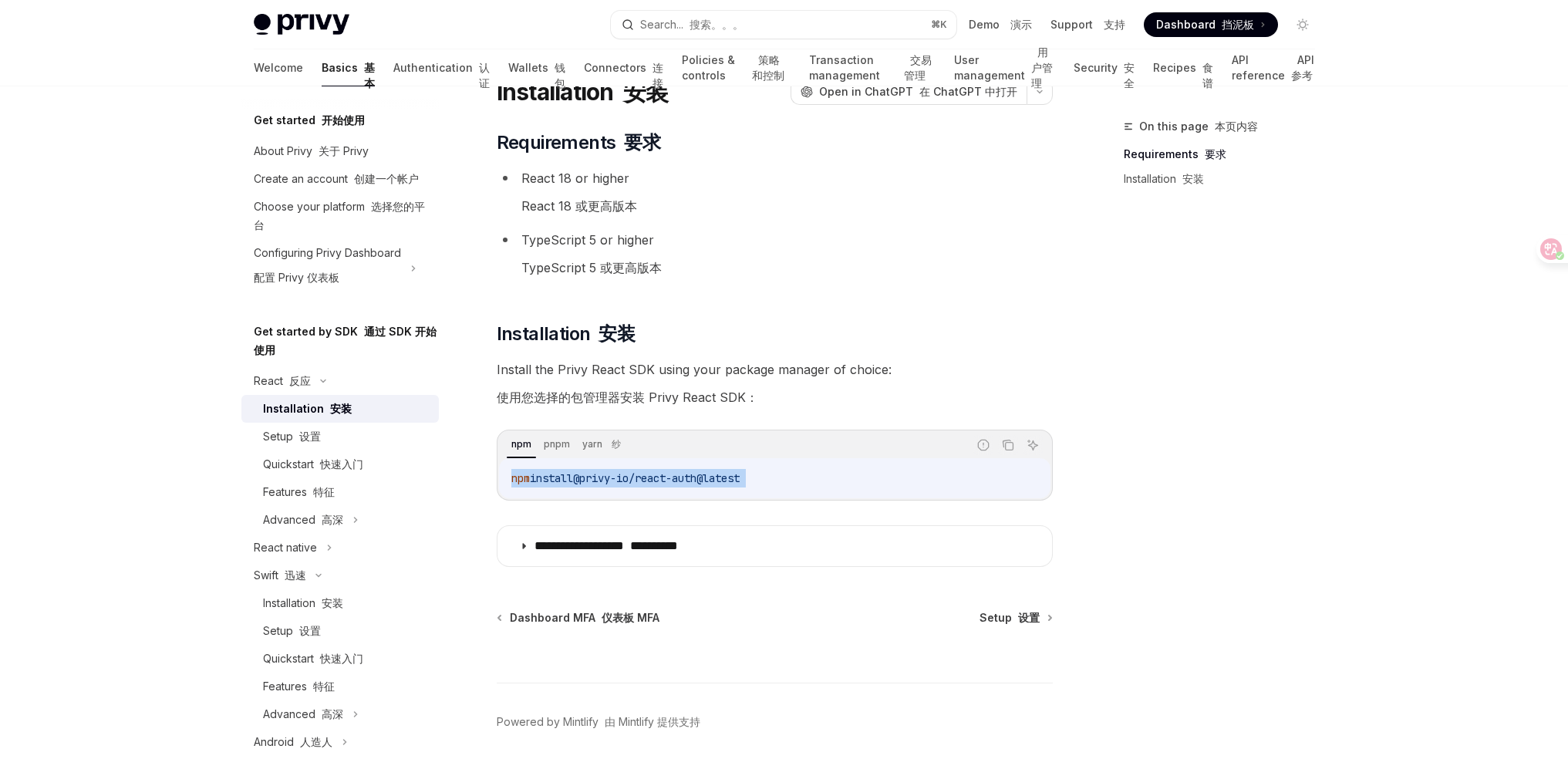
scroll to position [121, 0]
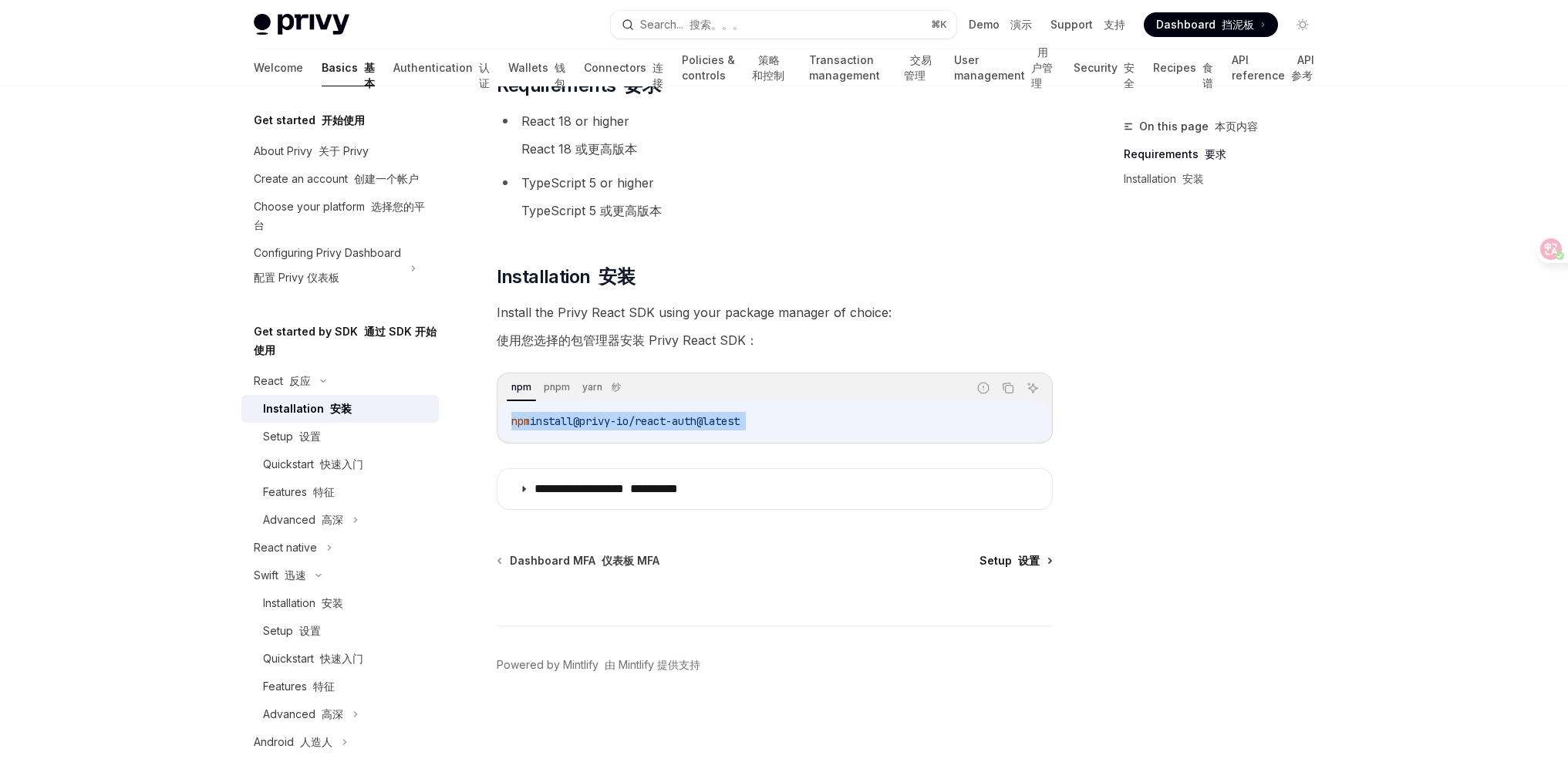
click at [1011, 564] on span "Setup 设置" at bounding box center [1009, 561] width 60 height 15
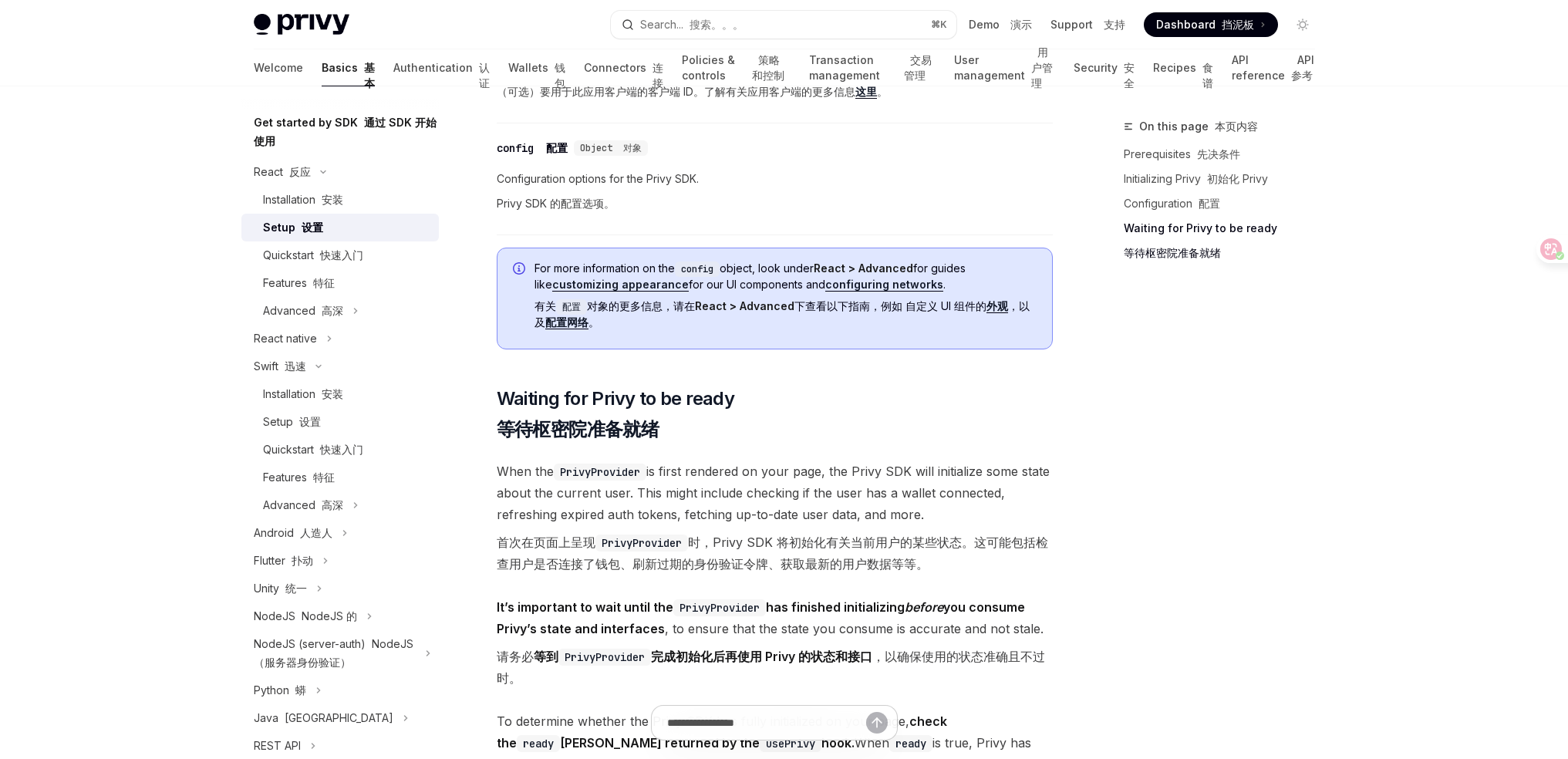
scroll to position [491, 0]
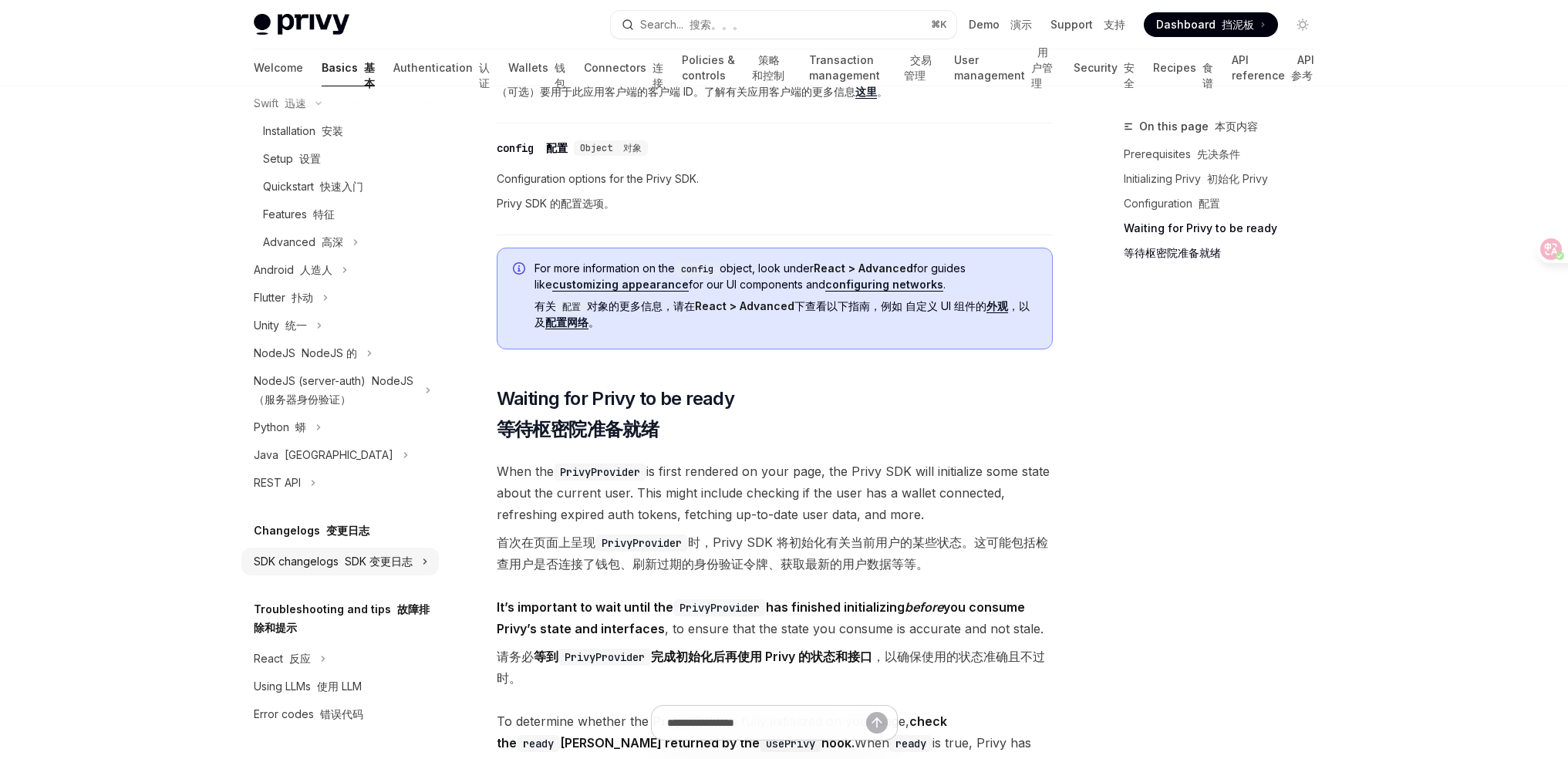
click at [355, 571] on div "SDK changelogs SDK 变更日志" at bounding box center [333, 561] width 159 height 18
type textarea "*"
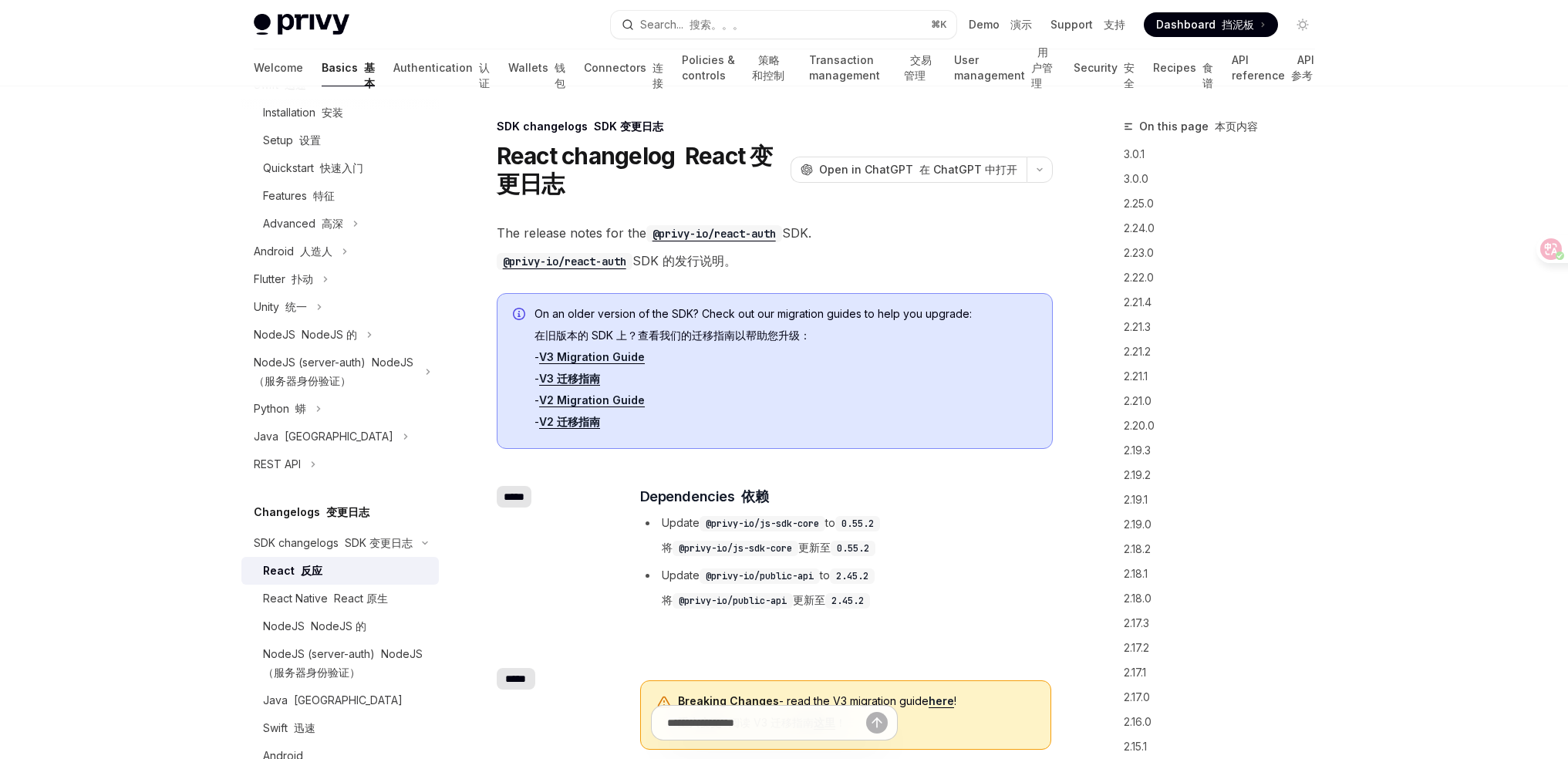
click at [586, 420] on link "V2 迁移指南" at bounding box center [570, 421] width 61 height 14
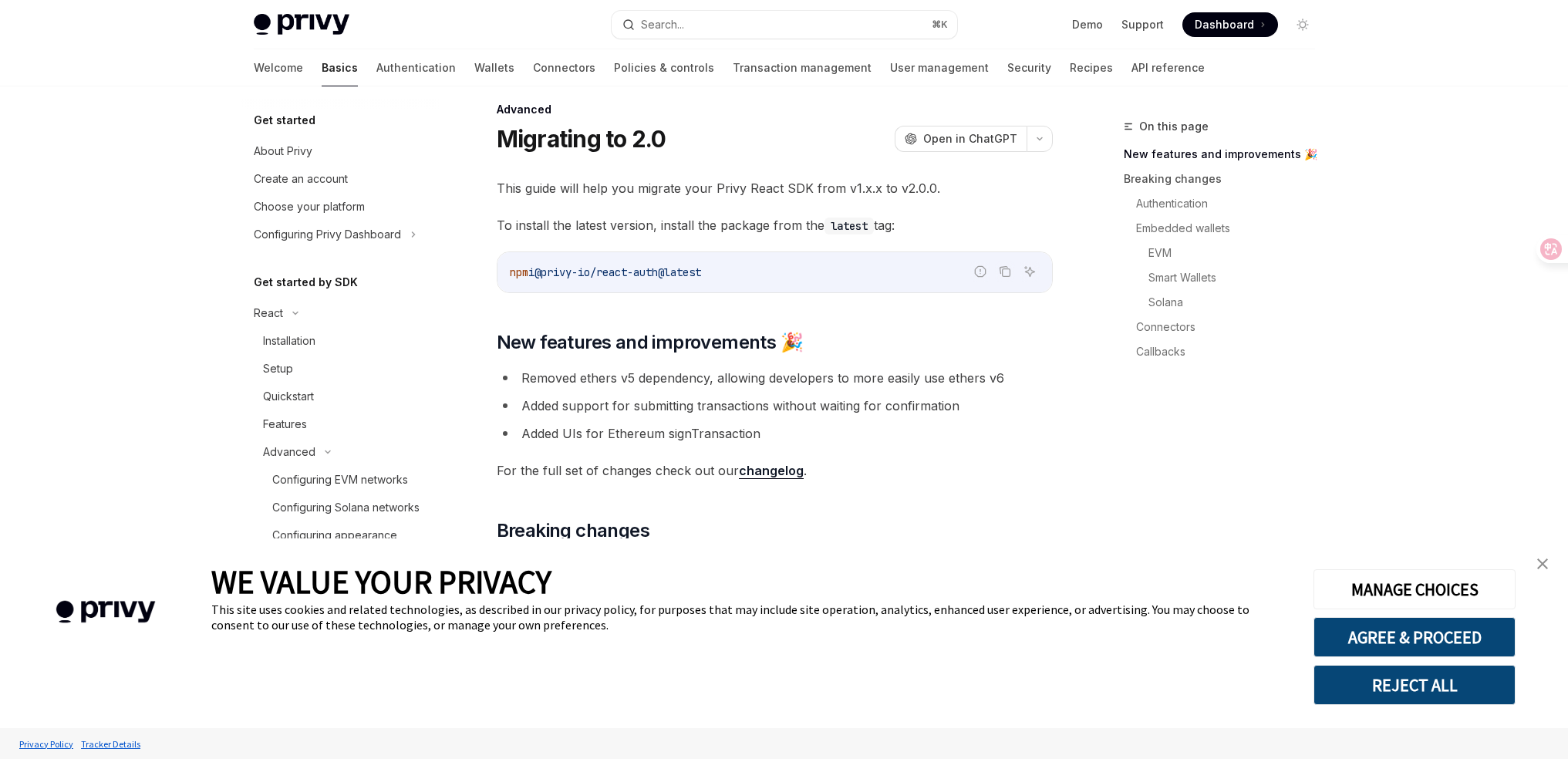
scroll to position [20, 0]
click at [659, 184] on span "This guide will help you migrate your Privy React SDK from v1.x.x to v2.0.0." at bounding box center [774, 185] width 556 height 22
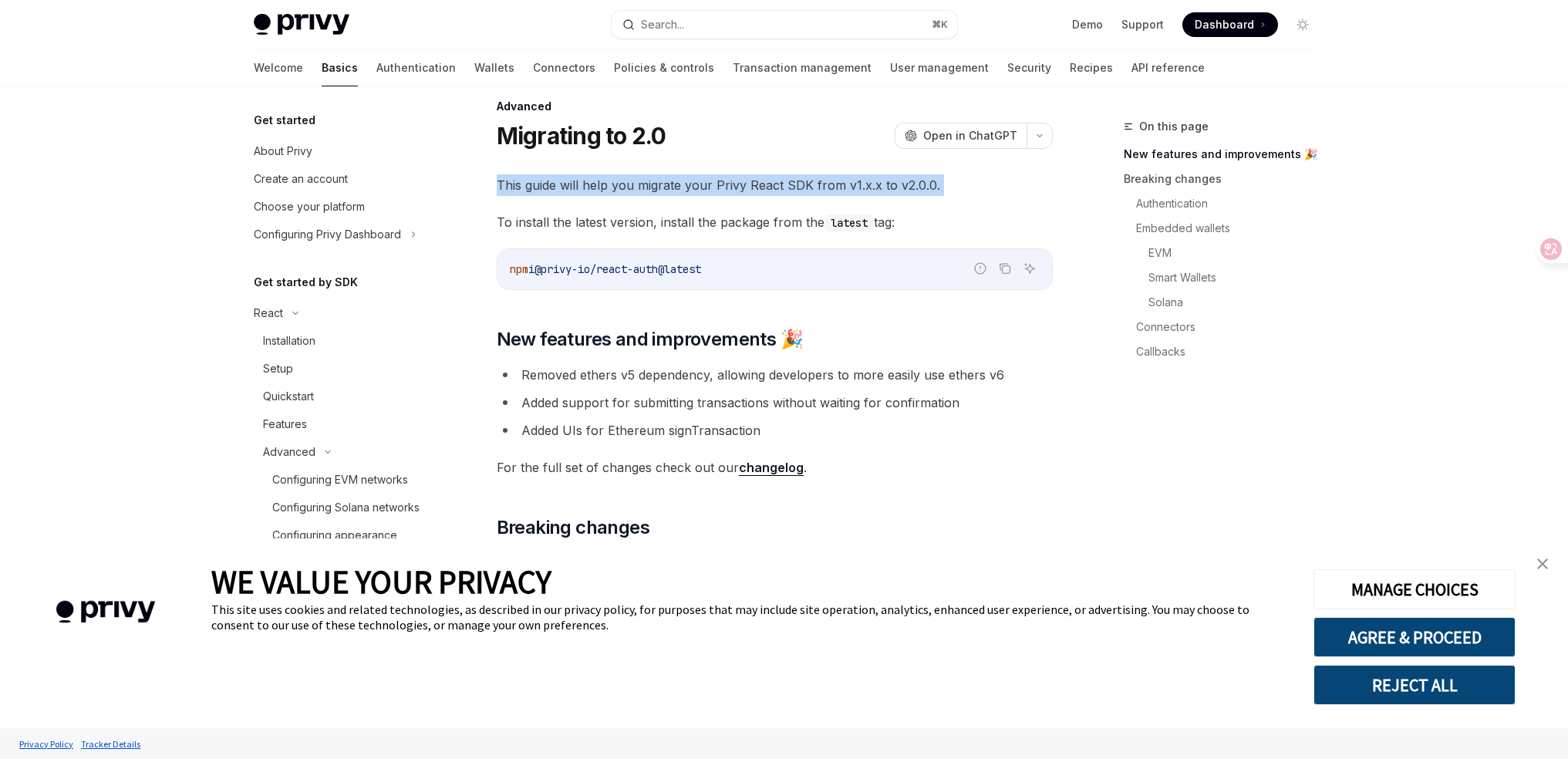
click at [659, 184] on span "This guide will help you migrate your Privy React SDK from v1.x.x to v2.0.0." at bounding box center [774, 185] width 556 height 22
click at [1040, 215] on span "To install the latest version, install the package from the latest tag:" at bounding box center [774, 222] width 556 height 22
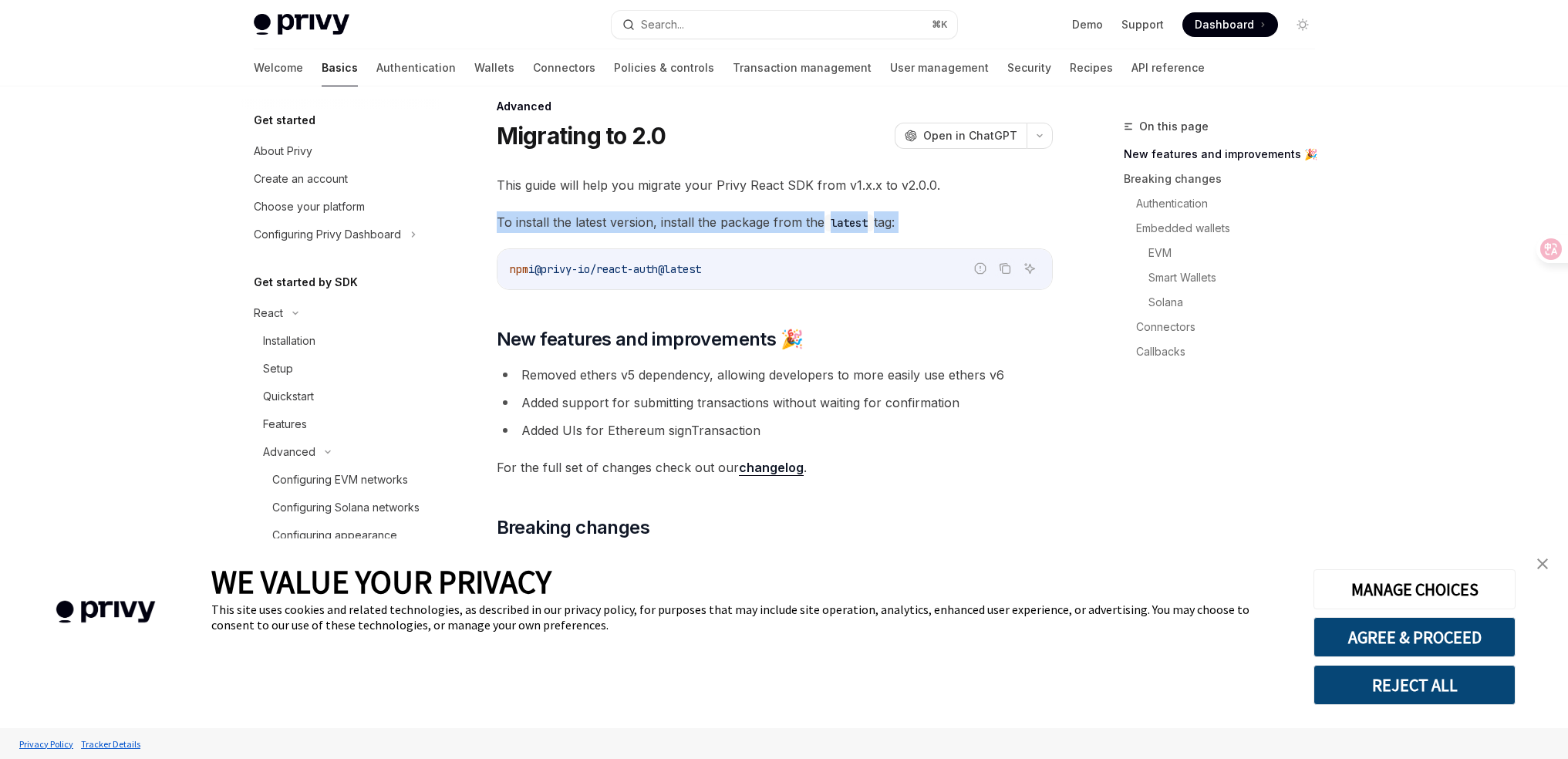
click at [1040, 215] on span "To install the latest version, install the package from the latest tag:" at bounding box center [774, 222] width 556 height 22
click at [1559, 251] on div at bounding box center [1546, 249] width 42 height 28
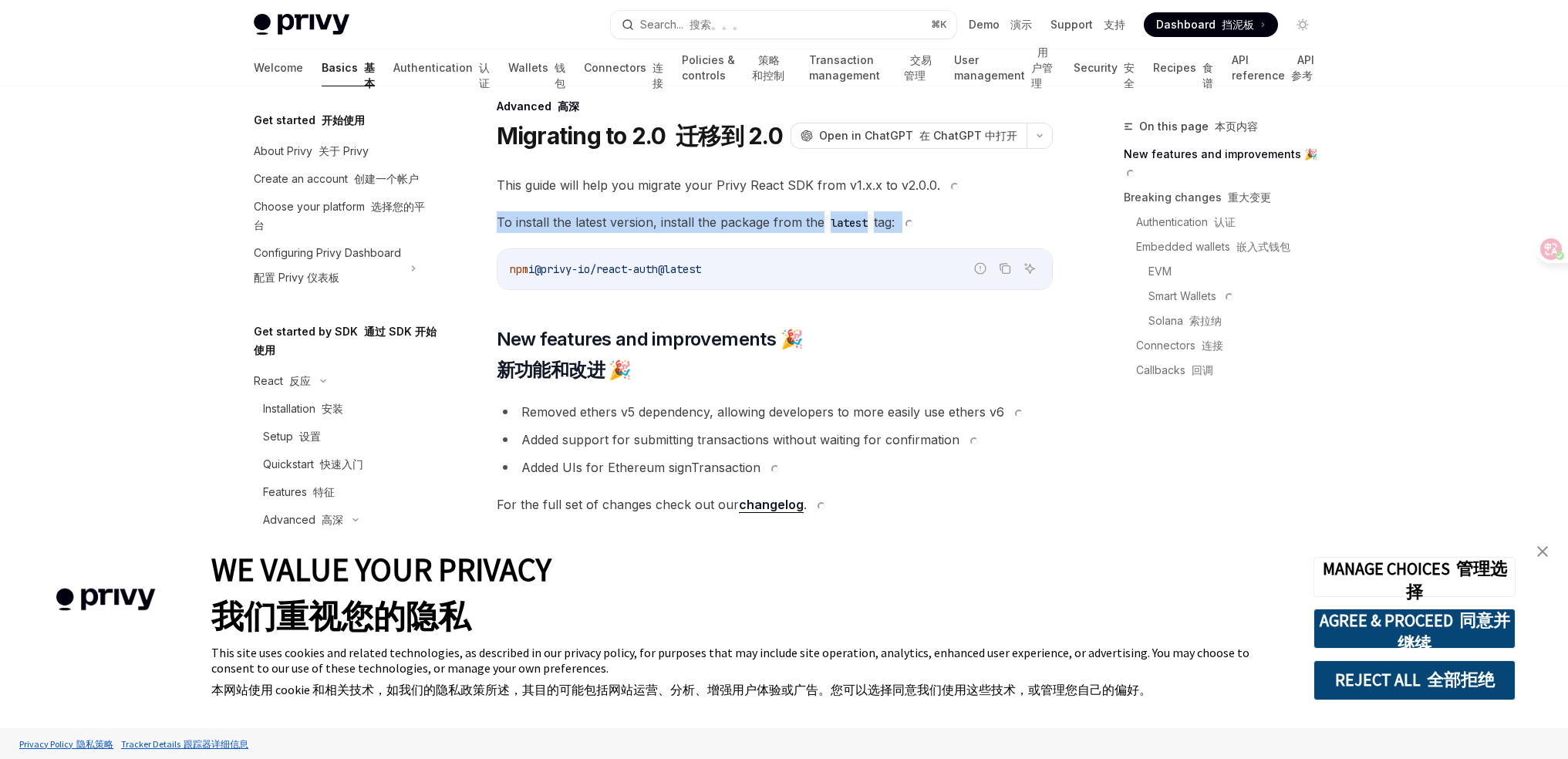
type textarea "*"
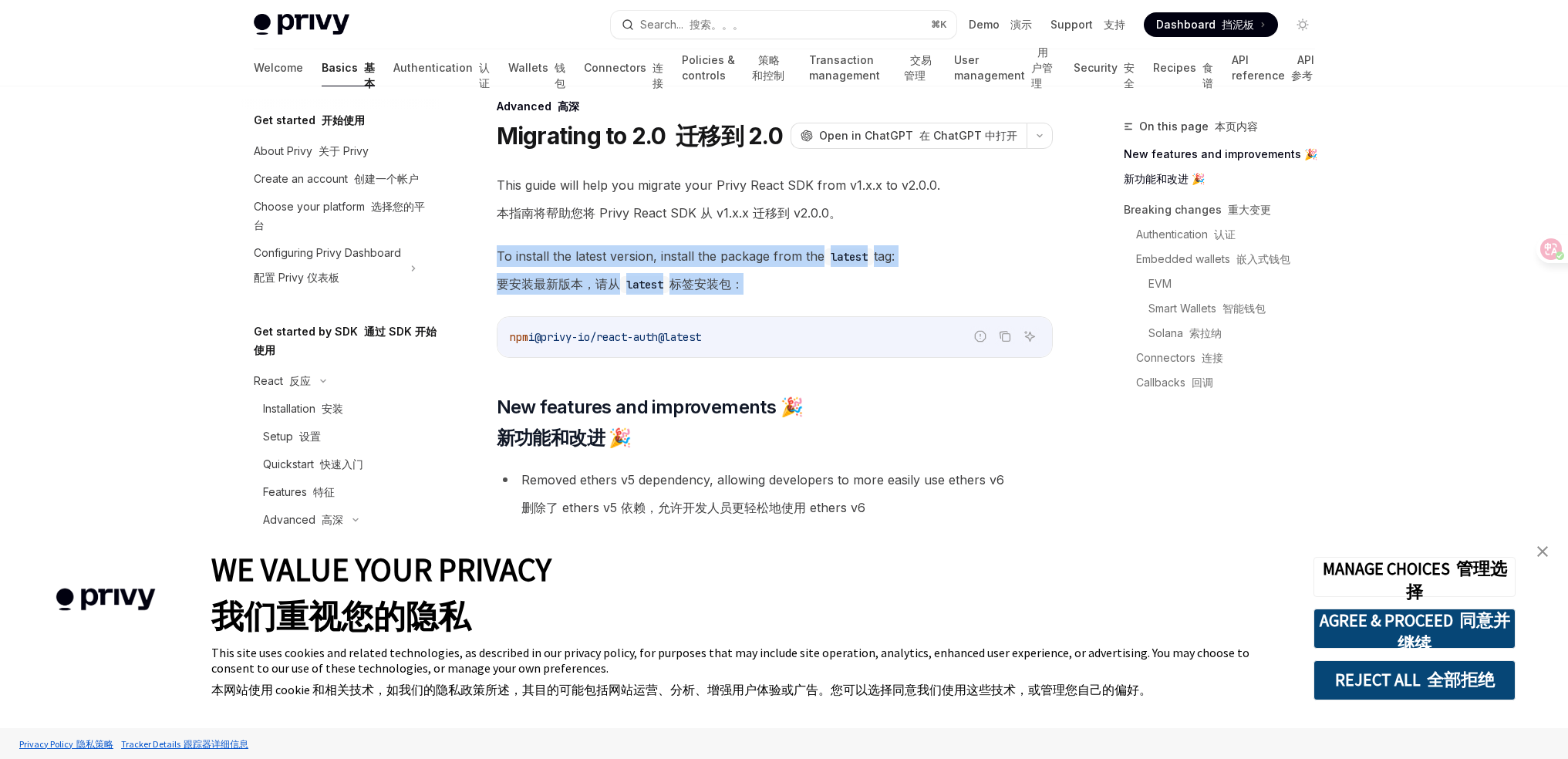
click at [1537, 550] on img "close banner" at bounding box center [1542, 551] width 10 height 10
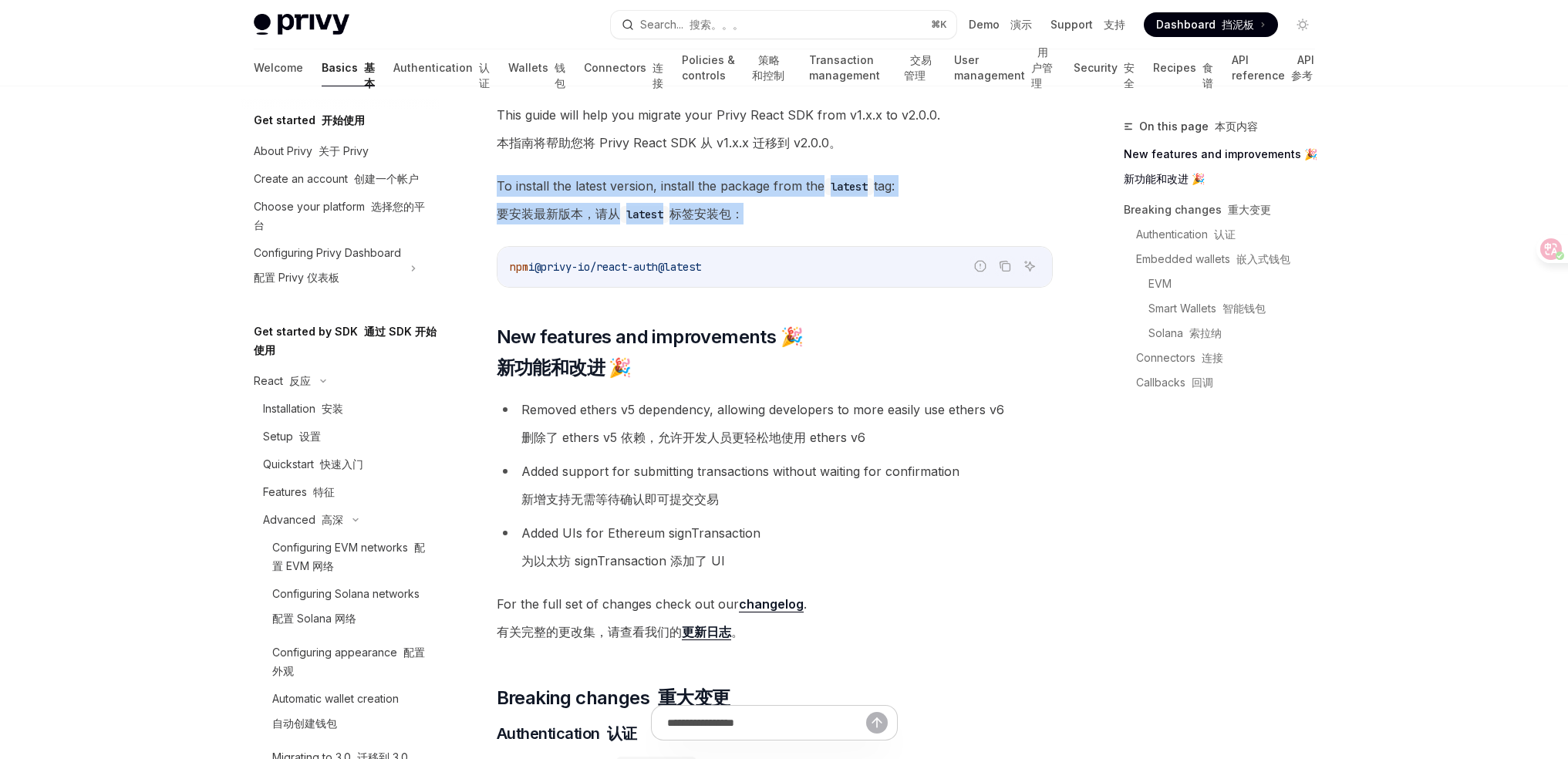
scroll to position [98, 0]
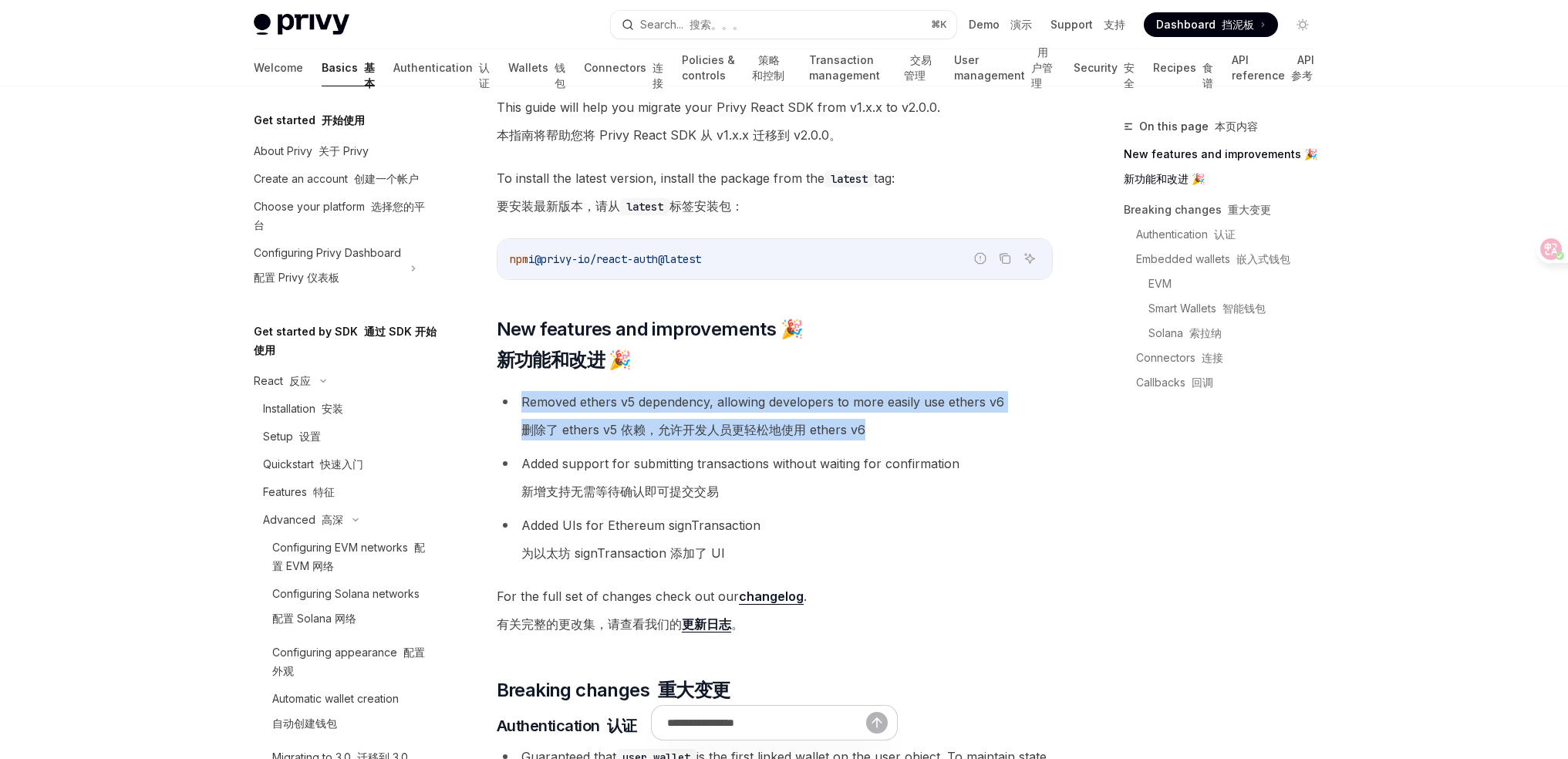
drag, startPoint x: 526, startPoint y: 405, endPoint x: 895, endPoint y: 430, distance: 369.8
click at [892, 431] on li "Removed ethers v5 dependency, allowing developers to more easily use ethers v6 …" at bounding box center [774, 419] width 556 height 55
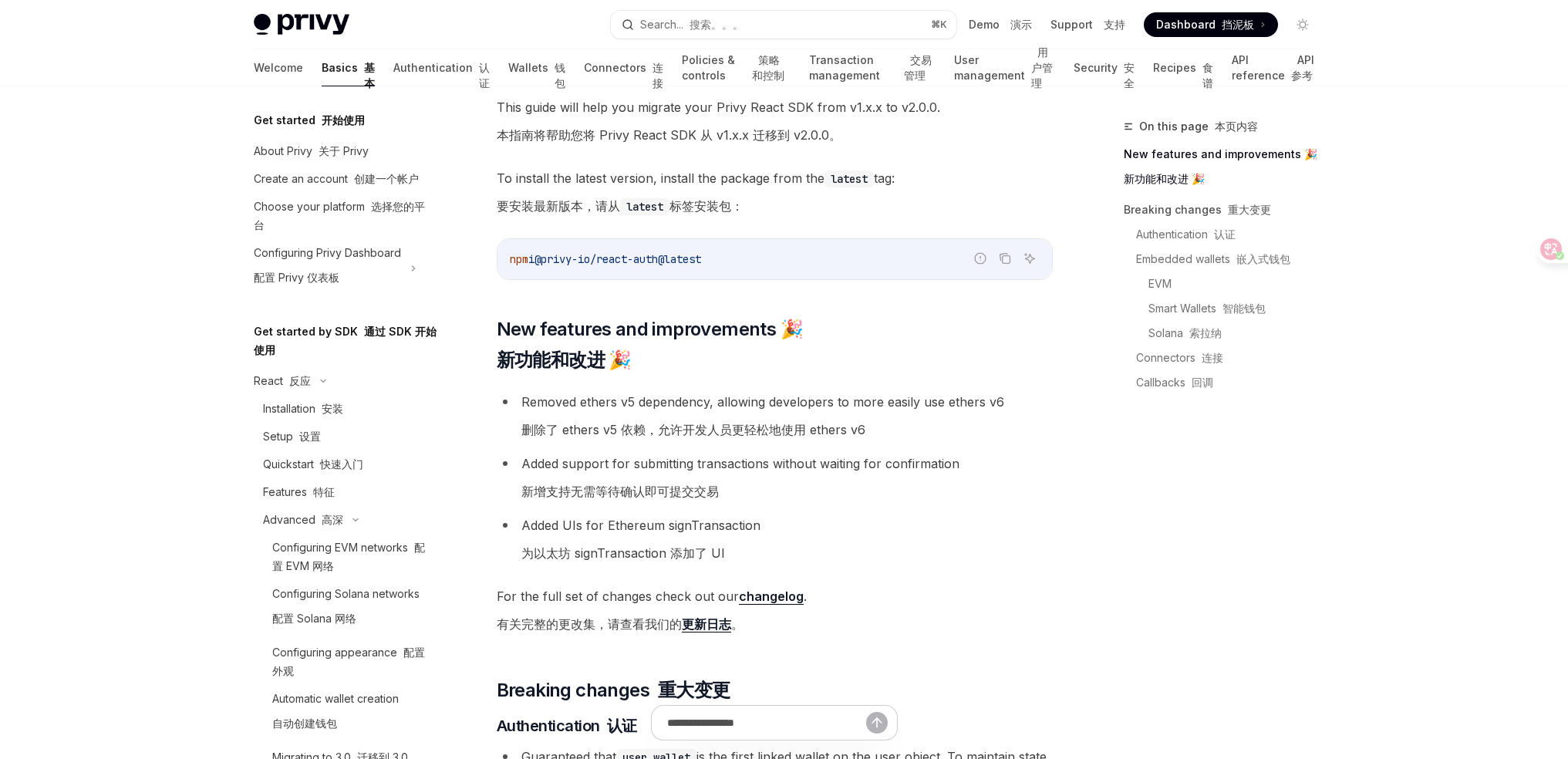
click at [895, 430] on li "Removed ethers v5 dependency, allowing developers to more easily use ethers v6 …" at bounding box center [774, 419] width 556 height 55
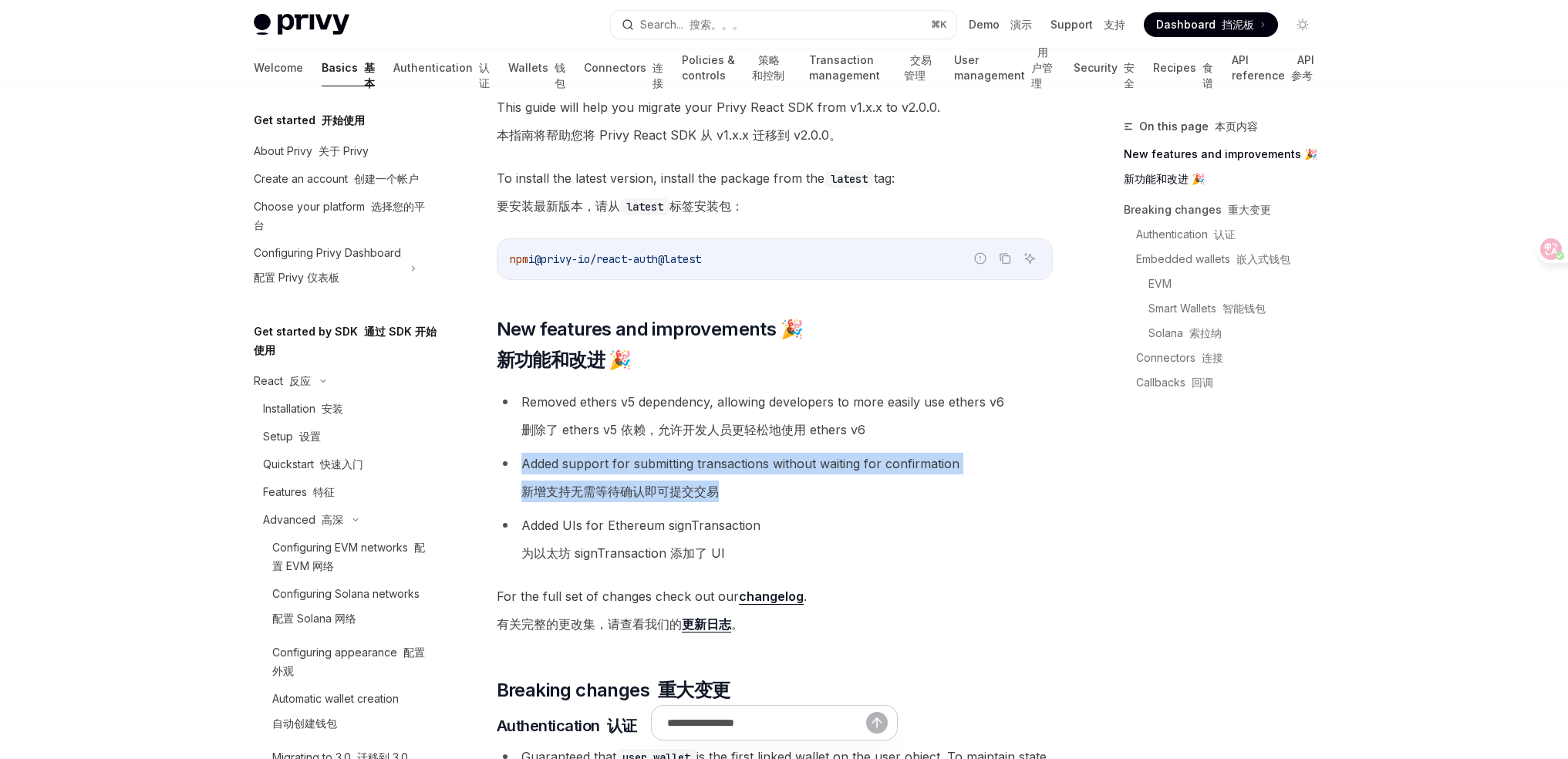
drag, startPoint x: 520, startPoint y: 459, endPoint x: 826, endPoint y: 488, distance: 307.4
click at [826, 489] on li "Added support for submitting transactions without waiting for confirmation 新增支持…" at bounding box center [774, 481] width 556 height 55
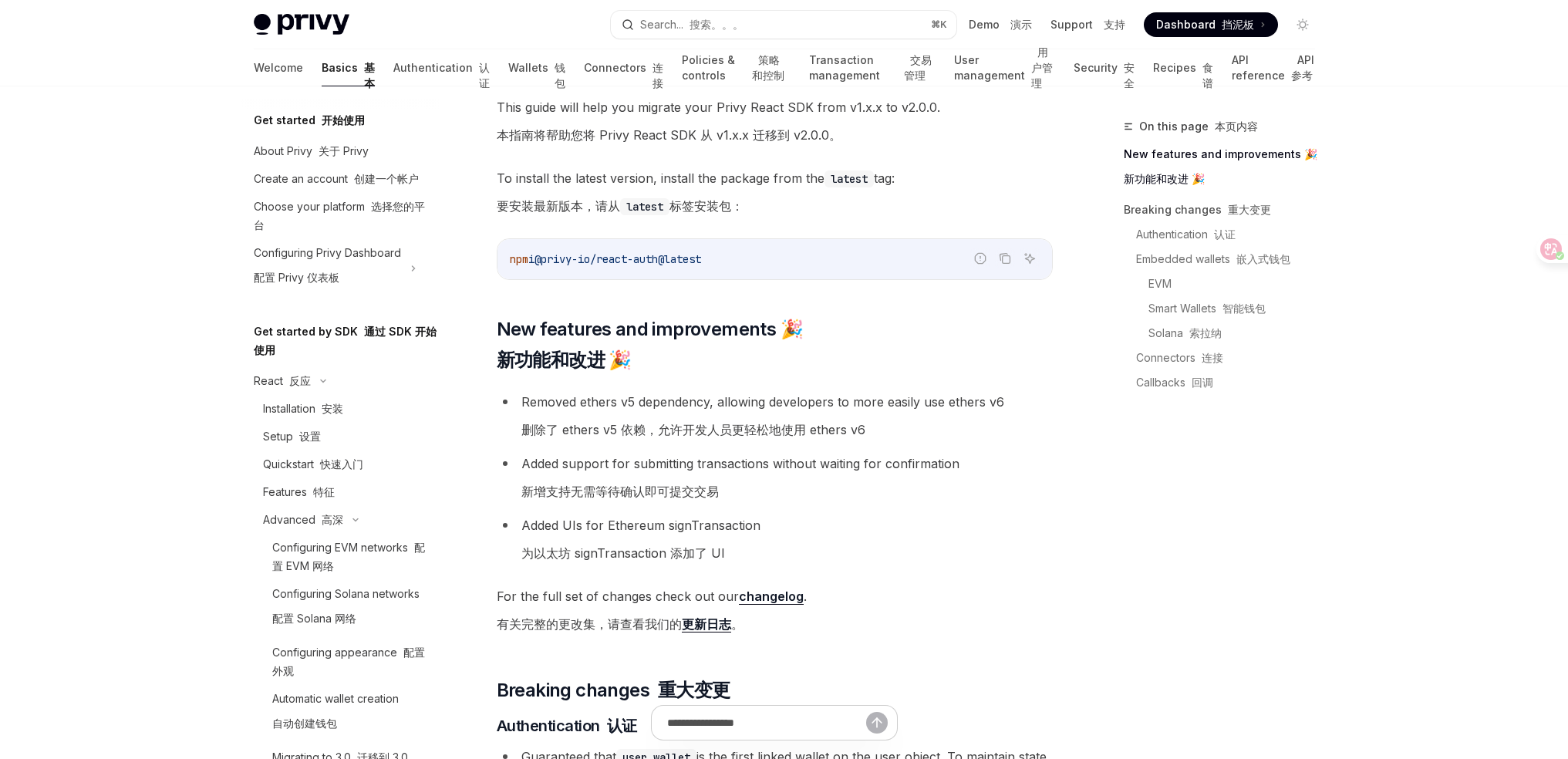
click at [827, 487] on li "Added support for submitting transactions without waiting for confirmation 新增支持…" at bounding box center [774, 481] width 556 height 55
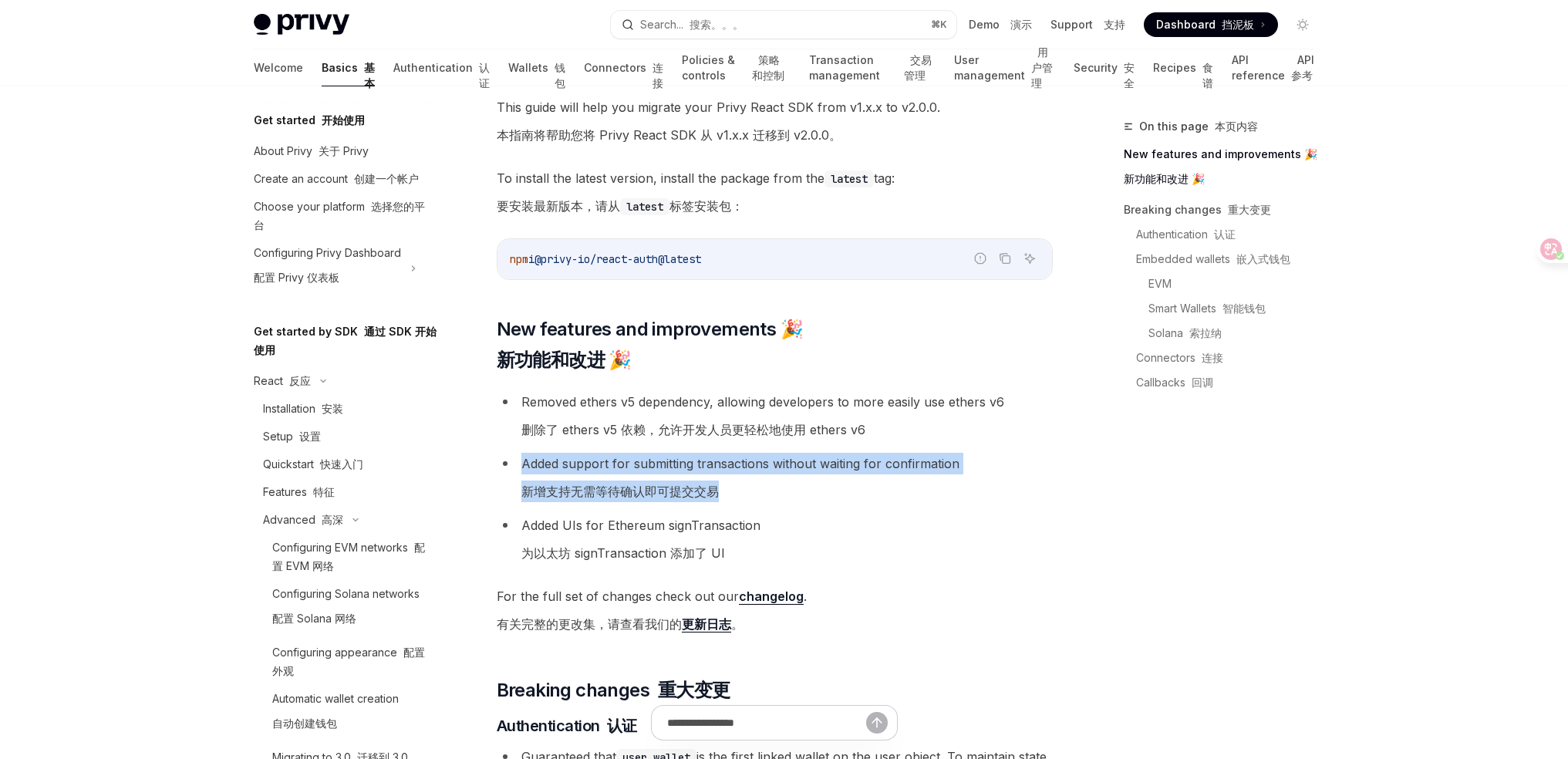
drag, startPoint x: 838, startPoint y: 486, endPoint x: 521, endPoint y: 465, distance: 317.7
click at [521, 465] on li "Added support for submitting transactions without waiting for confirmation 新增支持…" at bounding box center [774, 481] width 556 height 55
drag, startPoint x: 519, startPoint y: 458, endPoint x: 788, endPoint y: 490, distance: 270.9
click at [787, 490] on li "Added support for submitting transactions without waiting for confirmation 新增支持…" at bounding box center [774, 481] width 556 height 55
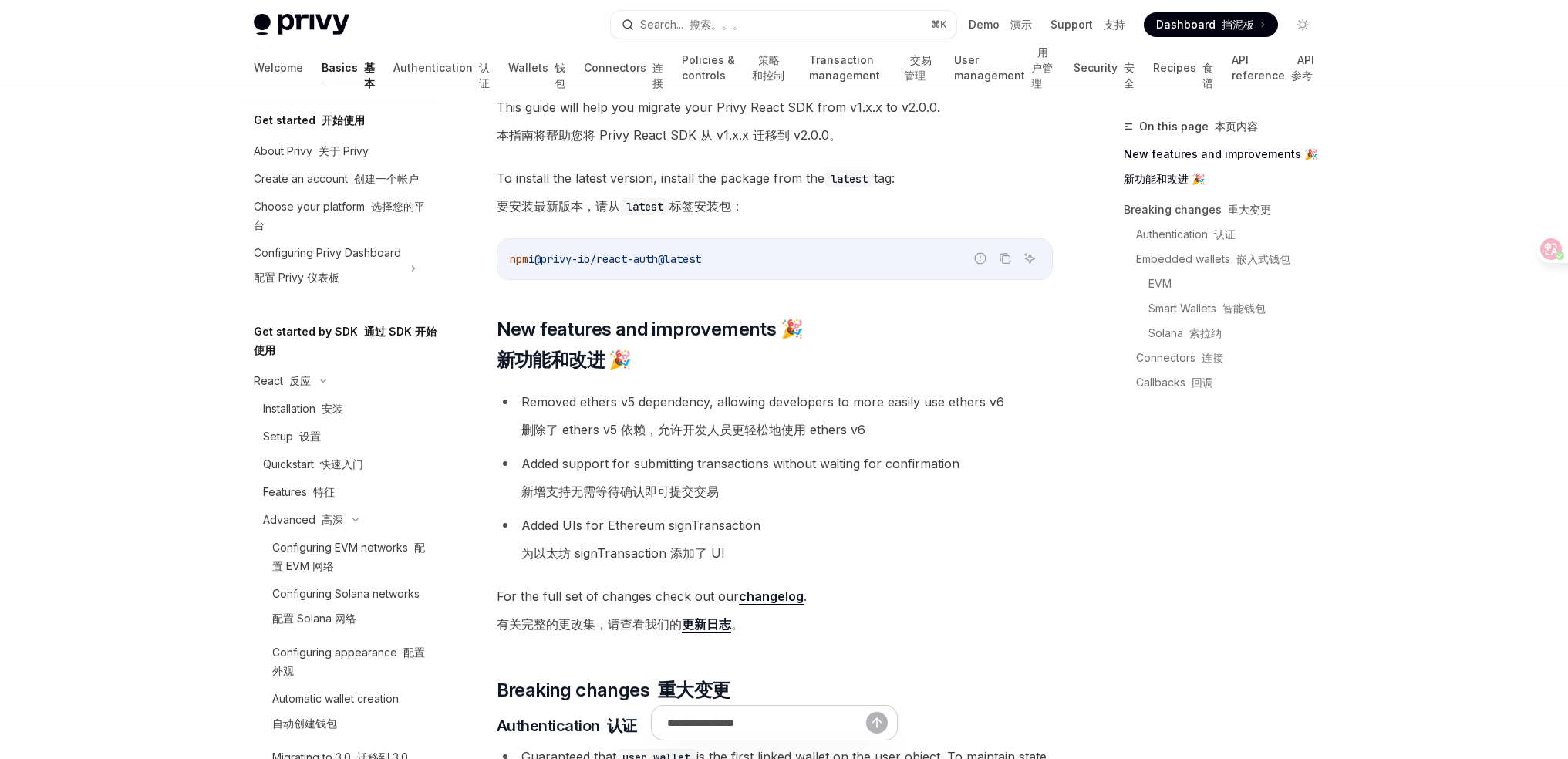
drag, startPoint x: 788, startPoint y: 490, endPoint x: 818, endPoint y: 492, distance: 30.1
click at [788, 490] on li "Added support for submitting transactions without waiting for confirmation 新增支持…" at bounding box center [774, 481] width 556 height 55
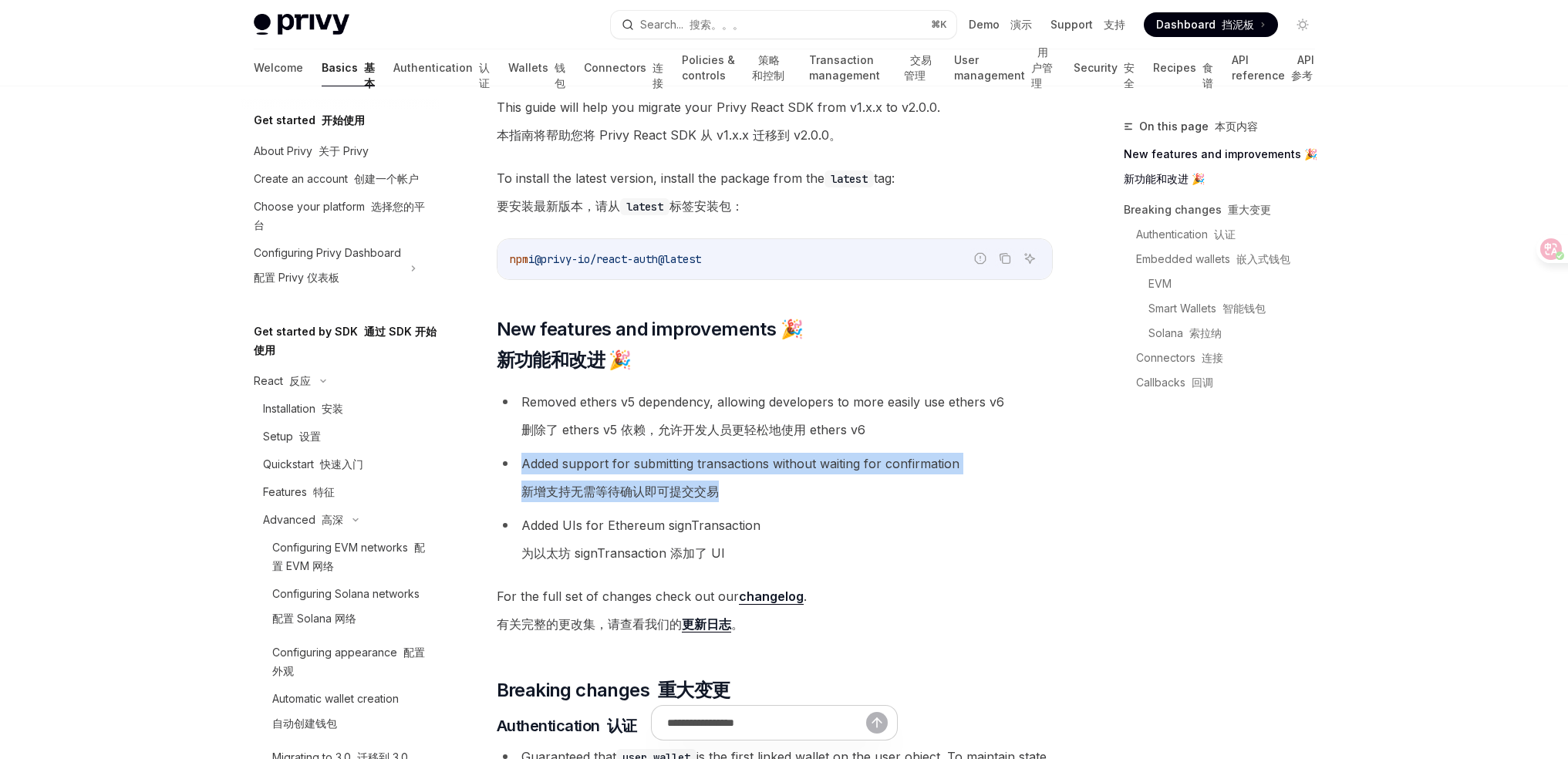
drag, startPoint x: 818, startPoint y: 492, endPoint x: 511, endPoint y: 469, distance: 307.9
click at [511, 469] on li "Added support for submitting transactions without waiting for confirmation 新增支持…" at bounding box center [774, 481] width 556 height 55
click at [510, 468] on li "Added support for submitting transactions without waiting for confirmation 新增支持…" at bounding box center [774, 481] width 556 height 55
drag, startPoint x: 514, startPoint y: 462, endPoint x: 765, endPoint y: 491, distance: 252.7
click at [765, 491] on li "Added support for submitting transactions without waiting for confirmation 新增支持…" at bounding box center [774, 481] width 556 height 55
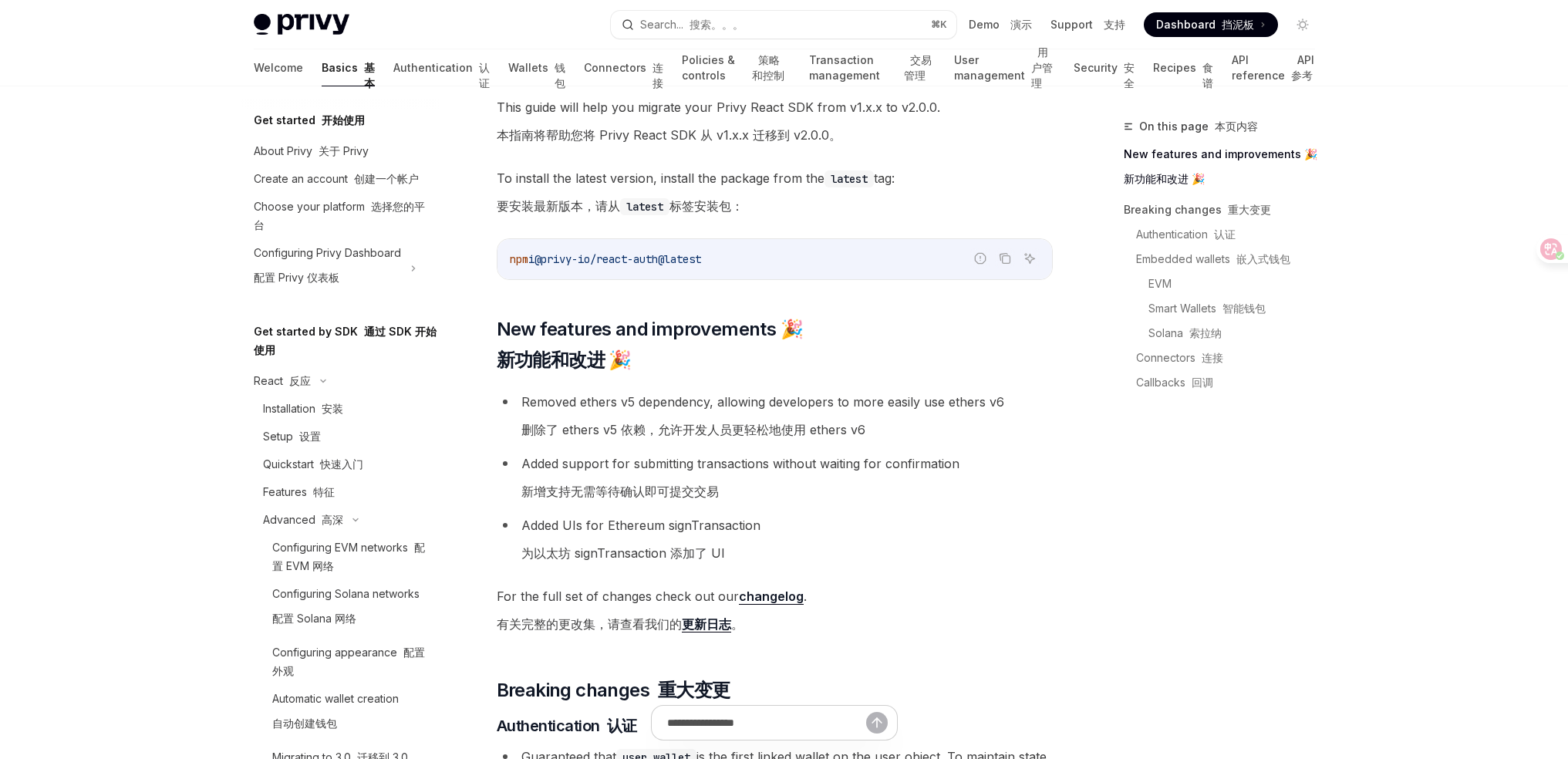
click at [765, 491] on li "Added support for submitting transactions without waiting for confirmation 新增支持…" at bounding box center [774, 481] width 556 height 55
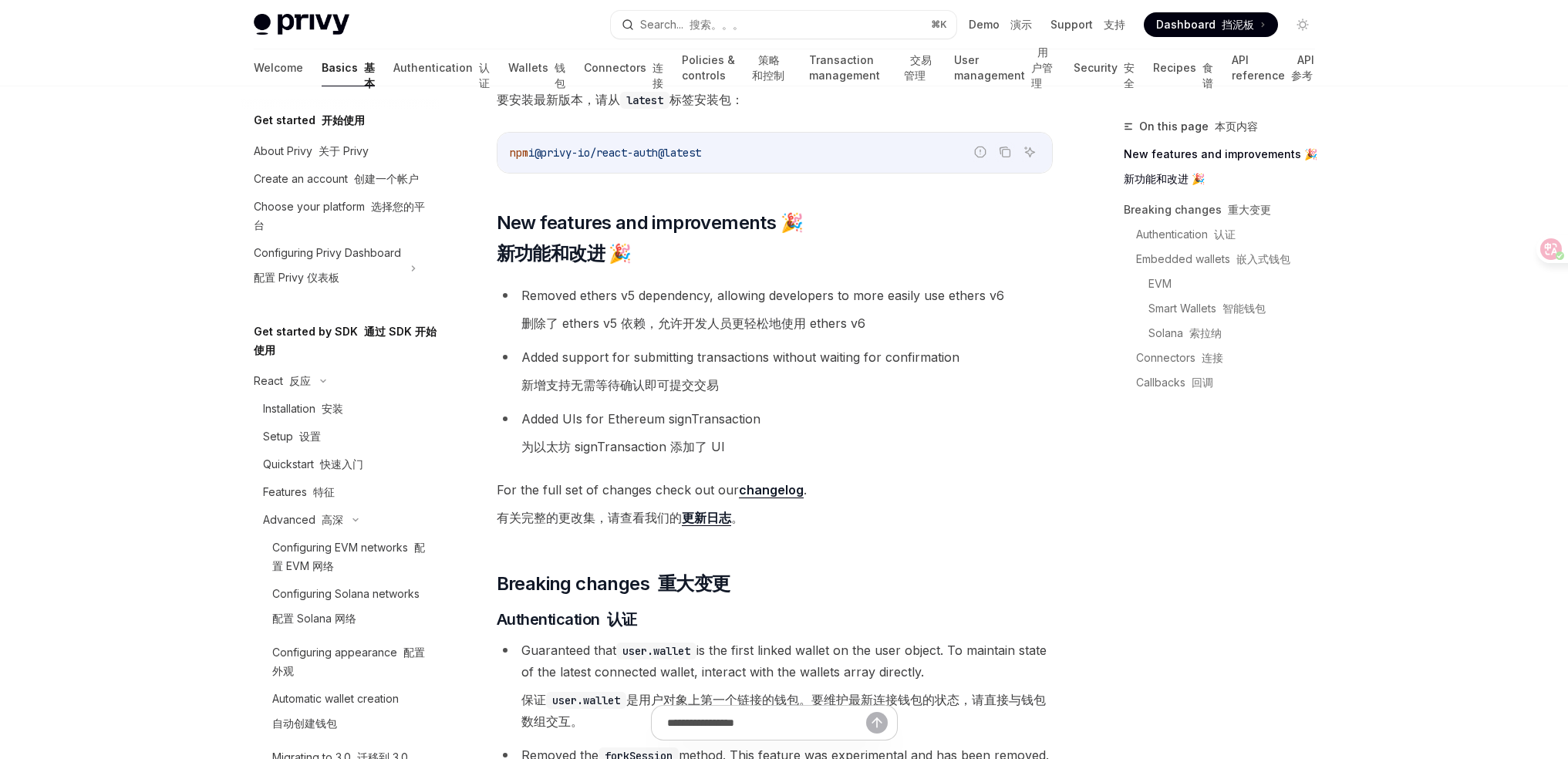
scroll to position [406, 0]
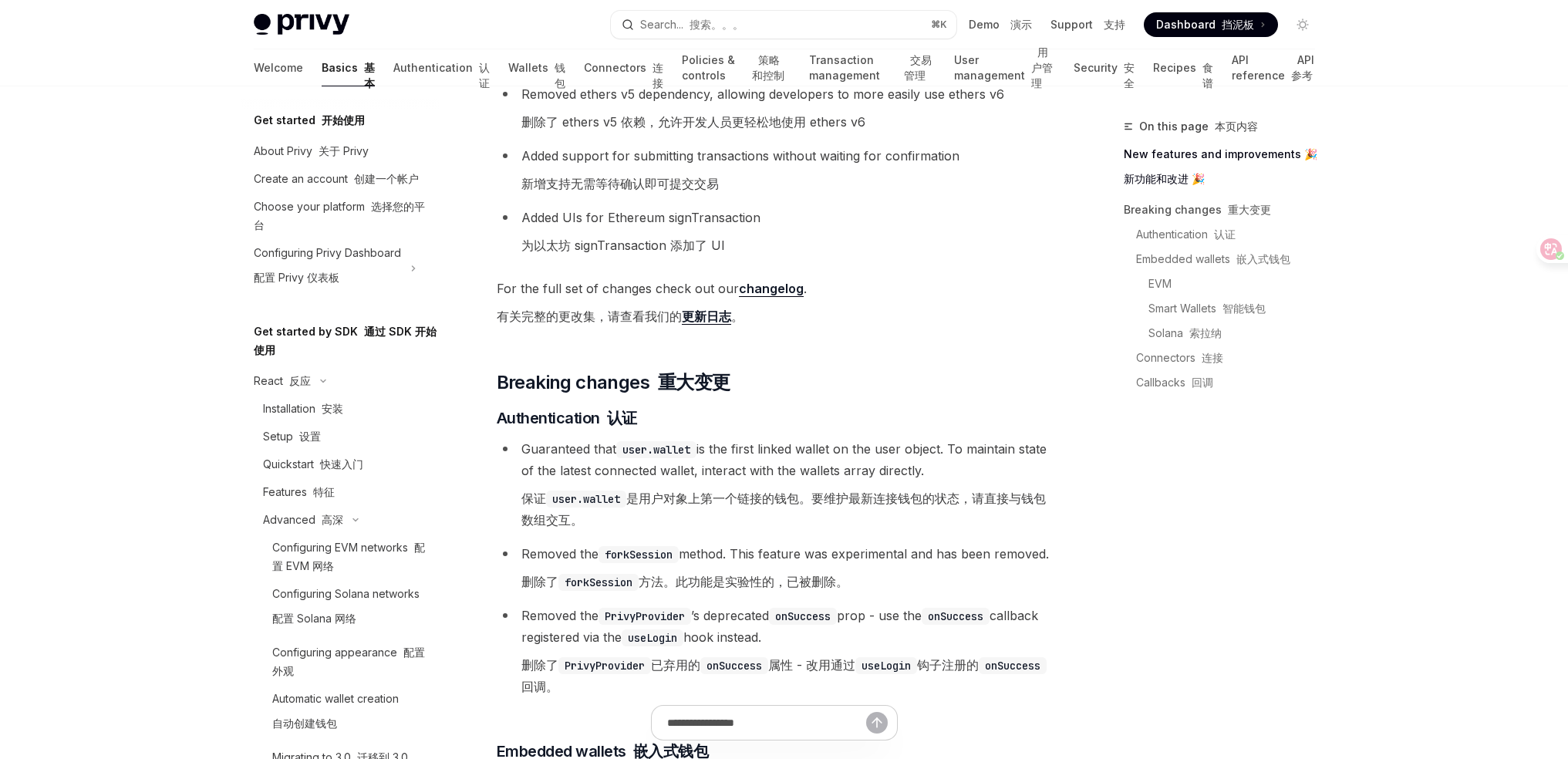
drag, startPoint x: 513, startPoint y: 455, endPoint x: 912, endPoint y: 523, distance: 404.8
click at [912, 523] on li "Guaranteed that user.wallet is the first linked wallet on the user object. To m…" at bounding box center [774, 488] width 556 height 99
click at [912, 523] on font "保证 user.wallet 是用户对象上第一个链接的钱包。要维护最新连接钱包的状态，请直接与钱包数组交互。" at bounding box center [786, 508] width 531 height 43
drag, startPoint x: 923, startPoint y: 527, endPoint x: 520, endPoint y: 449, distance: 410.5
click at [521, 449] on span "Guaranteed that user.wallet is the first linked wallet on the user object. To m…" at bounding box center [786, 484] width 531 height 87
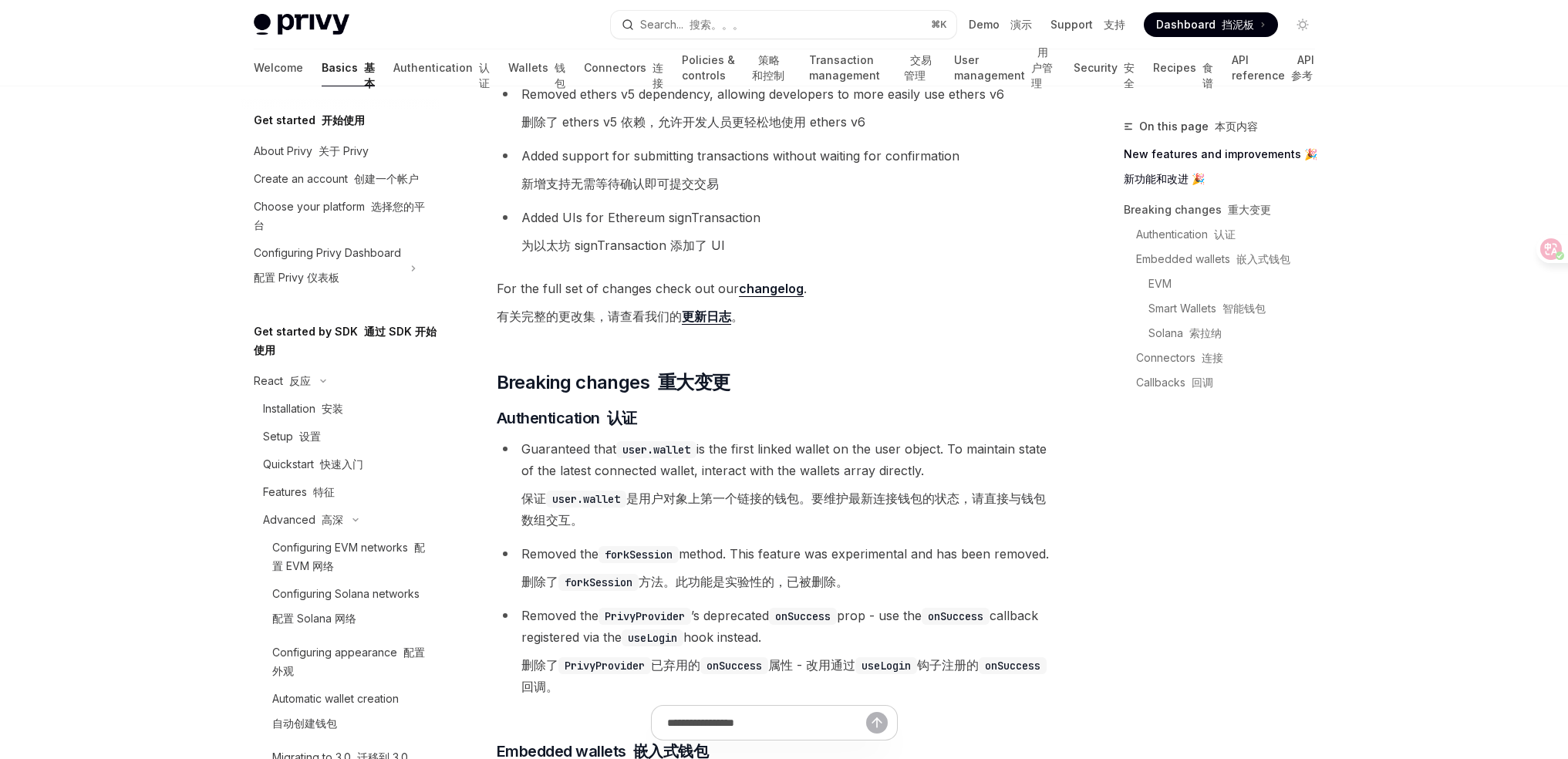
click at [521, 447] on span "Guaranteed that user.wallet is the first linked wallet on the user object. To m…" at bounding box center [786, 484] width 531 height 87
drag, startPoint x: 522, startPoint y: 436, endPoint x: 815, endPoint y: 521, distance: 305.1
click at [815, 521] on font "保证 user.wallet 是用户对象上第一个链接的钱包。要维护最新连接钱包的状态，请直接与钱包数组交互。" at bounding box center [786, 508] width 531 height 43
drag, startPoint x: 824, startPoint y: 520, endPoint x: 520, endPoint y: 447, distance: 312.6
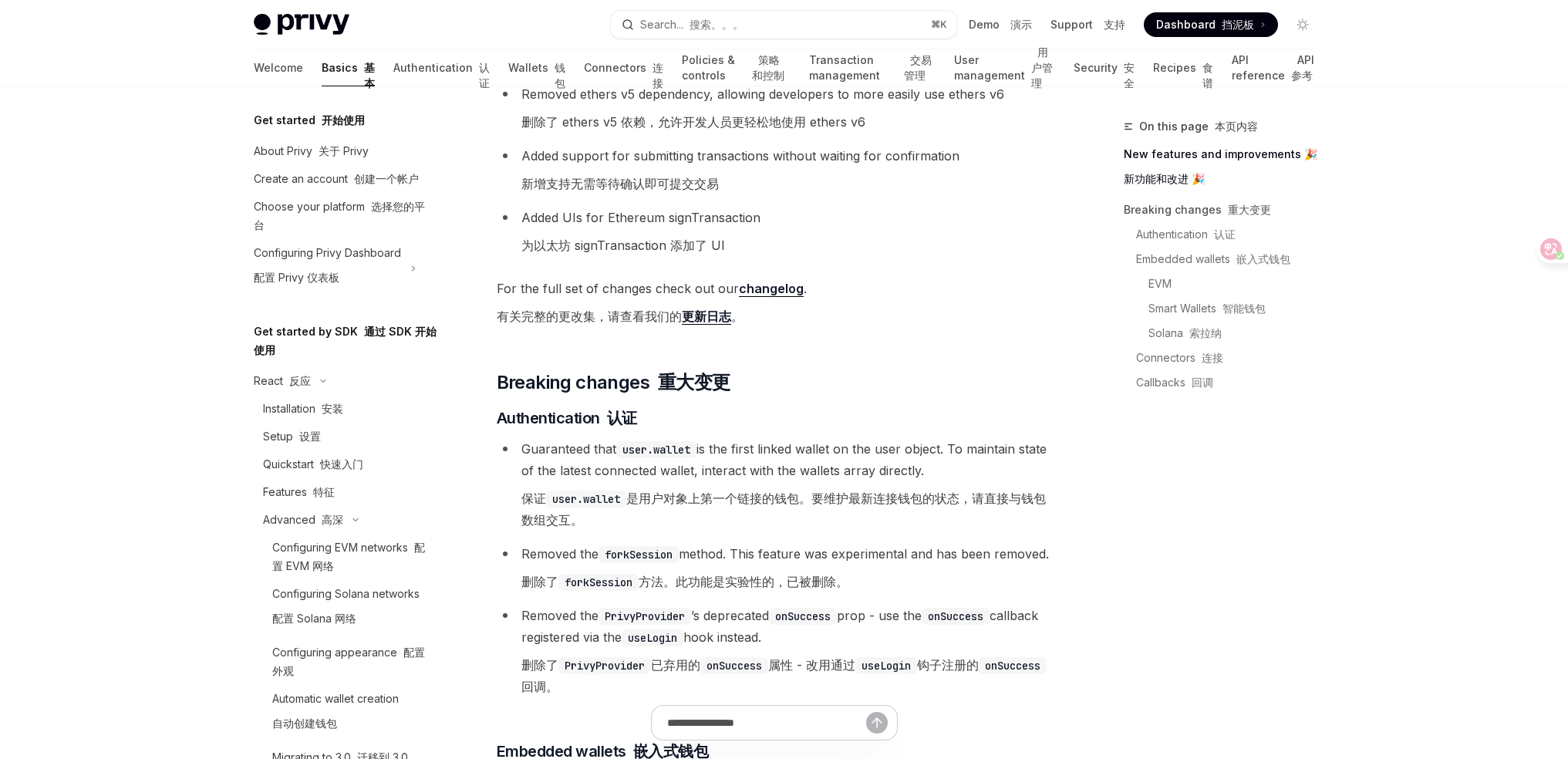
click at [520, 447] on li "Guaranteed that user.wallet is the first linked wallet on the user object. To m…" at bounding box center [774, 488] width 556 height 99
drag, startPoint x: 588, startPoint y: 457, endPoint x: 789, endPoint y: 515, distance: 209.2
click at [789, 515] on li "Guaranteed that user.wallet is the first linked wallet on the user object. To m…" at bounding box center [774, 488] width 556 height 99
click at [790, 515] on font "保证 user.wallet 是用户对象上第一个链接的钱包。要维护最新连接钱包的状态，请直接与钱包数组交互。" at bounding box center [786, 508] width 531 height 43
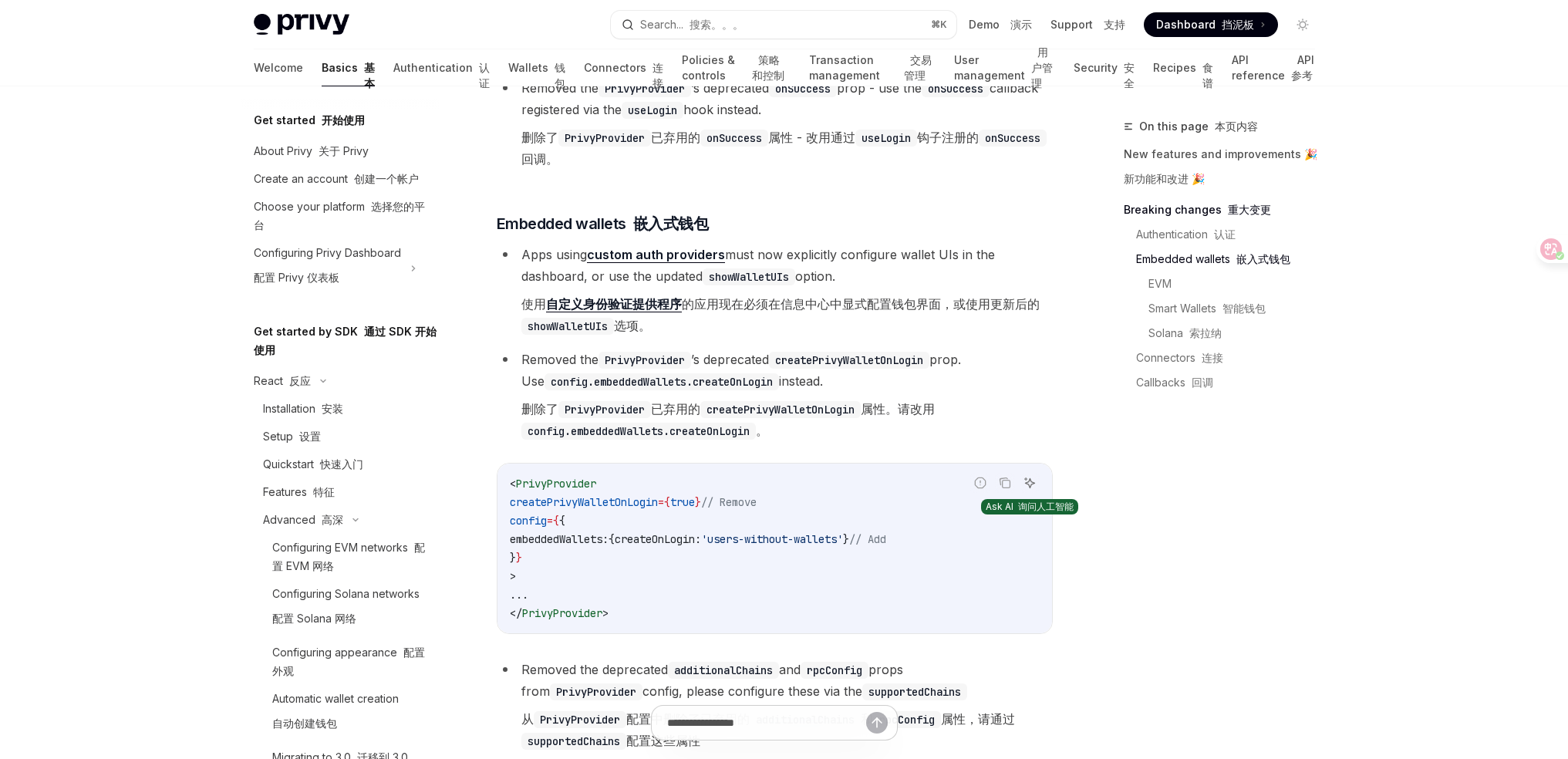
scroll to position [935, 0]
drag, startPoint x: 725, startPoint y: 318, endPoint x: 813, endPoint y: 341, distance: 91.0
click at [813, 335] on font "使用 自定义身份验证提供程序 的应用现在必须在信息中心中显式配置钱包界面，或使用更新后的 showWalletUIs 选项。" at bounding box center [786, 313] width 531 height 43
click at [814, 335] on font "使用 自定义身份验证提供程序 的应用现在必须在信息中心中显式配置钱包界面，或使用更新后的 showWalletUIs 选项。" at bounding box center [786, 313] width 531 height 43
drag, startPoint x: 756, startPoint y: 328, endPoint x: 810, endPoint y: 341, distance: 55.5
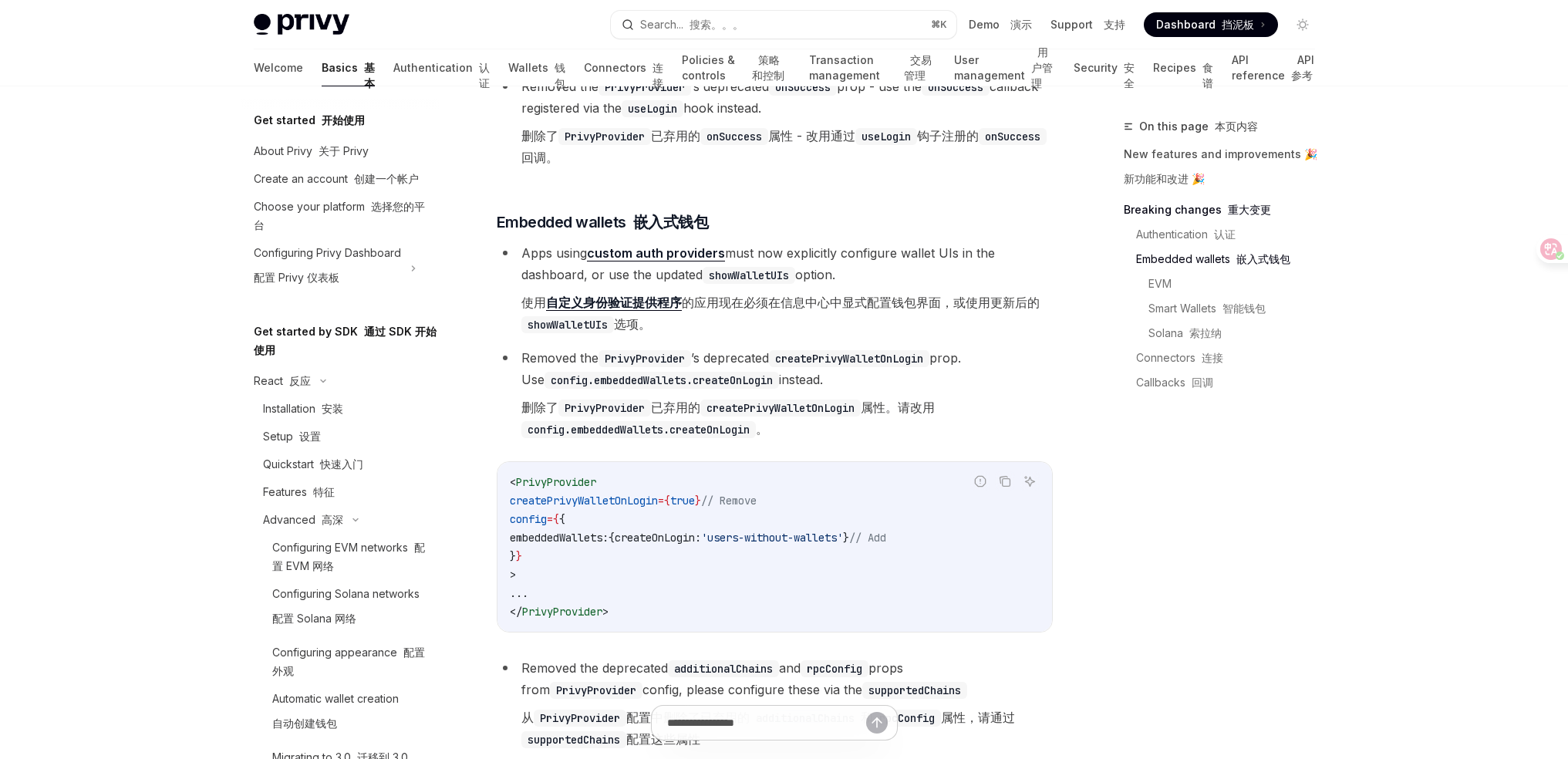
click at [810, 335] on font "使用 自定义身份验证提供程序 的应用现在必须在信息中心中显式配置钱包界面，或使用更新后的 showWalletUIs 选项。" at bounding box center [786, 313] width 531 height 43
click at [811, 335] on font "使用 自定义身份验证提供程序 的应用现在必须在信息中心中显式配置钱包界面，或使用更新后的 showWalletUIs 选项。" at bounding box center [786, 313] width 531 height 43
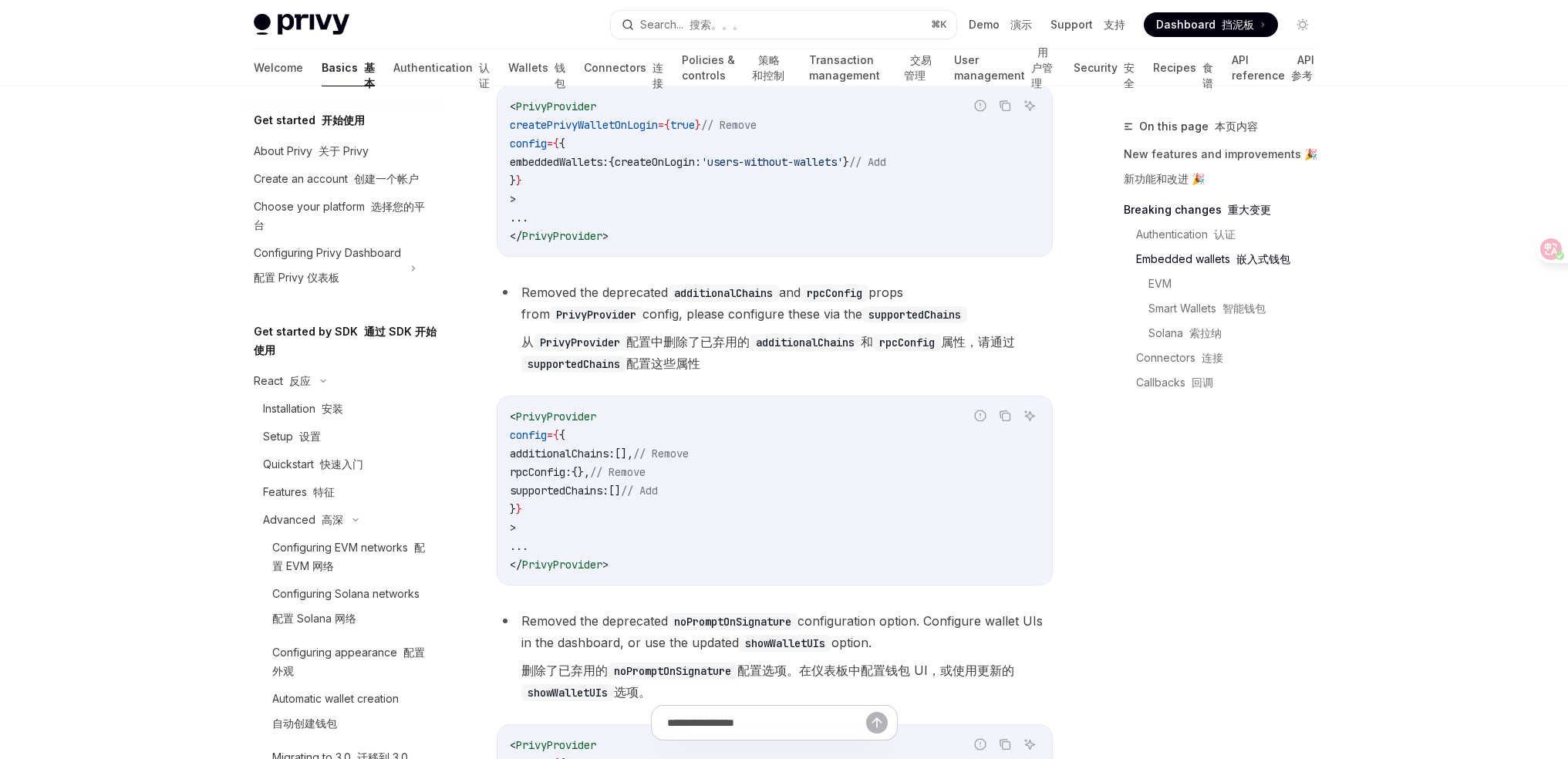
scroll to position [1312, 0]
drag, startPoint x: 635, startPoint y: 358, endPoint x: 974, endPoint y: 390, distance: 340.5
click at [974, 374] on font "从 PrivyProvider 配置中删除了已弃用的 additionalChains 和 rpcConfig 属性，请通过 supportedChains …" at bounding box center [786, 351] width 531 height 43
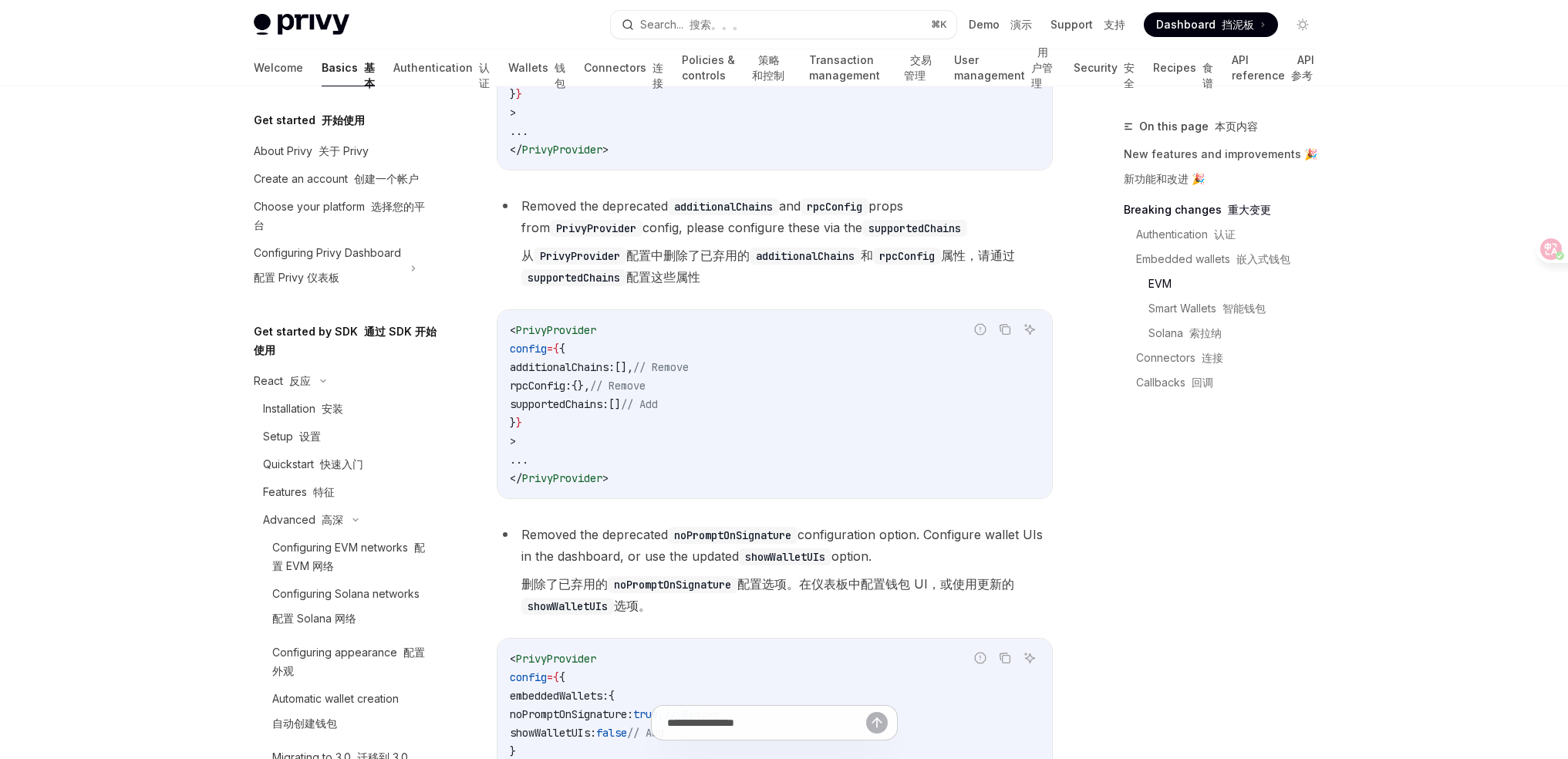
scroll to position [1610, 0]
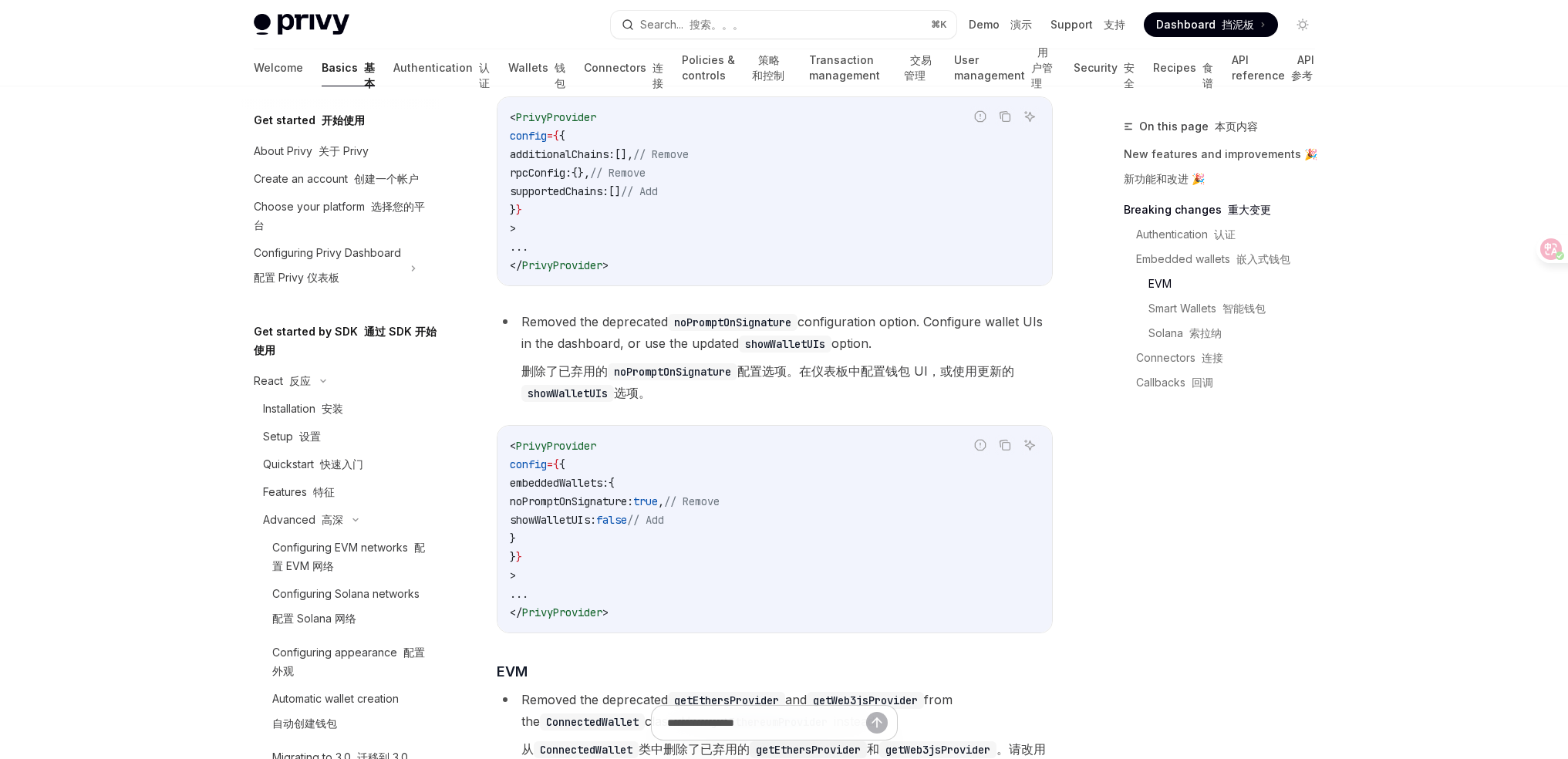
drag, startPoint x: 519, startPoint y: 343, endPoint x: 821, endPoint y: 412, distance: 309.8
click at [821, 410] on li "Removed the deprecated noPromptOnSignature configuration option. Configure wall…" at bounding box center [774, 360] width 556 height 99
click at [821, 403] on font "删除了已弃用的 noPromptOnSignature 配置选项。在仪表板中配置钱包 UI，或使用更新的 showWalletUIs 选项。" at bounding box center [786, 381] width 531 height 43
drag, startPoint x: 825, startPoint y: 411, endPoint x: 514, endPoint y: 346, distance: 317.7
click at [514, 346] on li "Removed the deprecated noPromptOnSignature configuration option. Configure wall…" at bounding box center [774, 360] width 556 height 99
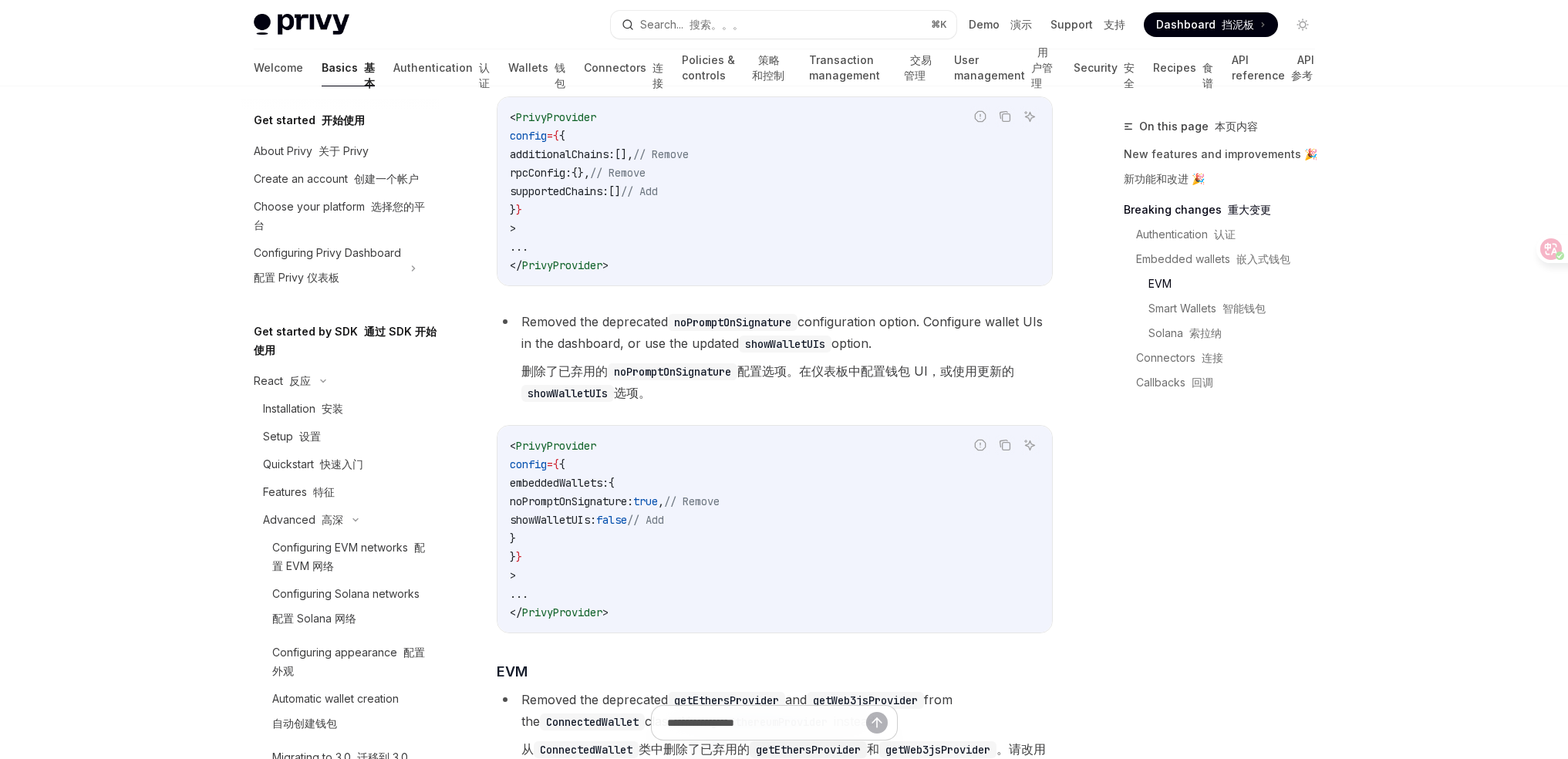
click at [514, 346] on li "Removed the deprecated noPromptOnSignature configuration option. Configure wall…" at bounding box center [774, 360] width 556 height 99
drag, startPoint x: 513, startPoint y: 344, endPoint x: 789, endPoint y: 412, distance: 284.3
click at [788, 410] on li "Removed the deprecated noPromptOnSignature configuration option. Configure wall…" at bounding box center [774, 360] width 556 height 99
click at [790, 403] on font "删除了已弃用的 noPromptOnSignature 配置选项。在仪表板中配置钱包 UI，或使用更新的 showWalletUIs 选项。" at bounding box center [786, 381] width 531 height 43
drag, startPoint x: 804, startPoint y: 410, endPoint x: 518, endPoint y: 349, distance: 292.4
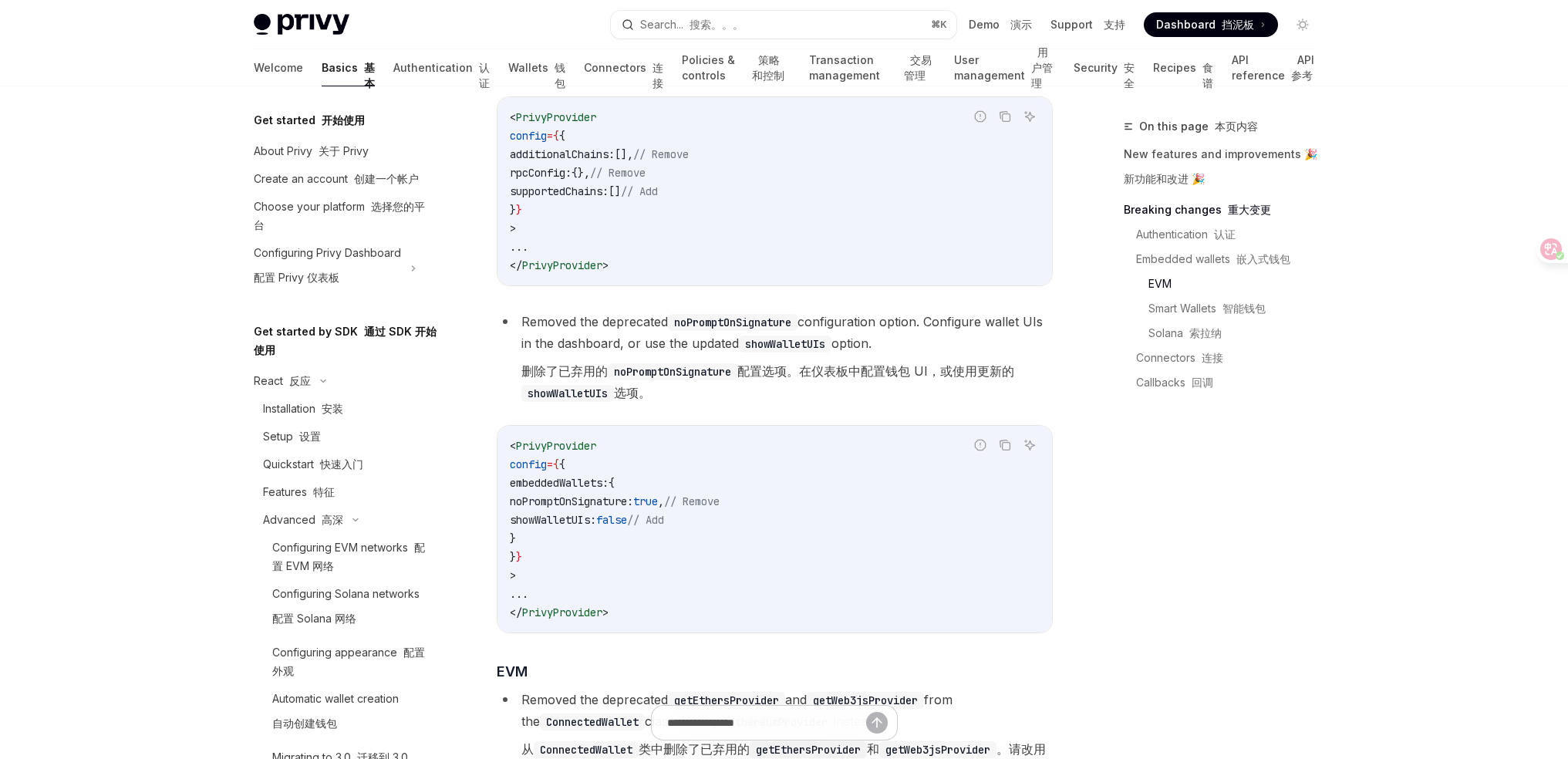
click at [518, 349] on li "Removed the deprecated noPromptOnSignature configuration option. Configure wall…" at bounding box center [774, 360] width 556 height 99
drag, startPoint x: 519, startPoint y: 341, endPoint x: 787, endPoint y: 411, distance: 277.0
click at [786, 410] on li "Removed the deprecated noPromptOnSignature configuration option. Configure wall…" at bounding box center [774, 360] width 556 height 99
click at [787, 403] on font "删除了已弃用的 noPromptOnSignature 配置选项。在仪表板中配置钱包 UI，或使用更新的 showWalletUIs 选项。" at bounding box center [786, 381] width 531 height 43
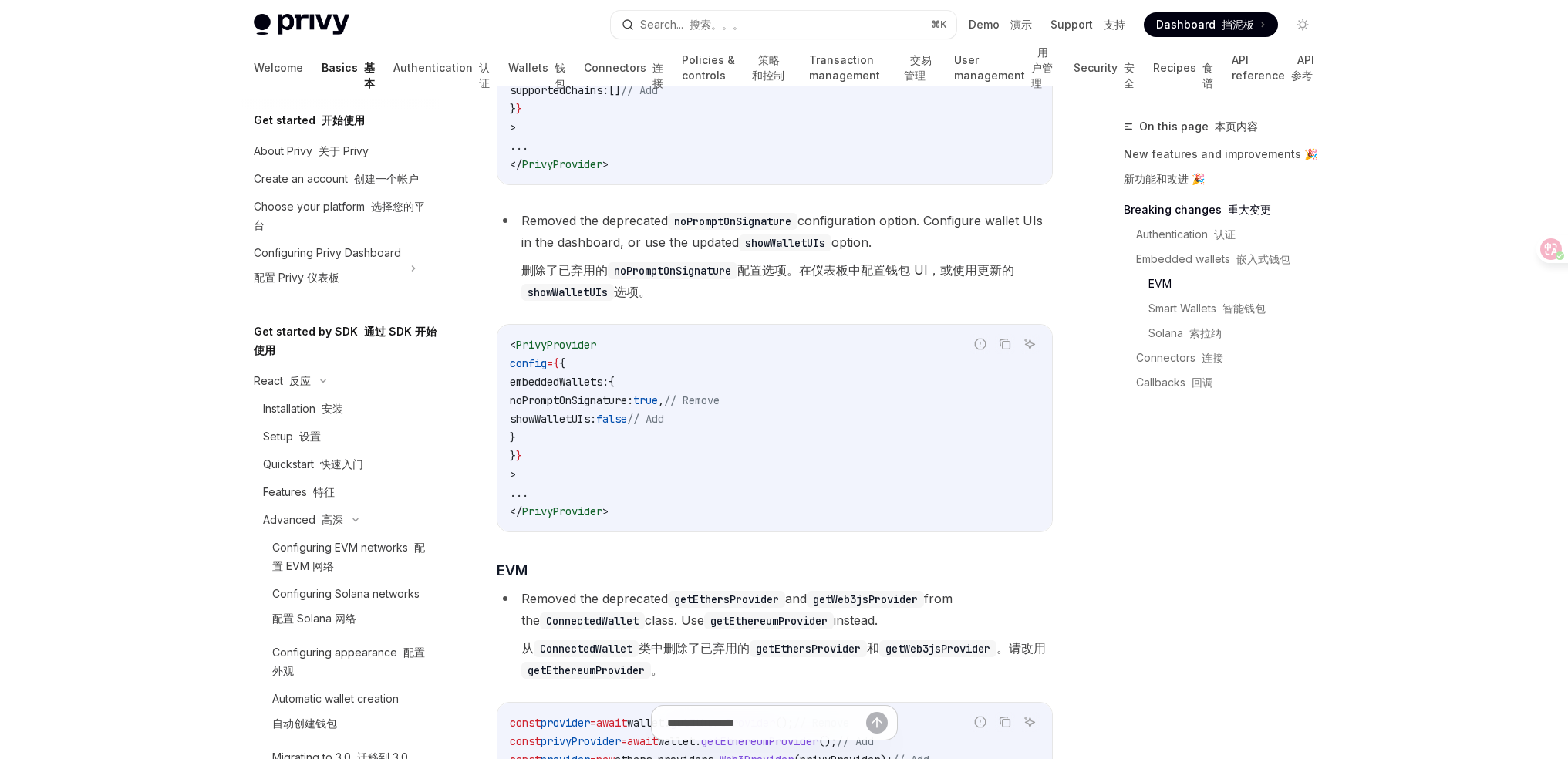
scroll to position [1697, 0]
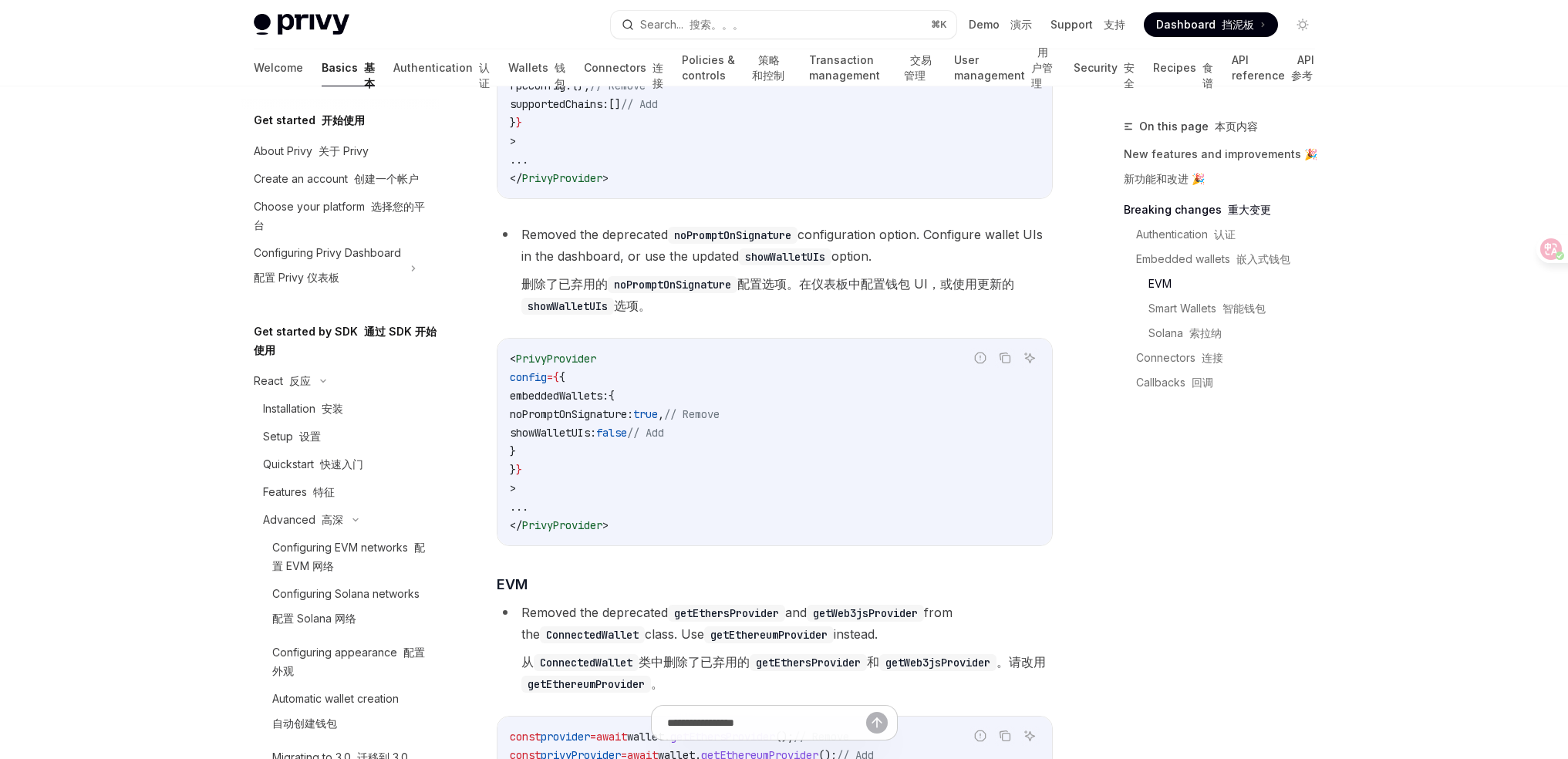
drag, startPoint x: 549, startPoint y: 418, endPoint x: 822, endPoint y: 475, distance: 278.9
click at [821, 475] on code "< PrivyProvider config = { { embeddedWallets: { noPromptOnSignature: true , // …" at bounding box center [775, 442] width 530 height 185
click at [823, 475] on code "< PrivyProvider config = { { embeddedWallets: { noPromptOnSignature: true , // …" at bounding box center [775, 442] width 530 height 185
drag, startPoint x: 785, startPoint y: 468, endPoint x: 611, endPoint y: 419, distance: 180.8
click at [616, 422] on code "< PrivyProvider config = { { embeddedWallets: { noPromptOnSignature: true , // …" at bounding box center [775, 442] width 530 height 185
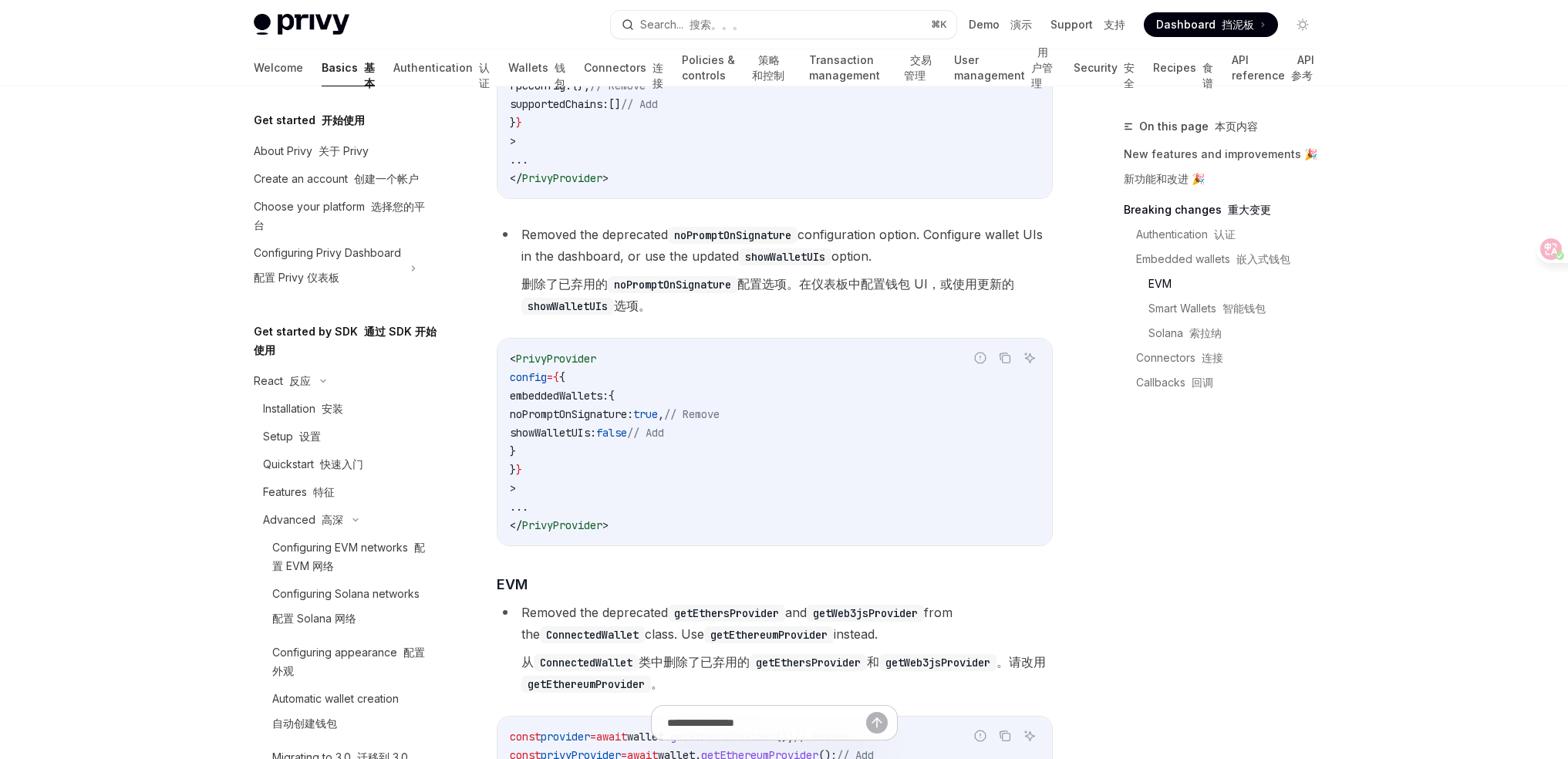
drag, startPoint x: 610, startPoint y: 417, endPoint x: 535, endPoint y: 403, distance: 76.3
click at [608, 402] on span "embeddedWallets:" at bounding box center [560, 396] width 99 height 14
drag, startPoint x: 603, startPoint y: 432, endPoint x: 818, endPoint y: 485, distance: 221.4
click at [817, 484] on code "< PrivyProvider config = { { embeddedWallets: { noPromptOnSignature: true , // …" at bounding box center [775, 442] width 530 height 185
drag, startPoint x: 820, startPoint y: 484, endPoint x: 859, endPoint y: 571, distance: 95.3
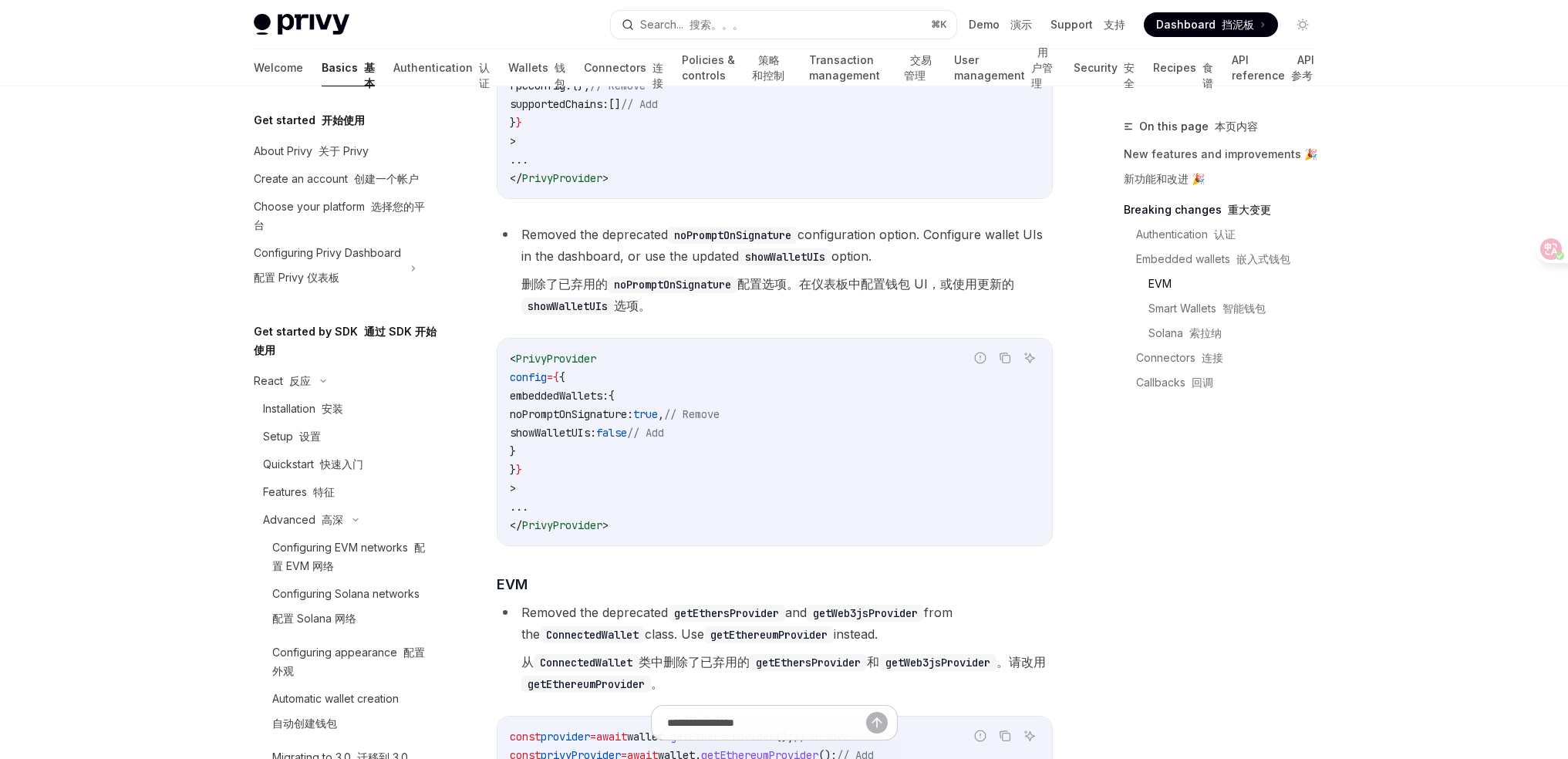
click at [821, 483] on code "< PrivyProvider config = { { embeddedWallets: { noPromptOnSignature: true , // …" at bounding box center [775, 442] width 530 height 185
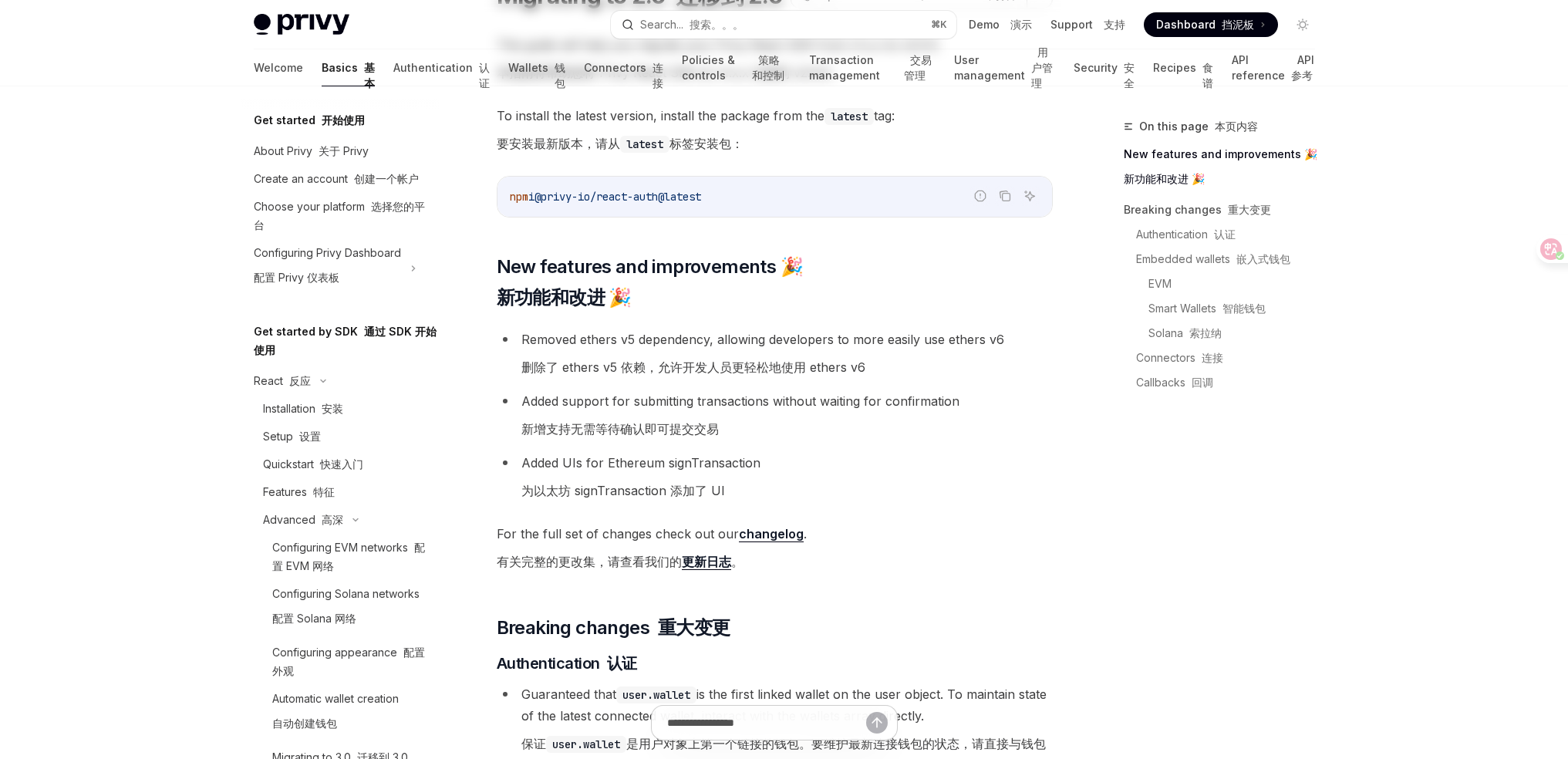
scroll to position [0, 0]
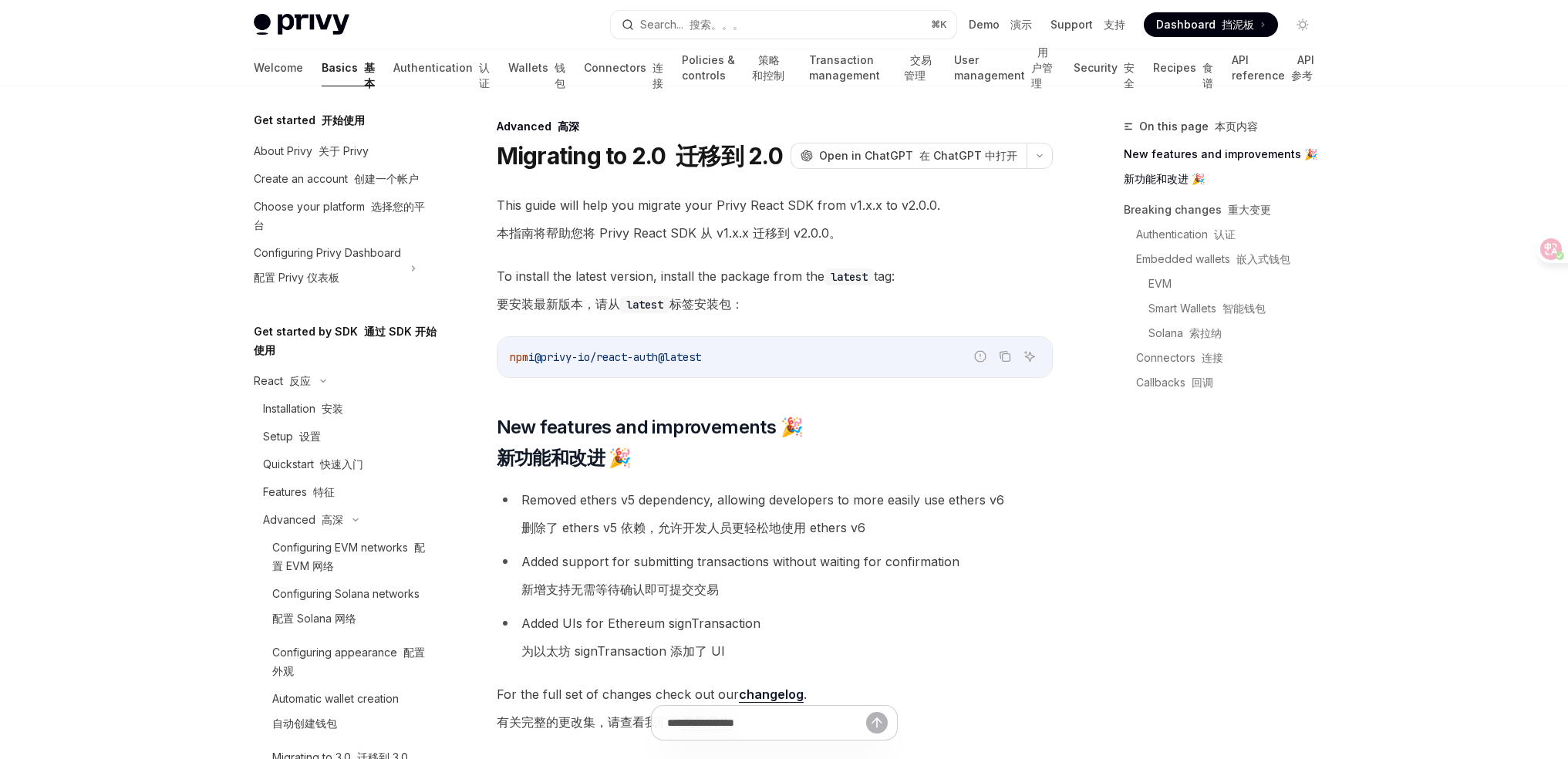
click at [701, 357] on span "@privy-io/react-auth@latest" at bounding box center [618, 357] width 167 height 14
click at [701, 359] on span "@privy-io/react-auth@latest" at bounding box center [618, 357] width 167 height 14
drag, startPoint x: 729, startPoint y: 360, endPoint x: 550, endPoint y: 357, distance: 179.0
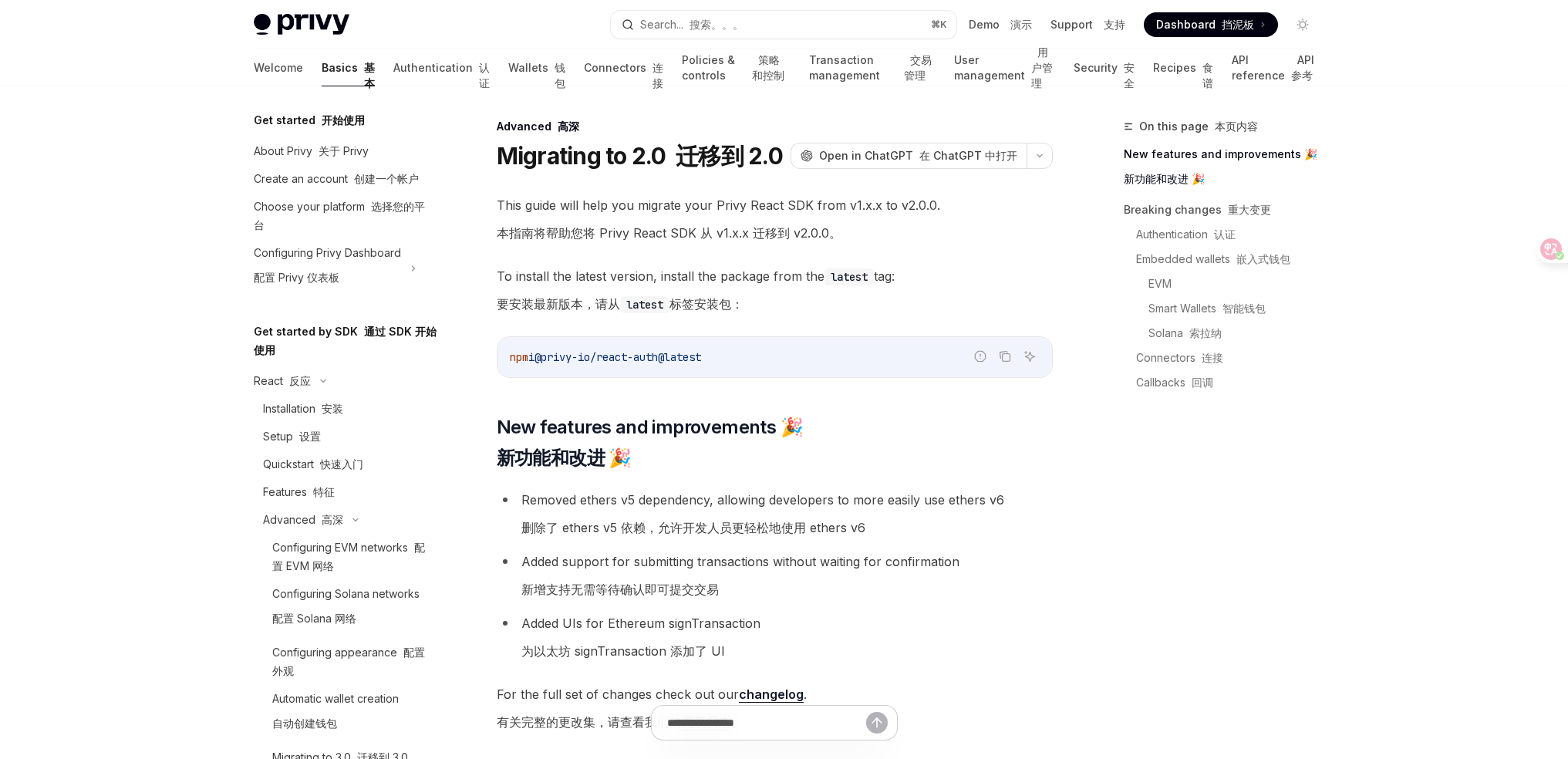
click at [550, 357] on code "npm i @privy-io/react-auth@latest" at bounding box center [775, 357] width 530 height 18
copy span "@privy-io/react-auth@latest"
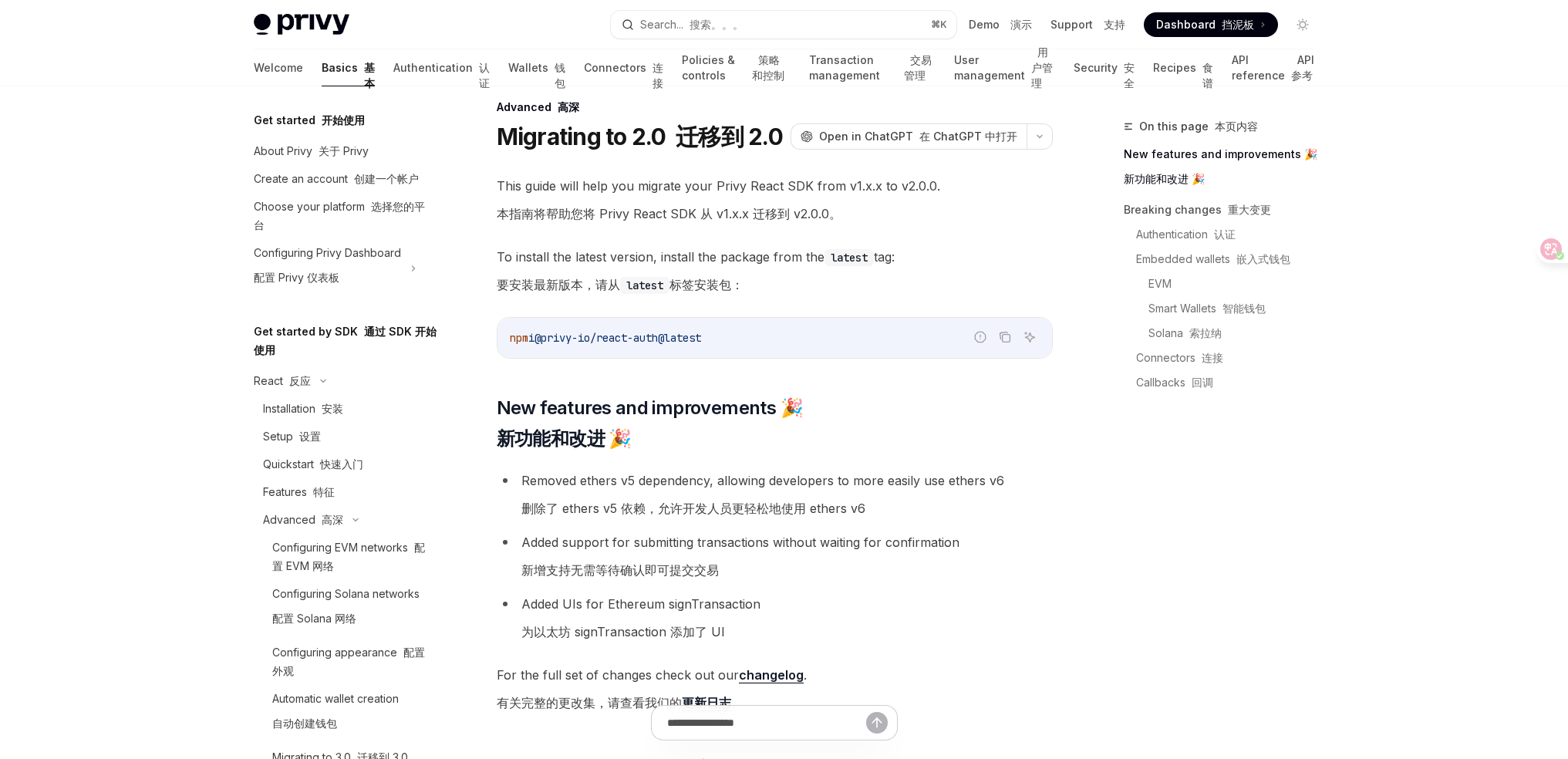
scroll to position [137, 0]
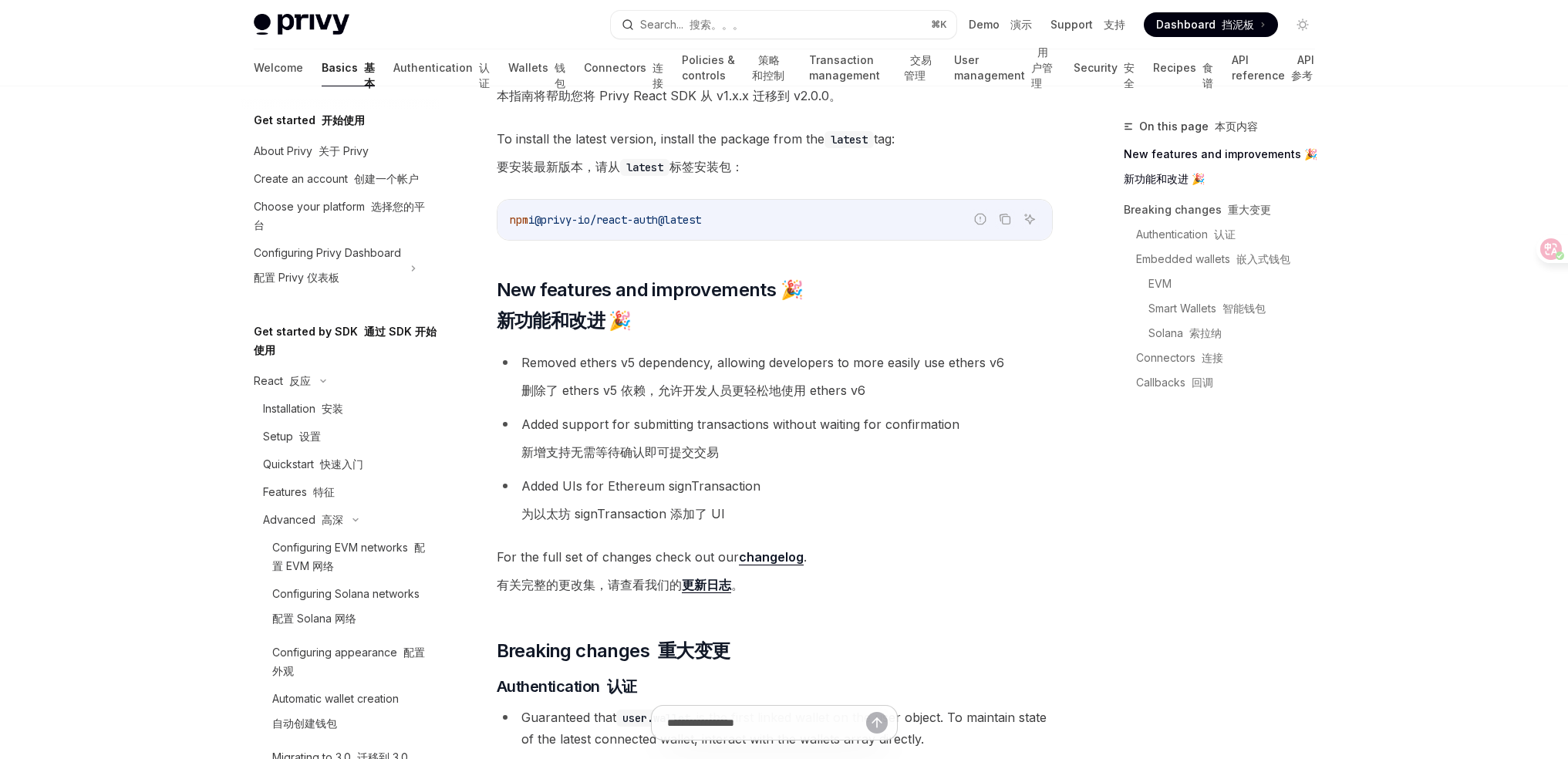
click at [640, 297] on span "New features and improvements 🎉 新功能和改进 🎉" at bounding box center [649, 308] width 306 height 62
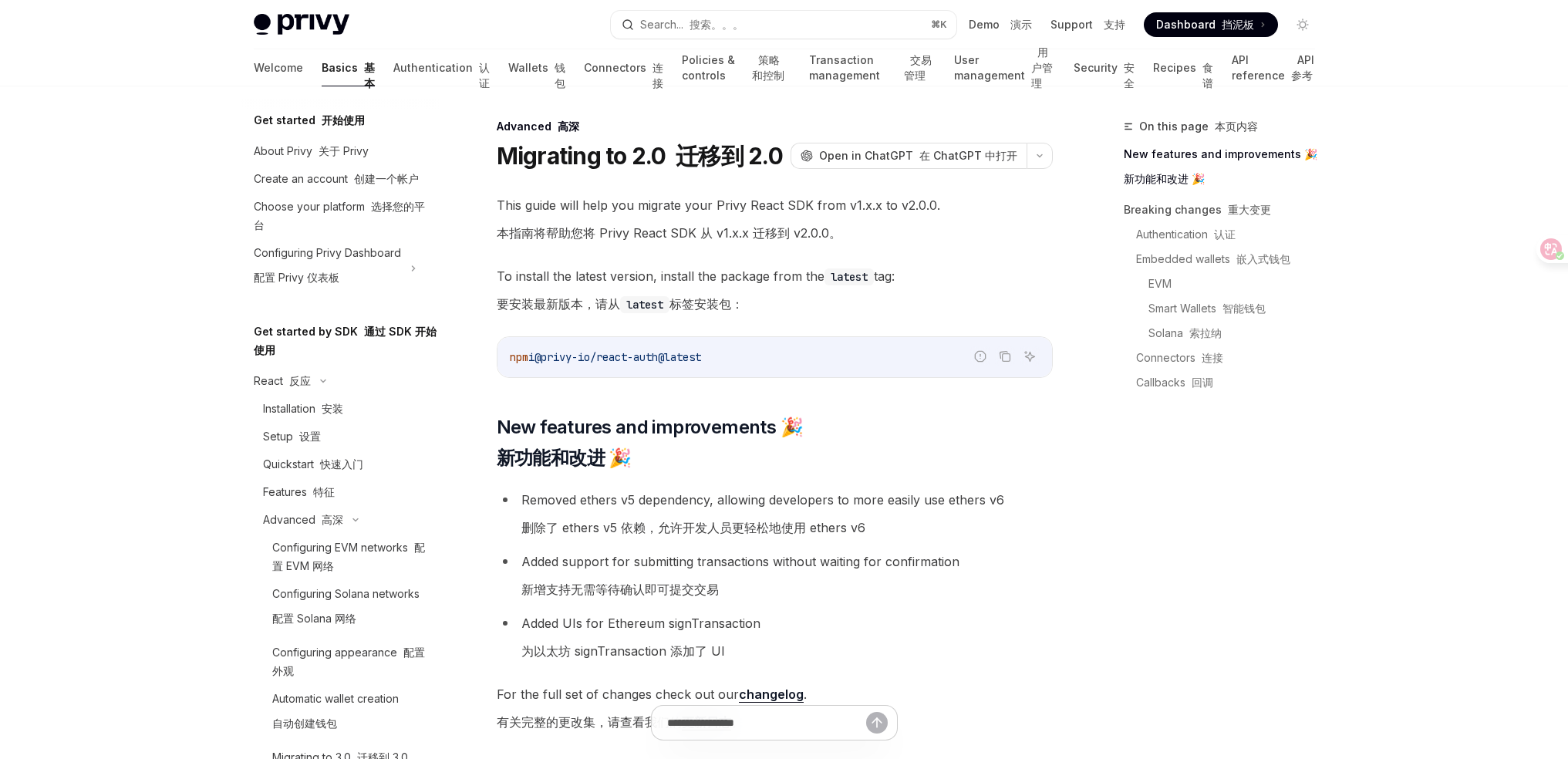
click at [1137, 453] on div "On this page 本页内容 New features and improvements 🎉 新功能和改进 🎉 Breaking changes 重大变…" at bounding box center [1211, 438] width 234 height 642
click at [900, 523] on li "Removed ethers v5 dependency, allowing developers to more easily use ethers v6 …" at bounding box center [774, 517] width 556 height 55
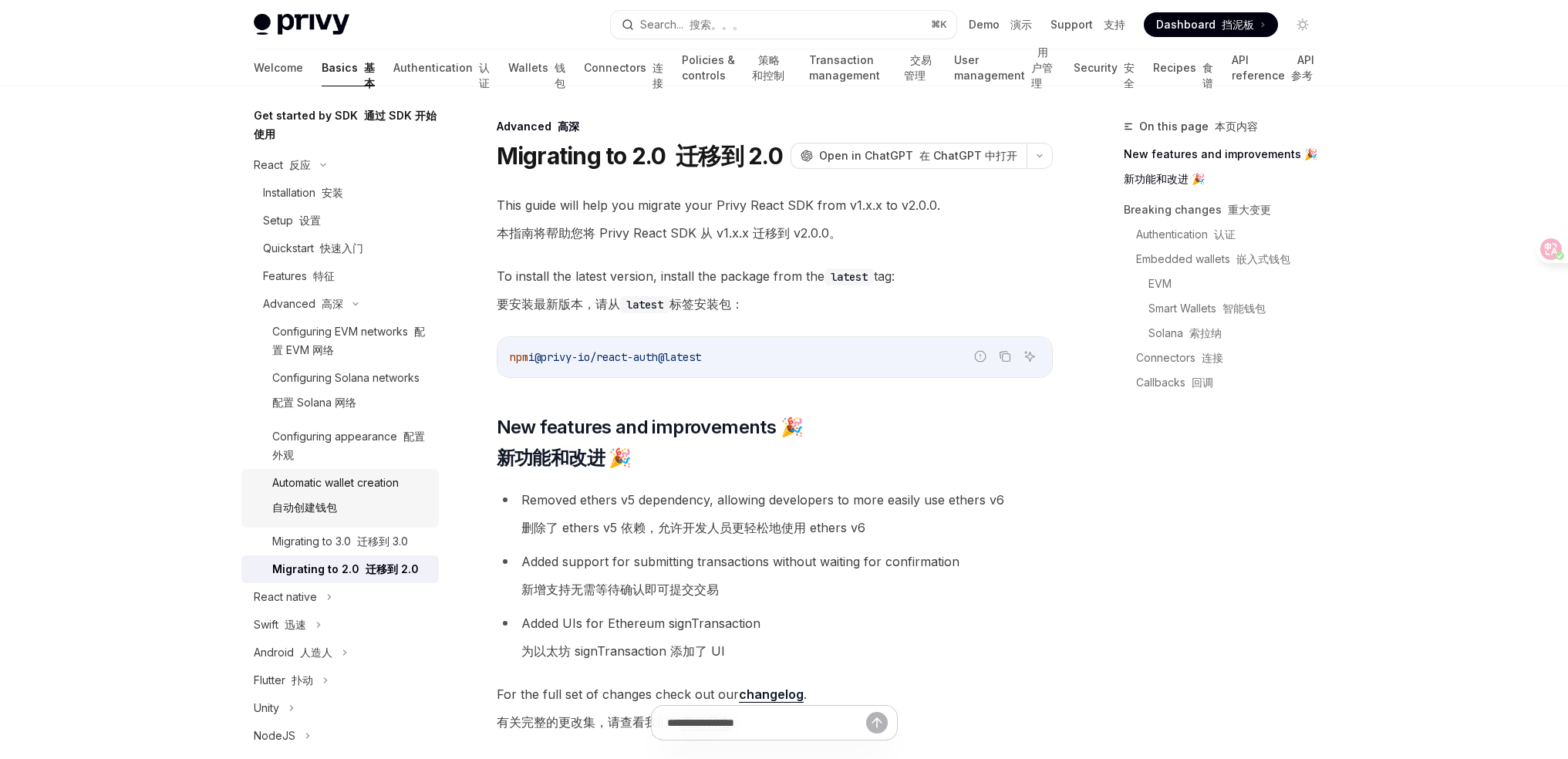
scroll to position [242, 0]
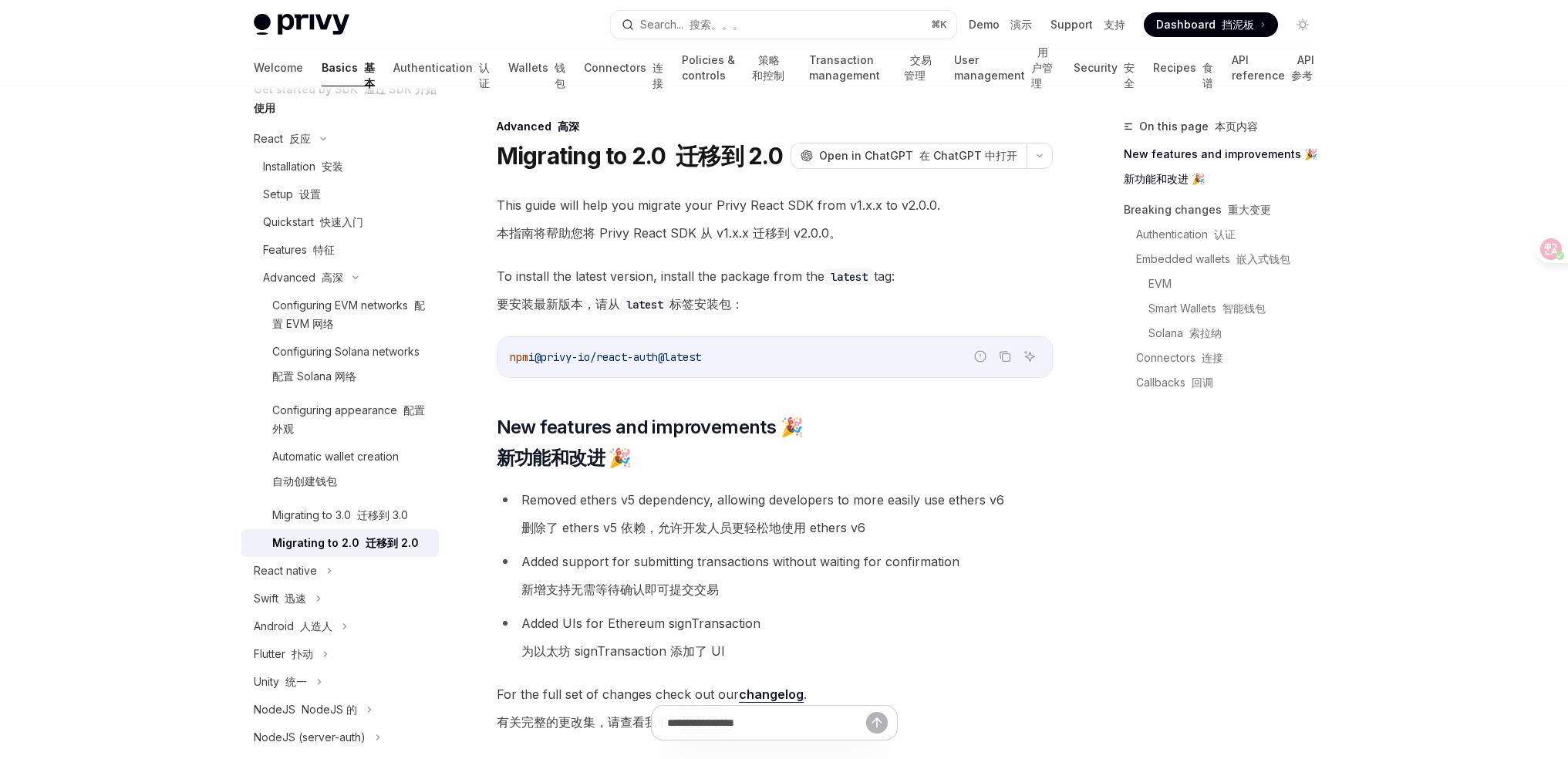
click at [1116, 560] on div "On this page 本页内容 New features and improvements 🎉 新功能和改进 🎉 Breaking changes 重大变…" at bounding box center [1211, 438] width 234 height 642
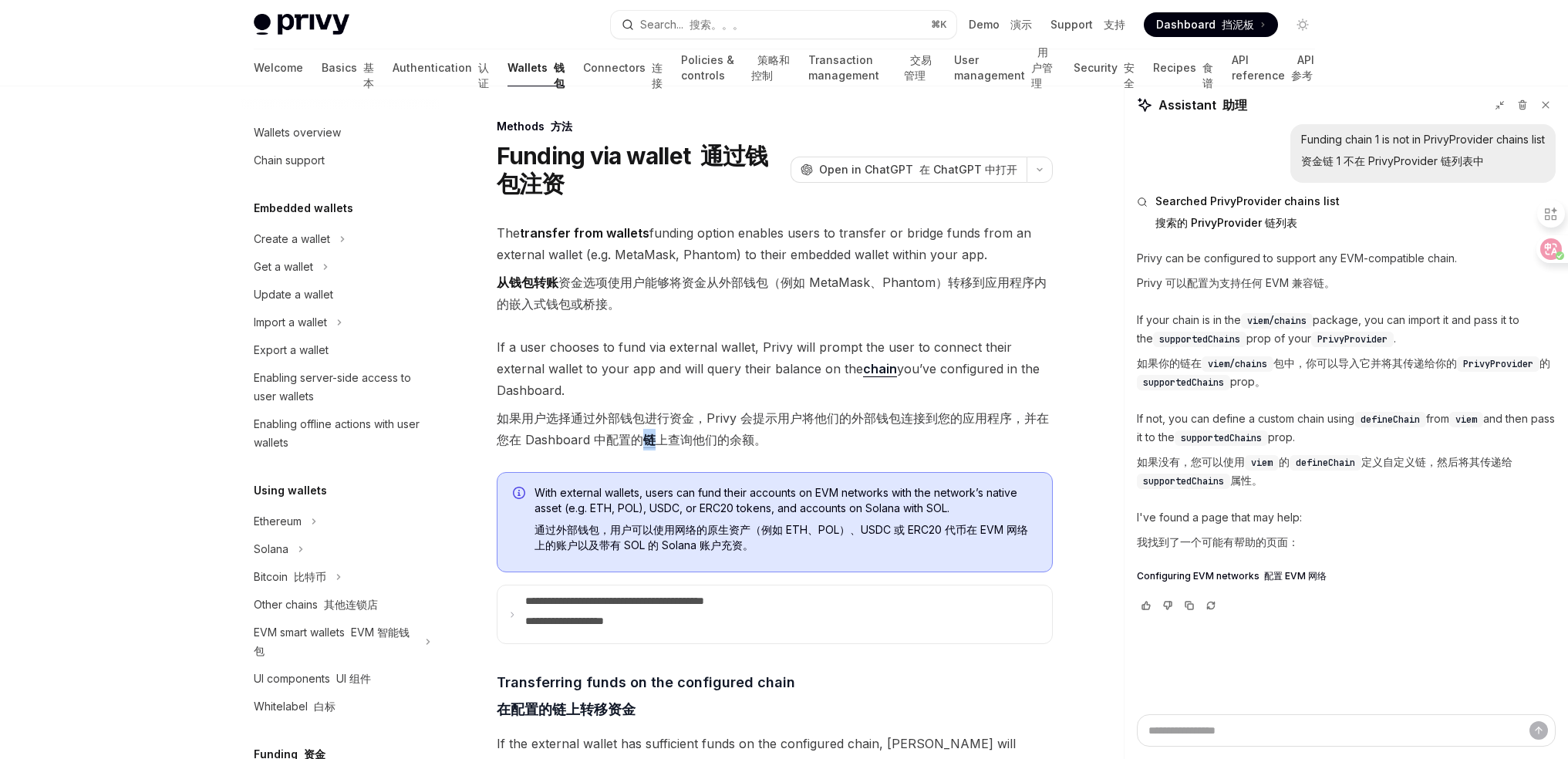
scroll to position [494, 0]
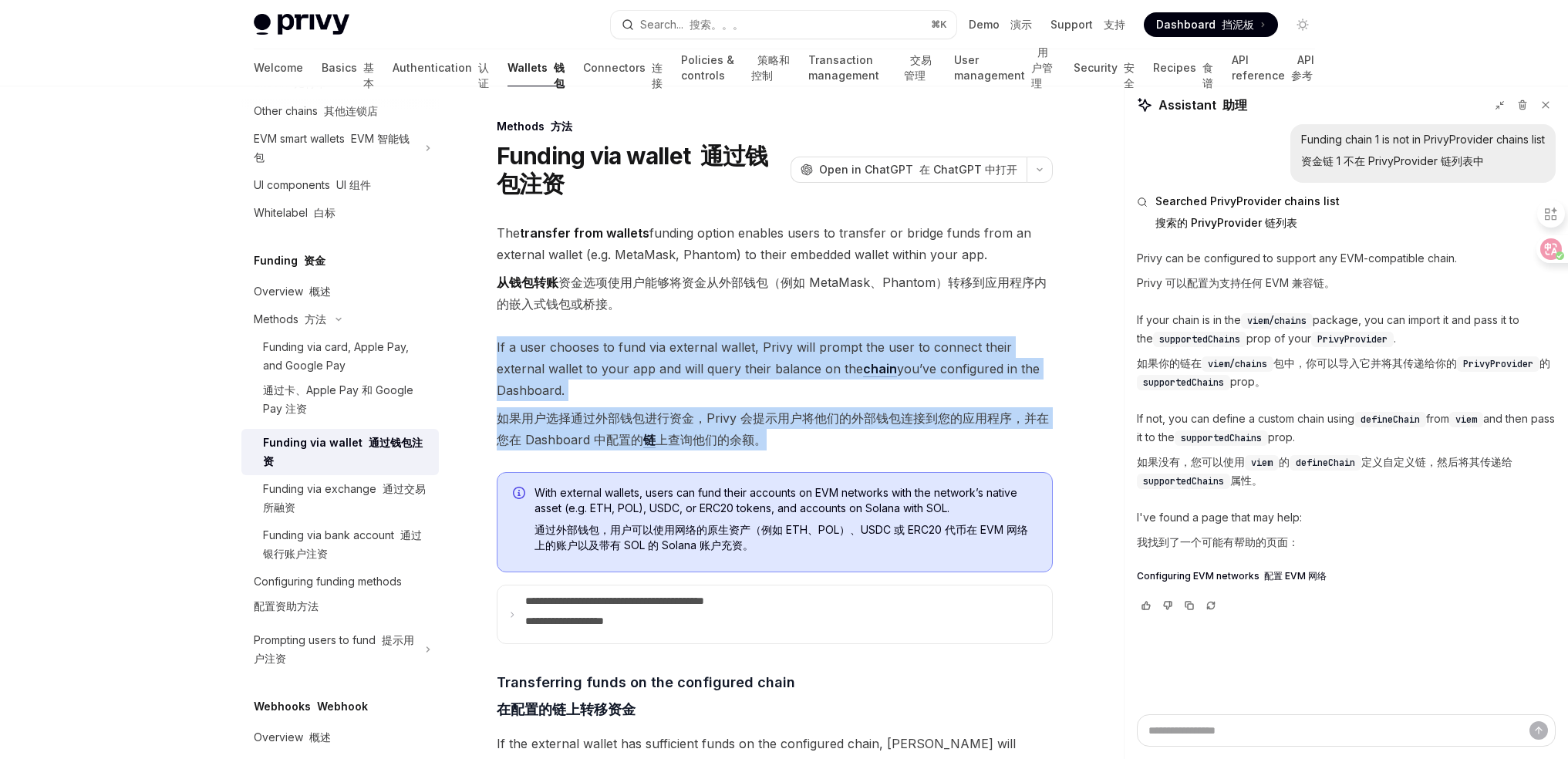
drag, startPoint x: 510, startPoint y: 340, endPoint x: 820, endPoint y: 439, distance: 325.4
click at [821, 439] on font "如果用户选择通过外部钱包进行资金，Privy 会提示用户将他们的外部钱包连接到您的应用程序，并在您在 Dashboard 中配置的 链 上查询他们的余额。" at bounding box center [774, 428] width 556 height 43
drag, startPoint x: 834, startPoint y: 438, endPoint x: 577, endPoint y: 343, distance: 274.0
click at [579, 344] on span "If a user chooses to fund via external wallet, Privy will prompt the user to co…" at bounding box center [774, 397] width 556 height 120
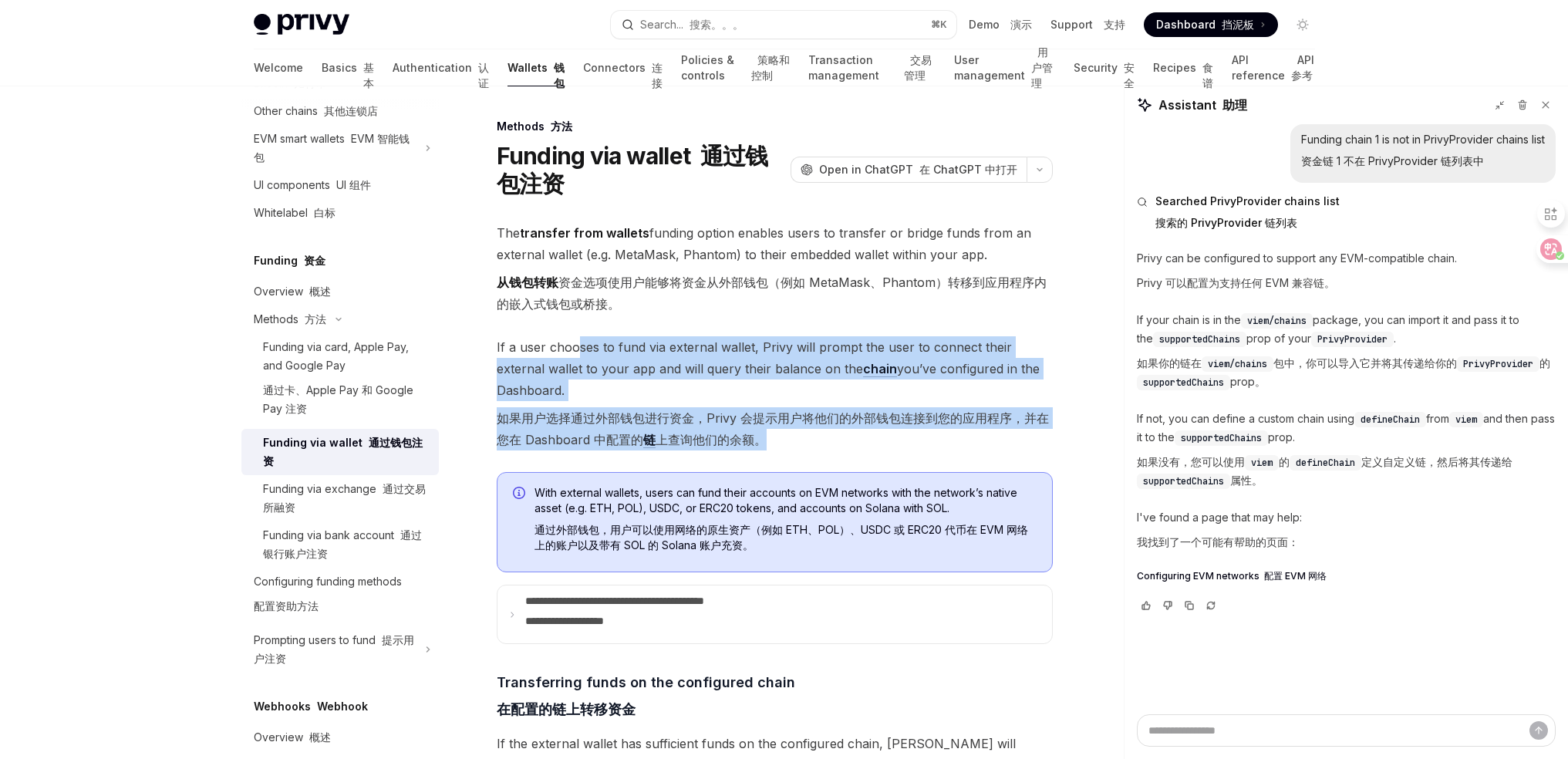
click at [577, 342] on span "If a user chooses to fund via external wallet, Privy will prompt the user to co…" at bounding box center [774, 397] width 556 height 120
drag, startPoint x: 543, startPoint y: 337, endPoint x: 892, endPoint y: 449, distance: 366.5
click at [882, 446] on span "If a user chooses to fund via external wallet, Privy will prompt the user to co…" at bounding box center [774, 397] width 556 height 120
click at [892, 449] on font "如果用户选择通过外部钱包进行资金，Privy 会提示用户将他们的外部钱包连接到您的应用程序，并在您在 Dashboard 中配置的 链 上查询他们的余额。" at bounding box center [774, 428] width 556 height 43
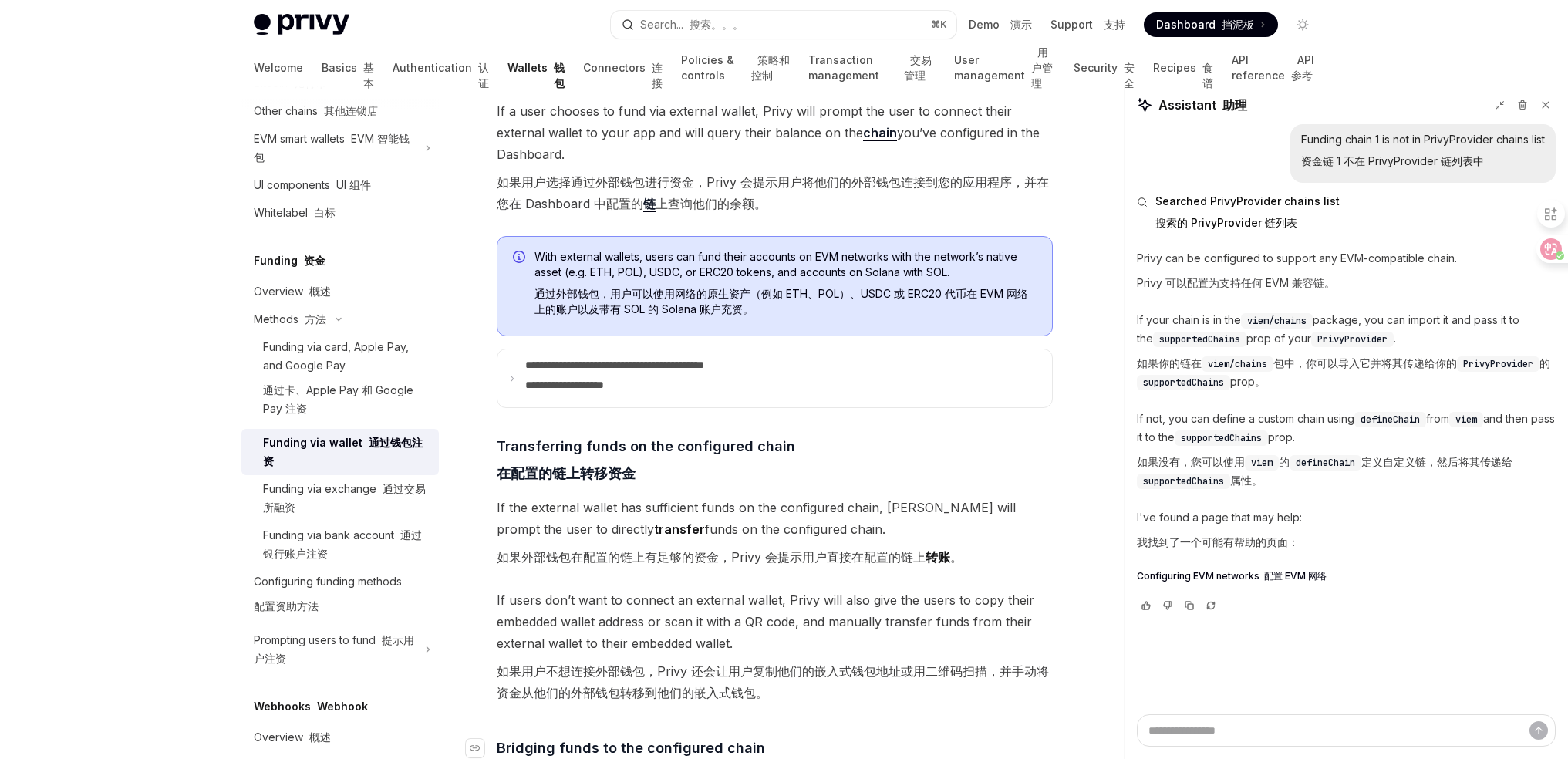
scroll to position [399, 0]
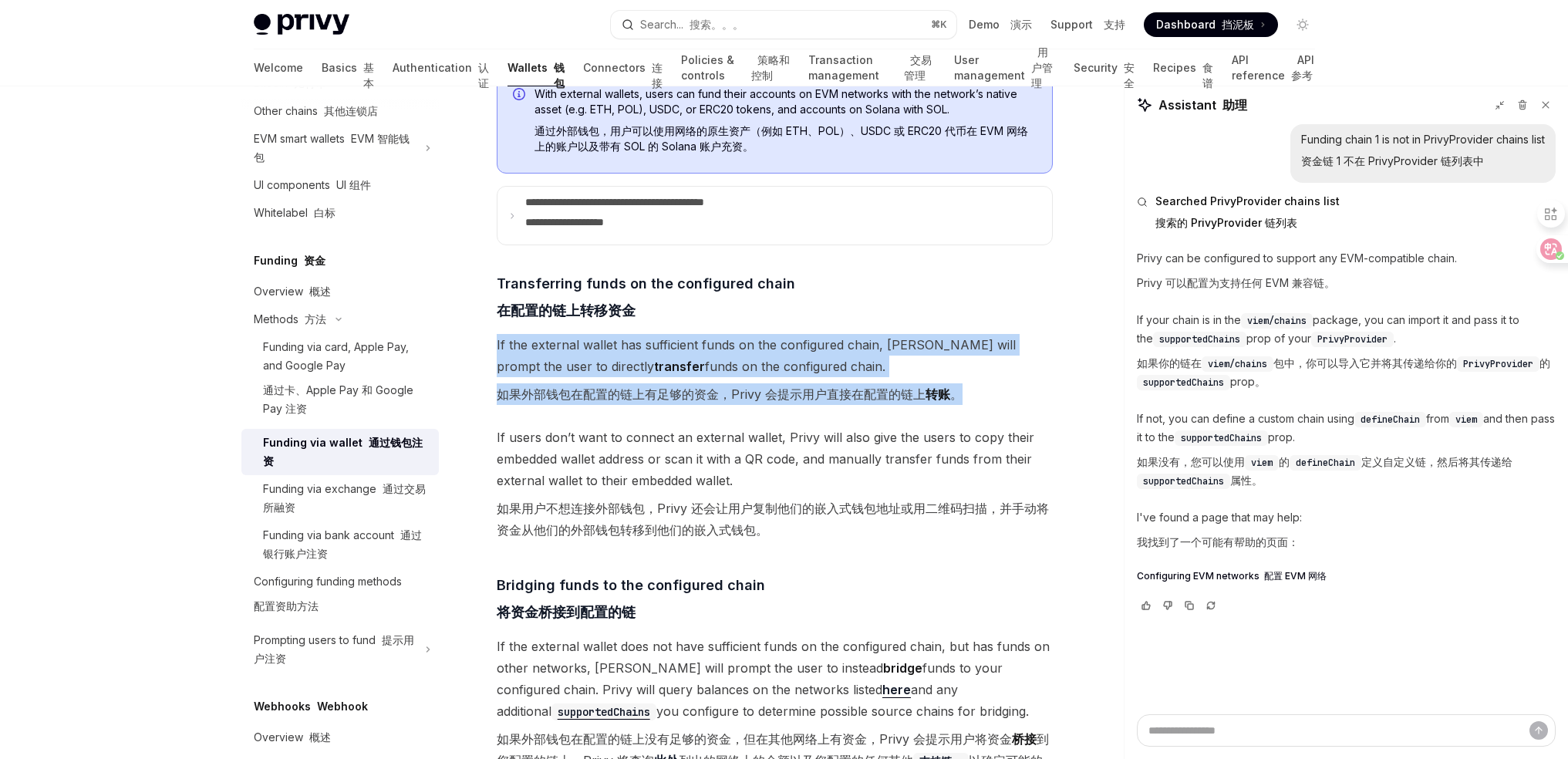
drag, startPoint x: 501, startPoint y: 347, endPoint x: 998, endPoint y: 402, distance: 500.0
click at [996, 402] on div "**********" at bounding box center [629, 547] width 851 height 1657
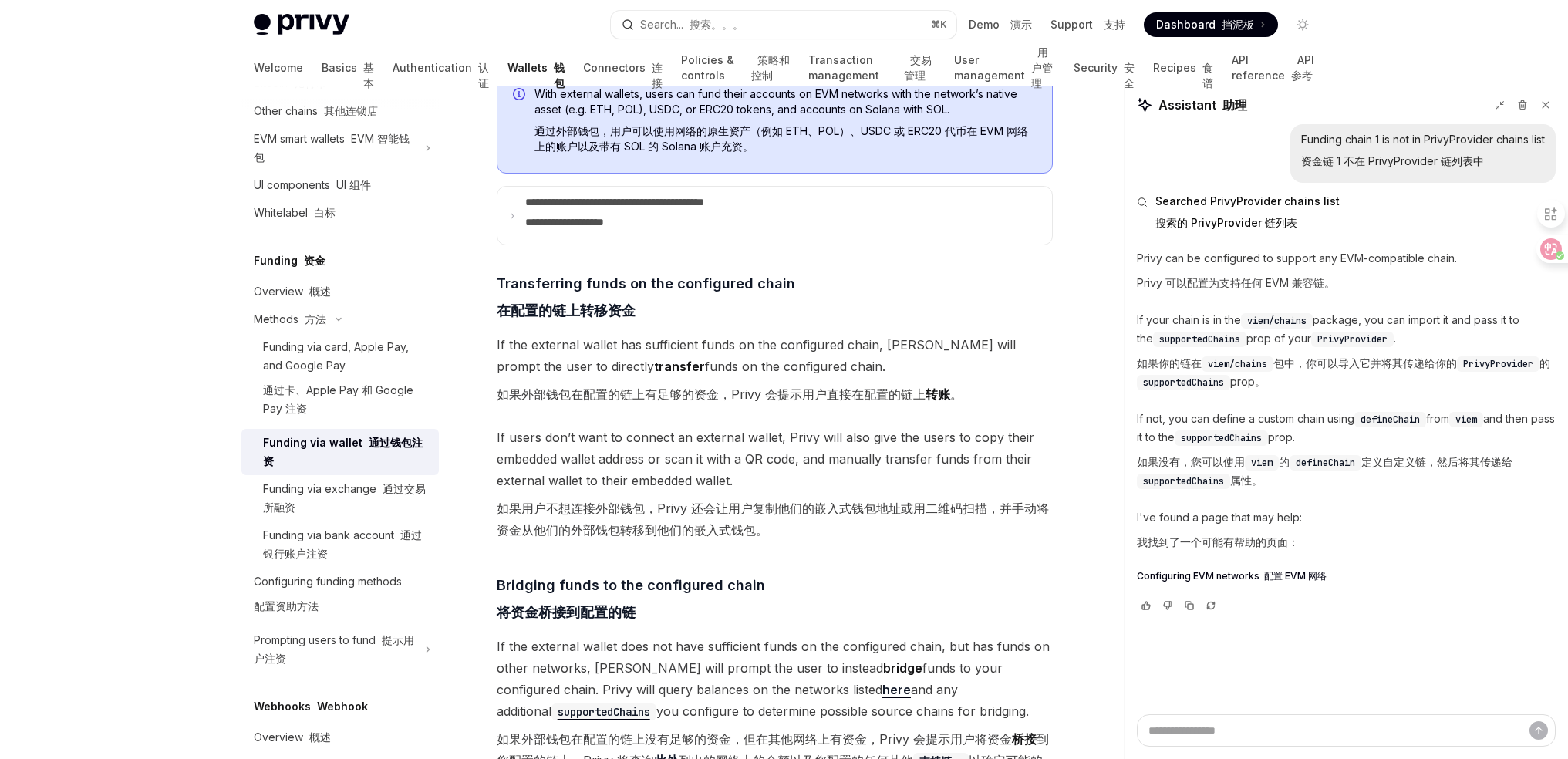
click at [1005, 402] on span "If the external wallet has sufficient funds on the configured chain, [PERSON_NA…" at bounding box center [774, 372] width 556 height 77
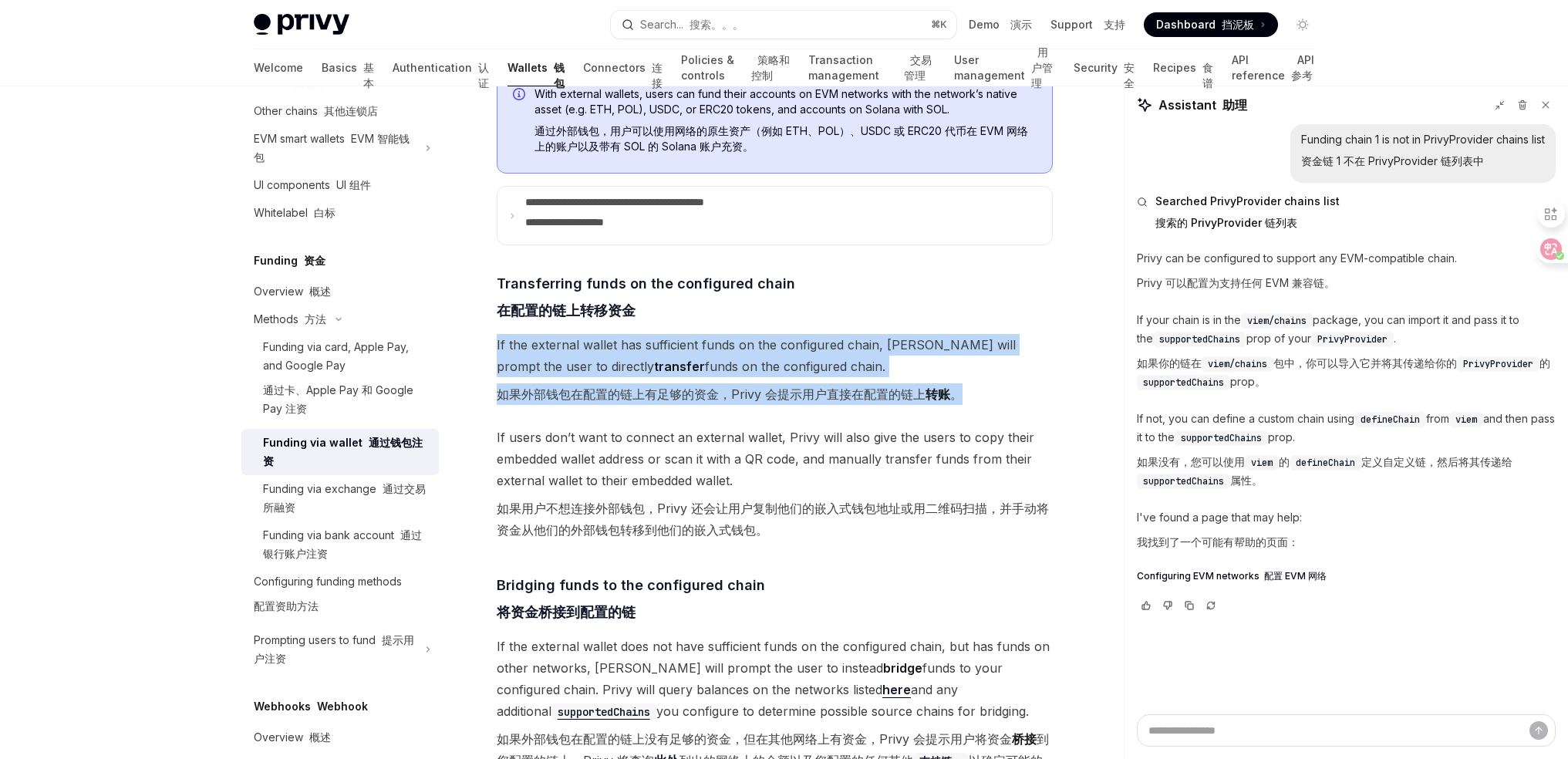
drag, startPoint x: 1019, startPoint y: 400, endPoint x: 479, endPoint y: 341, distance: 543.2
click at [479, 341] on div "**********" at bounding box center [629, 547] width 851 height 1657
drag, startPoint x: 479, startPoint y: 345, endPoint x: 1051, endPoint y: 397, distance: 574.4
click at [1049, 396] on div "**********" at bounding box center [629, 547] width 851 height 1657
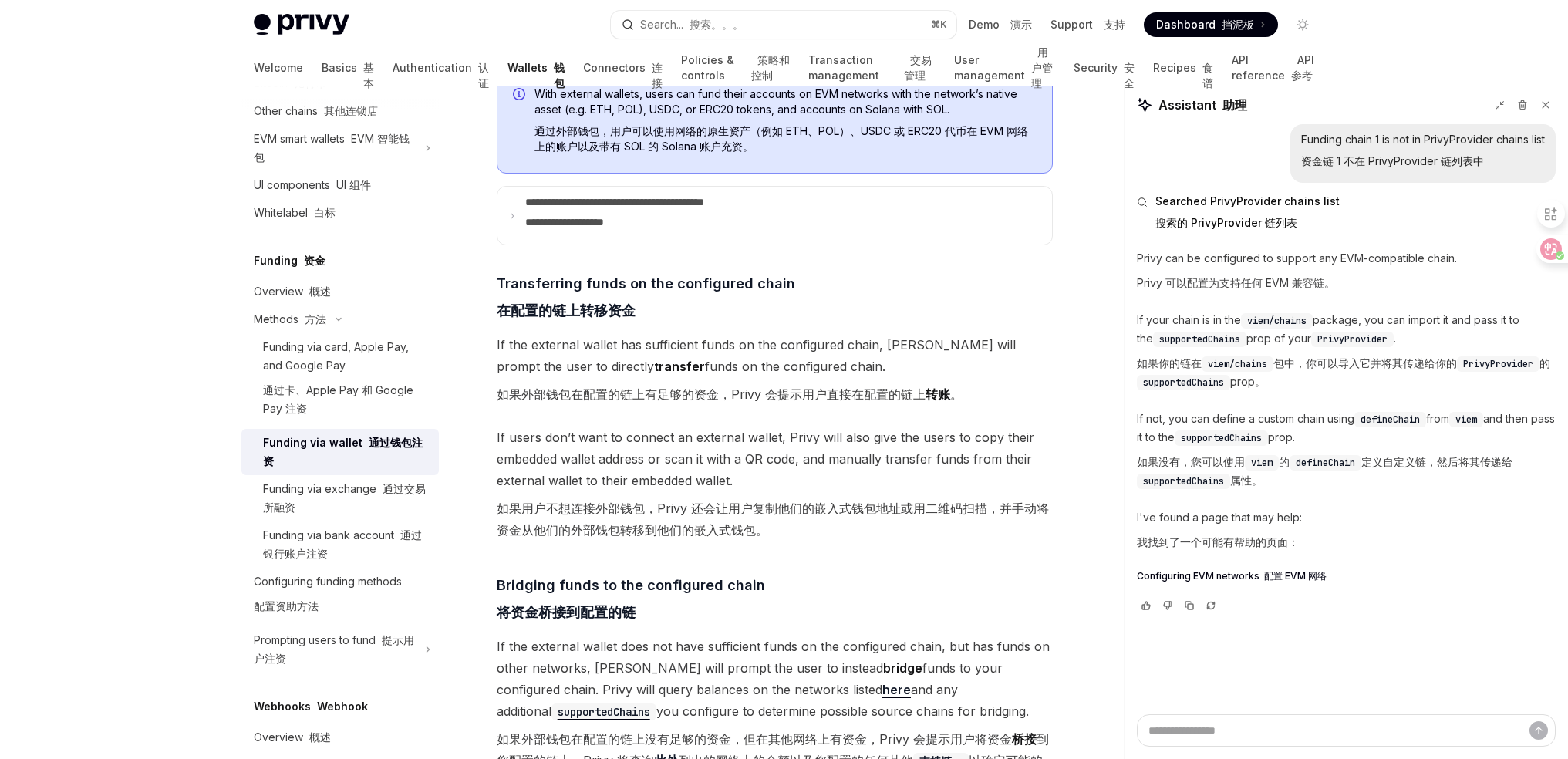
click at [1051, 397] on span "If the external wallet has sufficient funds on the configured chain, [PERSON_NA…" at bounding box center [774, 372] width 556 height 77
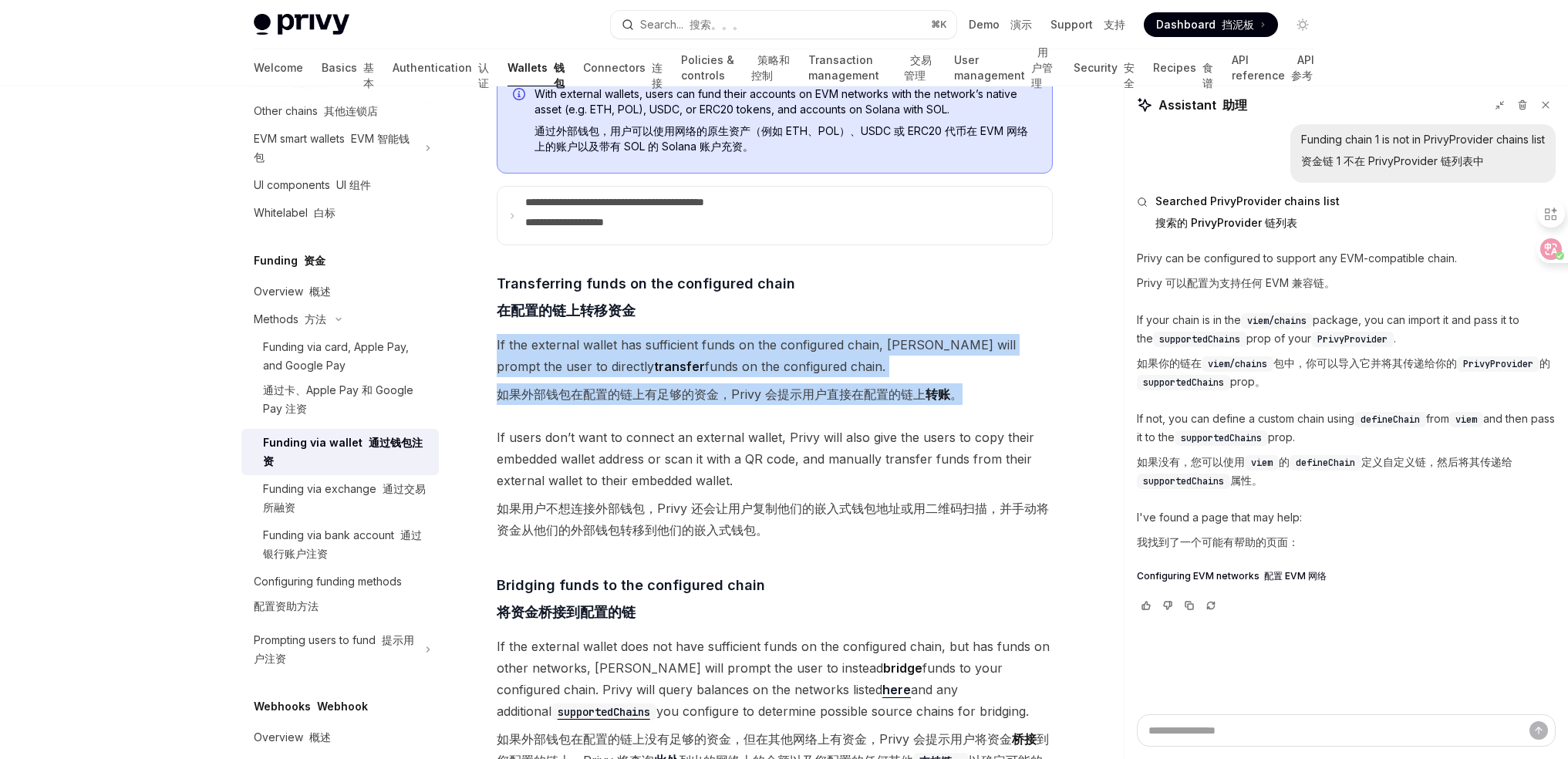
drag, startPoint x: 954, startPoint y: 393, endPoint x: 490, endPoint y: 345, distance: 466.5
click at [490, 345] on div "**********" at bounding box center [629, 547] width 851 height 1657
drag, startPoint x: 487, startPoint y: 336, endPoint x: 1008, endPoint y: 409, distance: 526.1
click at [1008, 409] on div "**********" at bounding box center [629, 547] width 851 height 1657
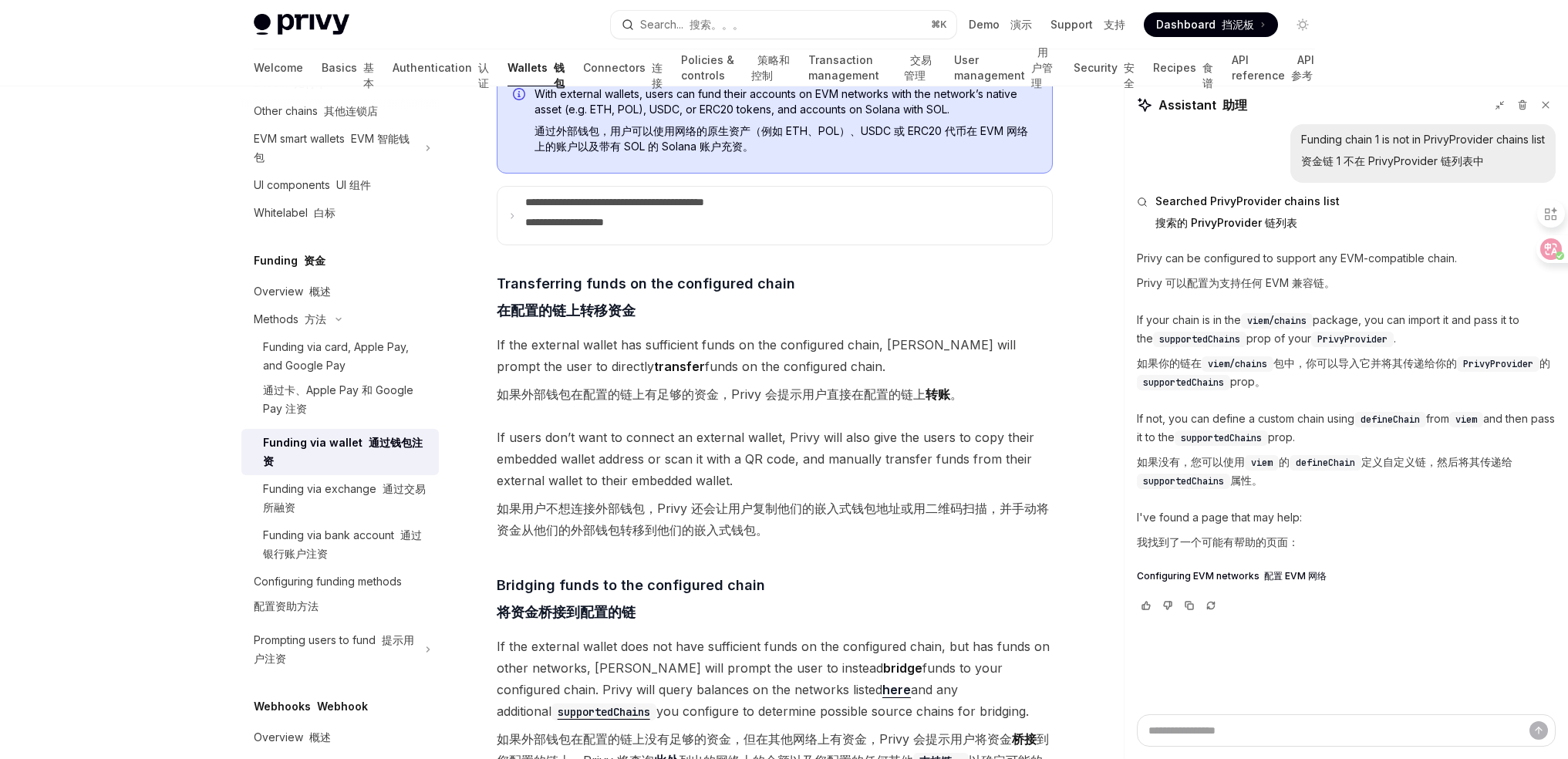
click at [1008, 409] on span "If the external wallet has sufficient funds on the configured chain, [PERSON_NA…" at bounding box center [774, 372] width 556 height 77
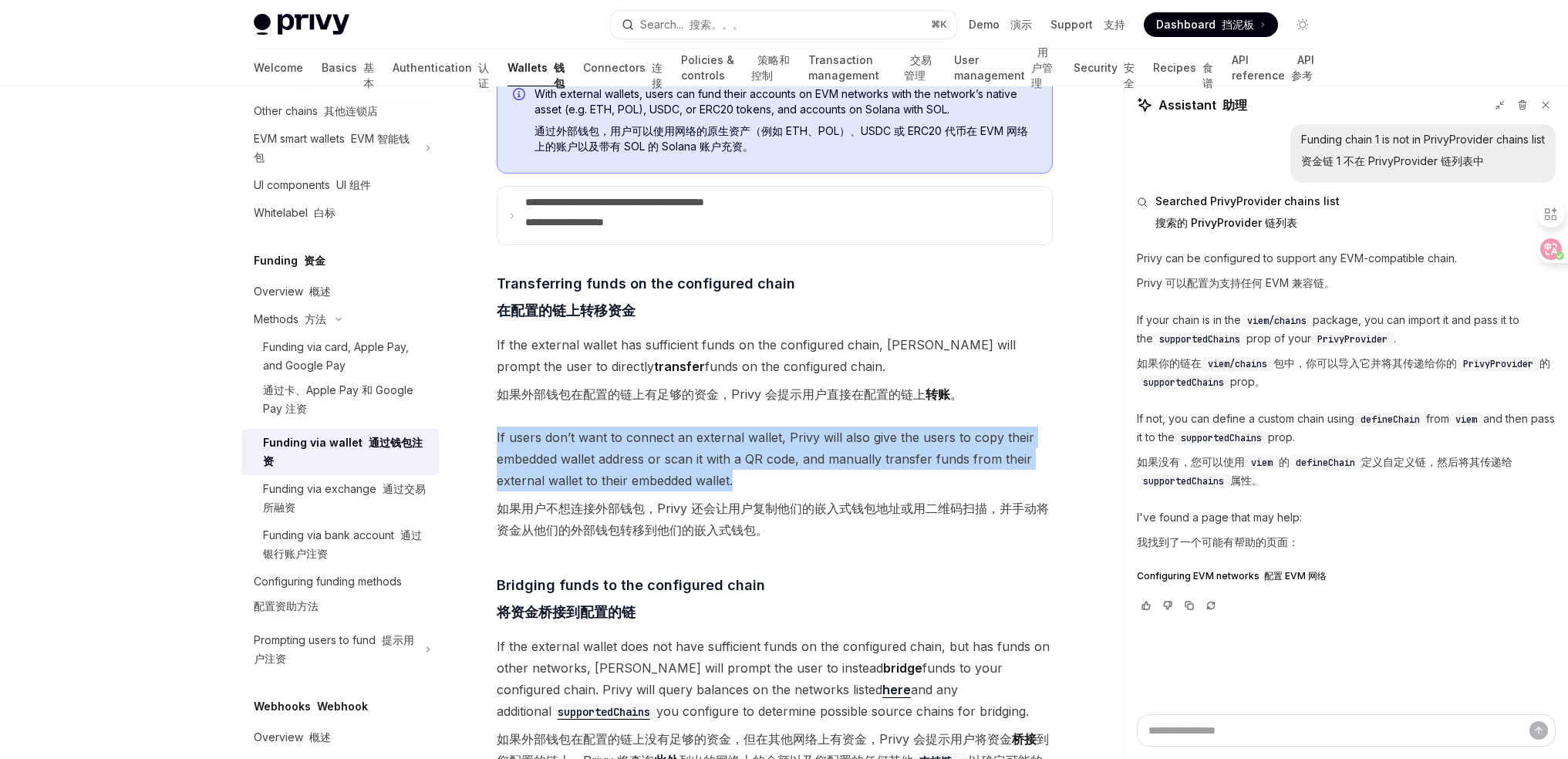
drag, startPoint x: 641, startPoint y: 443, endPoint x: 887, endPoint y: 477, distance: 248.3
click at [883, 477] on div "**********" at bounding box center [629, 547] width 851 height 1657
click at [887, 477] on span "If users [PERSON_NAME]’t want to connect an external wallet, Privy will also gi…" at bounding box center [774, 486] width 556 height 120
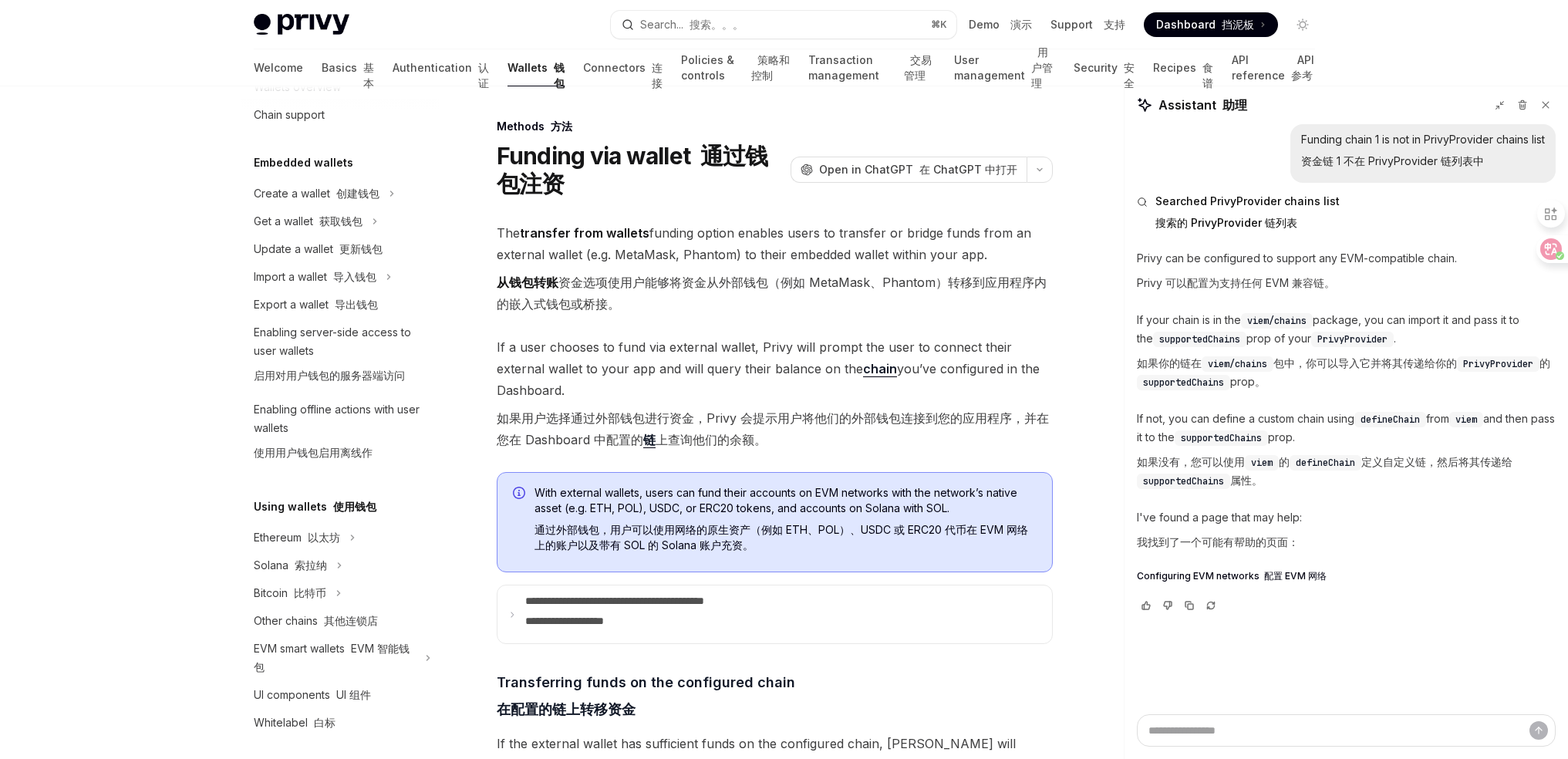
scroll to position [0, 0]
